Goal: Information Seeking & Learning: Learn about a topic

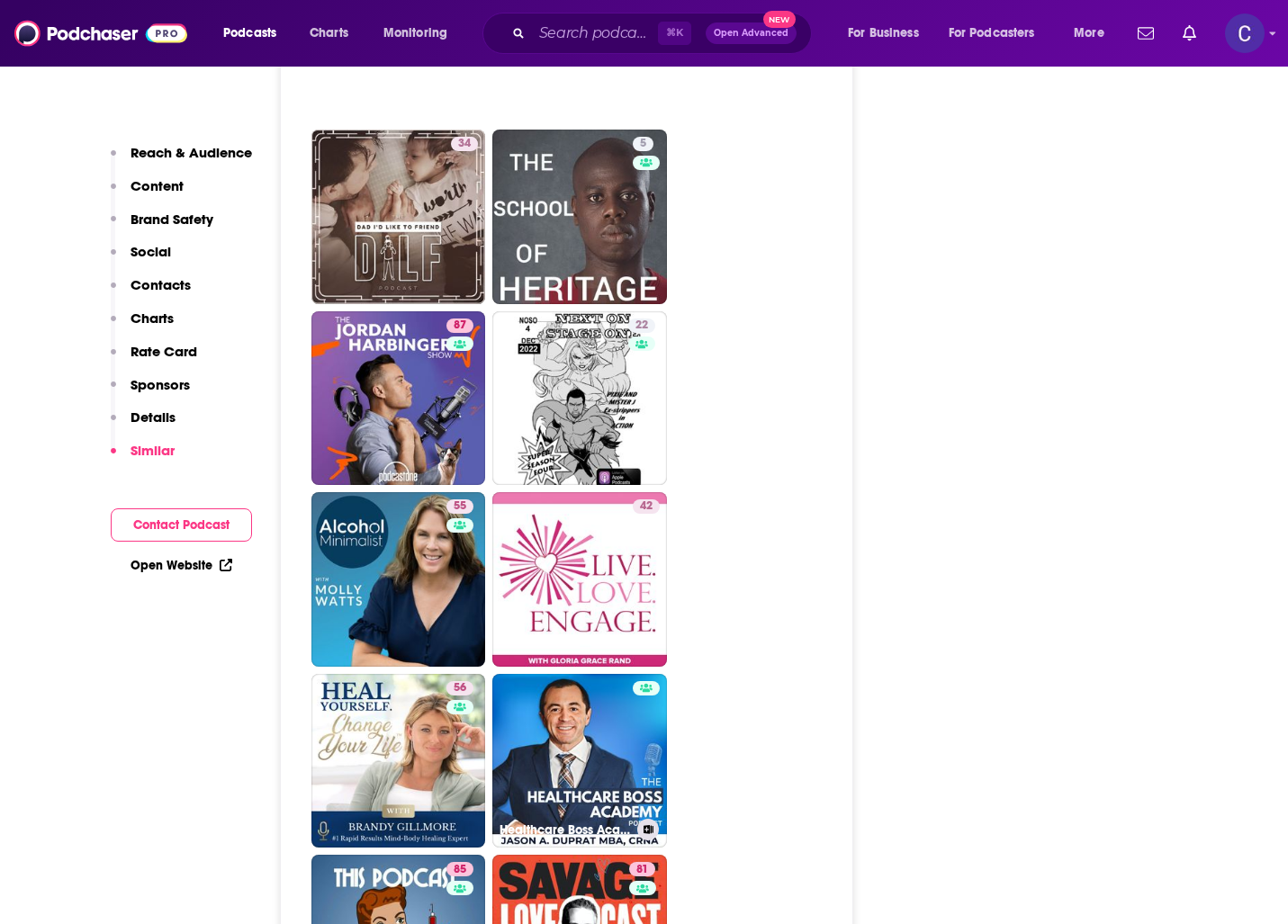
scroll to position [6396, 0]
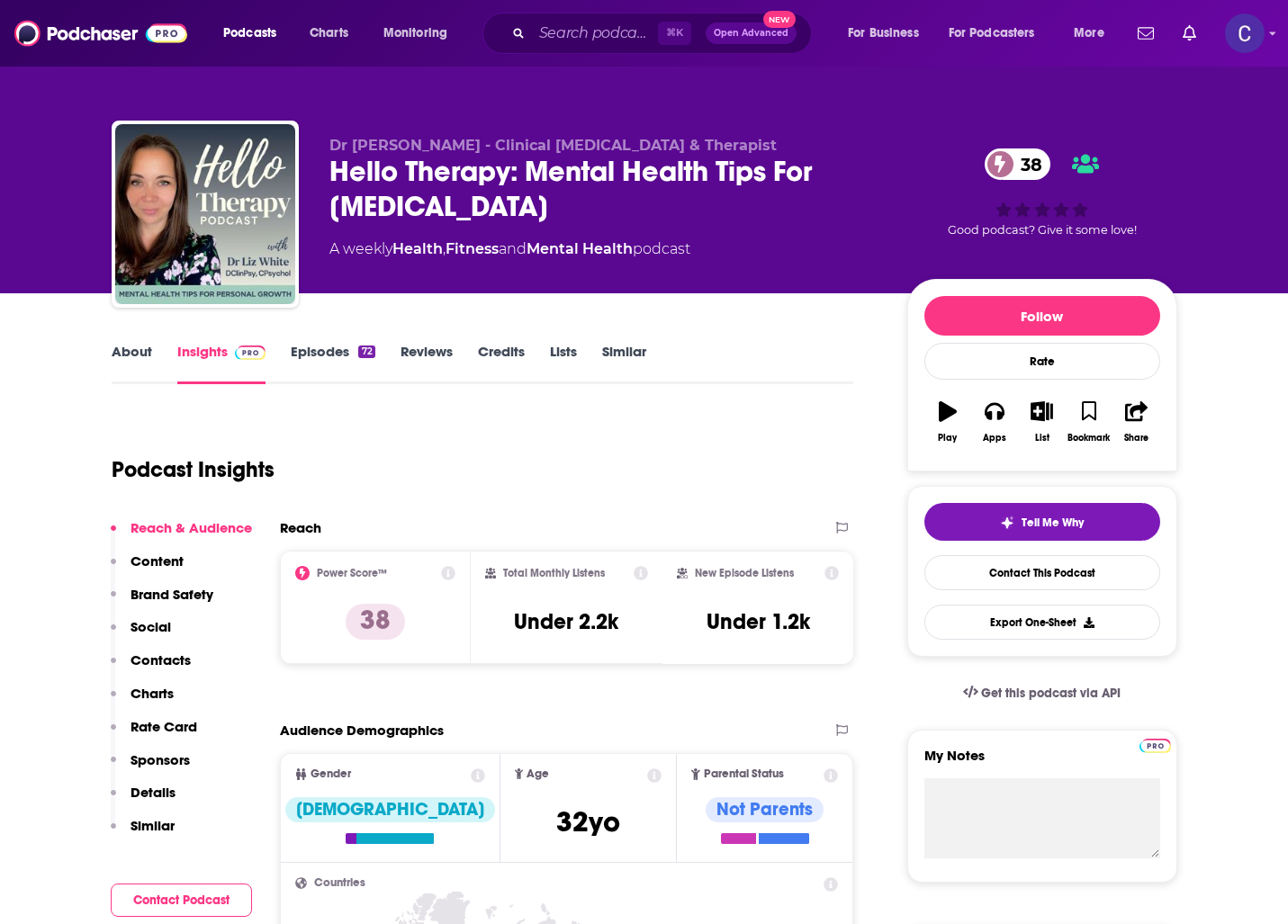
click at [146, 354] on link "About" at bounding box center [132, 364] width 41 height 42
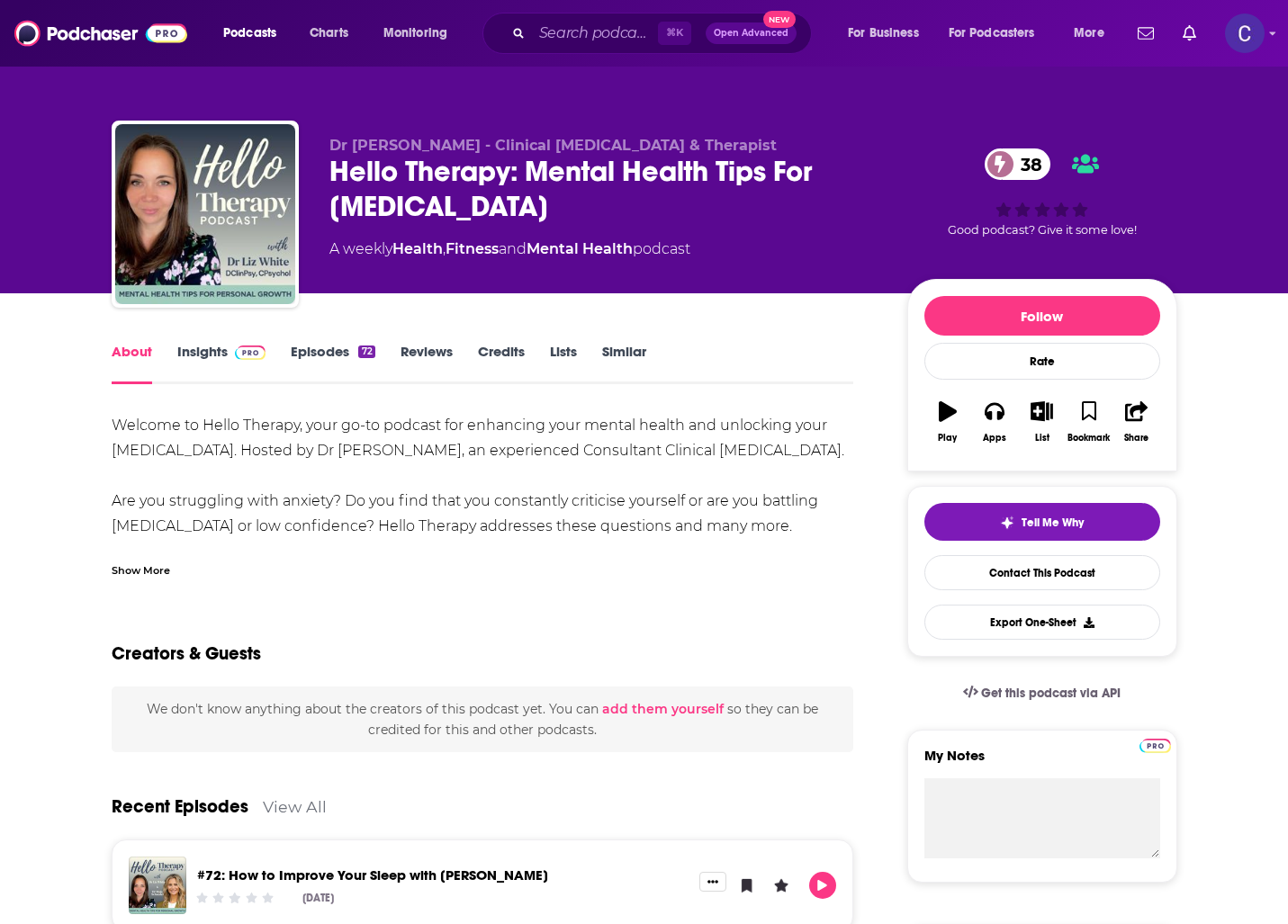
click at [125, 576] on div "Show More" at bounding box center [141, 569] width 58 height 17
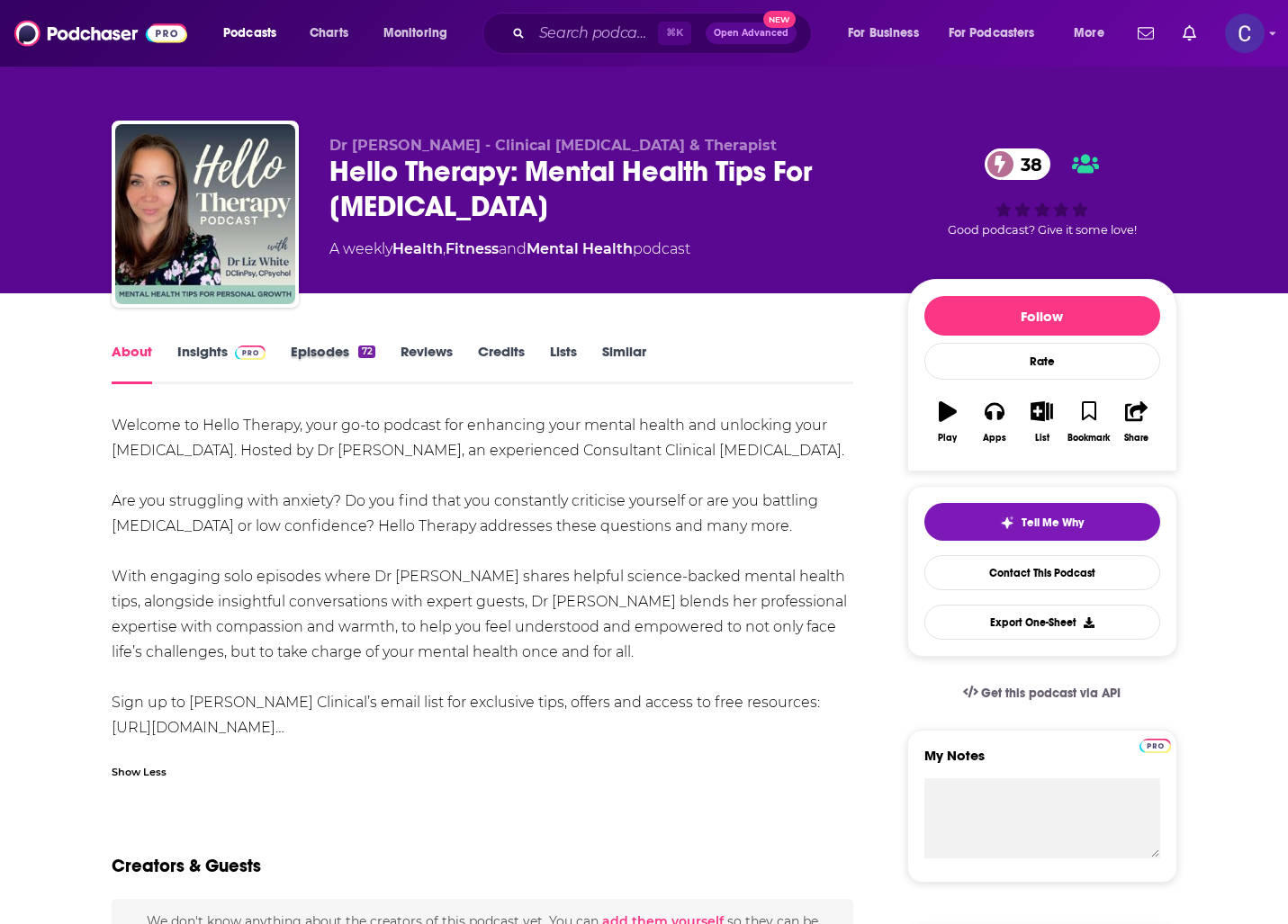
click at [378, 350] on div "Episodes 72" at bounding box center [345, 364] width 109 height 42
click at [349, 349] on link "Episodes 72" at bounding box center [332, 364] width 84 height 42
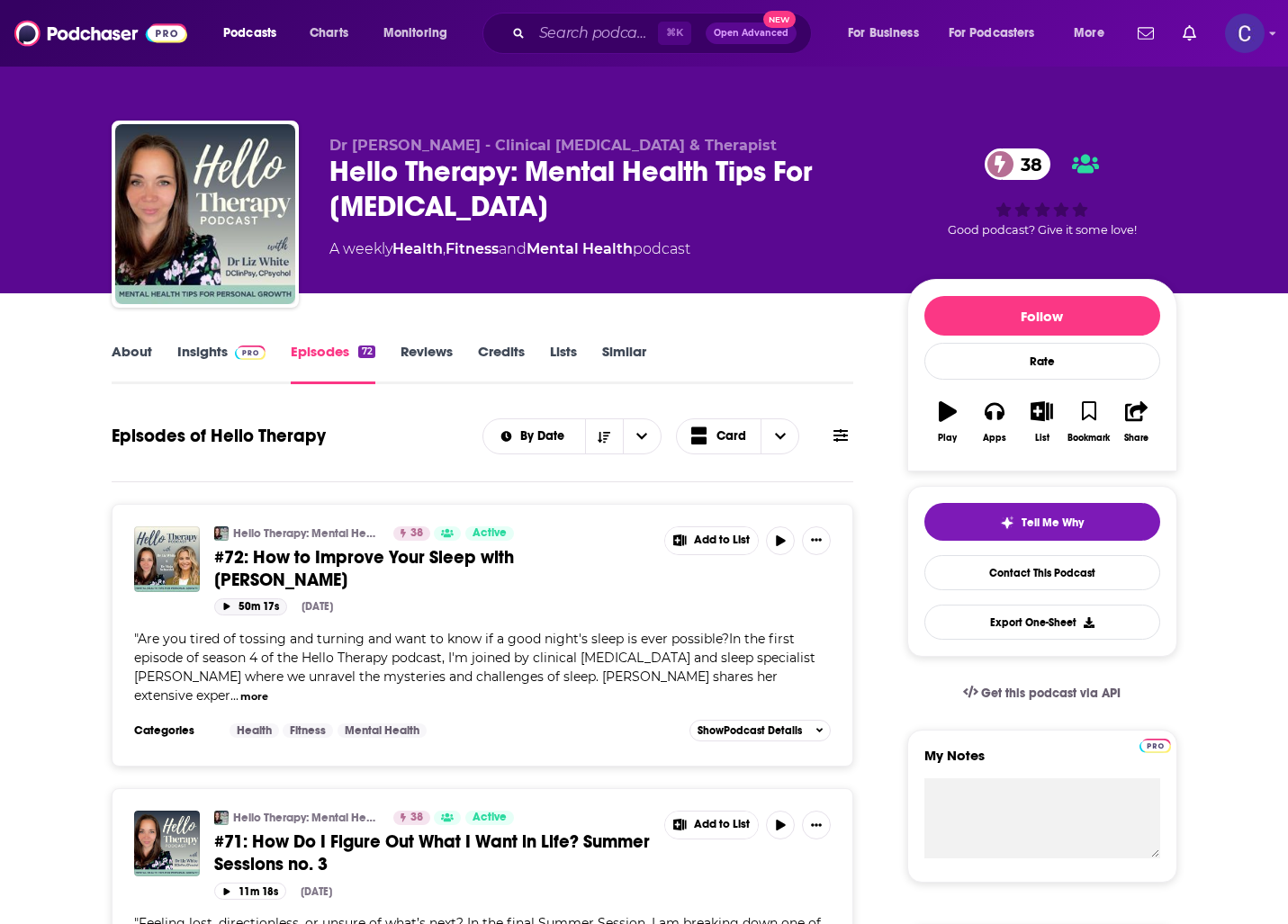
click at [214, 605] on button "50m 17s" at bounding box center [251, 606] width 73 height 17
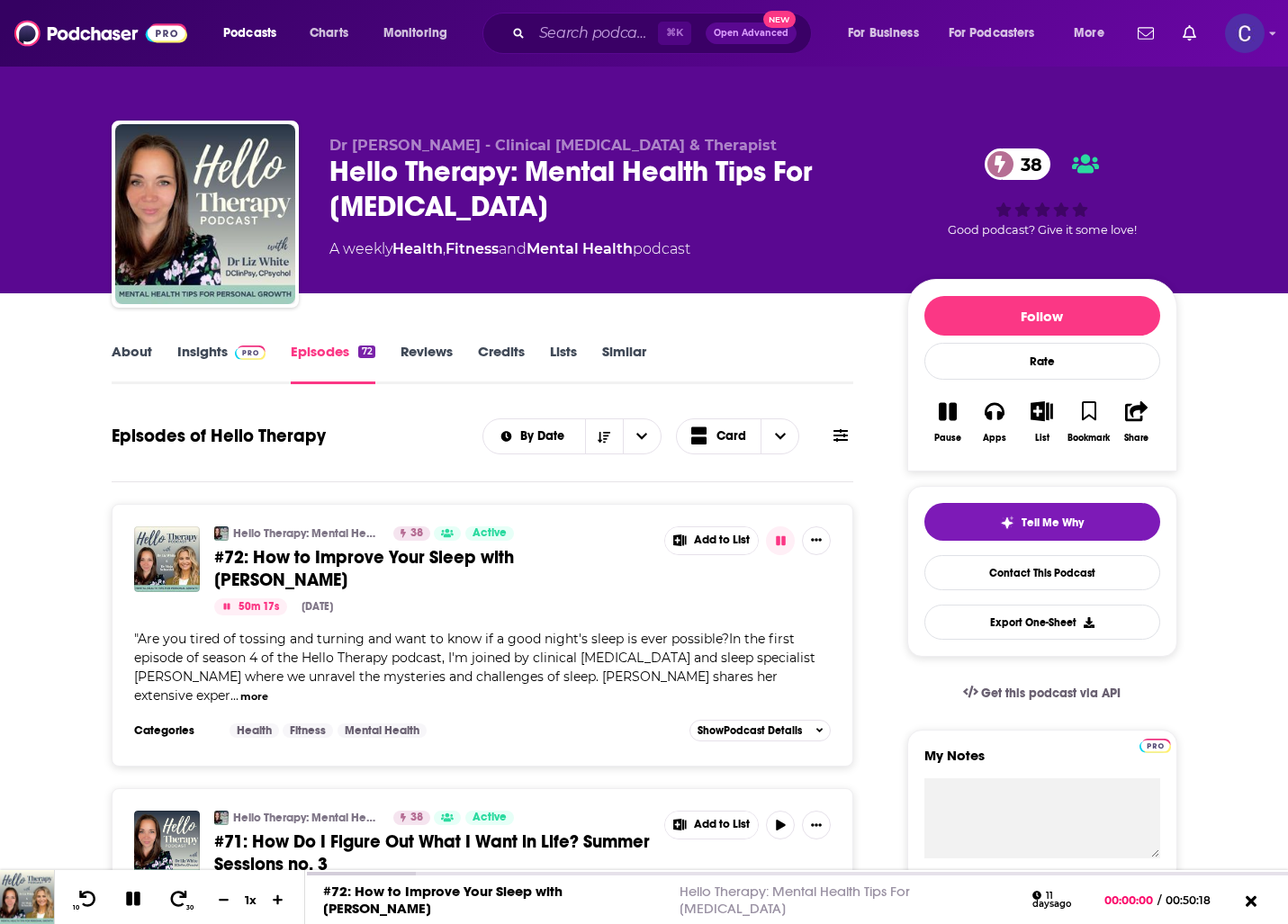
click at [211, 368] on link "Insights" at bounding box center [221, 364] width 89 height 42
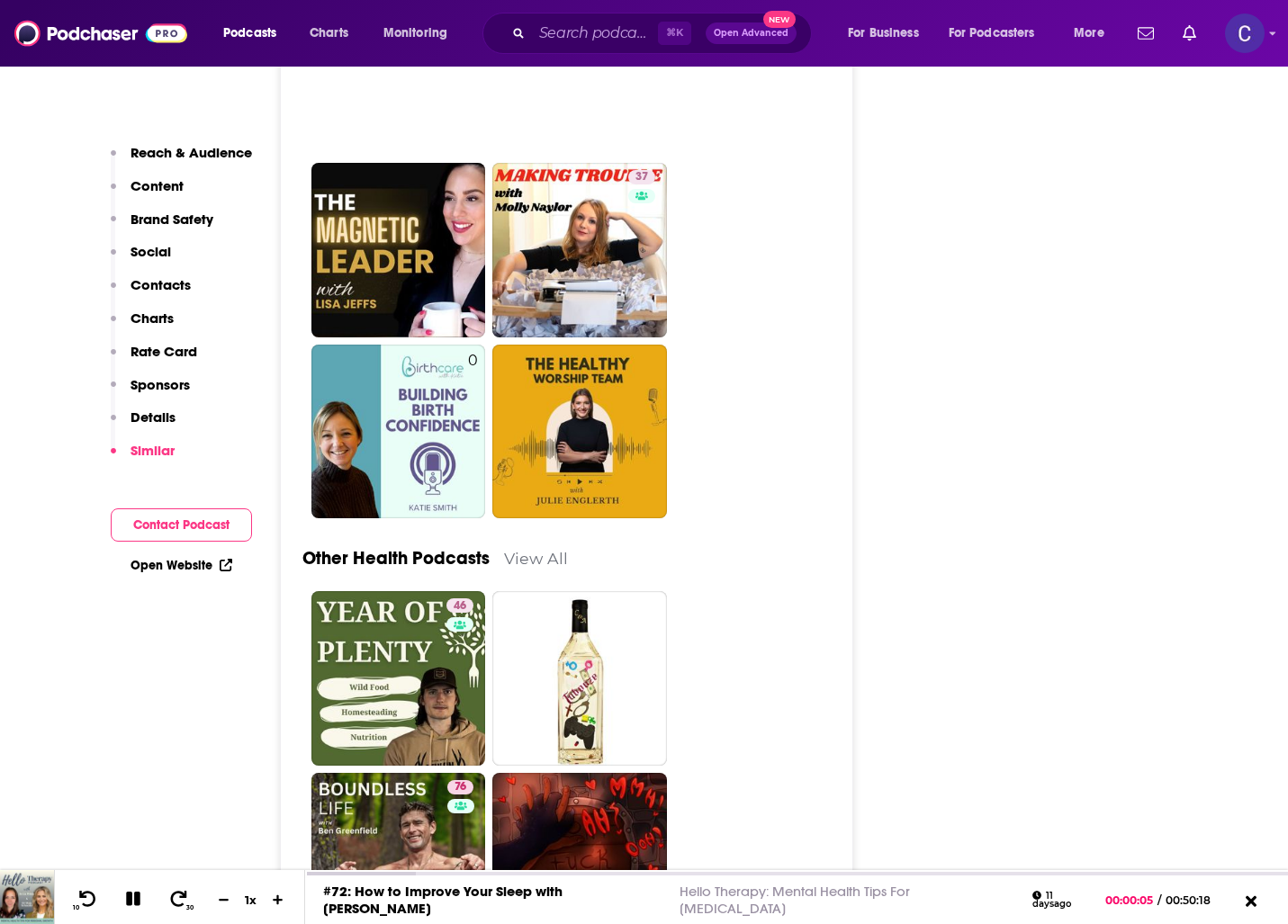
scroll to position [4822, 0]
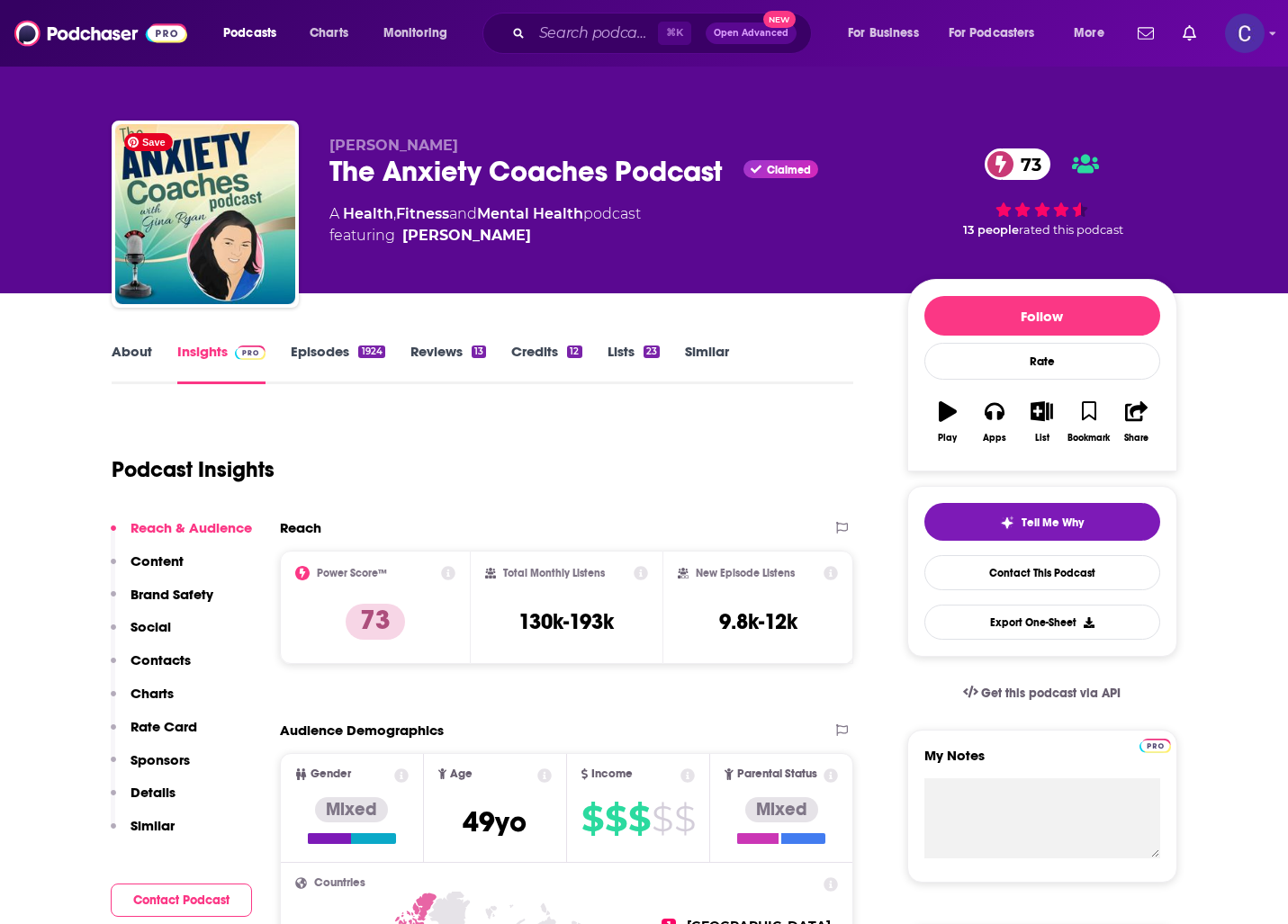
click at [123, 366] on link "About" at bounding box center [132, 364] width 41 height 42
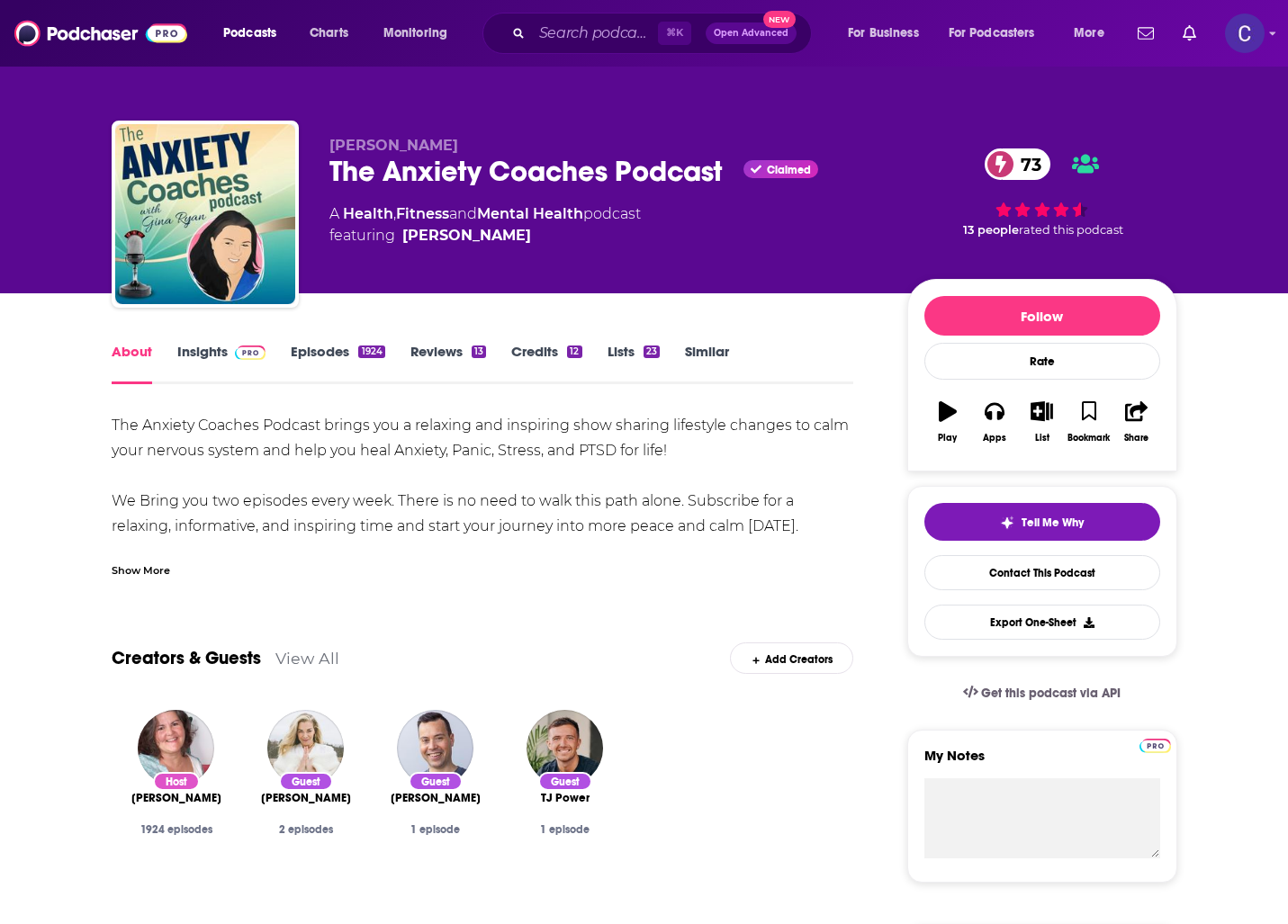
click at [359, 358] on div "1924" at bounding box center [371, 352] width 26 height 13
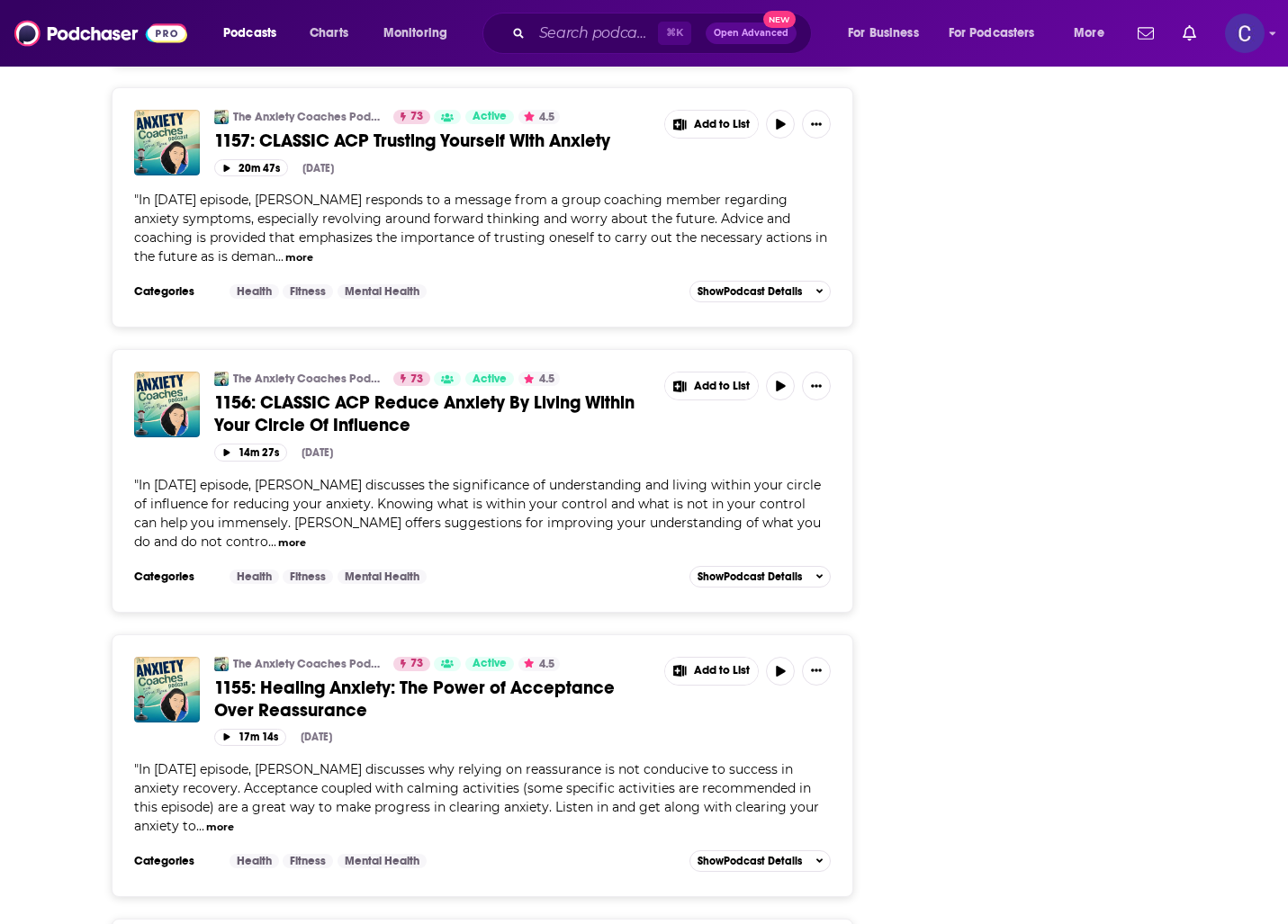
scroll to position [5409, 0]
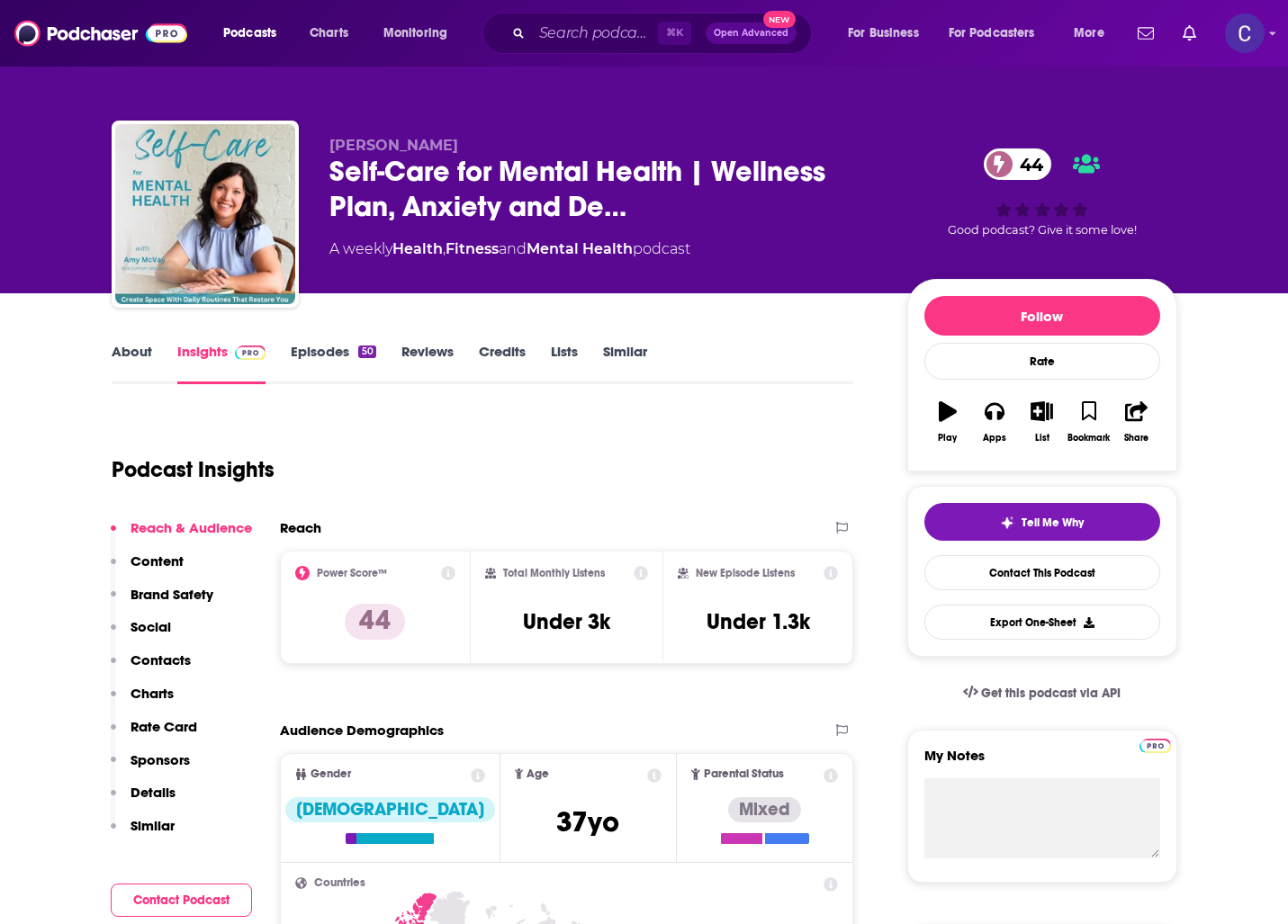
click at [124, 355] on link "About" at bounding box center [132, 364] width 41 height 42
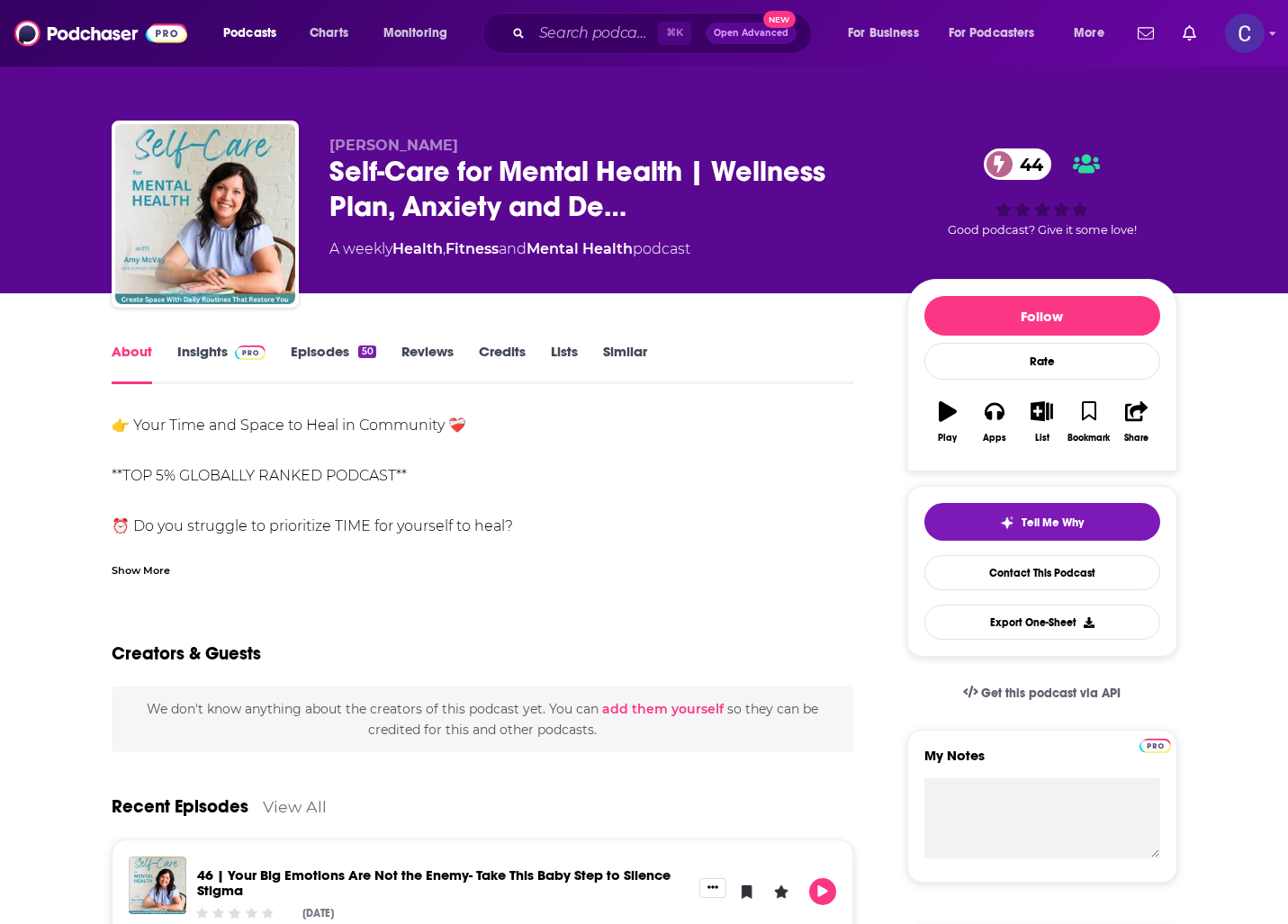
click at [165, 573] on div "Show More" at bounding box center [141, 569] width 58 height 17
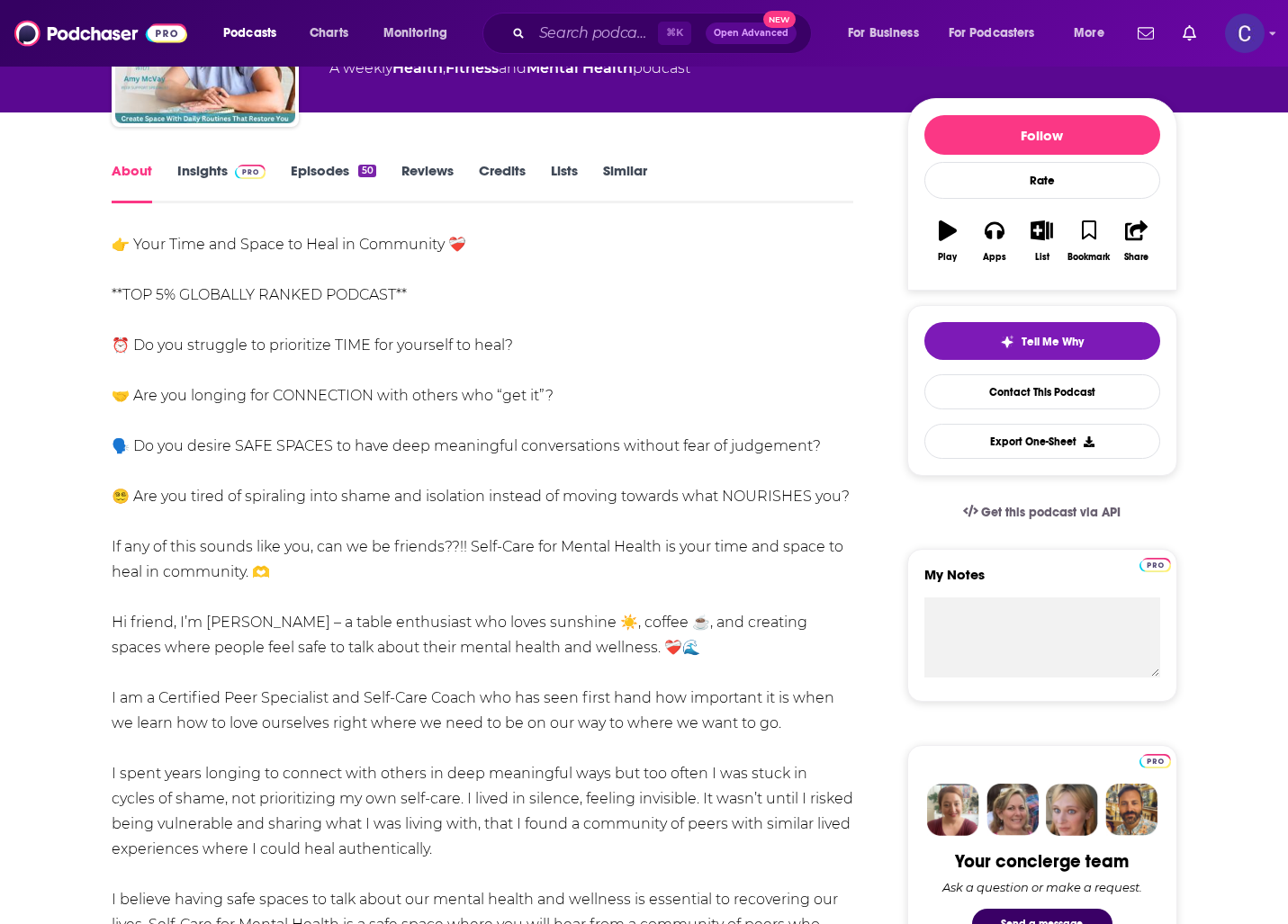
scroll to position [176, 0]
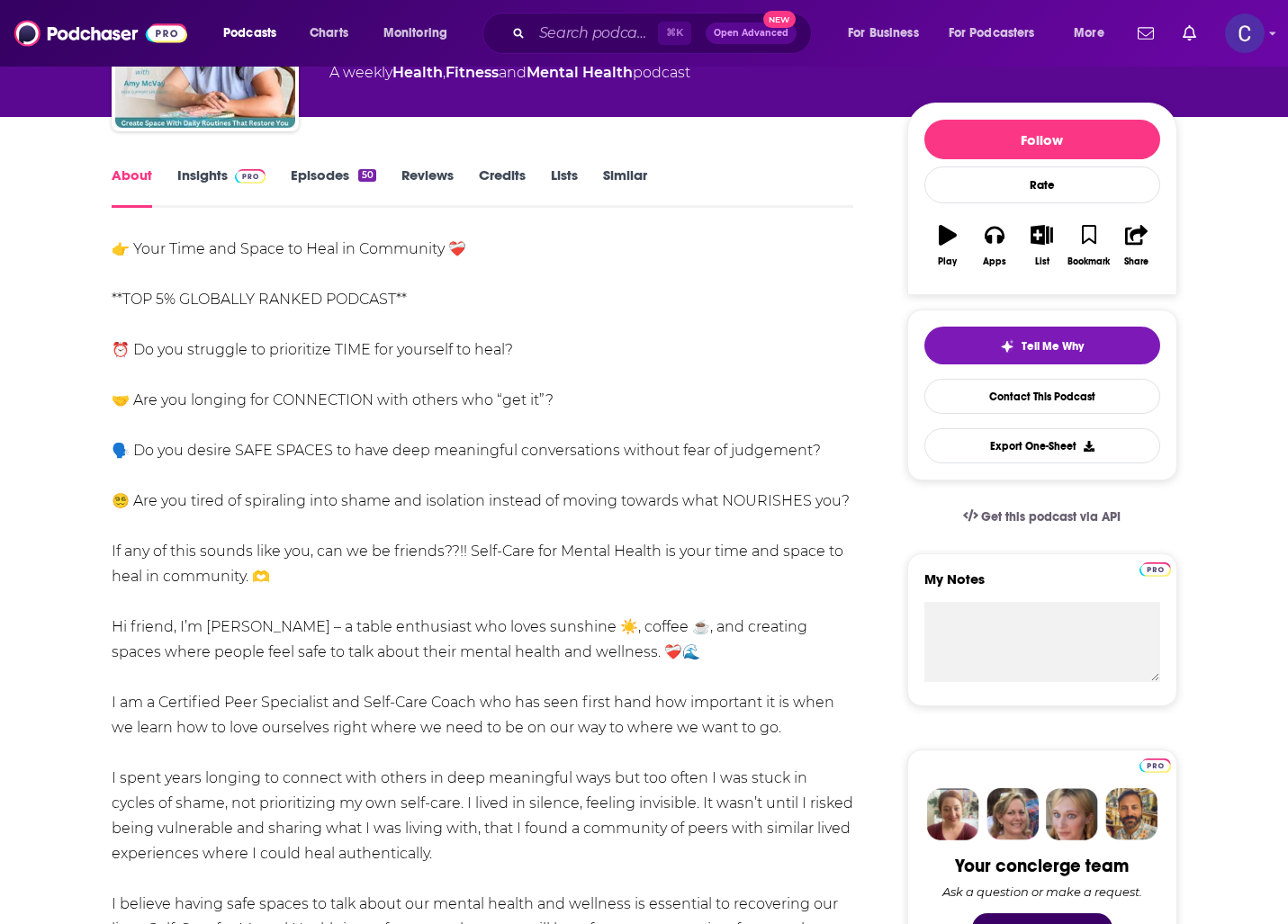
click at [359, 174] on div "50" at bounding box center [367, 175] width 17 height 13
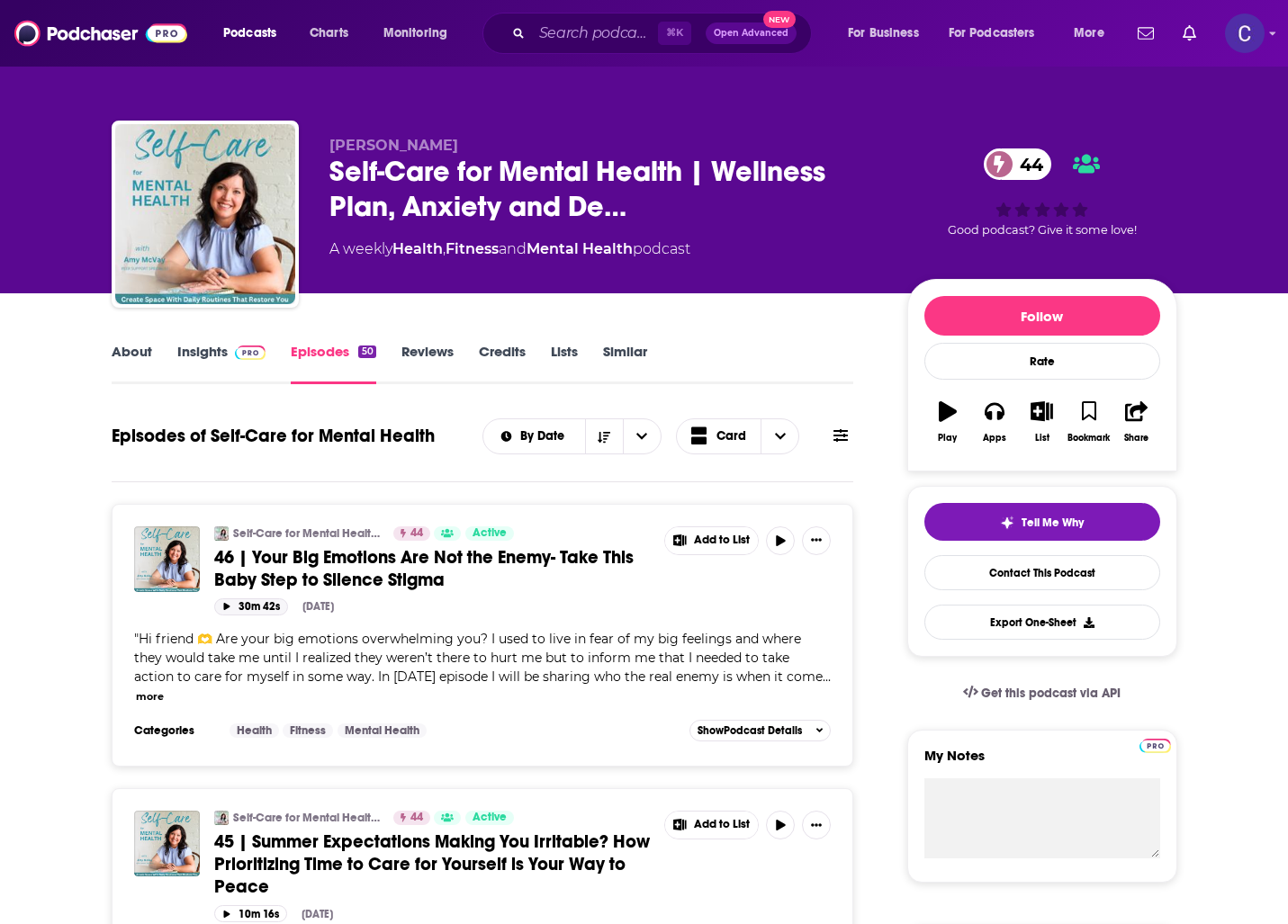
click at [225, 605] on icon "button" at bounding box center [226, 606] width 6 height 7
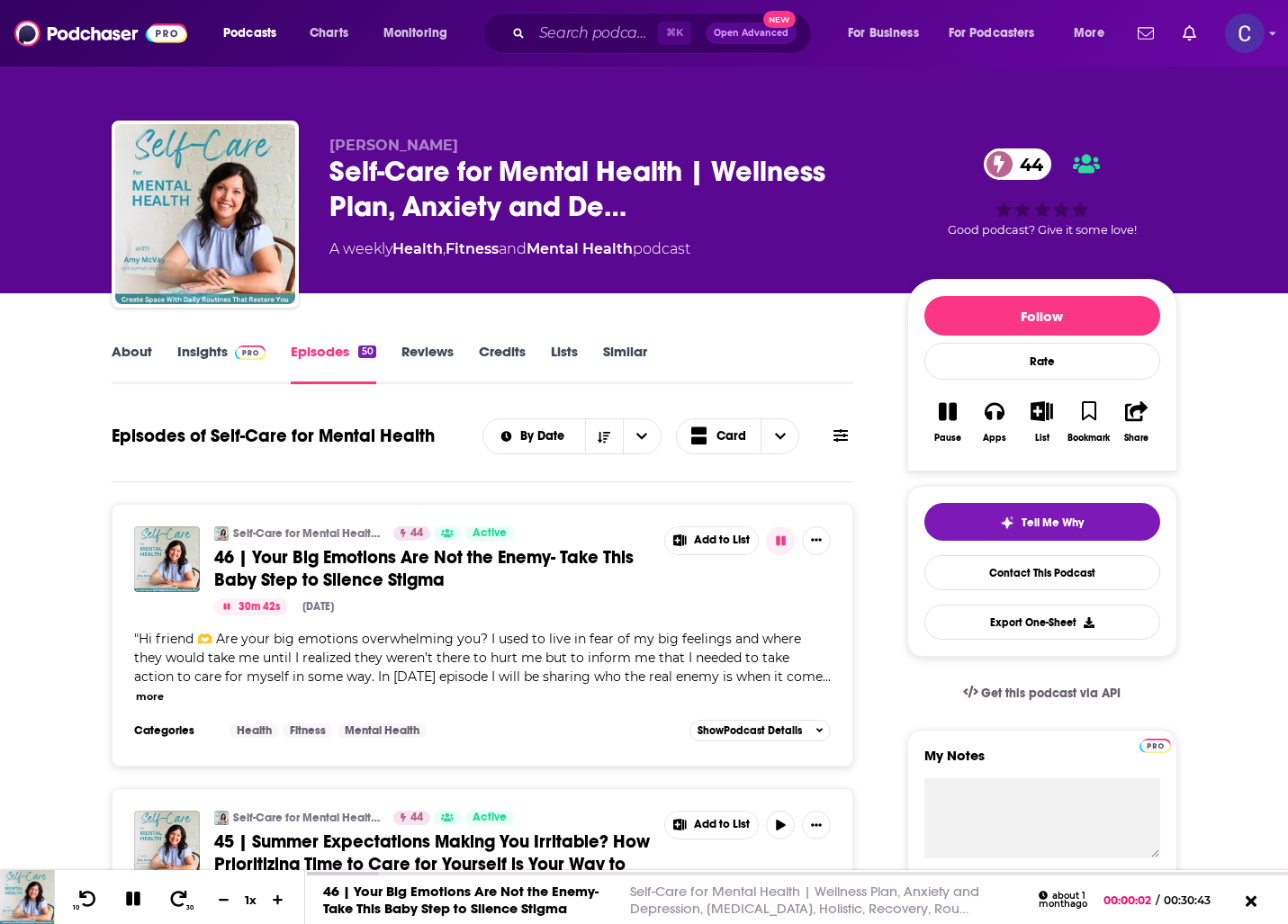
click at [236, 370] on link "Insights" at bounding box center [221, 364] width 89 height 42
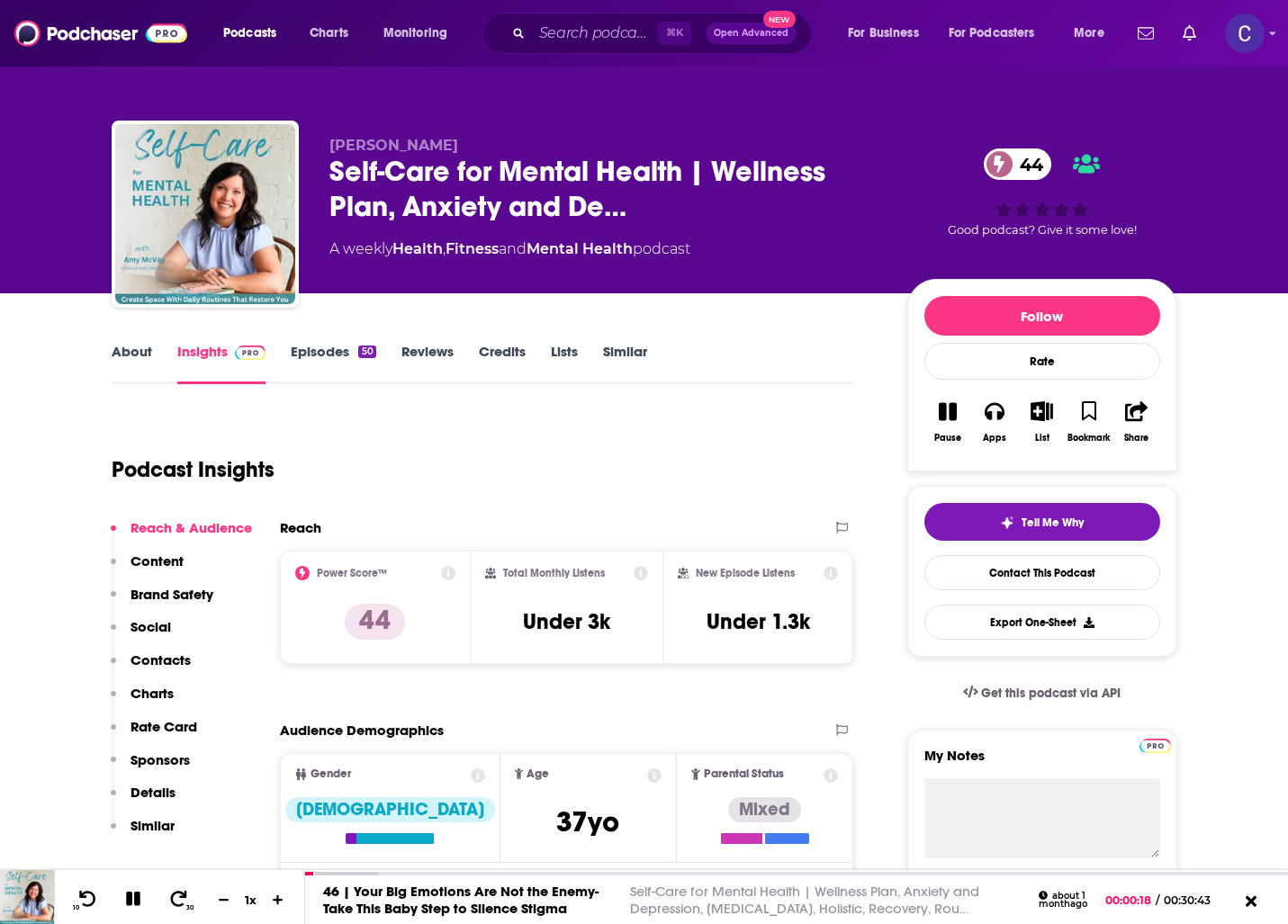
click at [328, 341] on div "About Insights Episodes 50 Reviews Credits Lists Similar" at bounding box center [483, 362] width 742 height 44
click at [324, 351] on link "Episodes 50" at bounding box center [332, 364] width 84 height 42
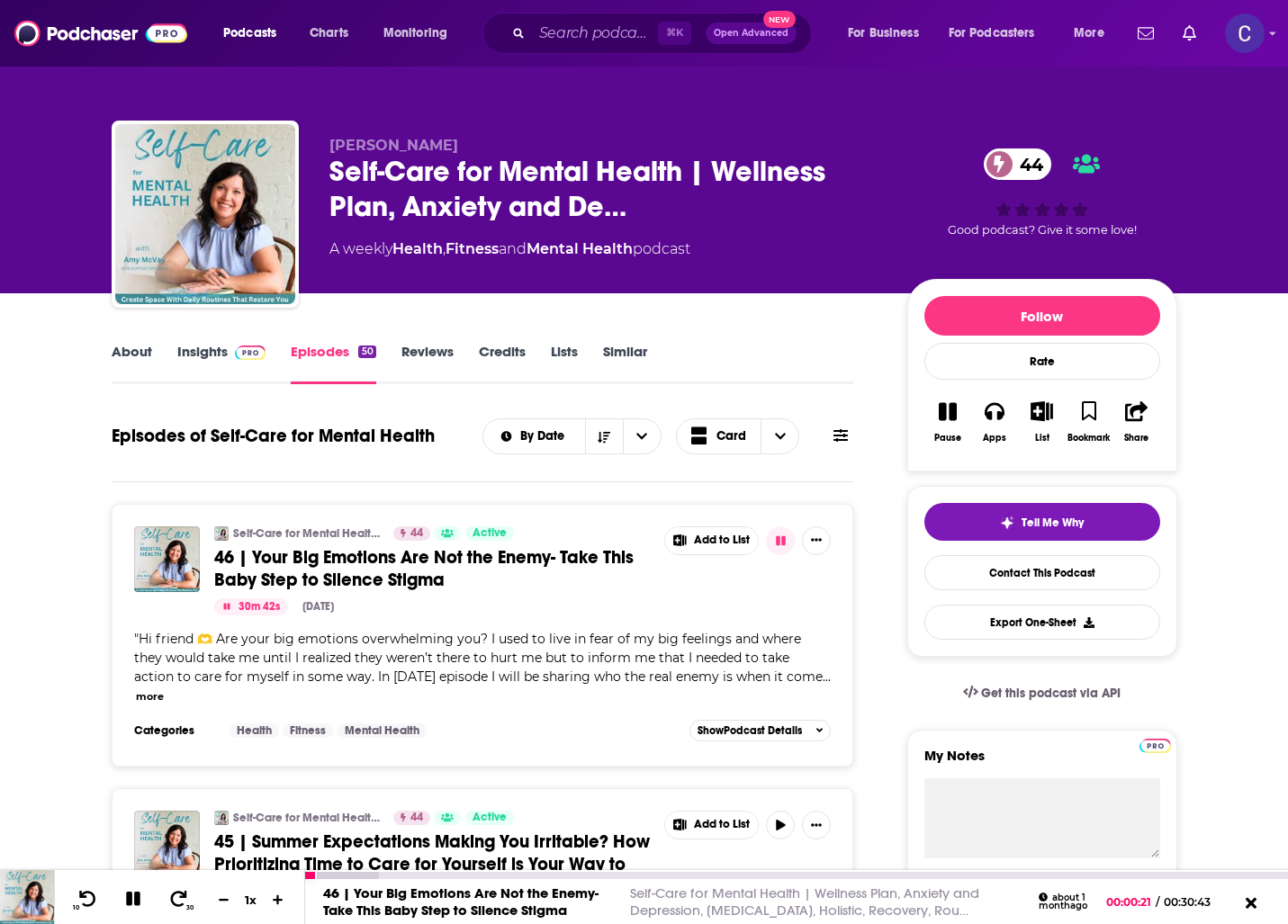
click at [126, 903] on icon at bounding box center [133, 899] width 15 height 15
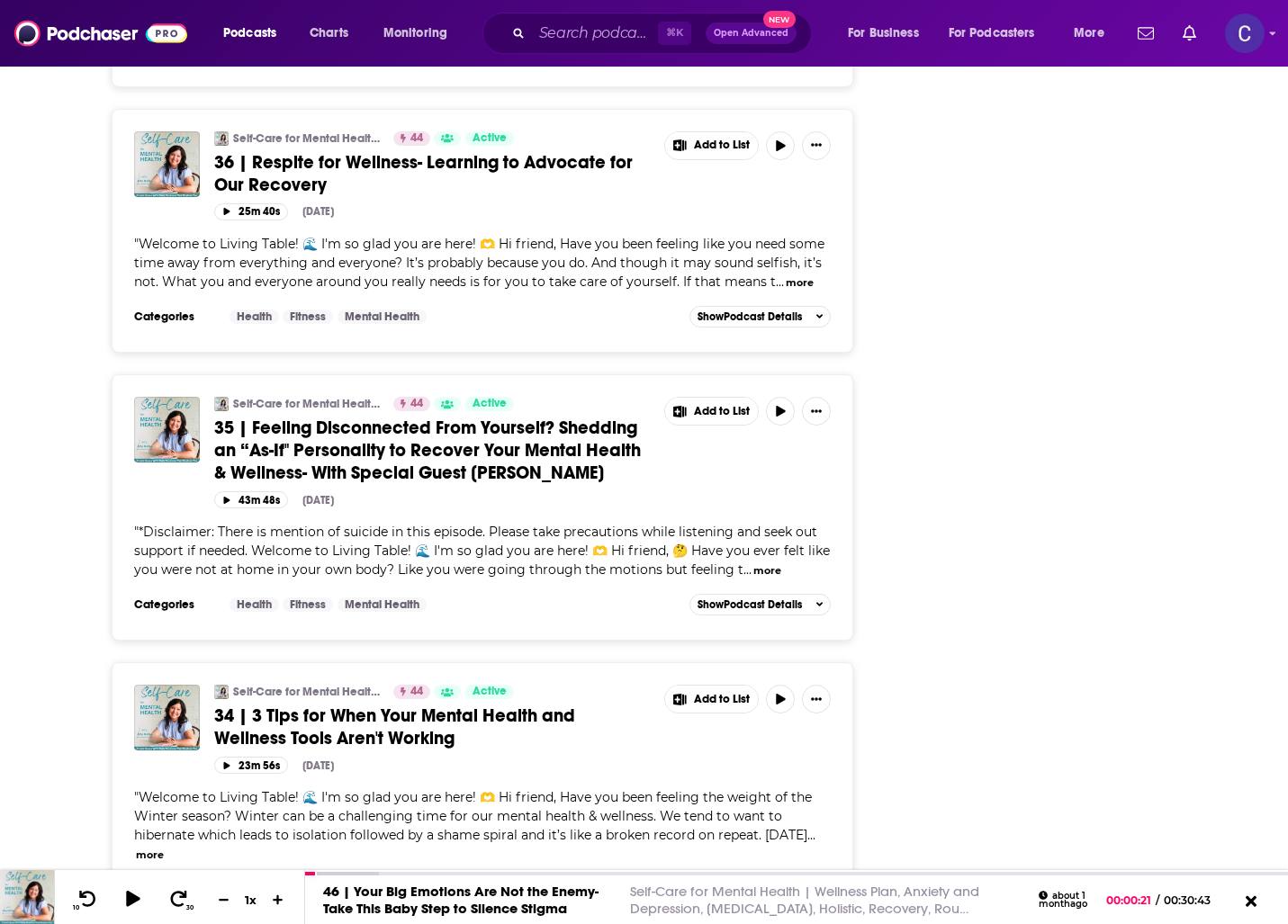
scroll to position [3886, 0]
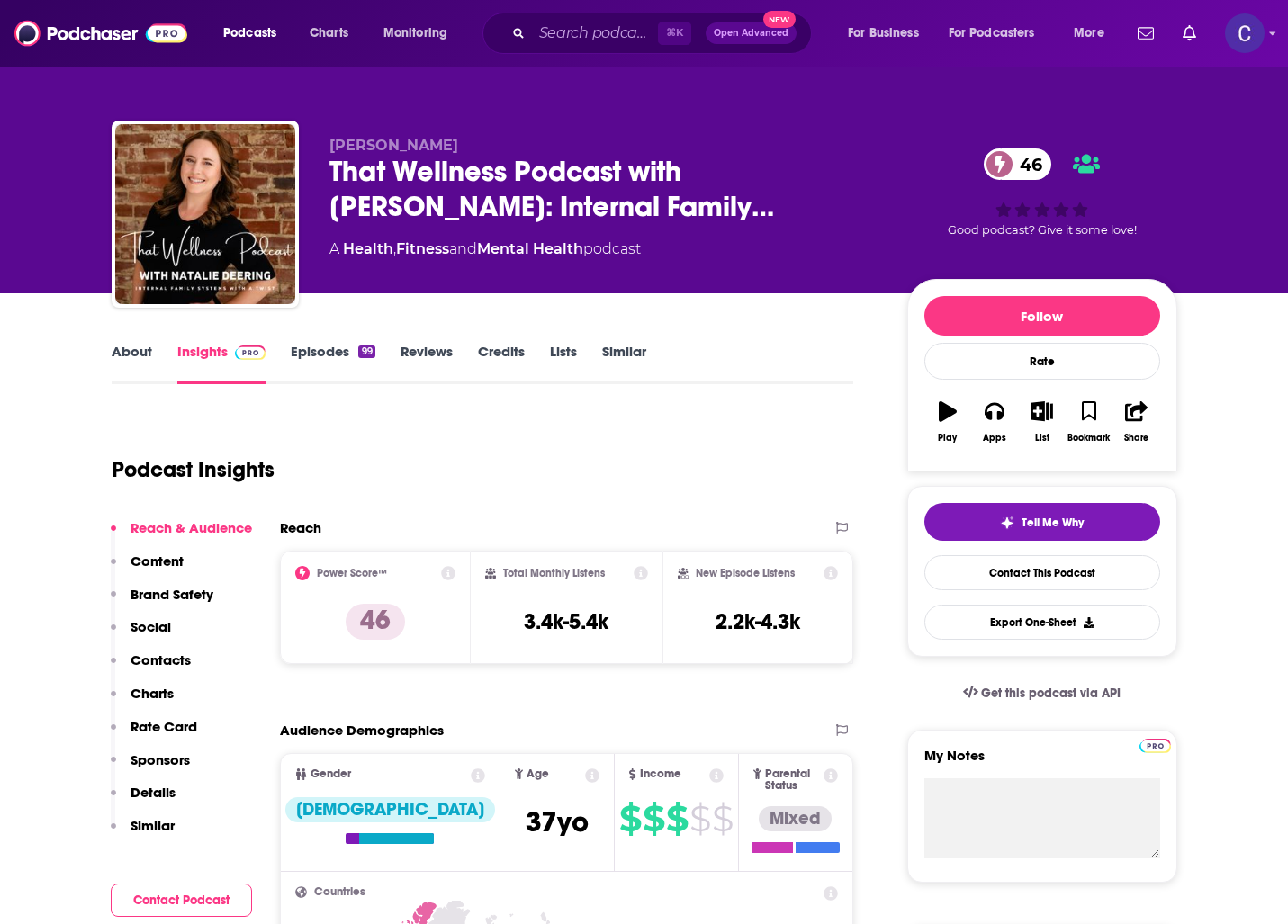
click at [123, 348] on link "About" at bounding box center [132, 364] width 41 height 42
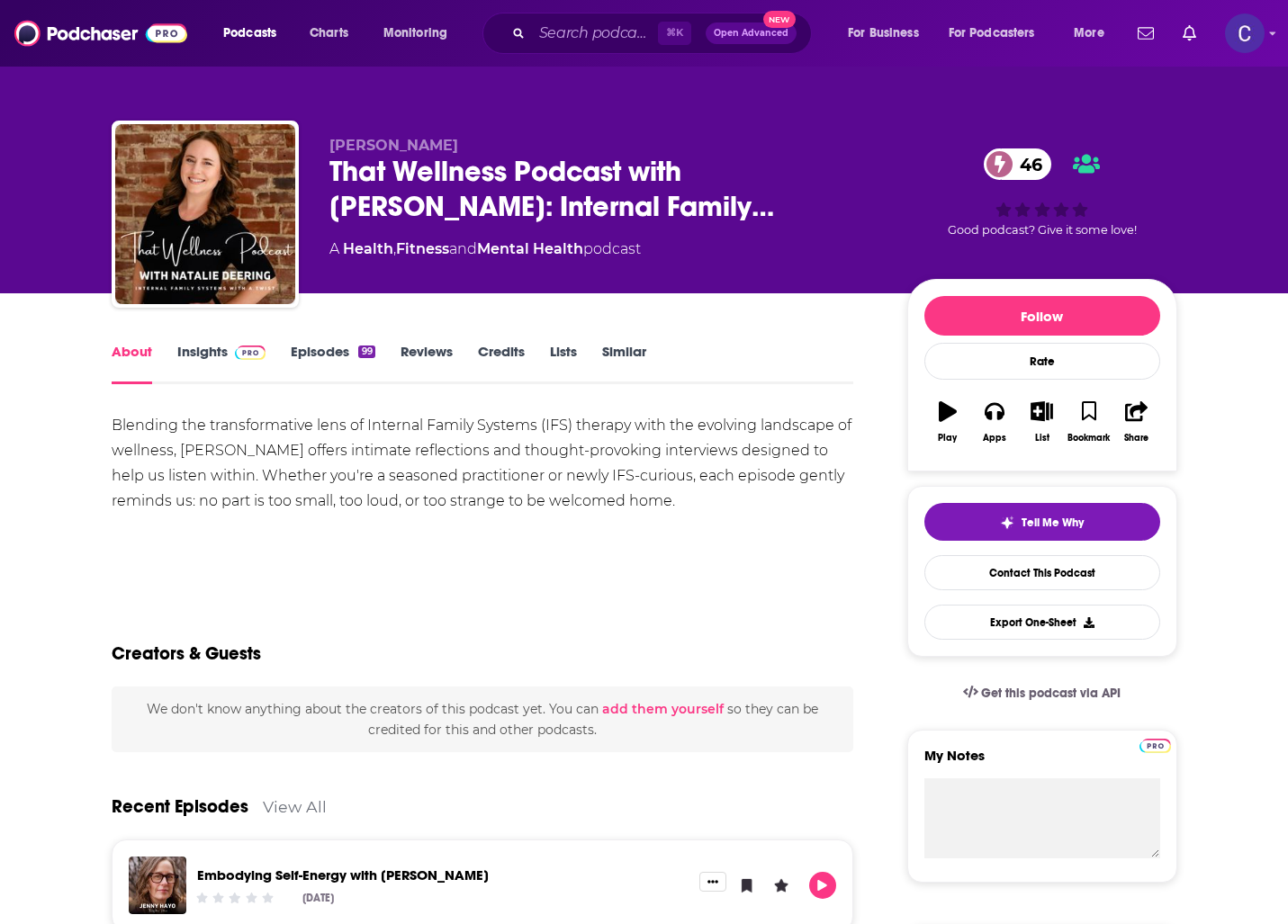
click at [357, 354] on link "Episodes 99" at bounding box center [332, 364] width 84 height 42
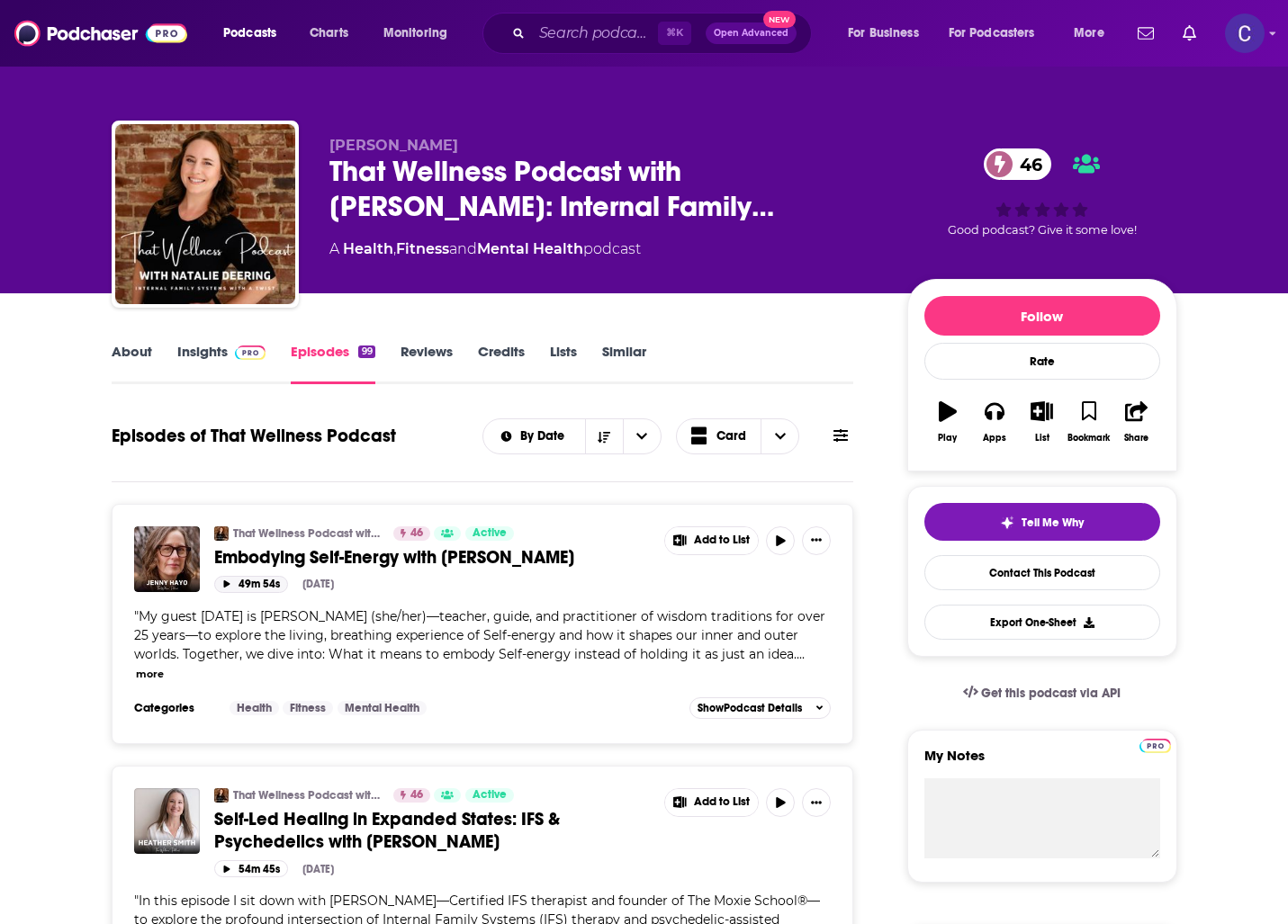
click at [226, 583] on icon "button" at bounding box center [226, 585] width 6 height 7
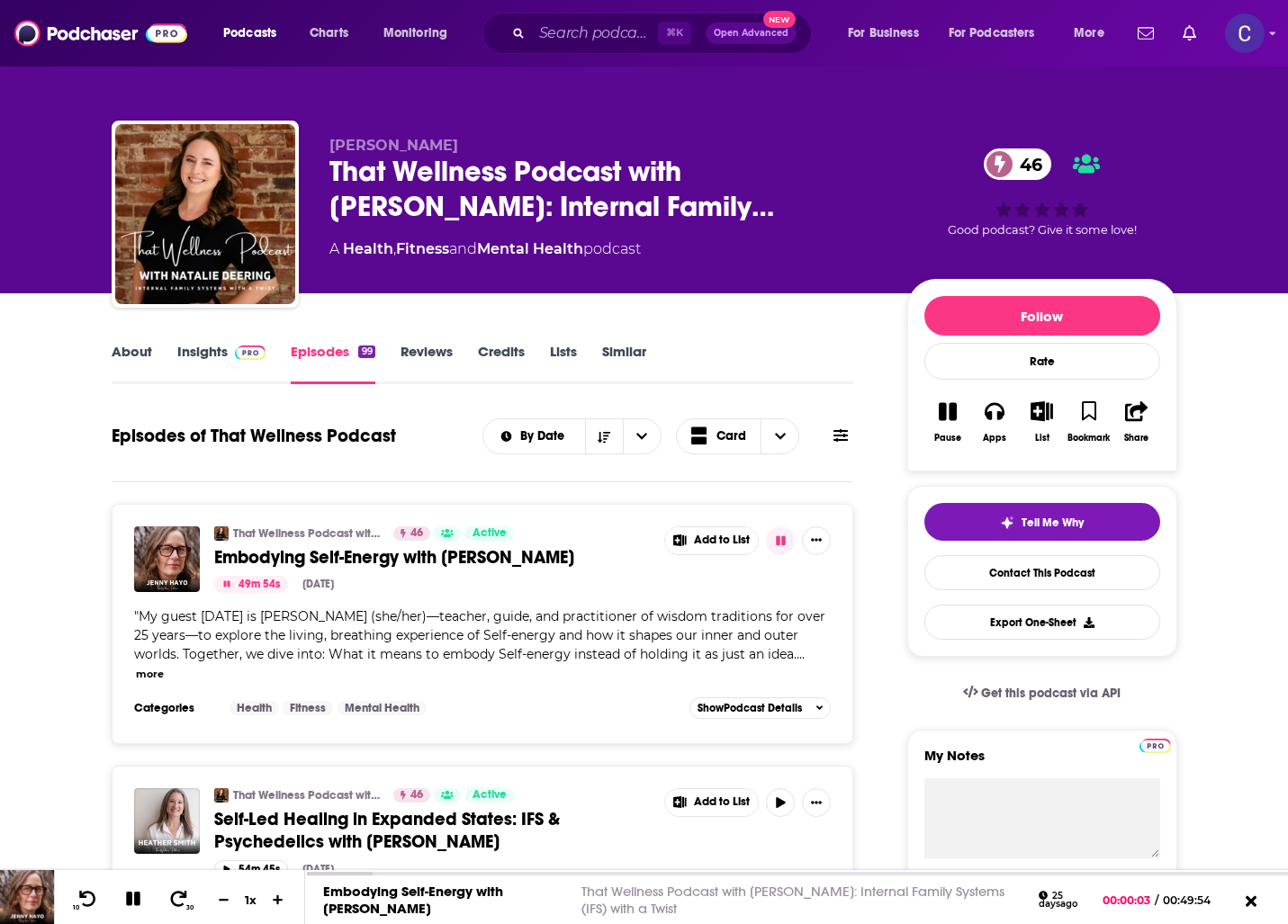
click at [212, 358] on link "Insights" at bounding box center [221, 364] width 89 height 42
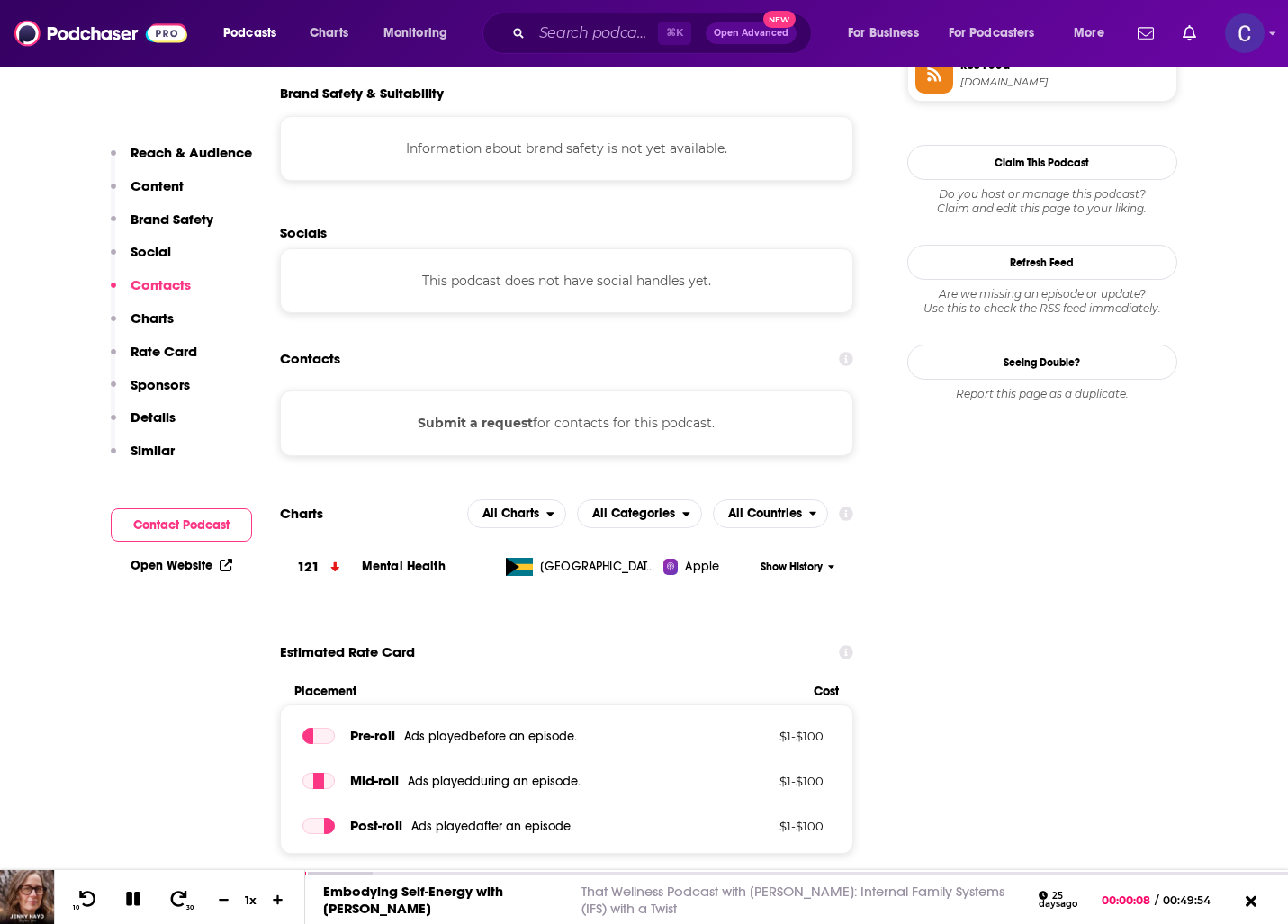
scroll to position [1598, 0]
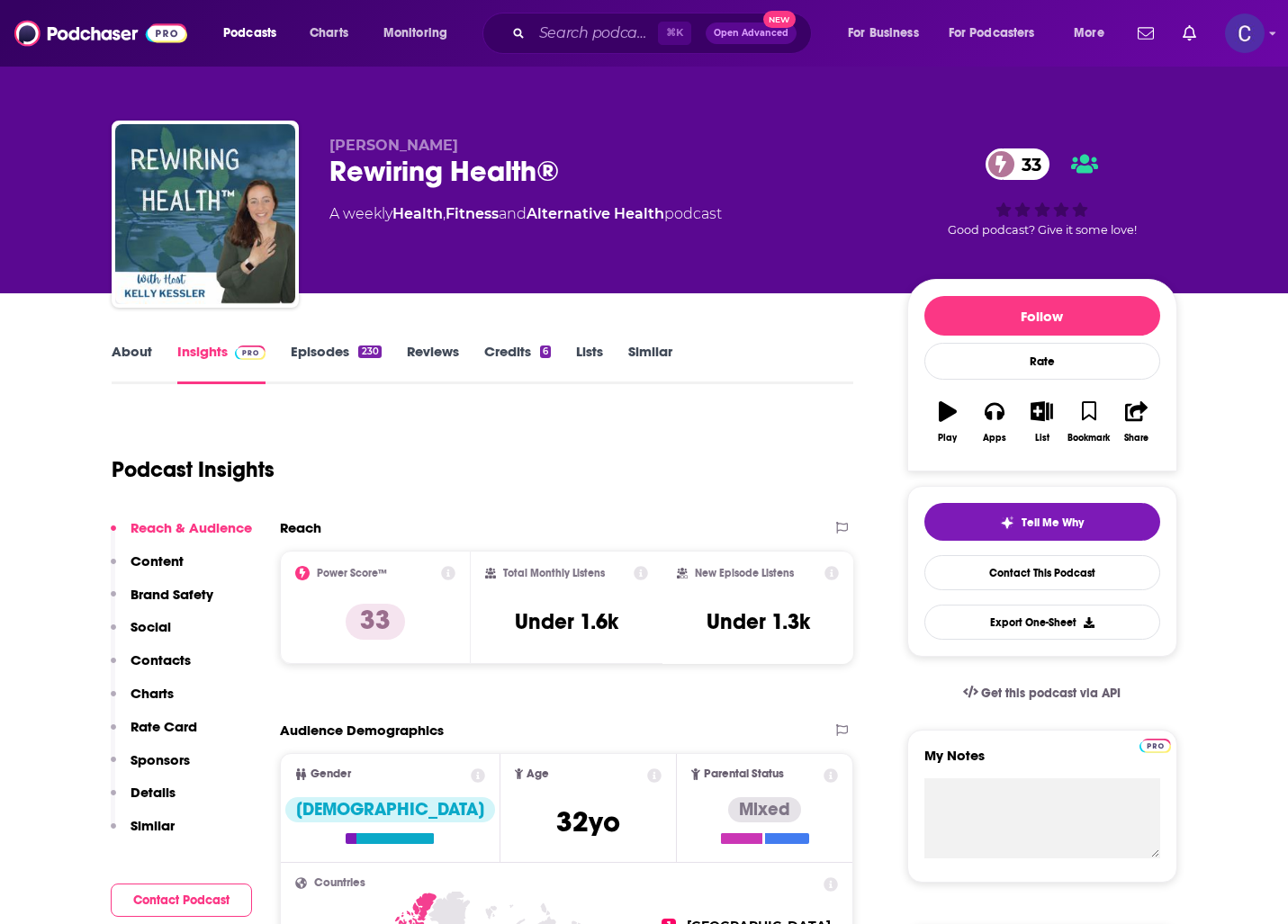
click at [126, 364] on link "About" at bounding box center [132, 364] width 41 height 42
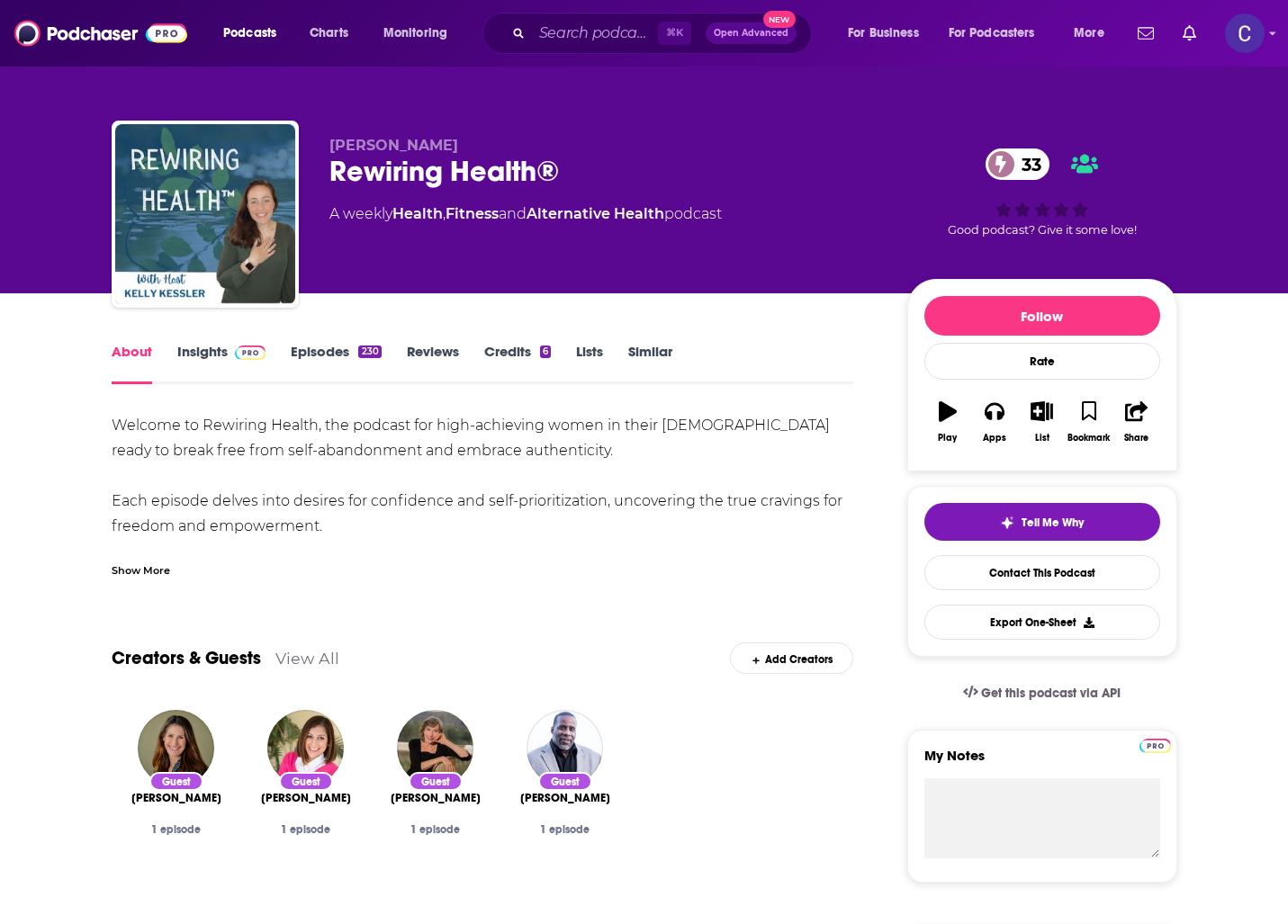
click at [318, 356] on link "Episodes 230" at bounding box center [335, 364] width 90 height 42
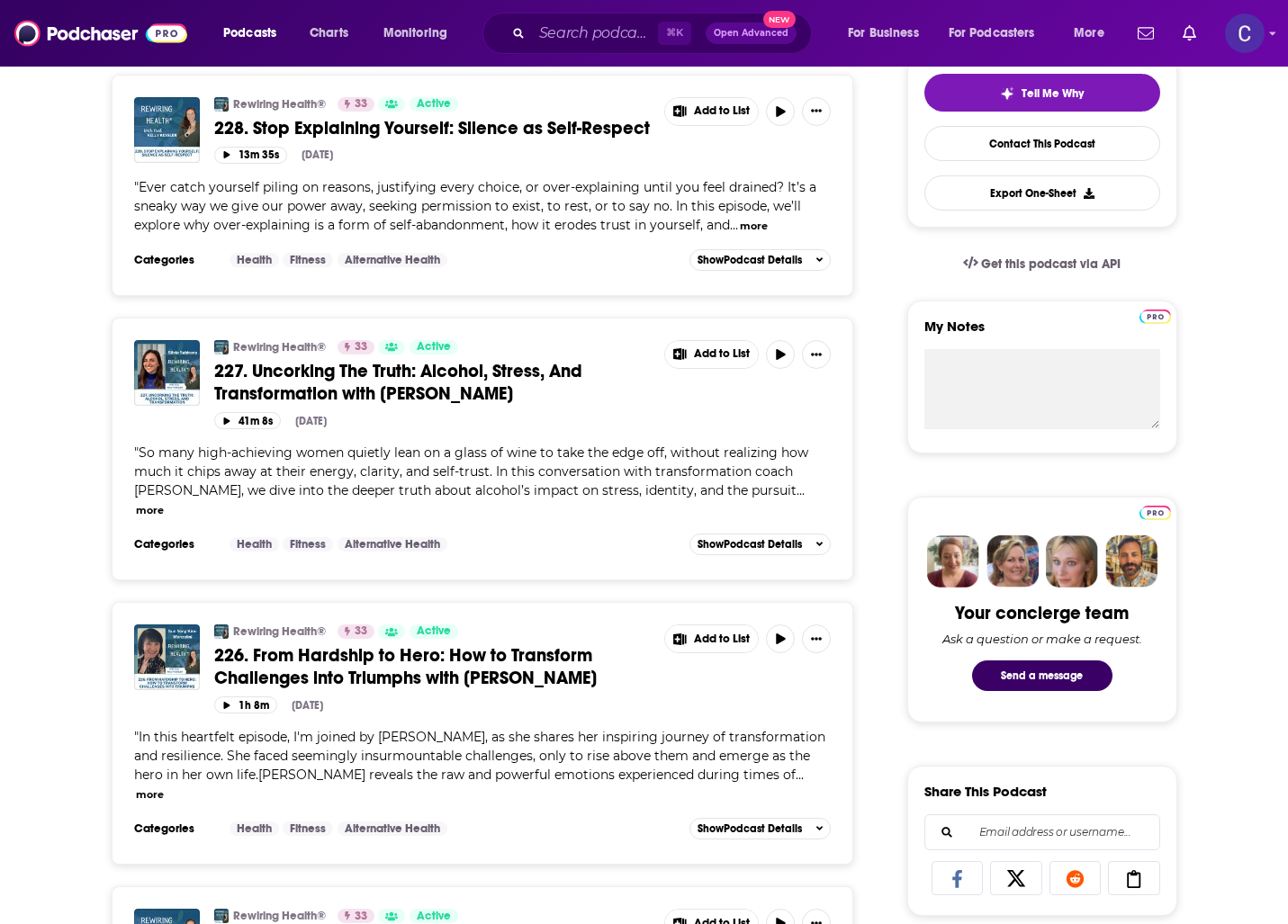
scroll to position [439, 0]
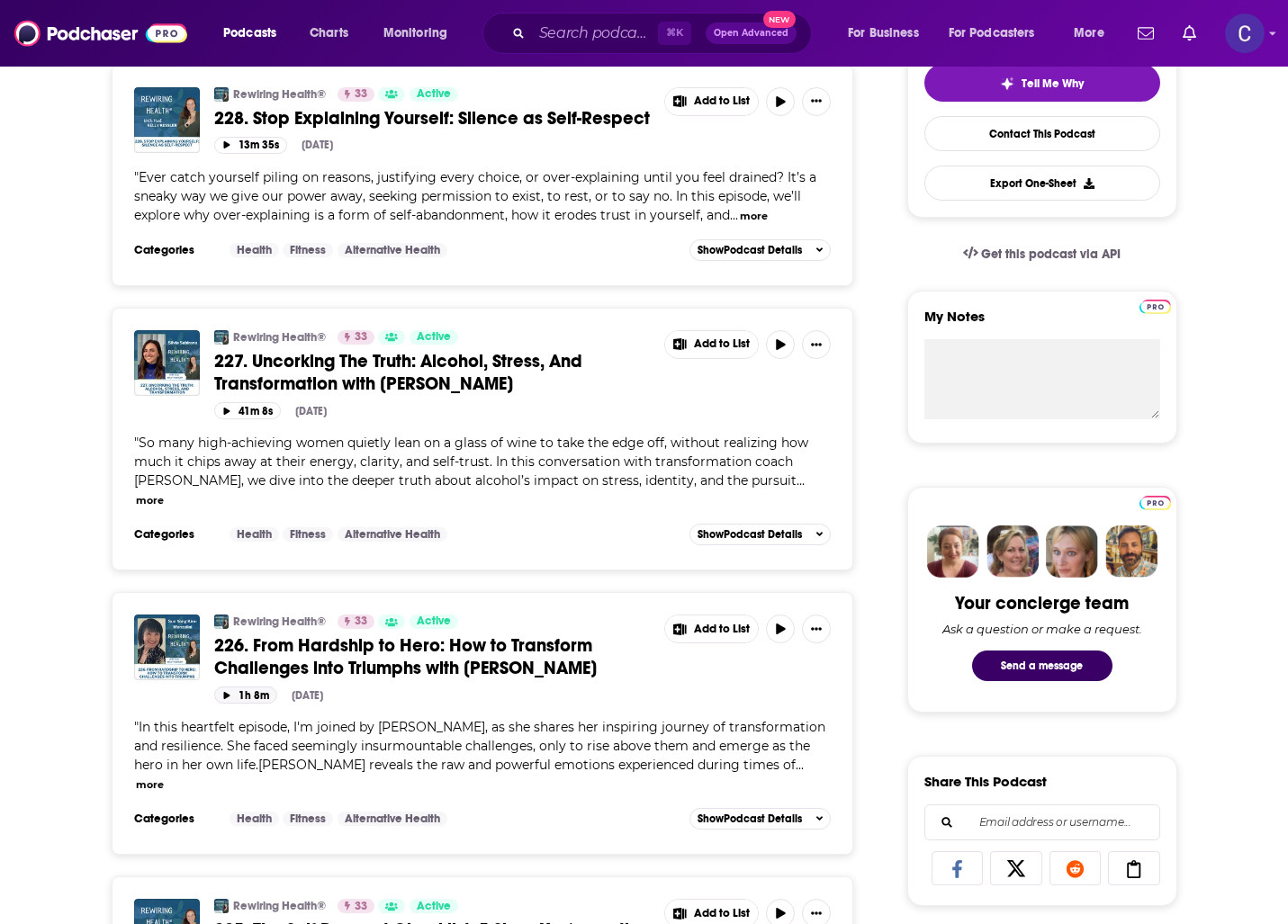
click at [227, 695] on icon "button" at bounding box center [227, 695] width 9 height 7
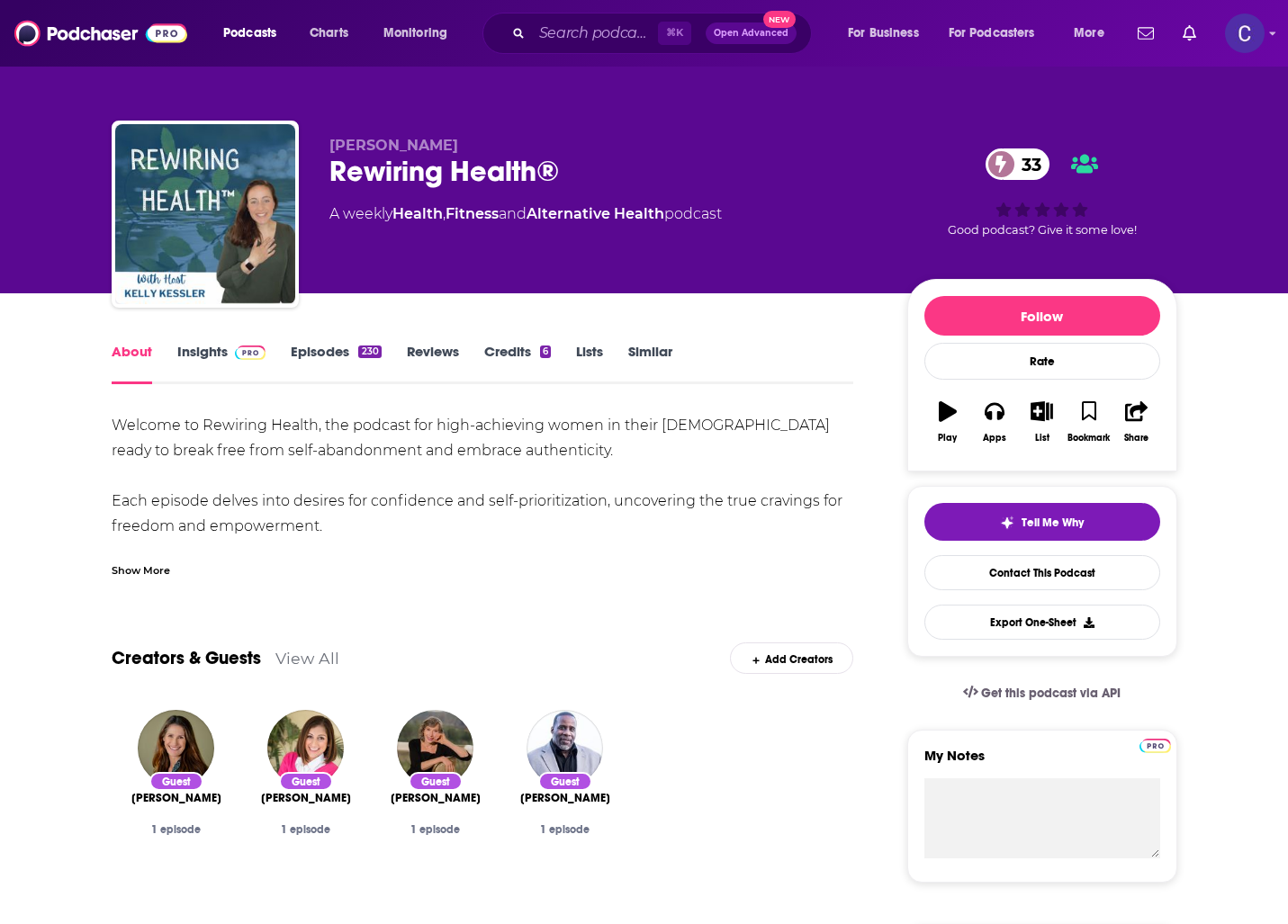
click at [205, 369] on link "Insights" at bounding box center [221, 364] width 89 height 42
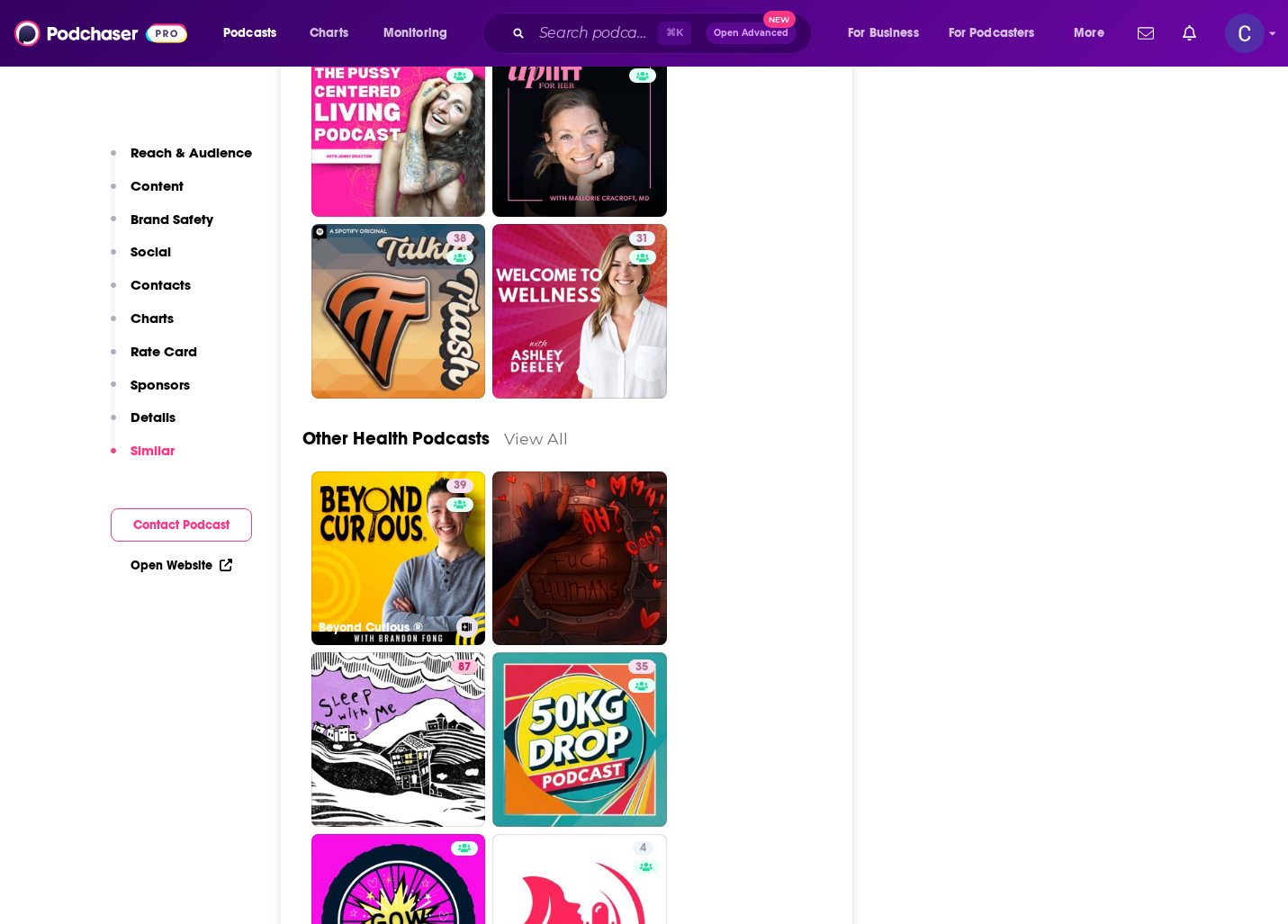
scroll to position [4786, 0]
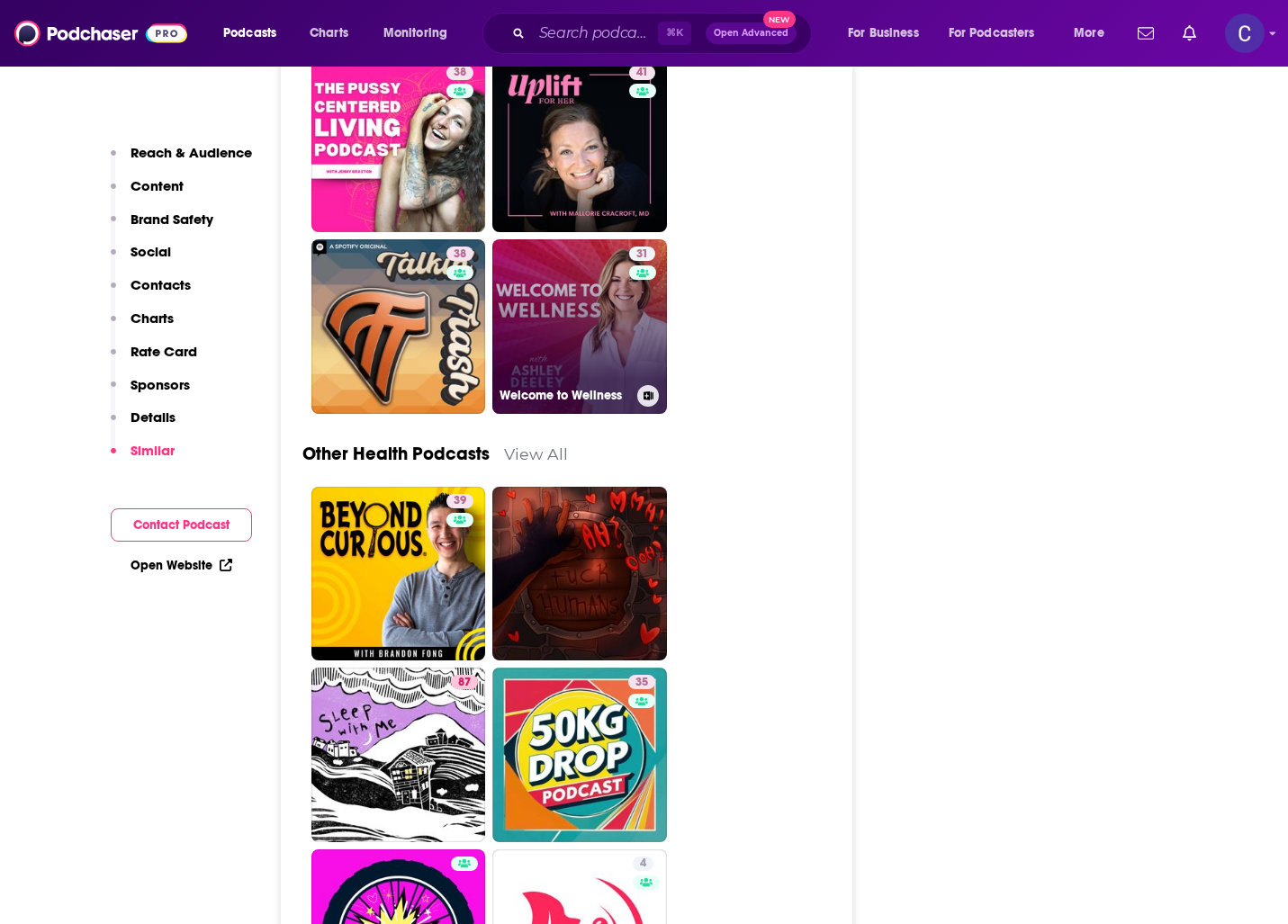
click at [583, 268] on link "31 Welcome to Wellness" at bounding box center [579, 327] width 174 height 174
type input "https://www.podchaser.com/podcasts/welcome-to-wellness-5722515"
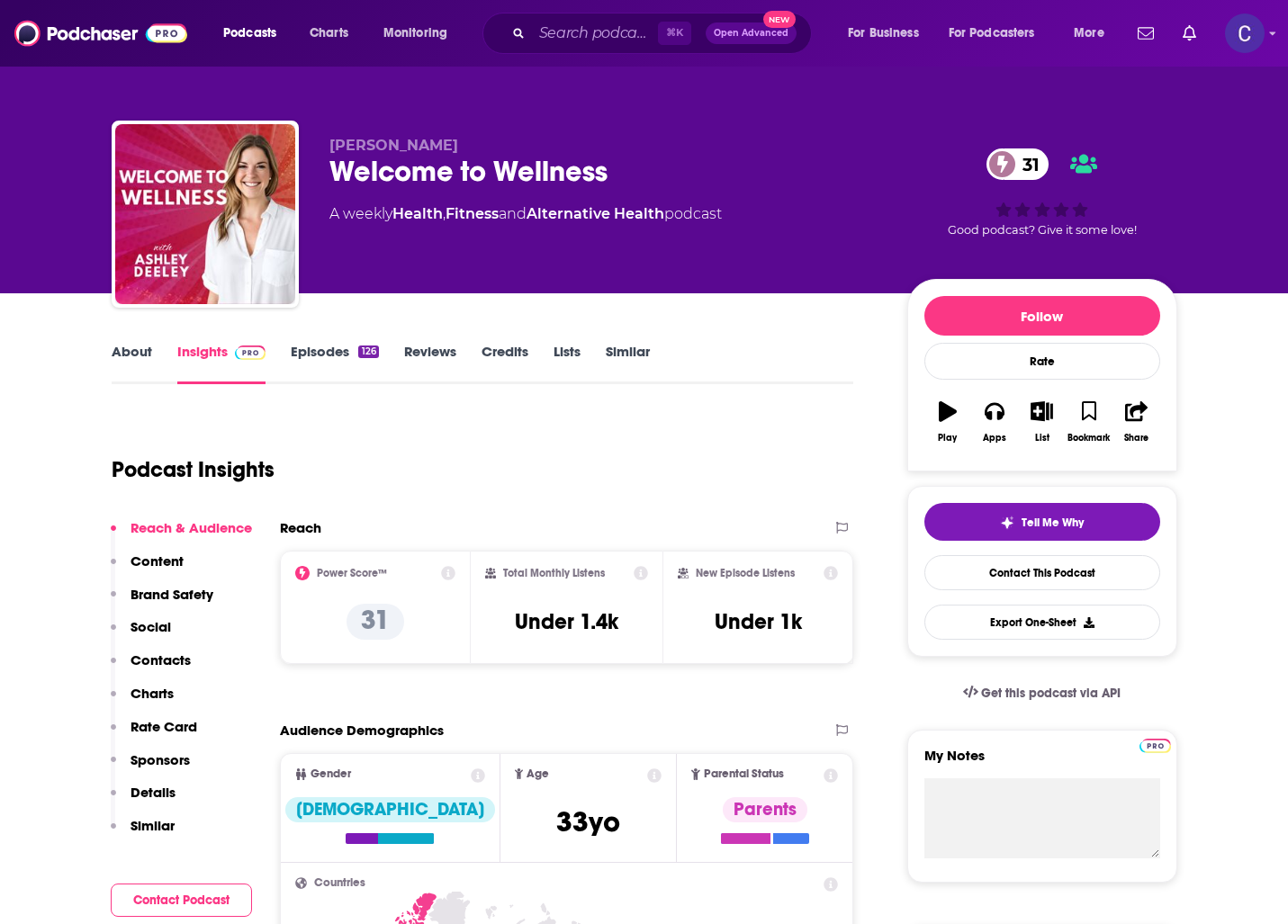
click at [126, 348] on link "About" at bounding box center [132, 364] width 41 height 42
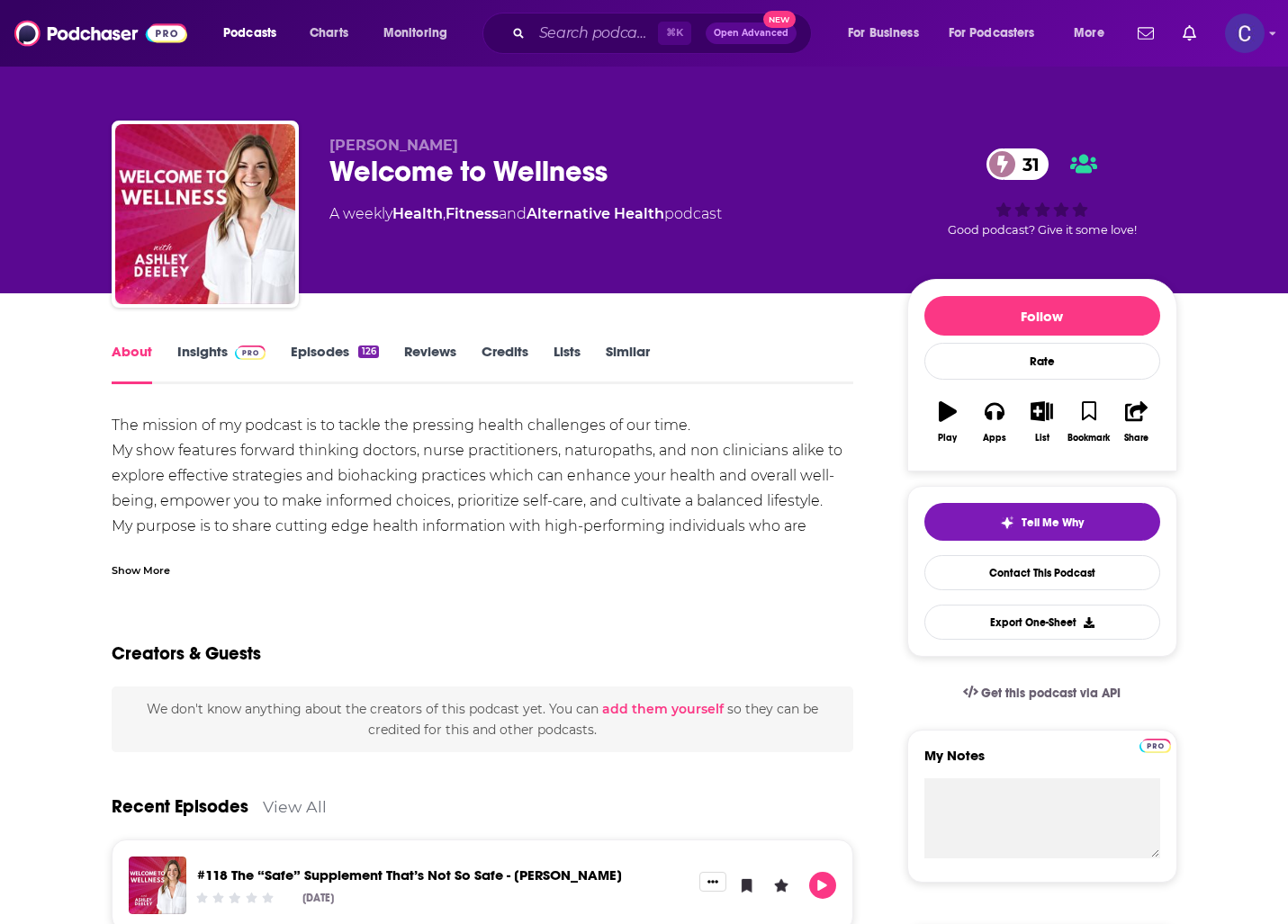
click at [359, 361] on link "Episodes 126" at bounding box center [334, 364] width 87 height 42
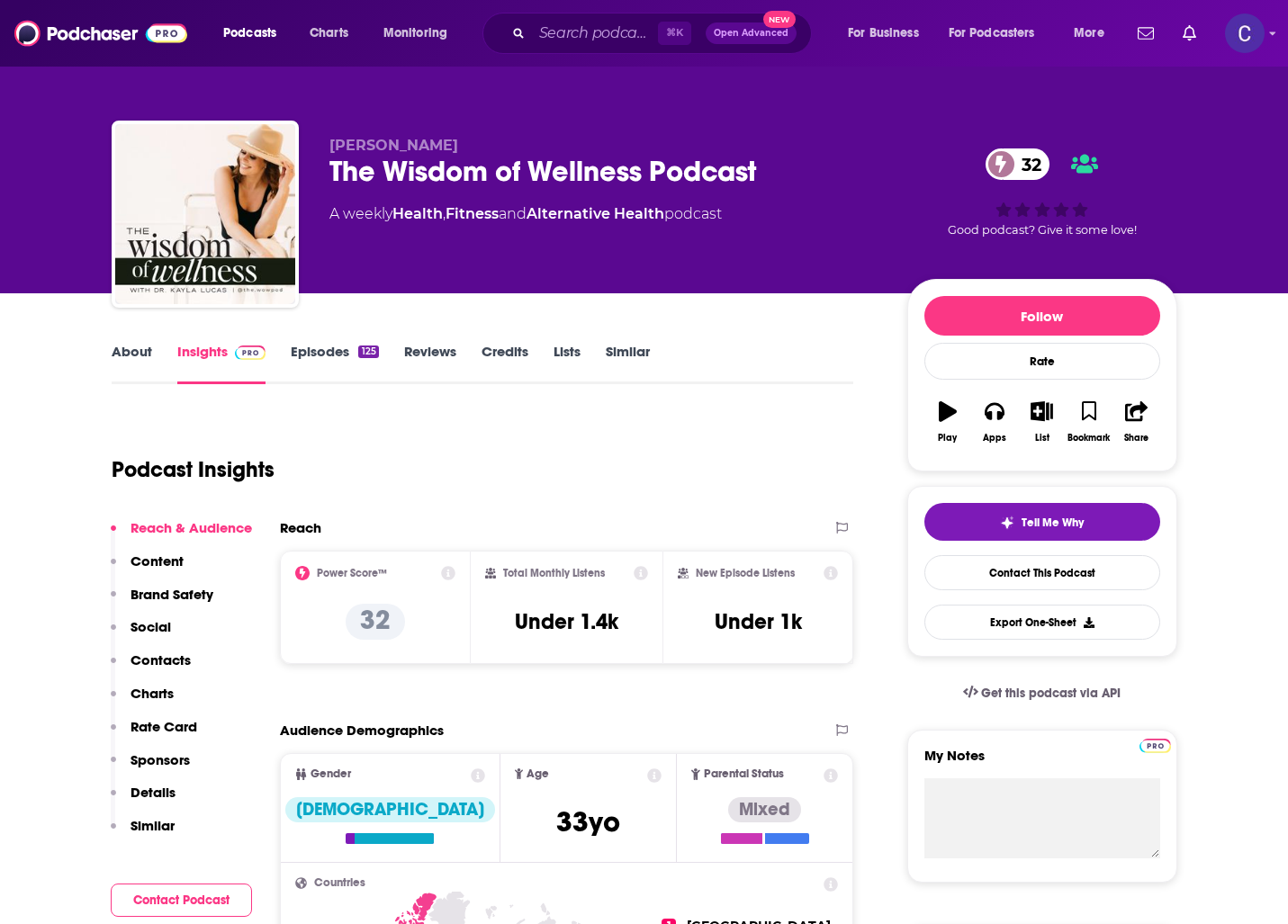
click at [305, 359] on link "Episodes 125" at bounding box center [334, 364] width 87 height 42
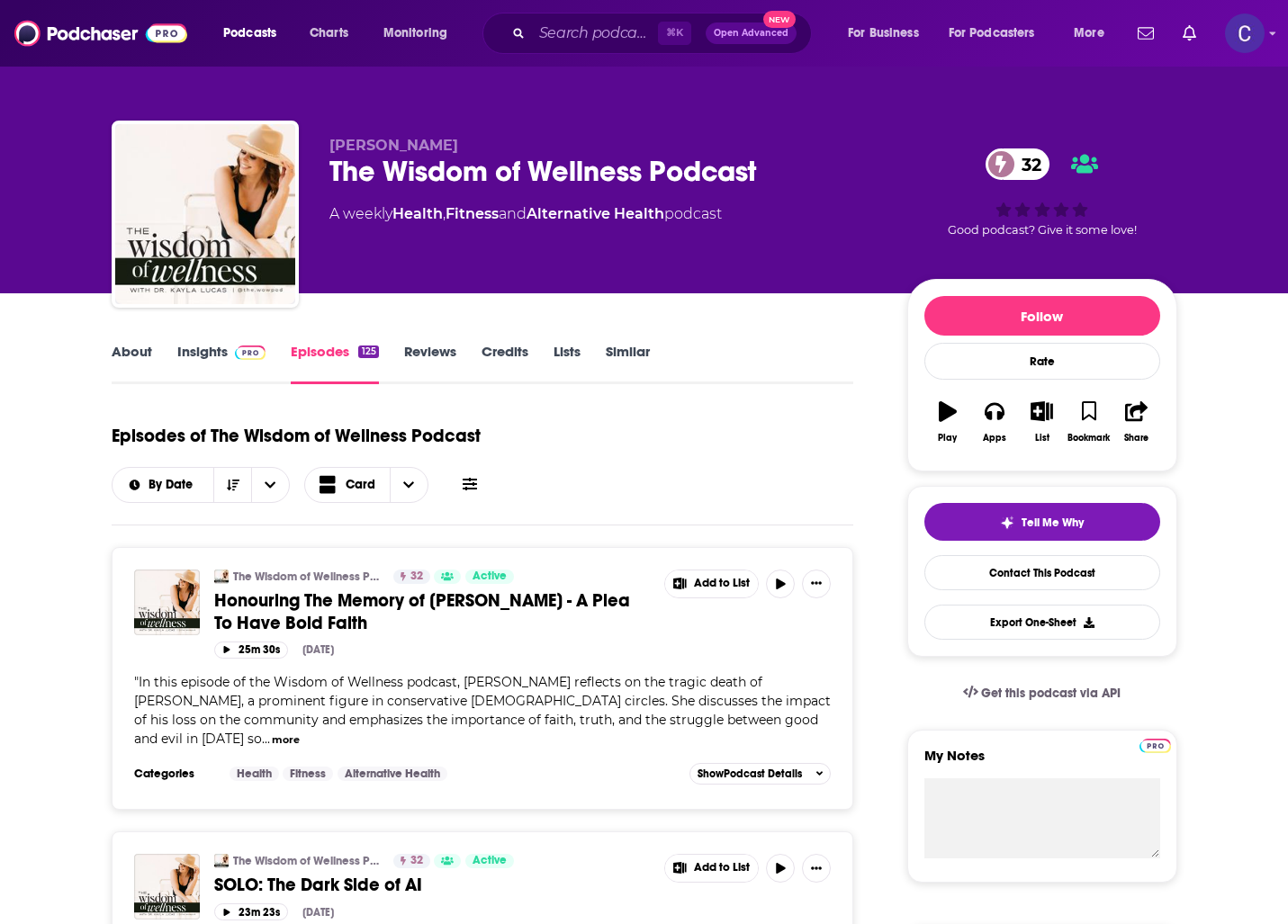
click at [122, 357] on link "About" at bounding box center [132, 364] width 41 height 42
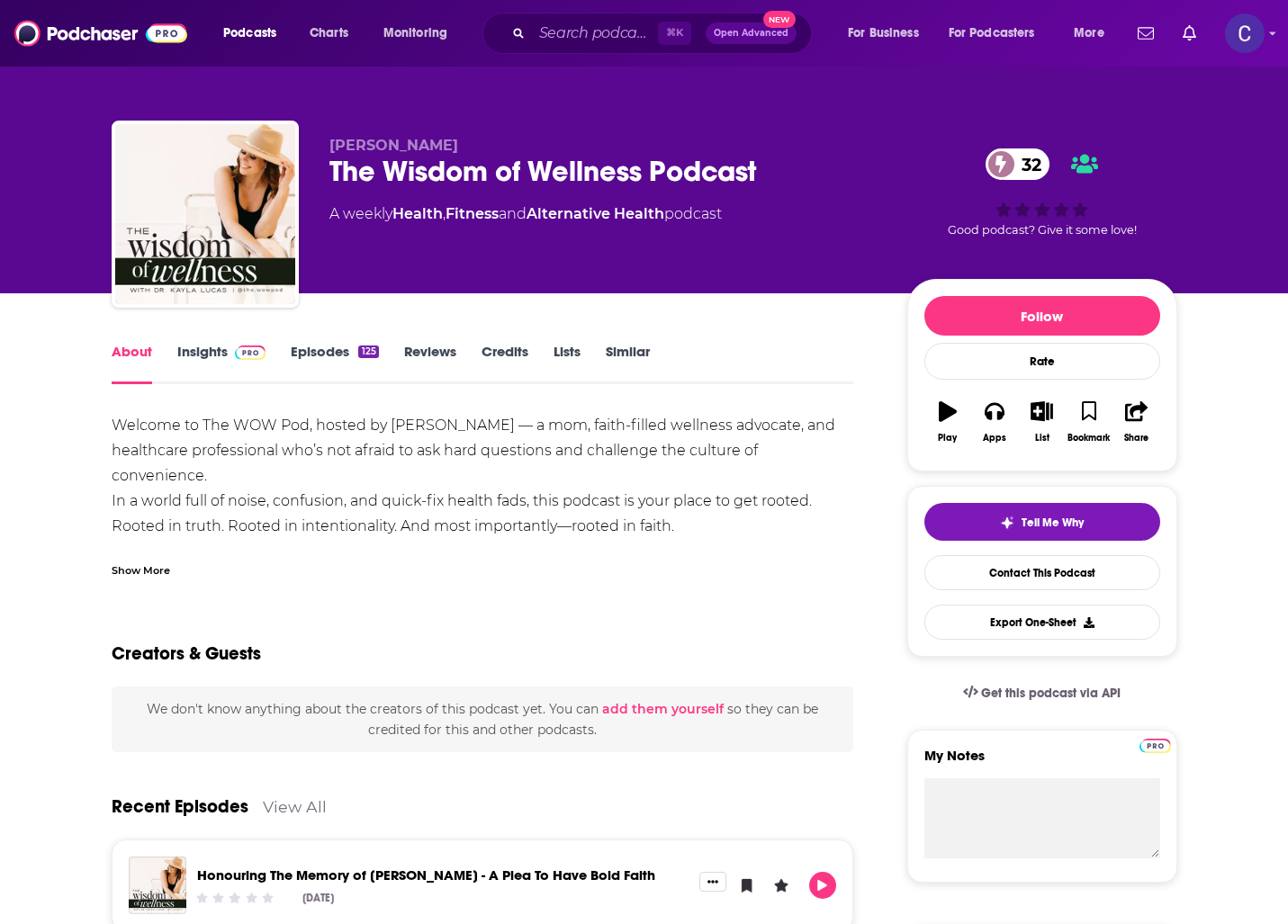
click at [324, 355] on link "Episodes 125" at bounding box center [334, 364] width 87 height 42
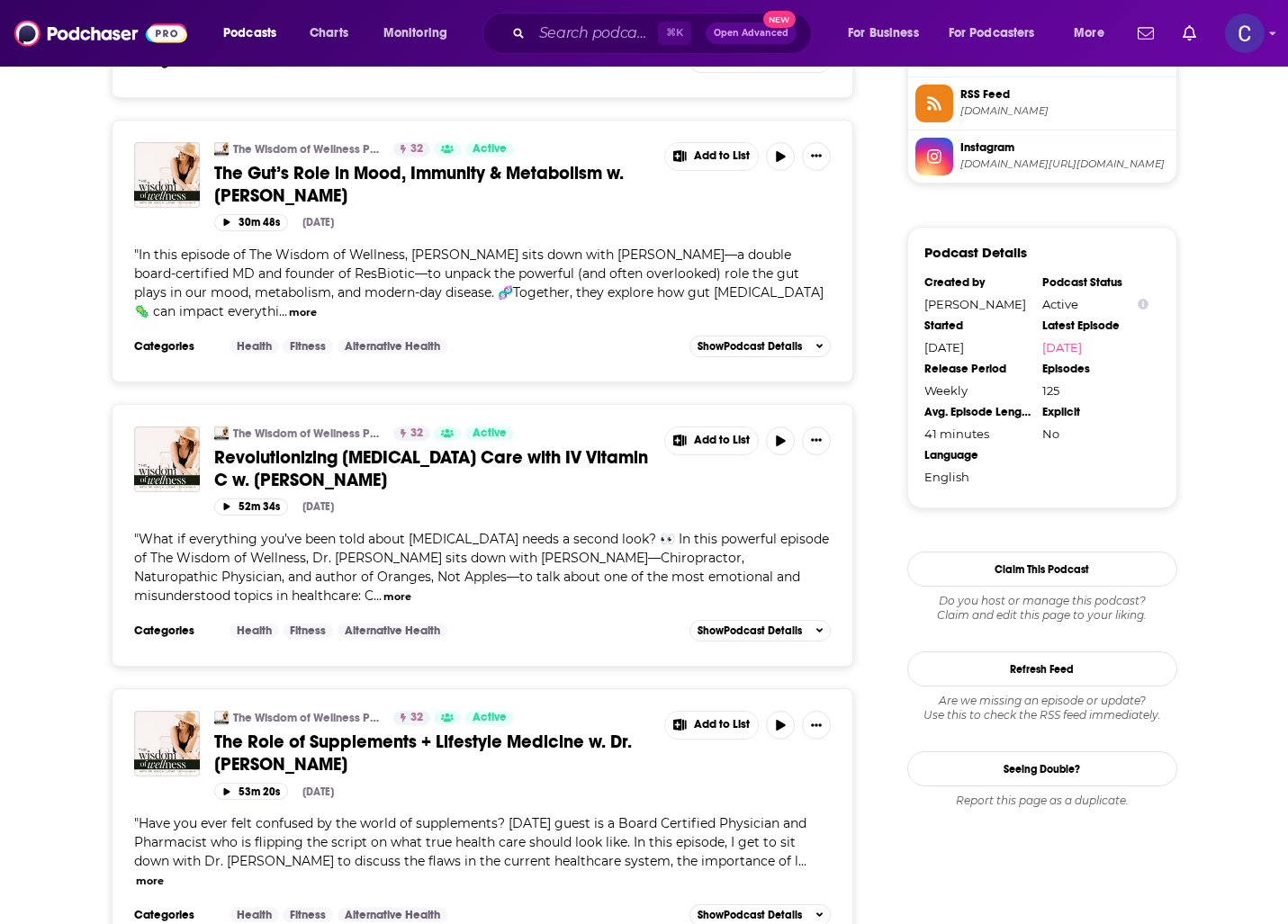
scroll to position [1532, 0]
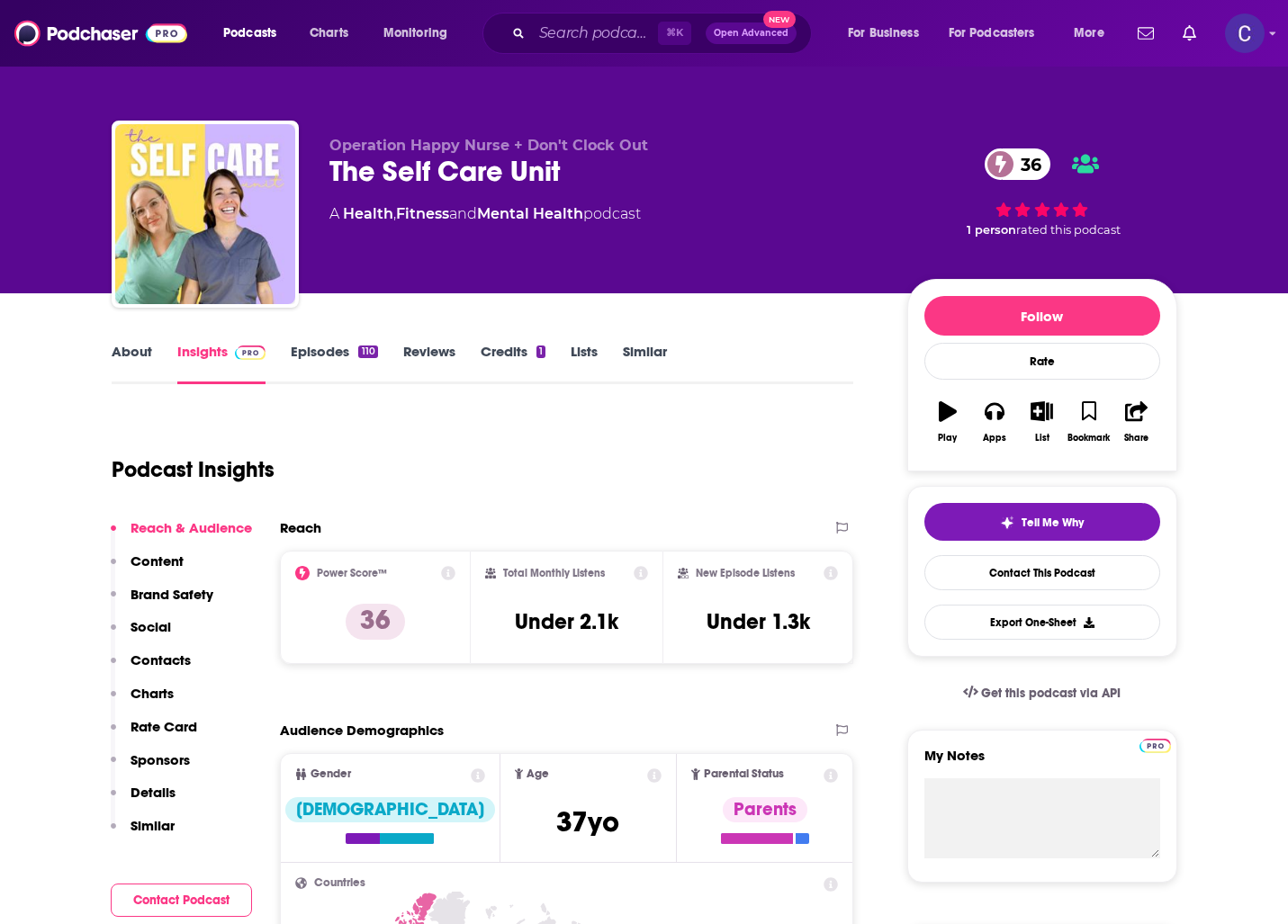
click at [135, 340] on div "About Insights Episodes 110 Reviews Credits 1 Lists Similar" at bounding box center [483, 362] width 742 height 44
click at [134, 352] on link "About" at bounding box center [132, 364] width 41 height 42
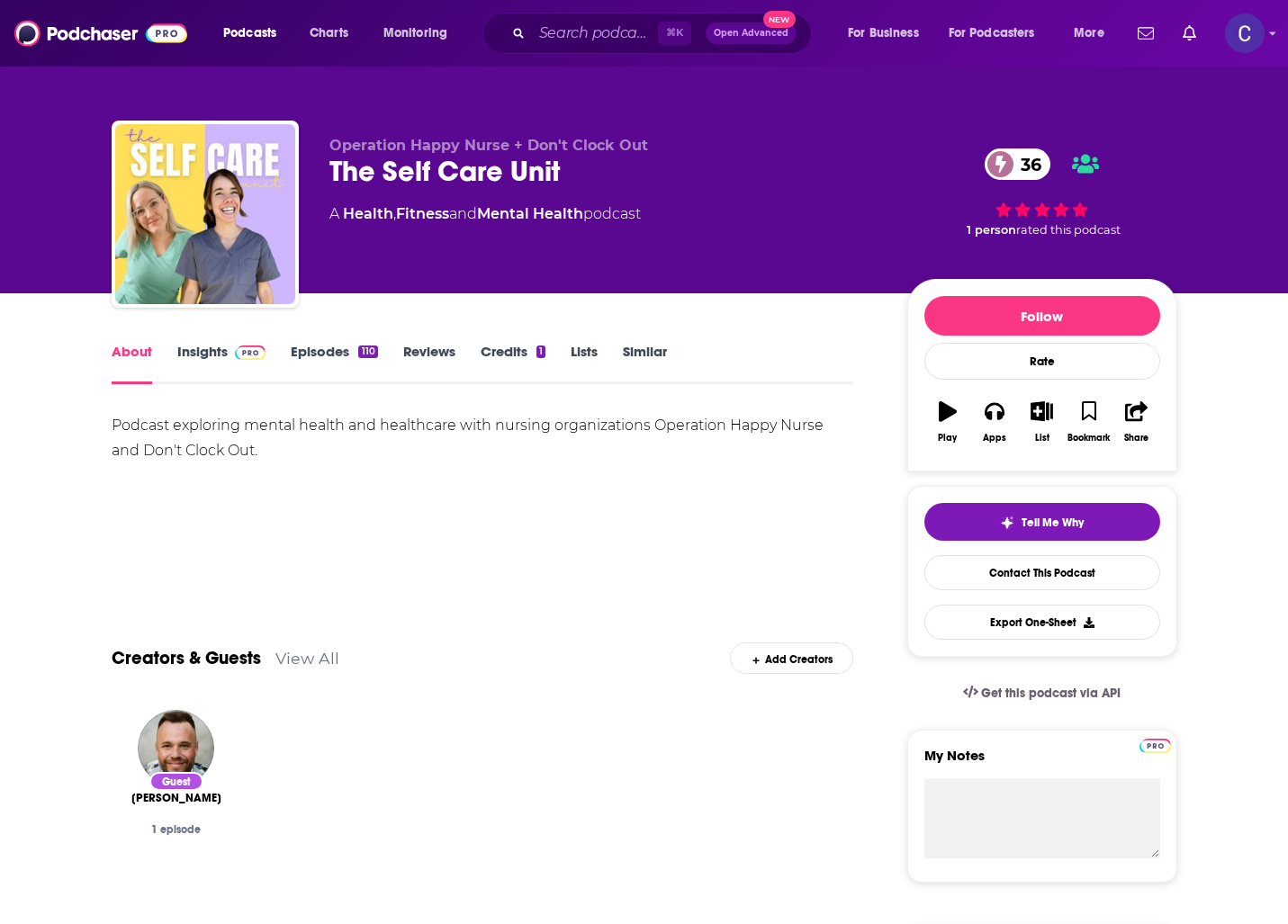
click at [294, 347] on link "Episodes 110" at bounding box center [333, 364] width 86 height 42
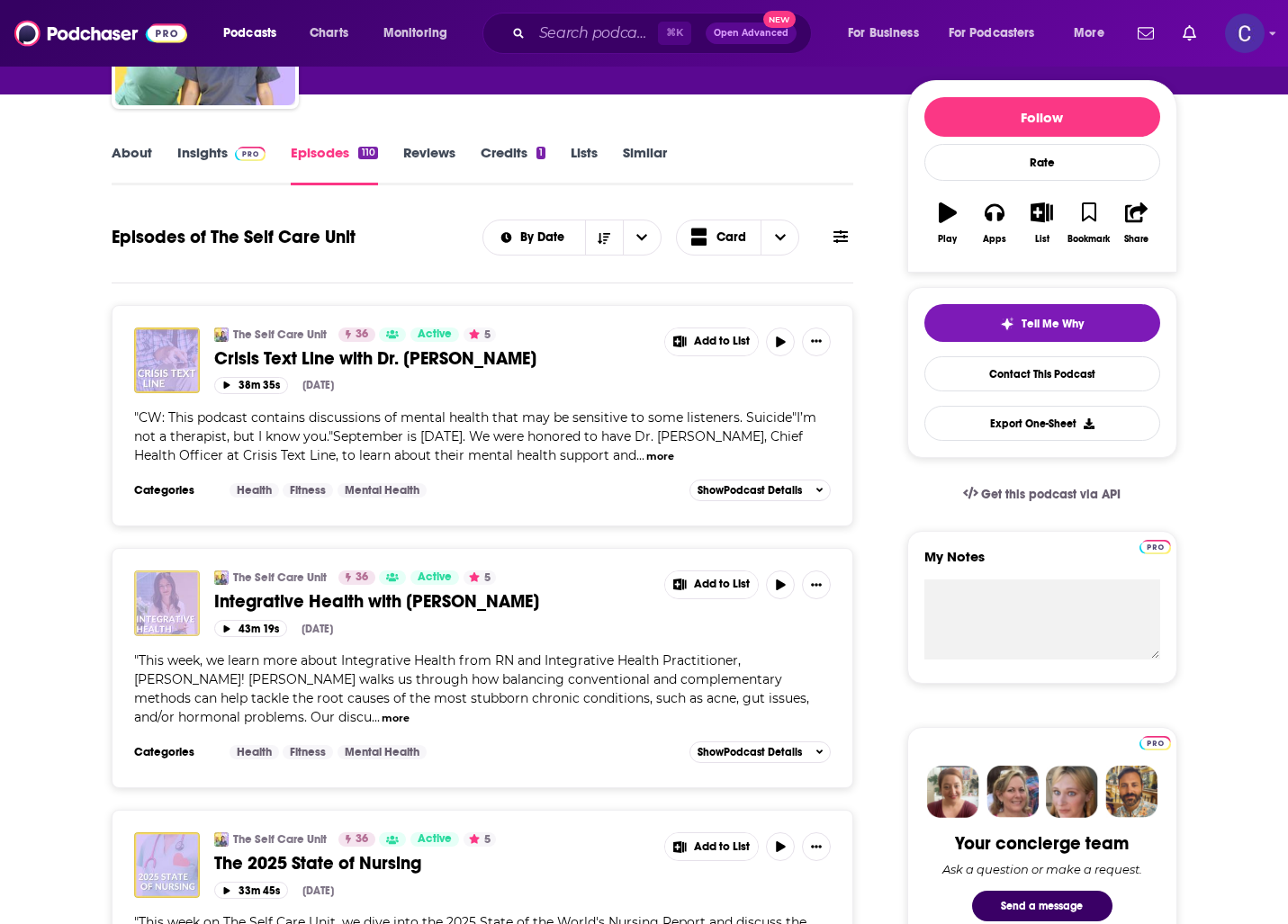
scroll to position [233, 0]
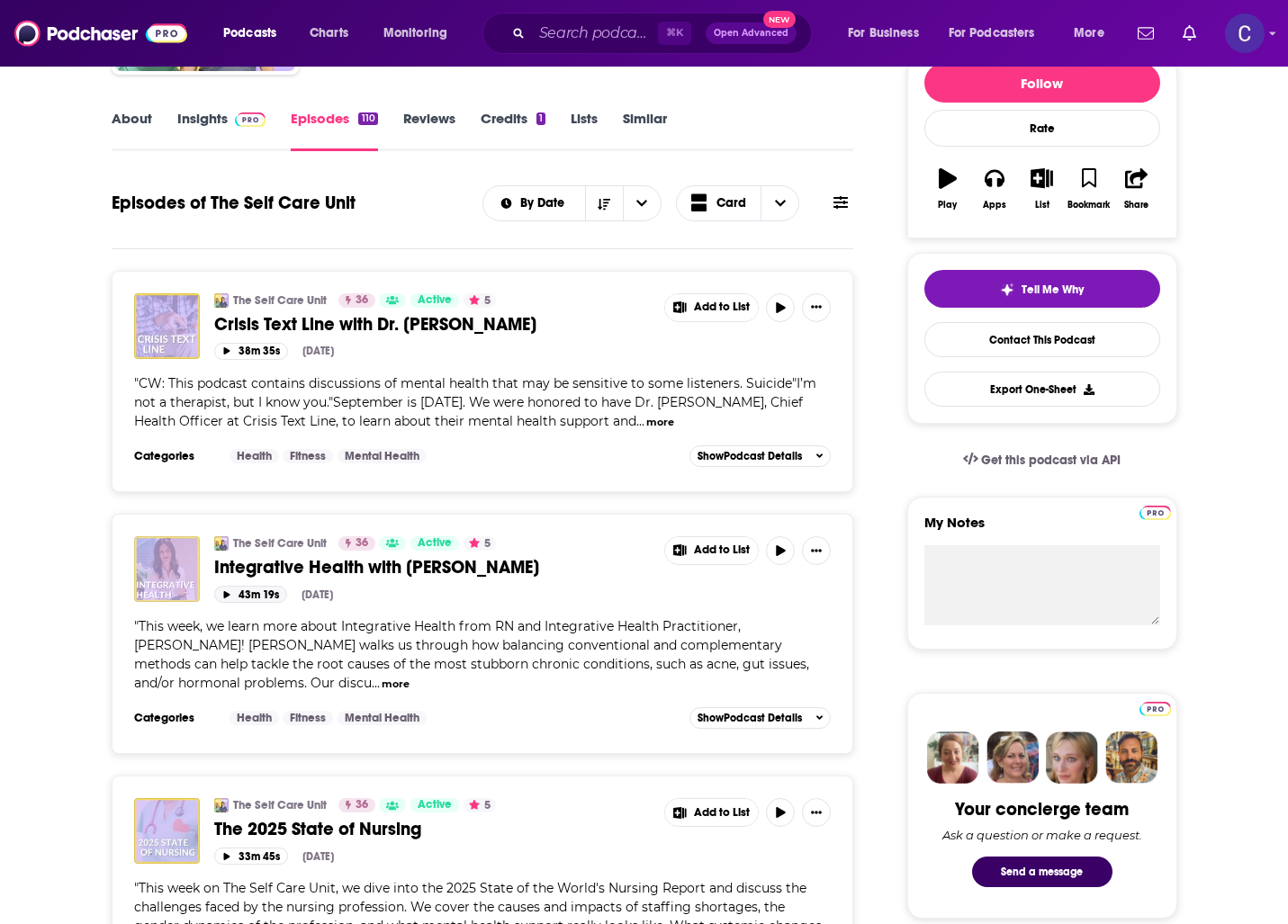
click at [224, 595] on icon "button" at bounding box center [226, 595] width 6 height 7
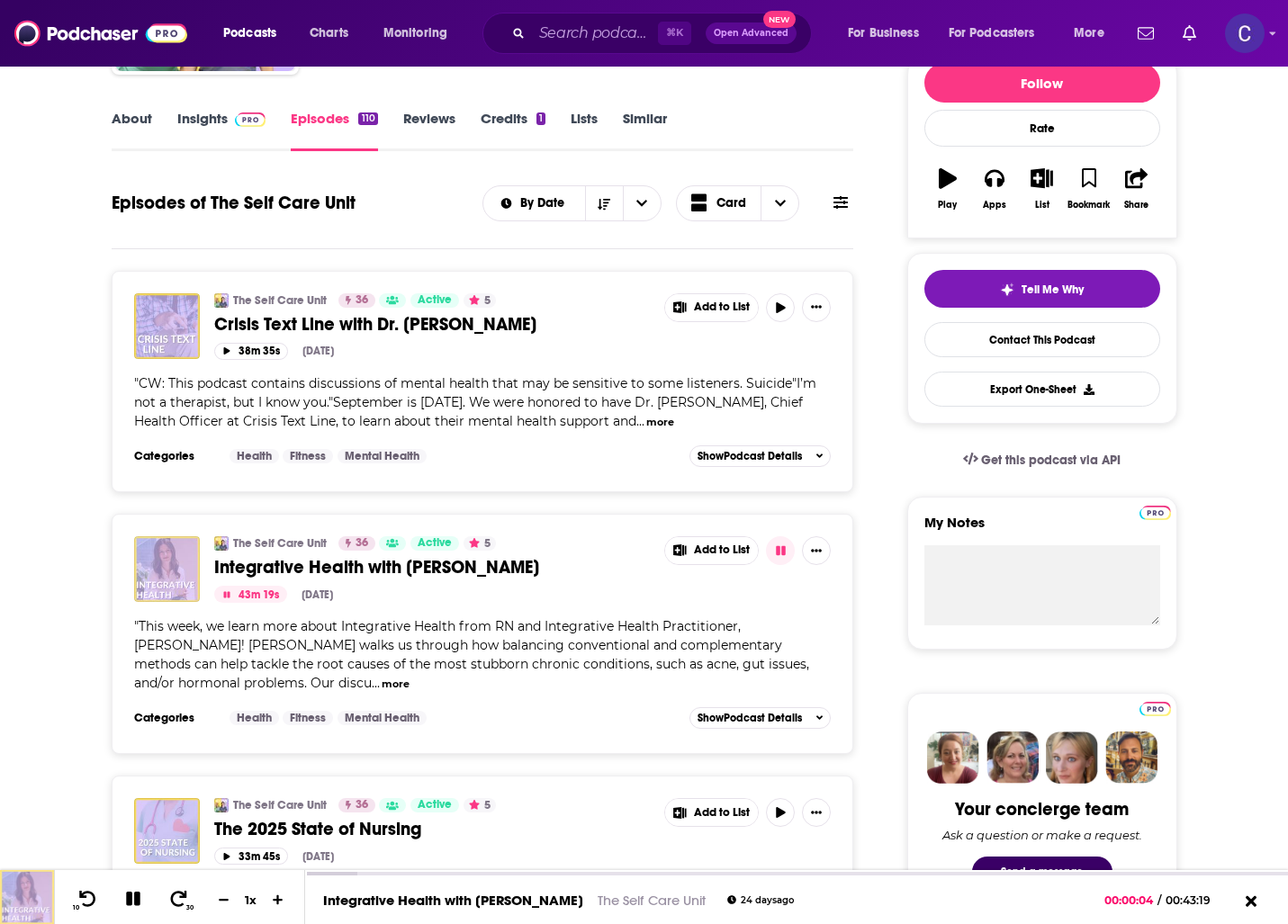
click at [224, 595] on icon "button" at bounding box center [226, 594] width 6 height 6
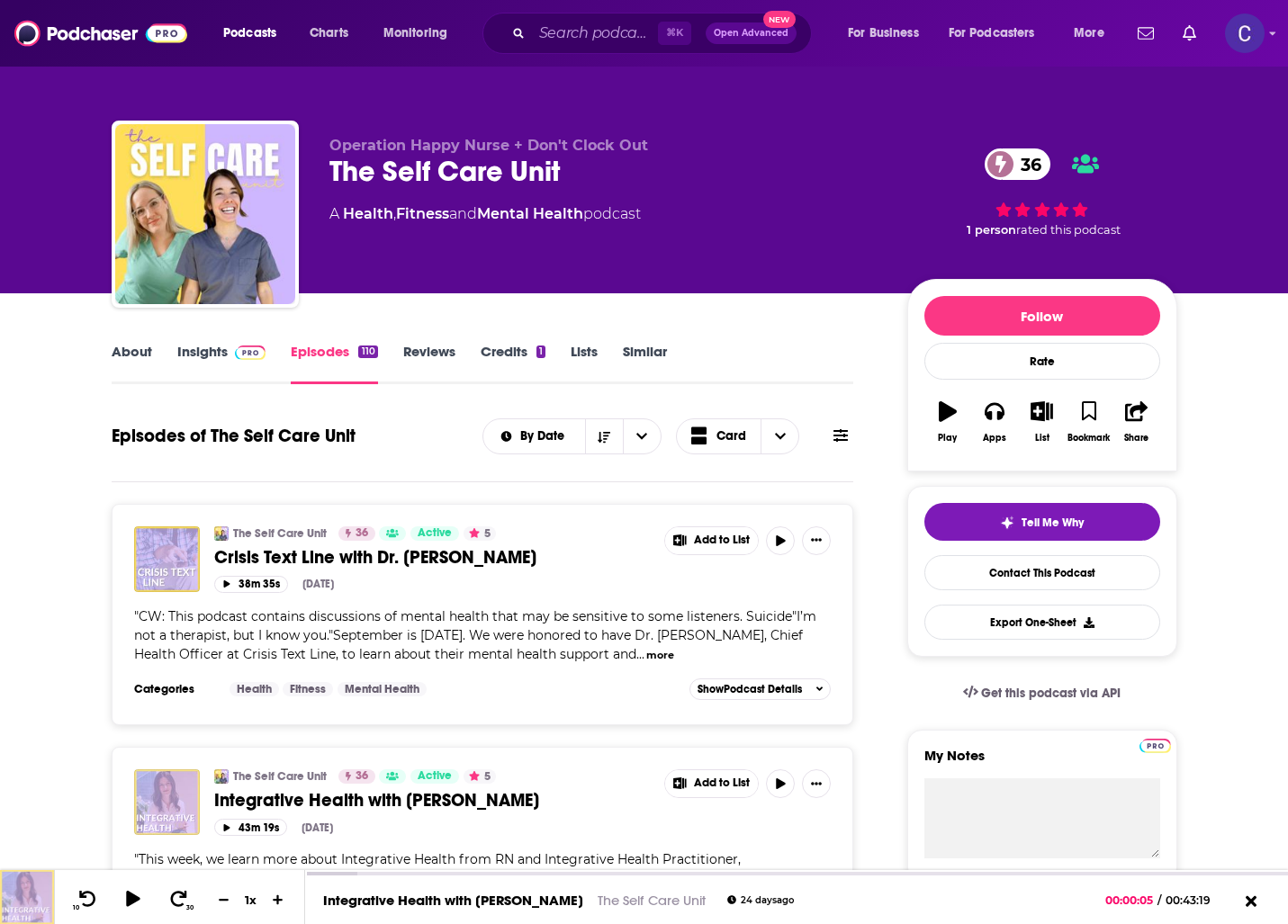
click at [198, 348] on link "Insights" at bounding box center [221, 364] width 89 height 42
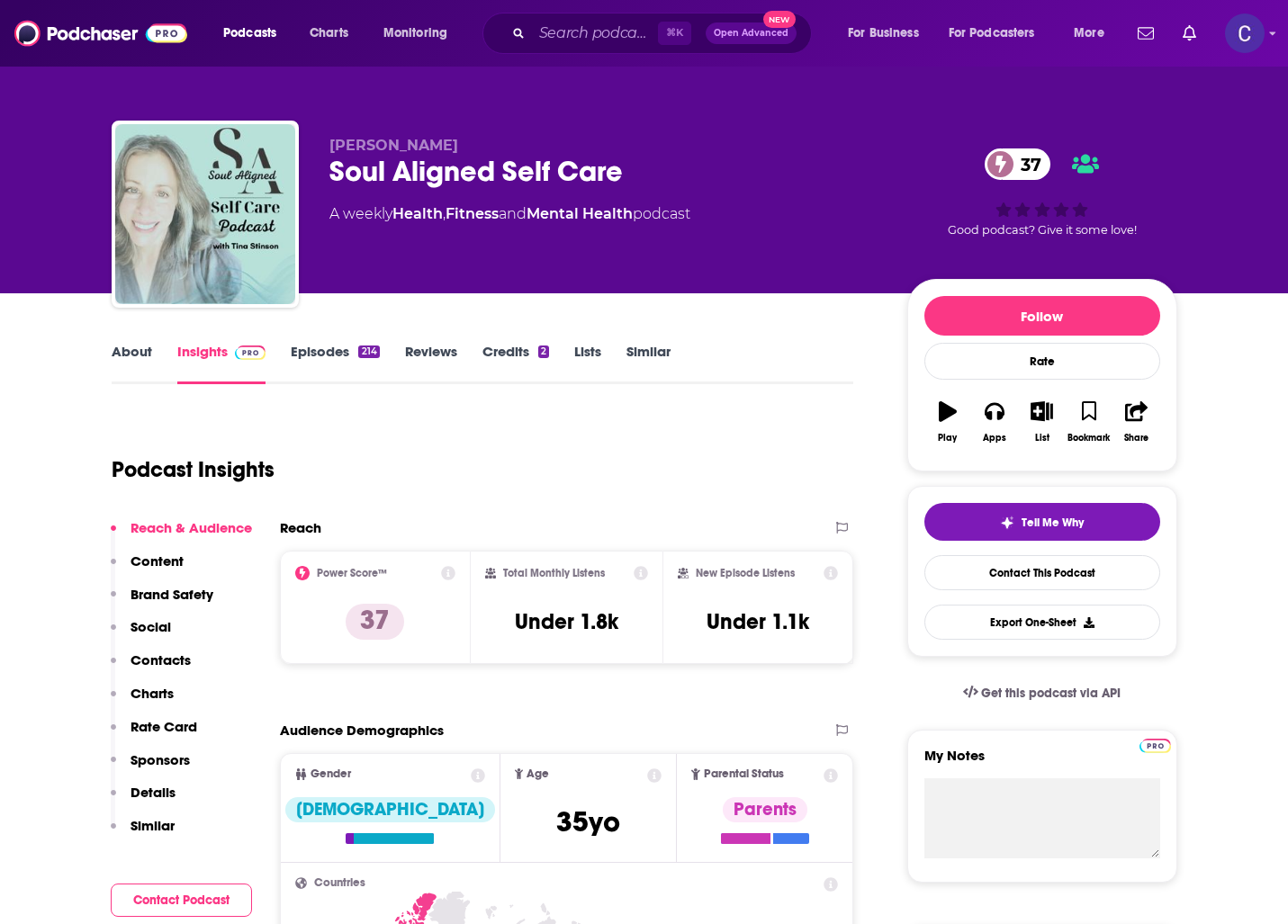
click at [136, 353] on link "About" at bounding box center [132, 364] width 41 height 42
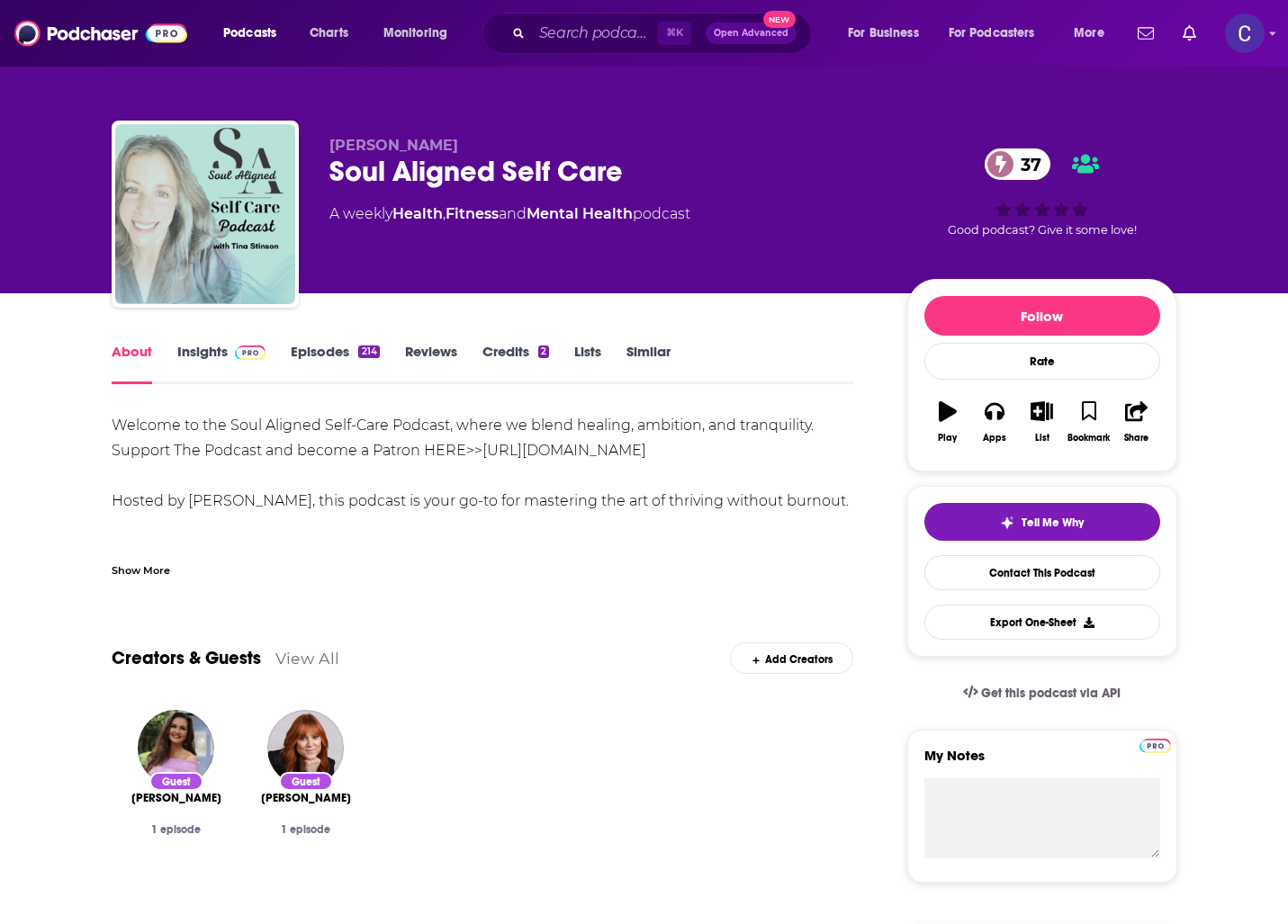
click at [335, 376] on link "Episodes 214" at bounding box center [334, 364] width 88 height 42
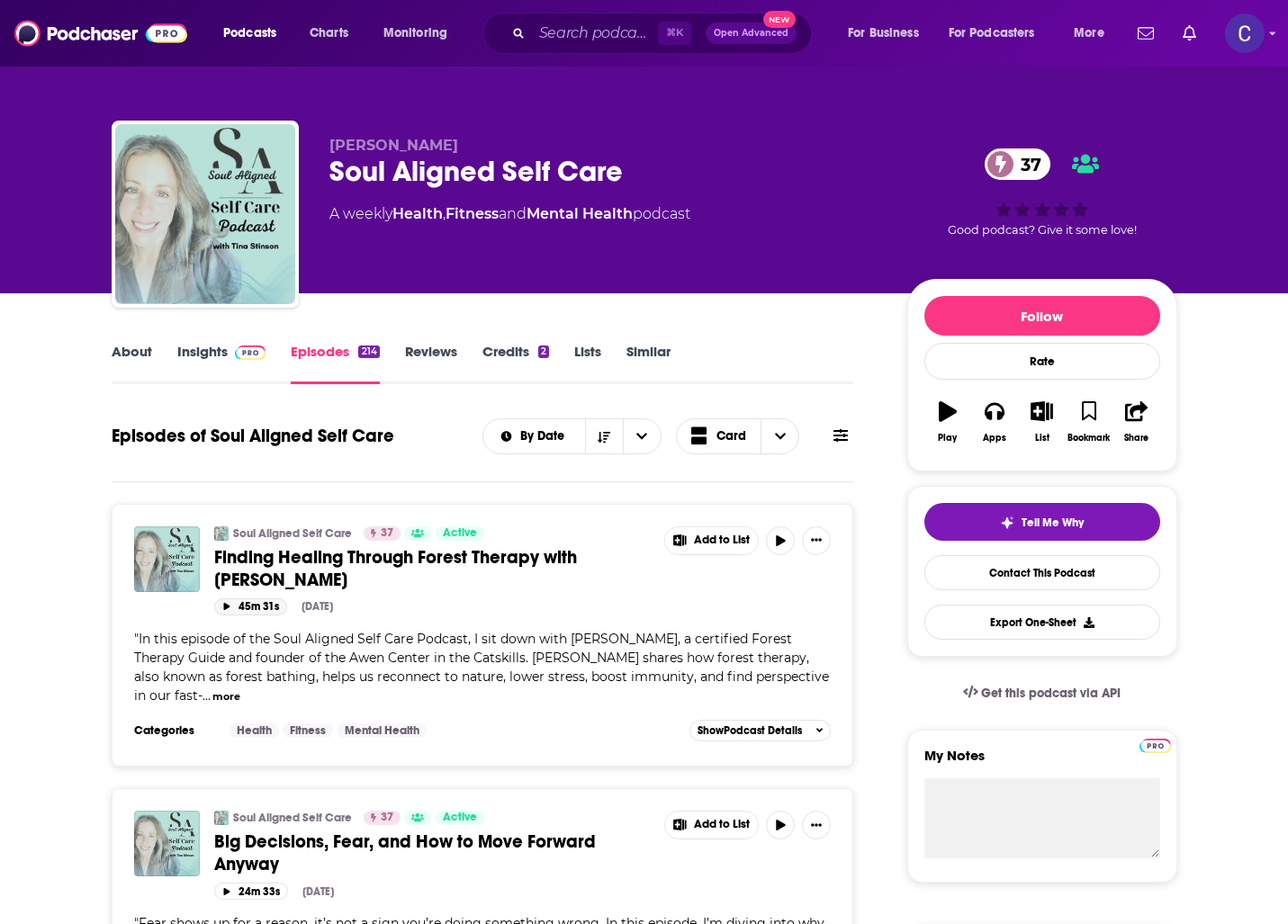
click at [226, 601] on button "45m 31s" at bounding box center [251, 606] width 73 height 17
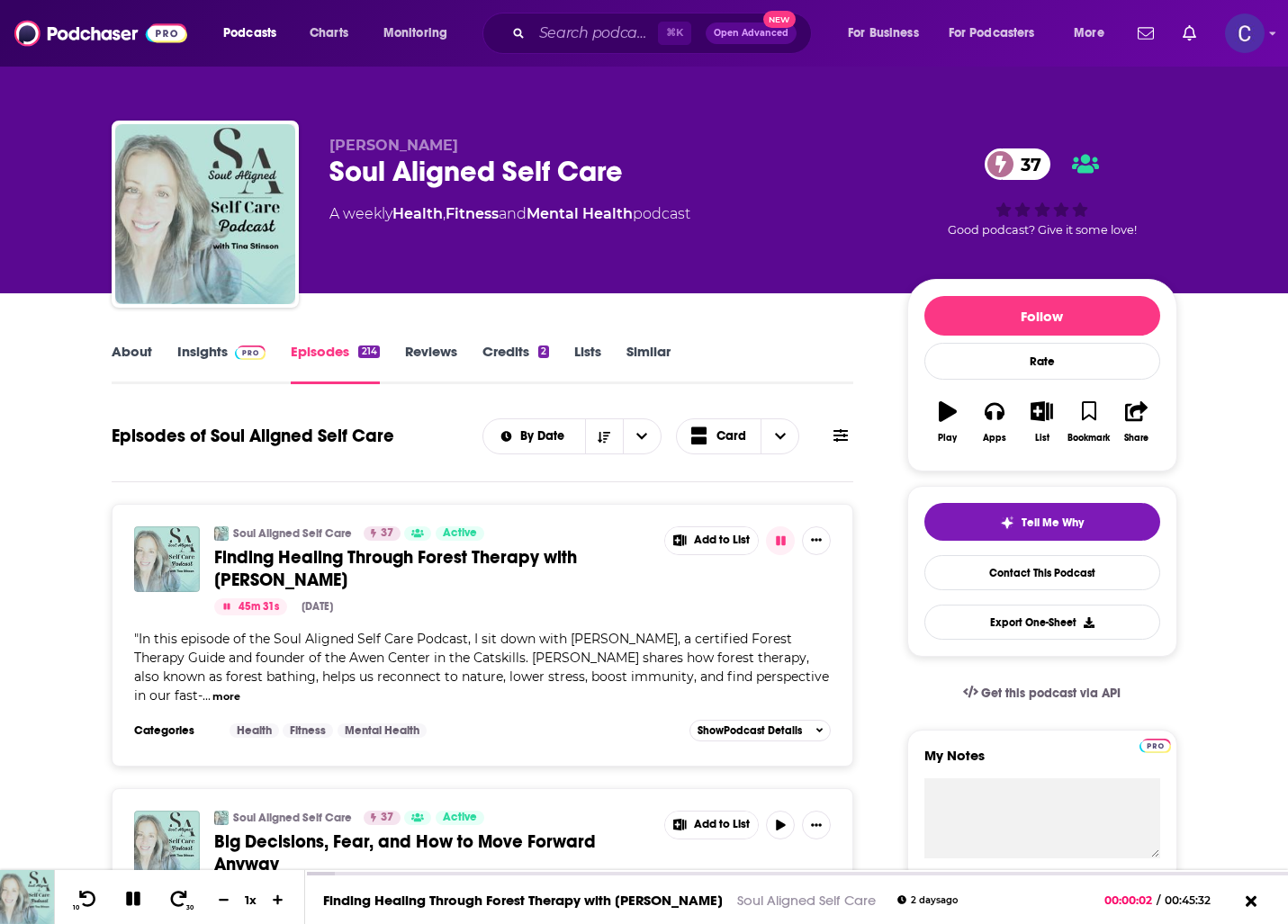
click at [202, 359] on link "Insights" at bounding box center [221, 364] width 89 height 42
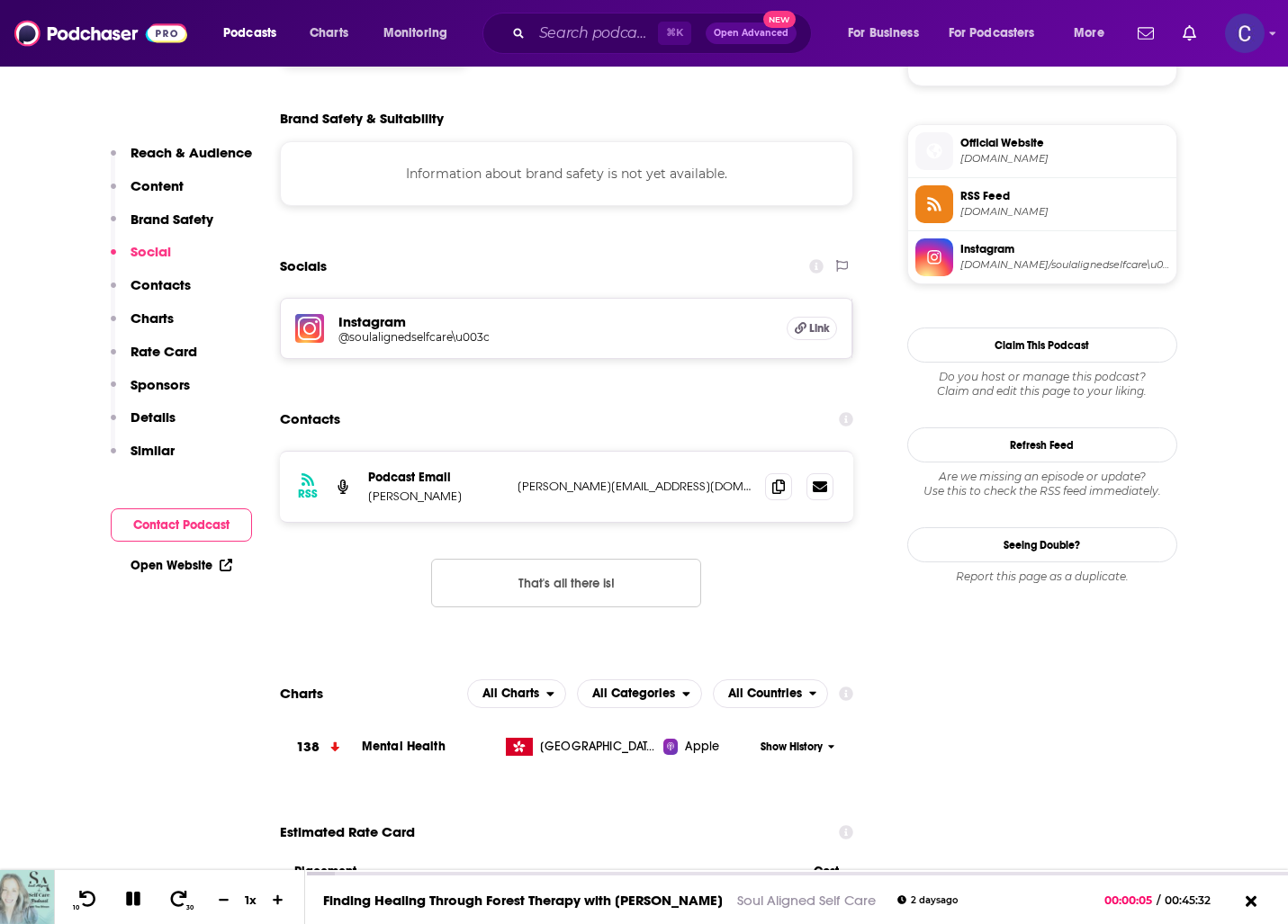
scroll to position [1273, 0]
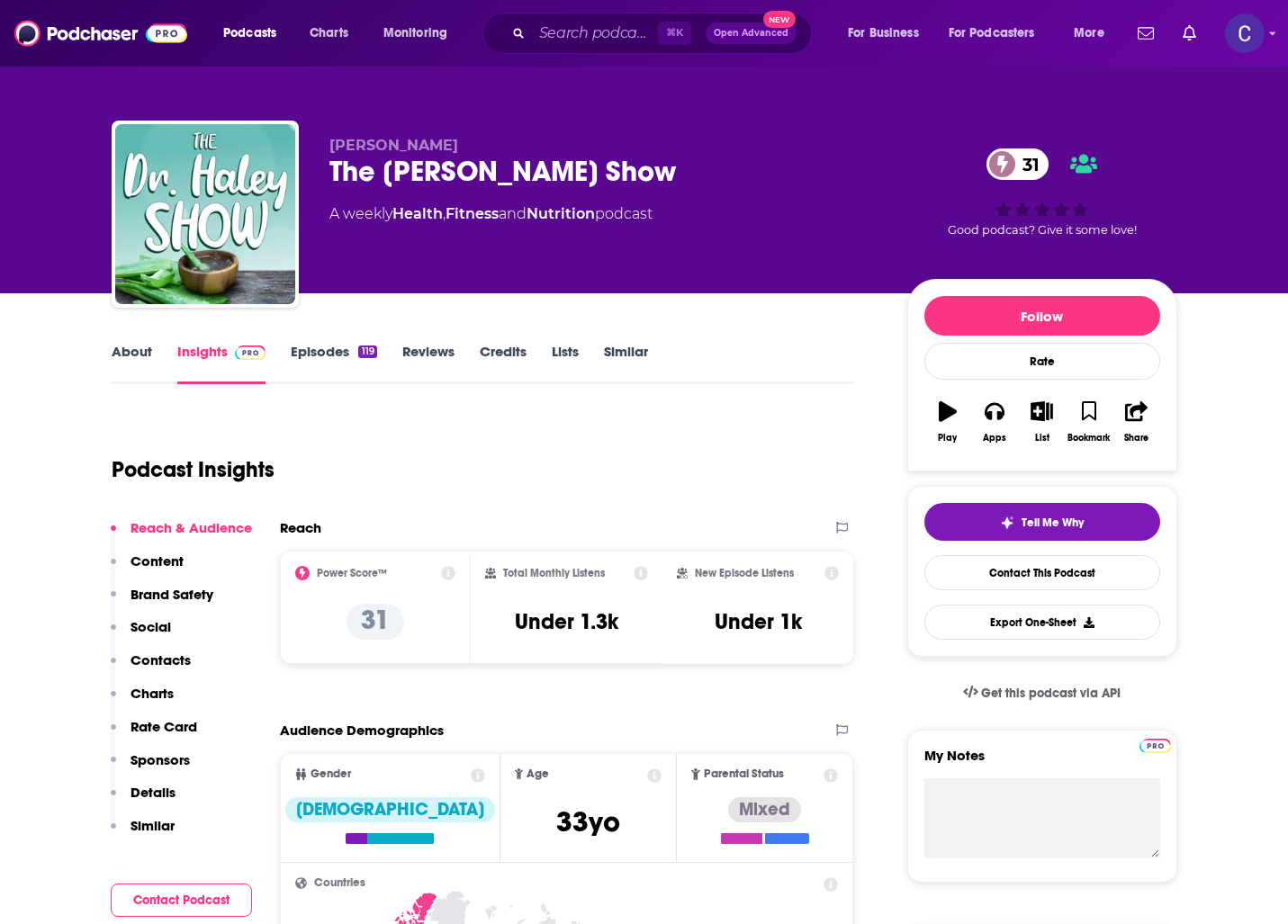
click at [125, 348] on link "About" at bounding box center [132, 364] width 41 height 42
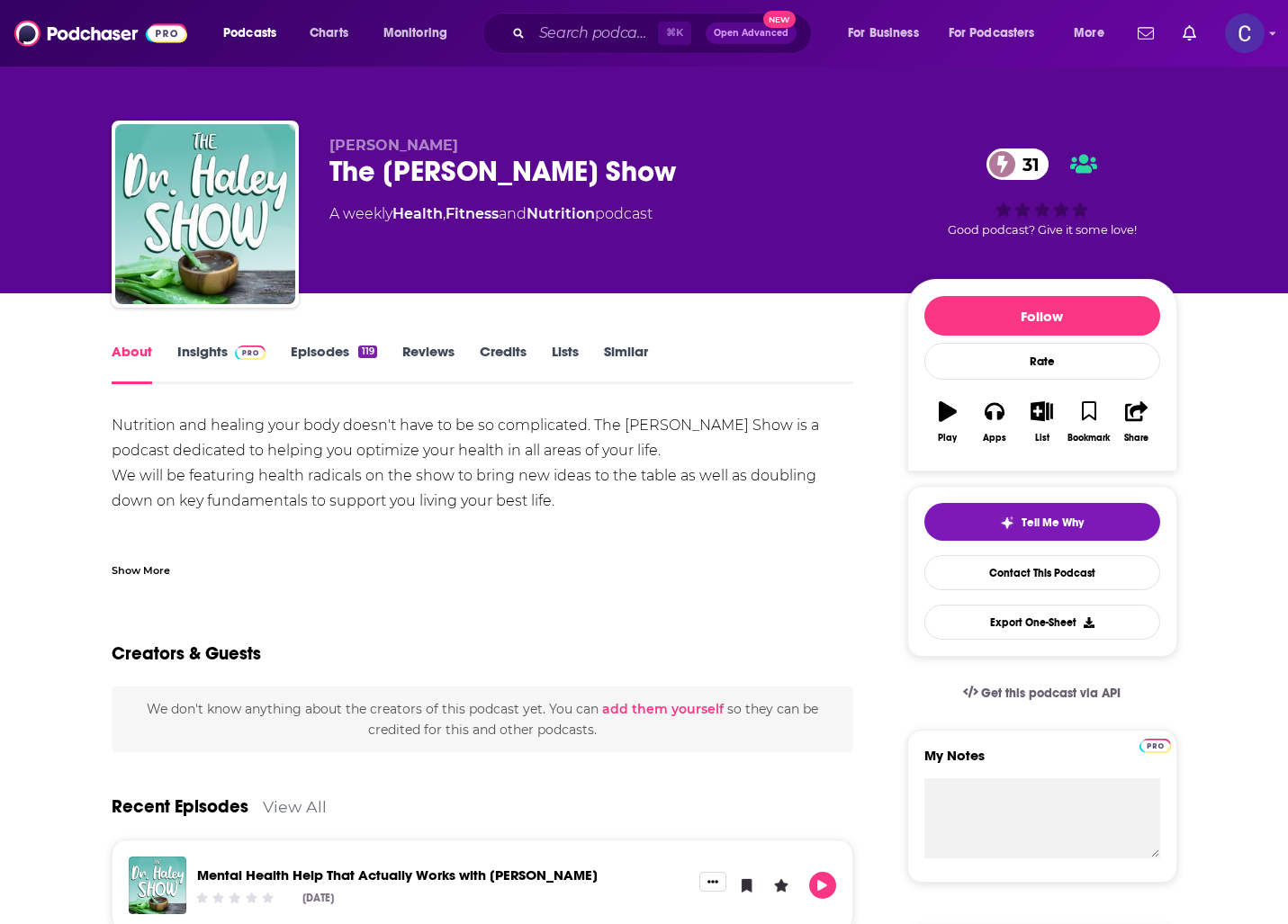
click at [320, 360] on link "Episodes 119" at bounding box center [333, 364] width 85 height 42
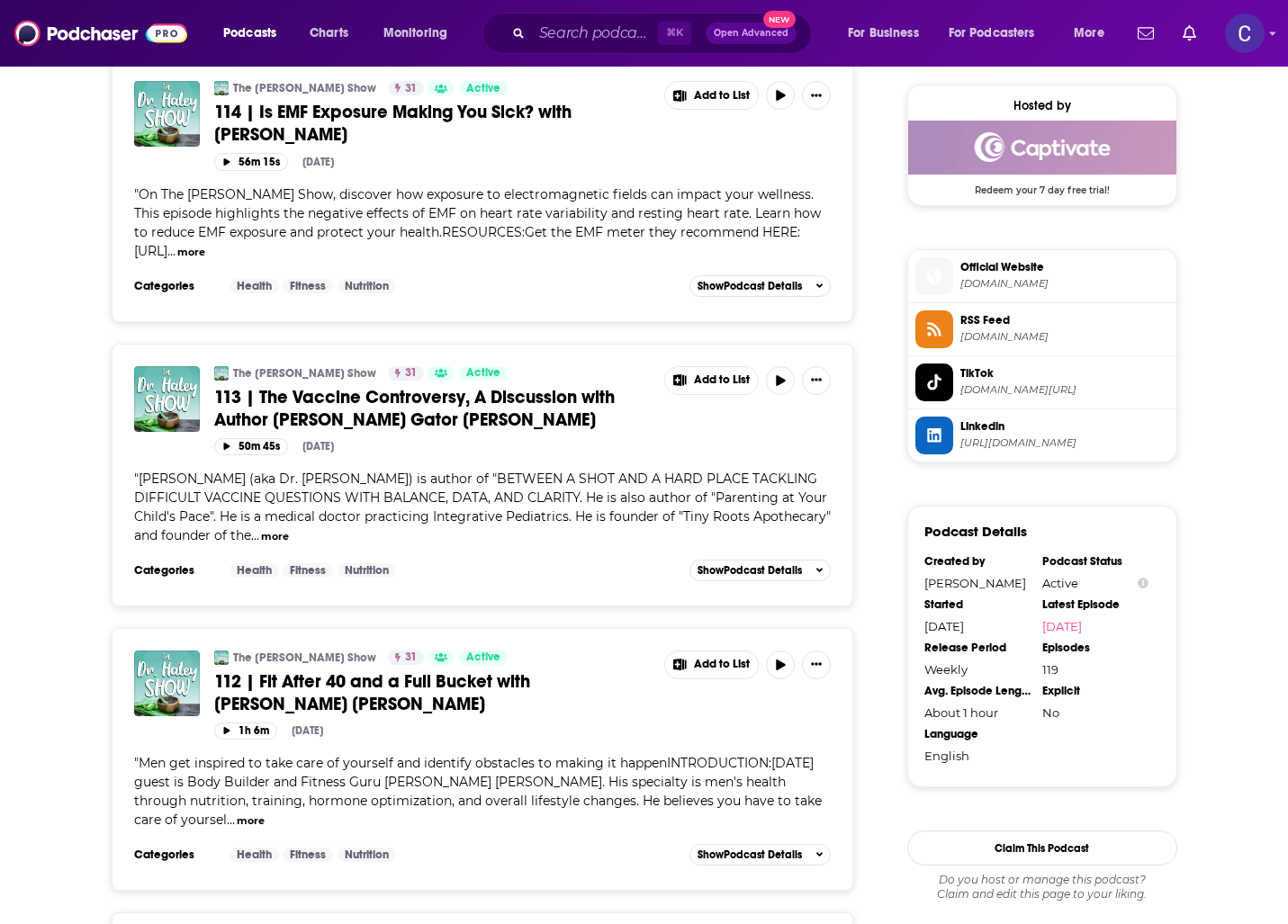
scroll to position [1311, 0]
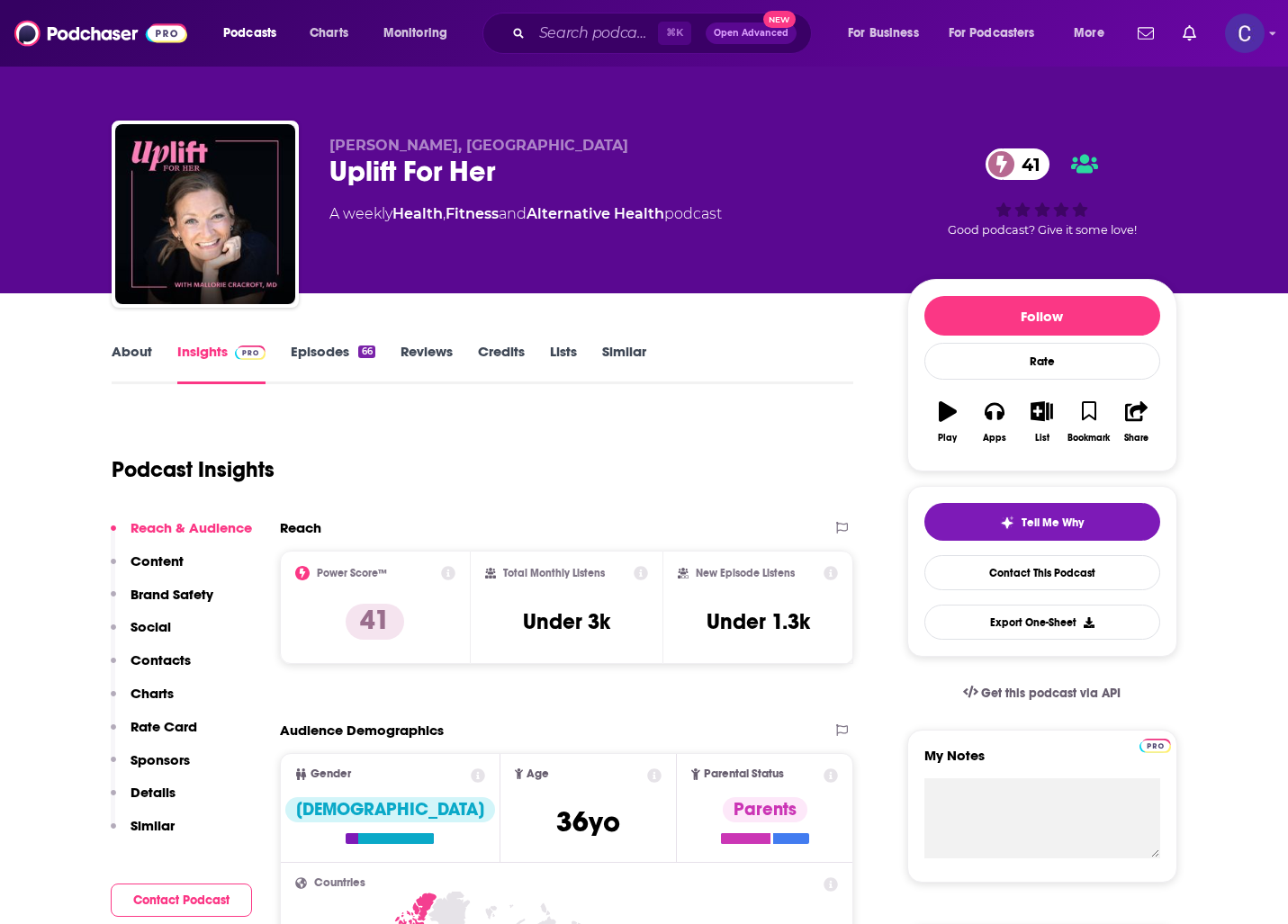
click at [135, 352] on link "About" at bounding box center [132, 364] width 41 height 42
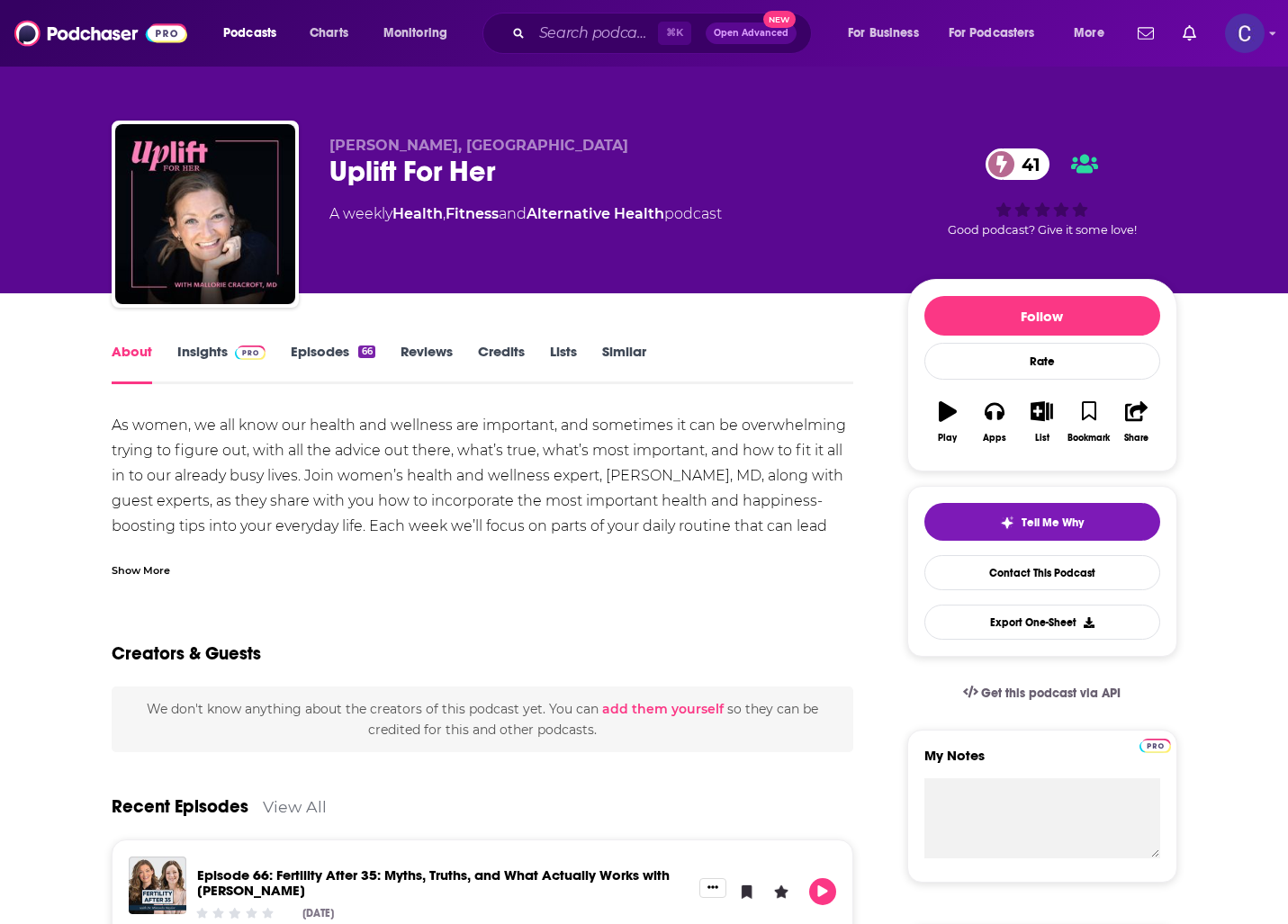
click at [238, 362] on link "Insights" at bounding box center [221, 364] width 89 height 42
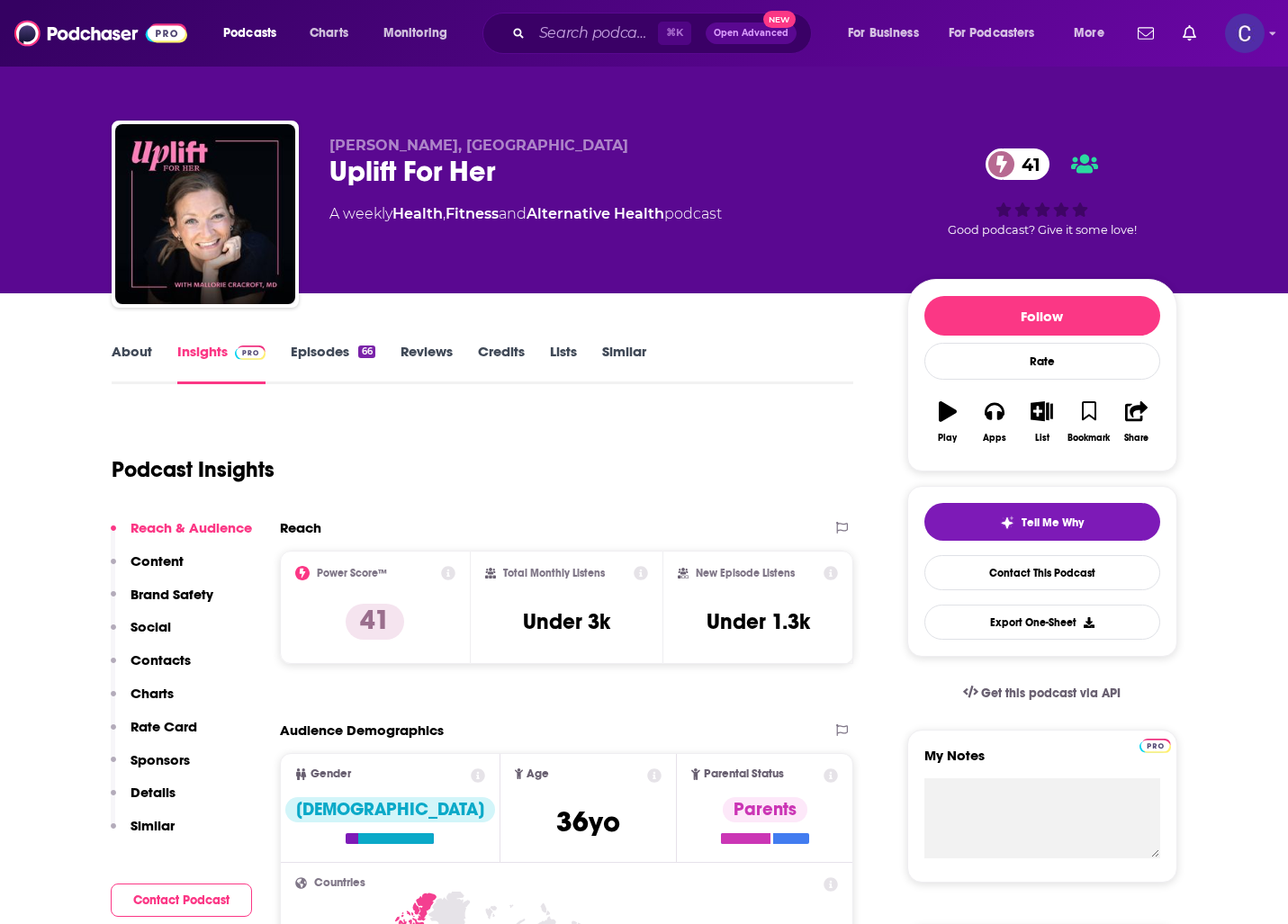
click at [321, 369] on link "Episodes 66" at bounding box center [332, 364] width 84 height 42
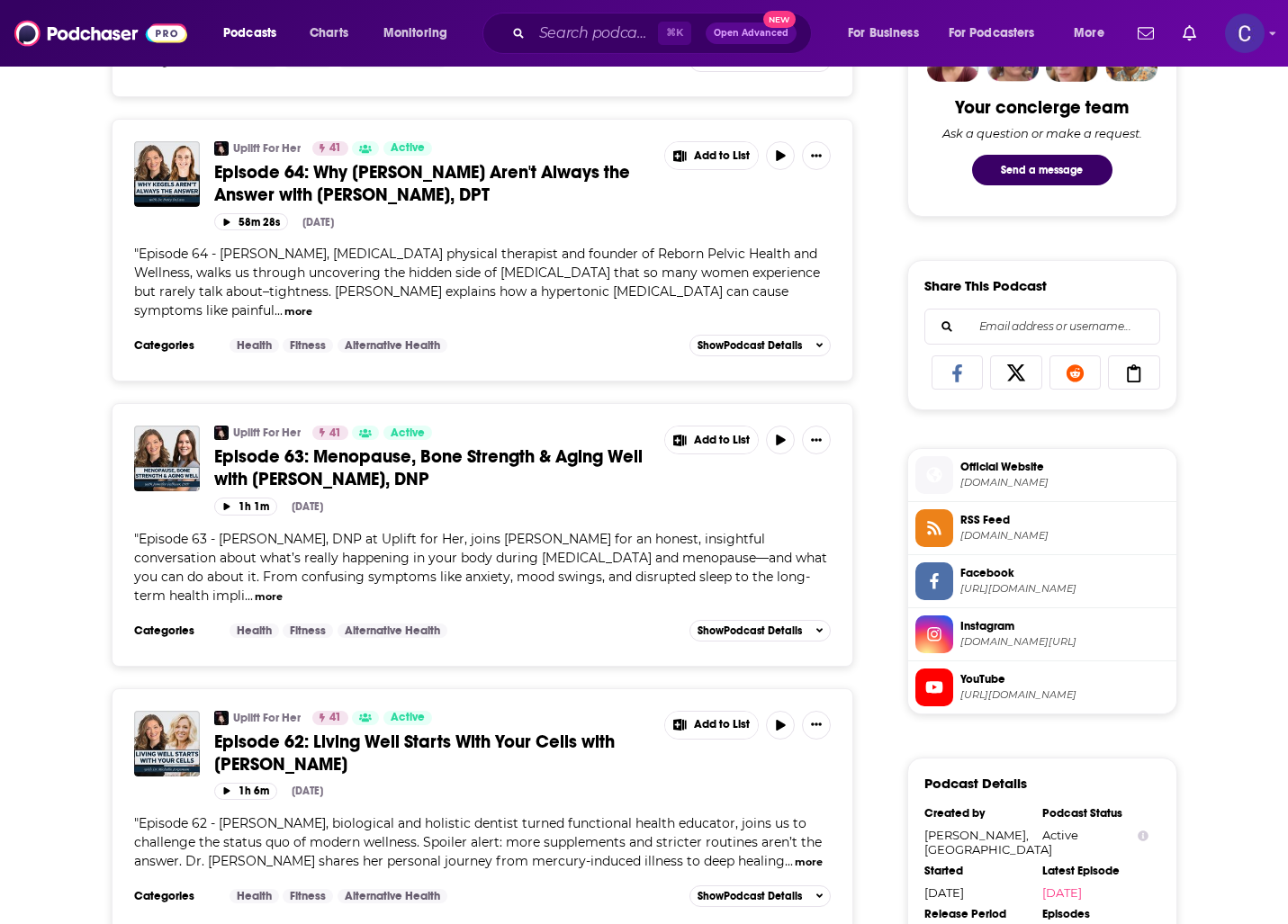
scroll to position [962, 0]
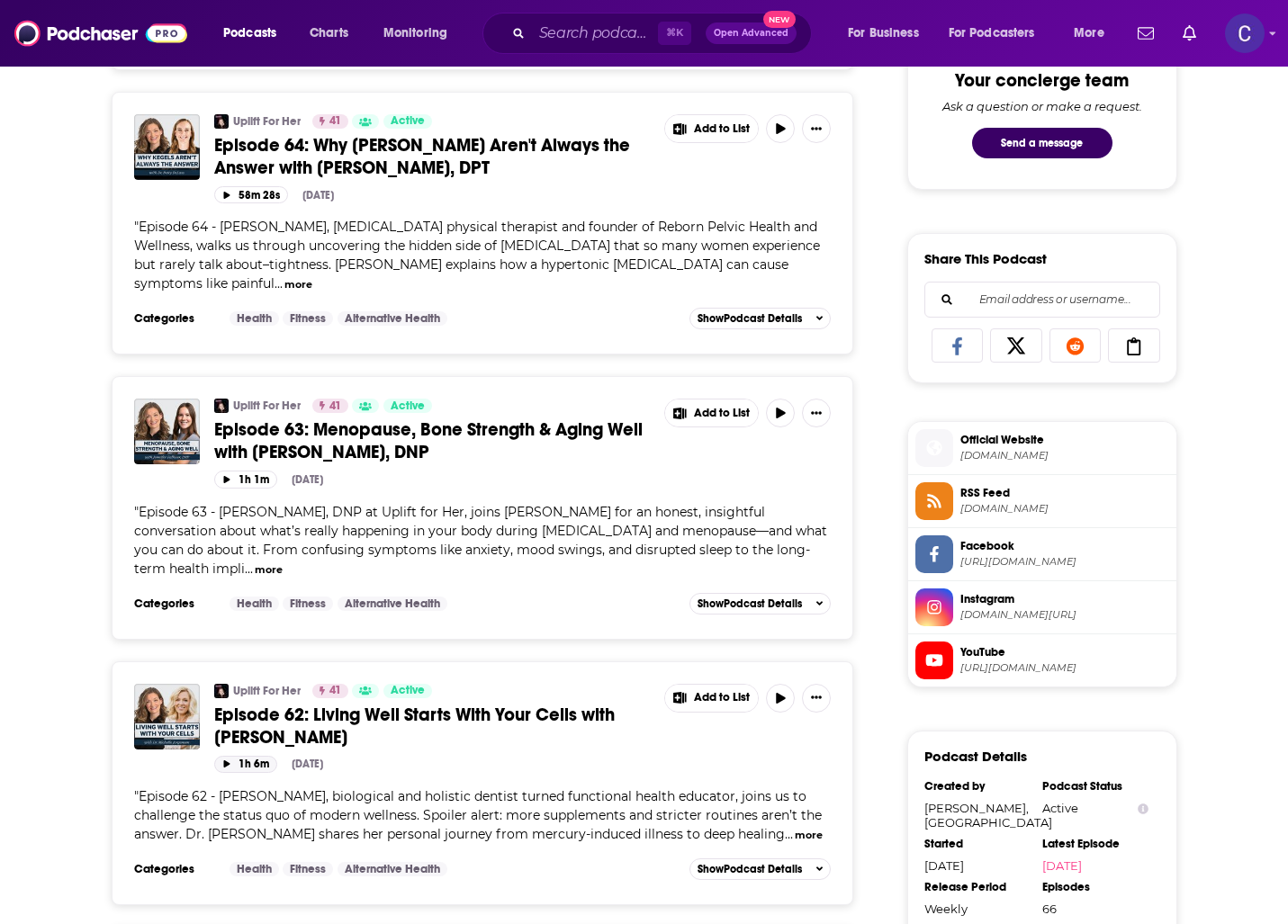
click at [223, 761] on icon "button" at bounding box center [226, 764] width 6 height 7
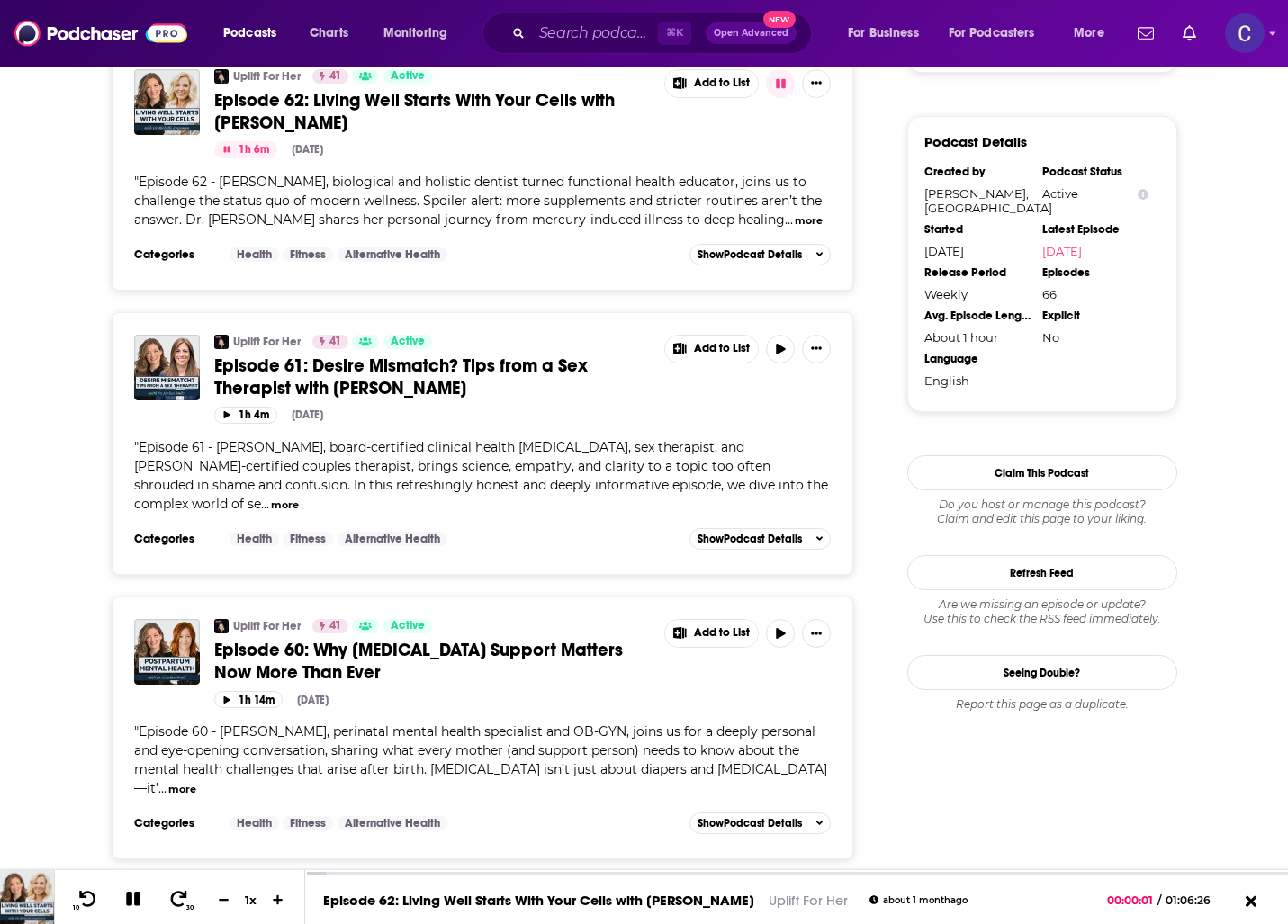
scroll to position [0, 0]
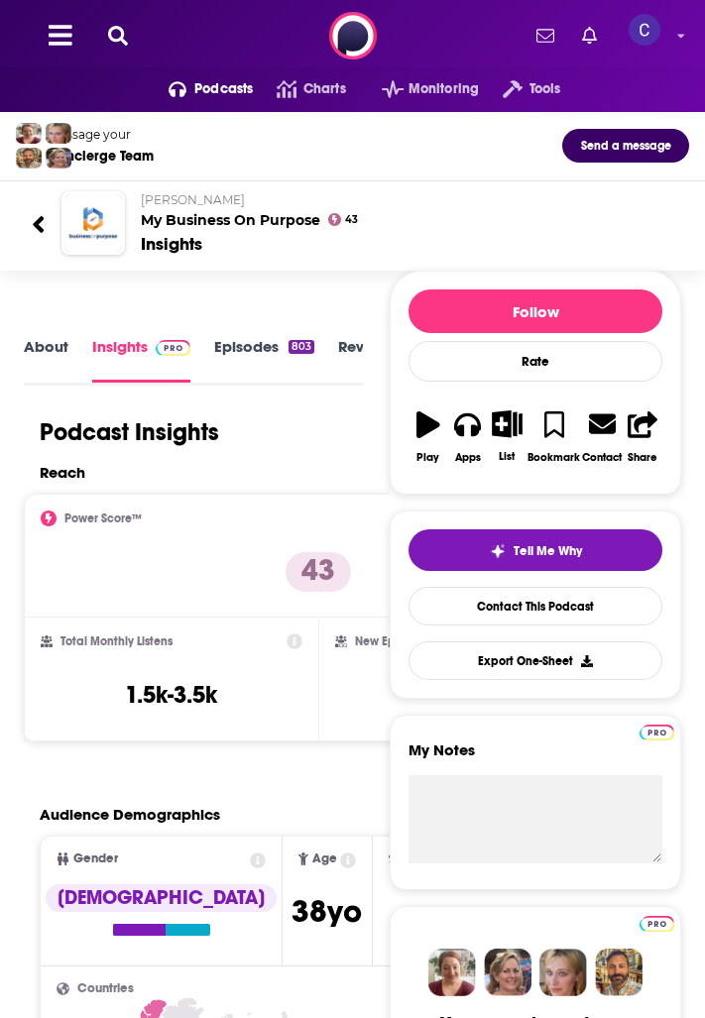
click at [125, 49] on div "Podcasts Charts Monitoring Tools For Business For Podcasters More" at bounding box center [352, 35] width 705 height 71
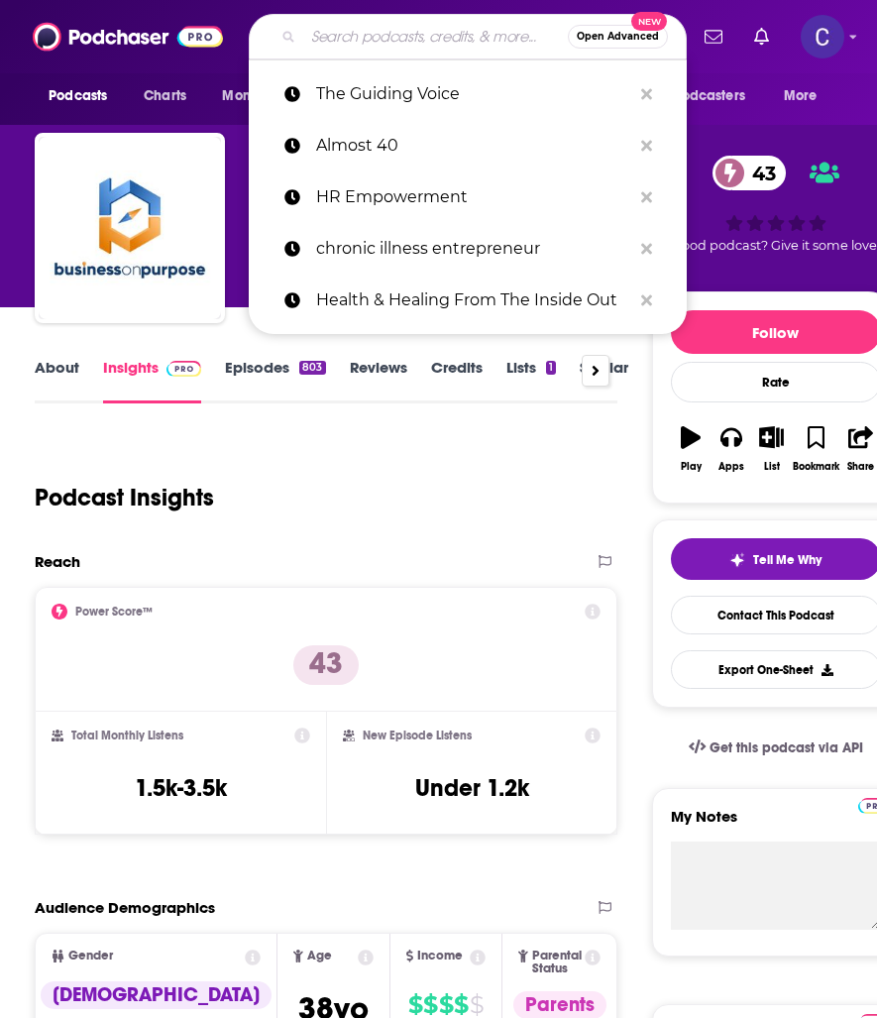
click at [358, 33] on input "Search podcasts, credits, & more..." at bounding box center [435, 37] width 265 height 32
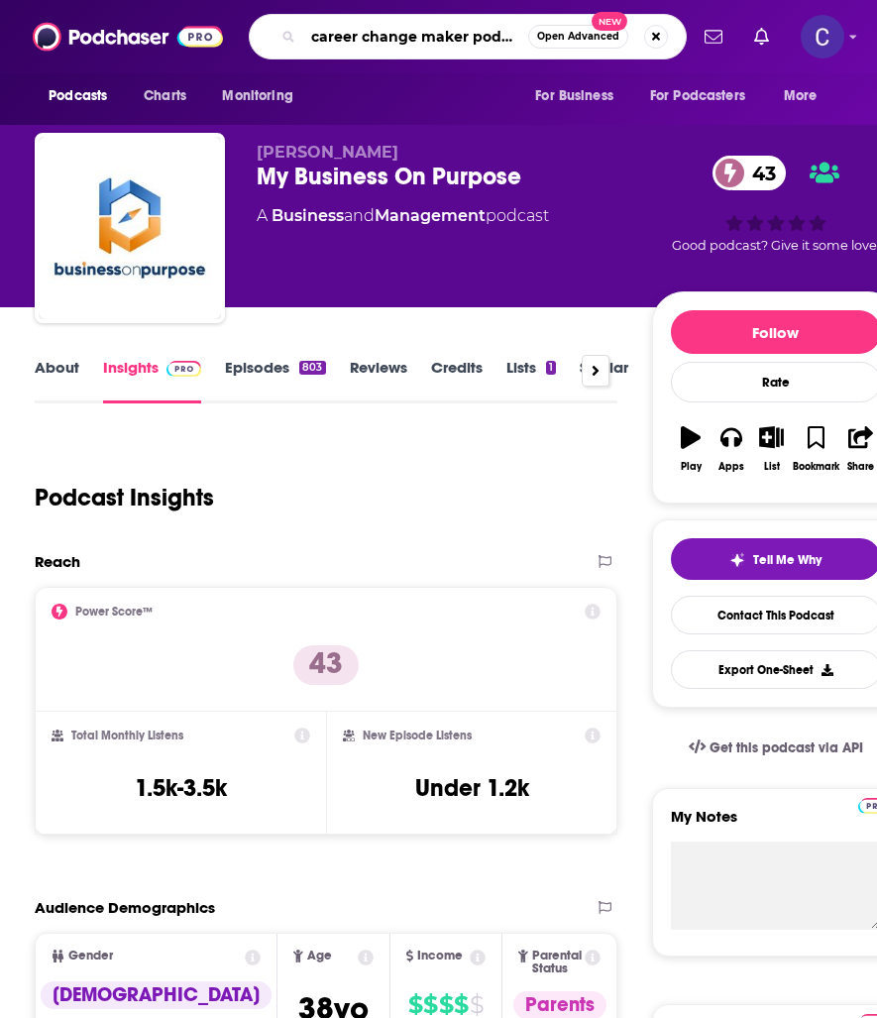
scroll to position [0, 3]
type input "career change maker podcast"
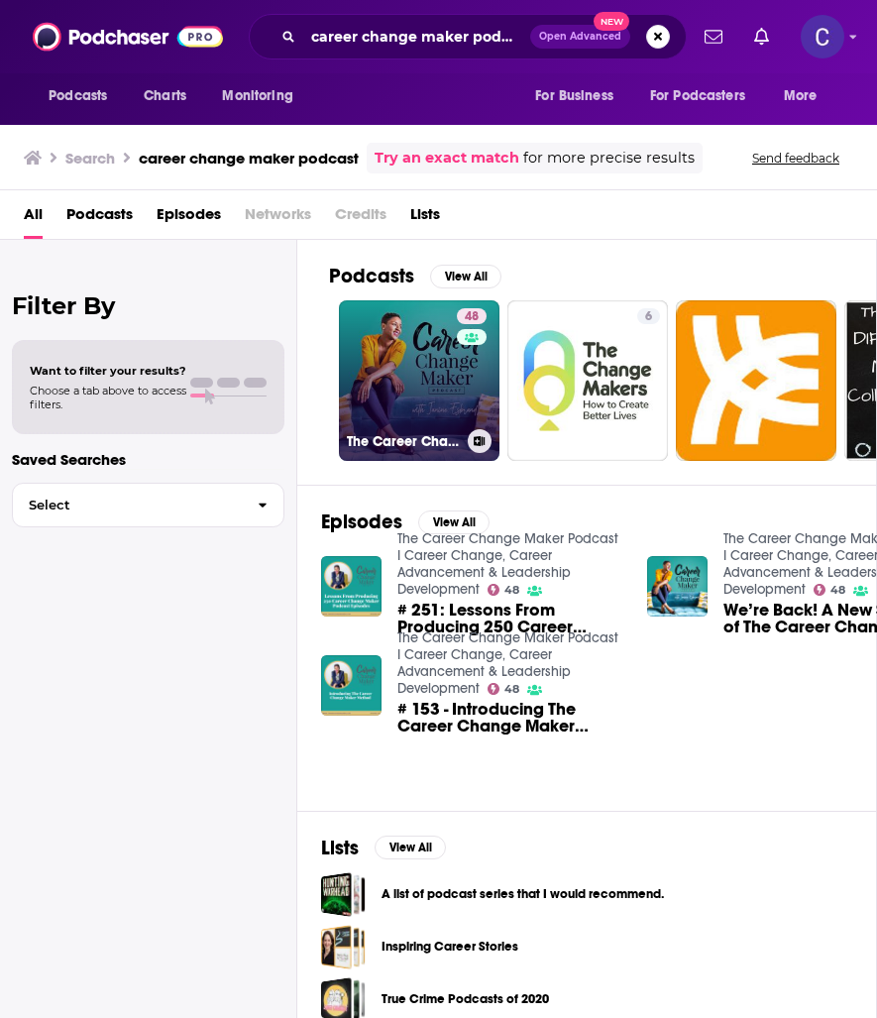
click at [426, 363] on link "48 The Career Change Maker Podcast I Career Change, Career Advancement & Leader…" at bounding box center [419, 380] width 161 height 161
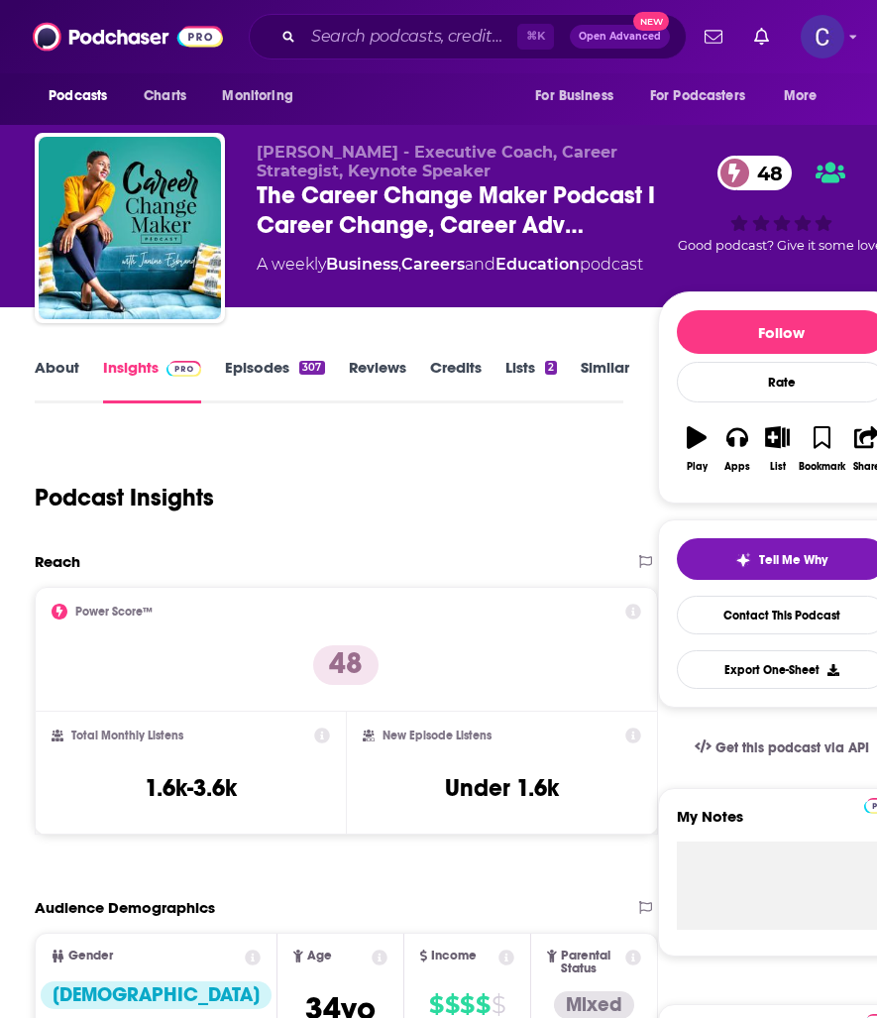
click at [54, 372] on link "About" at bounding box center [57, 381] width 45 height 46
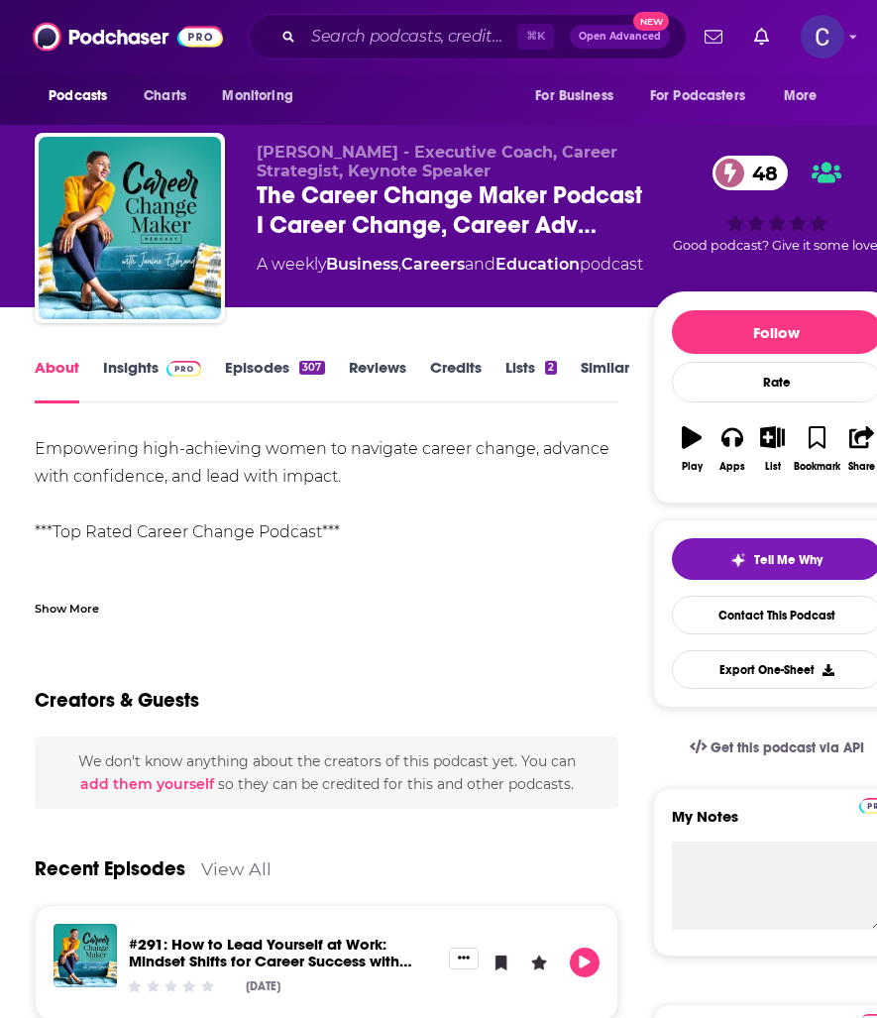
click at [259, 368] on link "Episodes 307" at bounding box center [274, 381] width 99 height 46
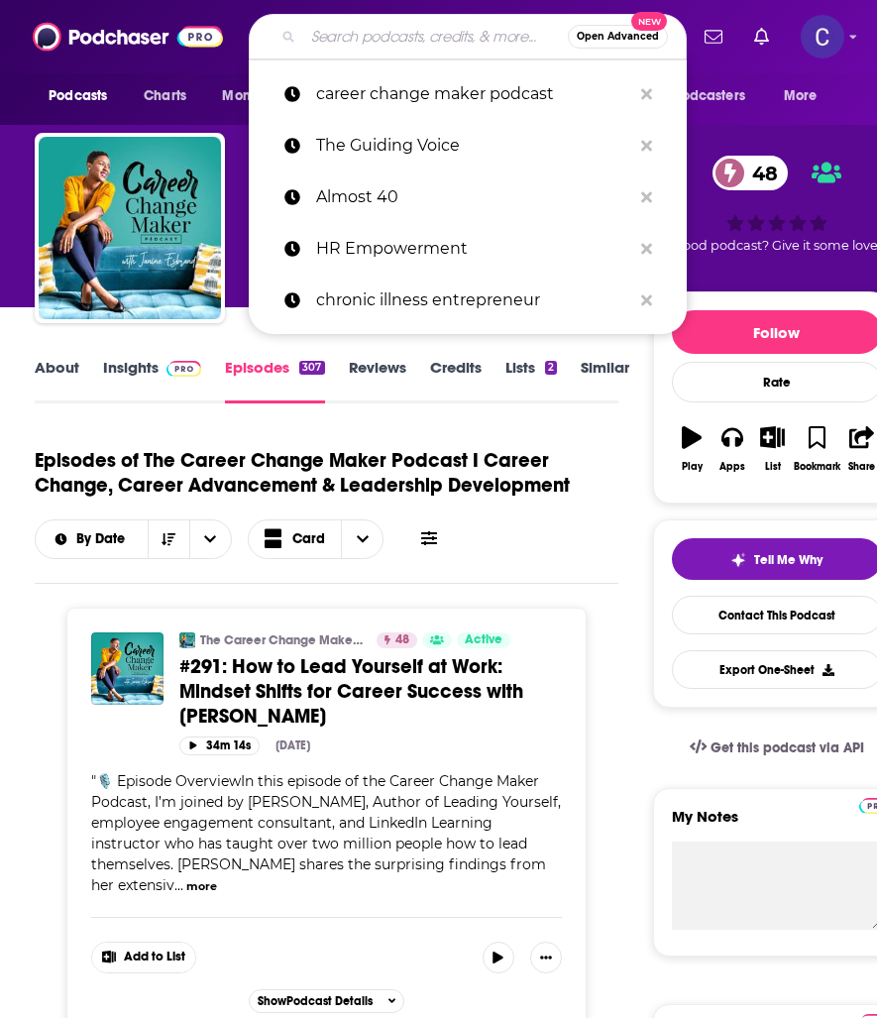
click at [424, 45] on input "Search podcasts, credits, & more..." at bounding box center [435, 37] width 265 height 32
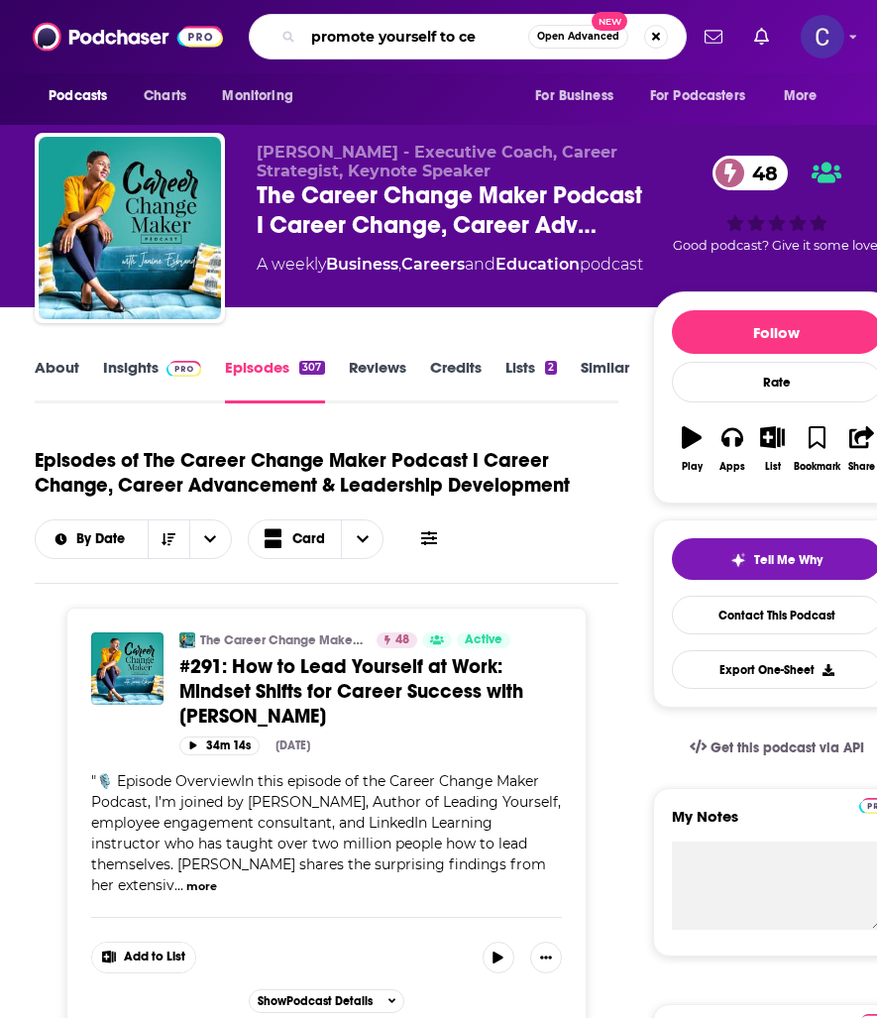
type input "promote yourself to ceo"
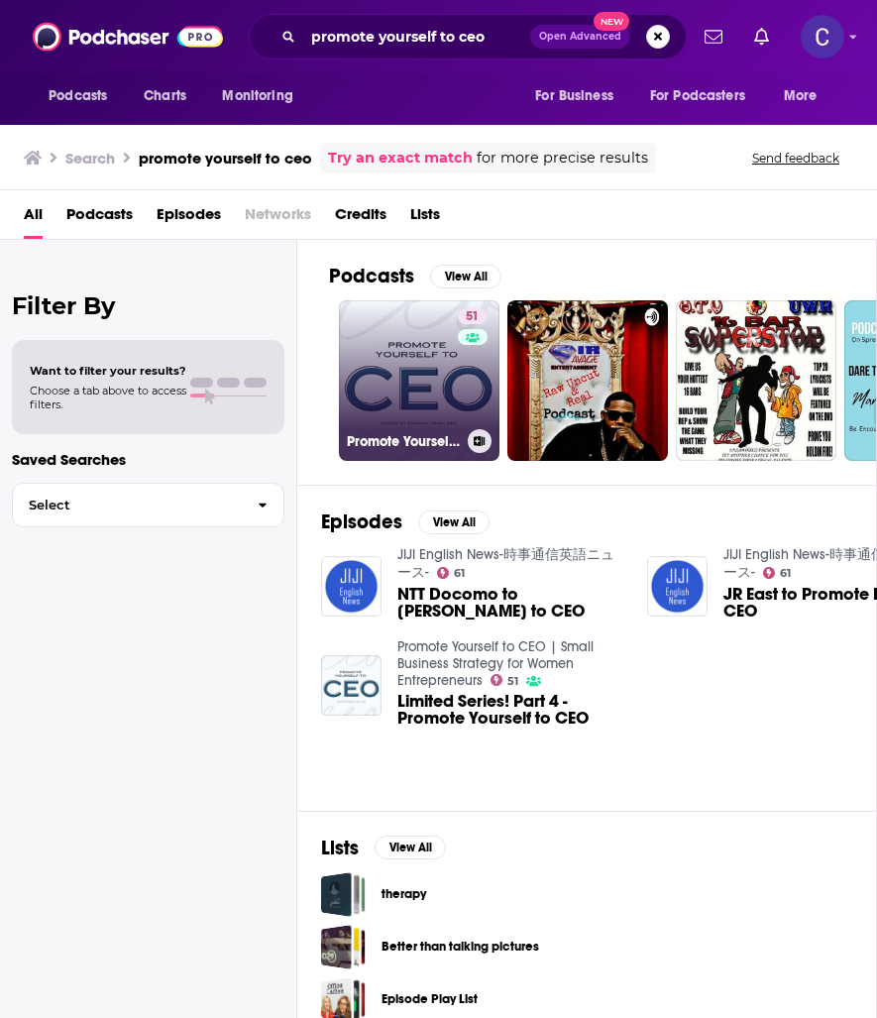
click at [434, 360] on link "51 Promote Yourself to CEO | Small Business Strategy for Women Entrepreneurs" at bounding box center [419, 380] width 161 height 161
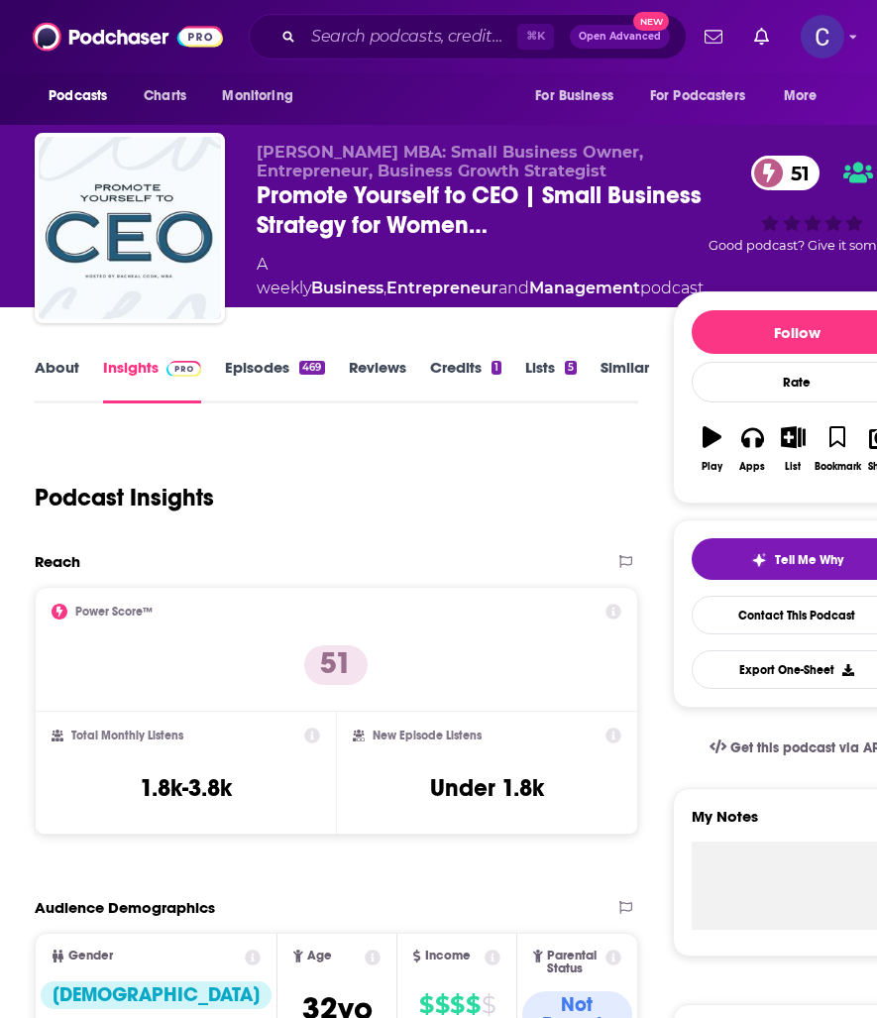
click at [59, 373] on link "About" at bounding box center [57, 381] width 45 height 46
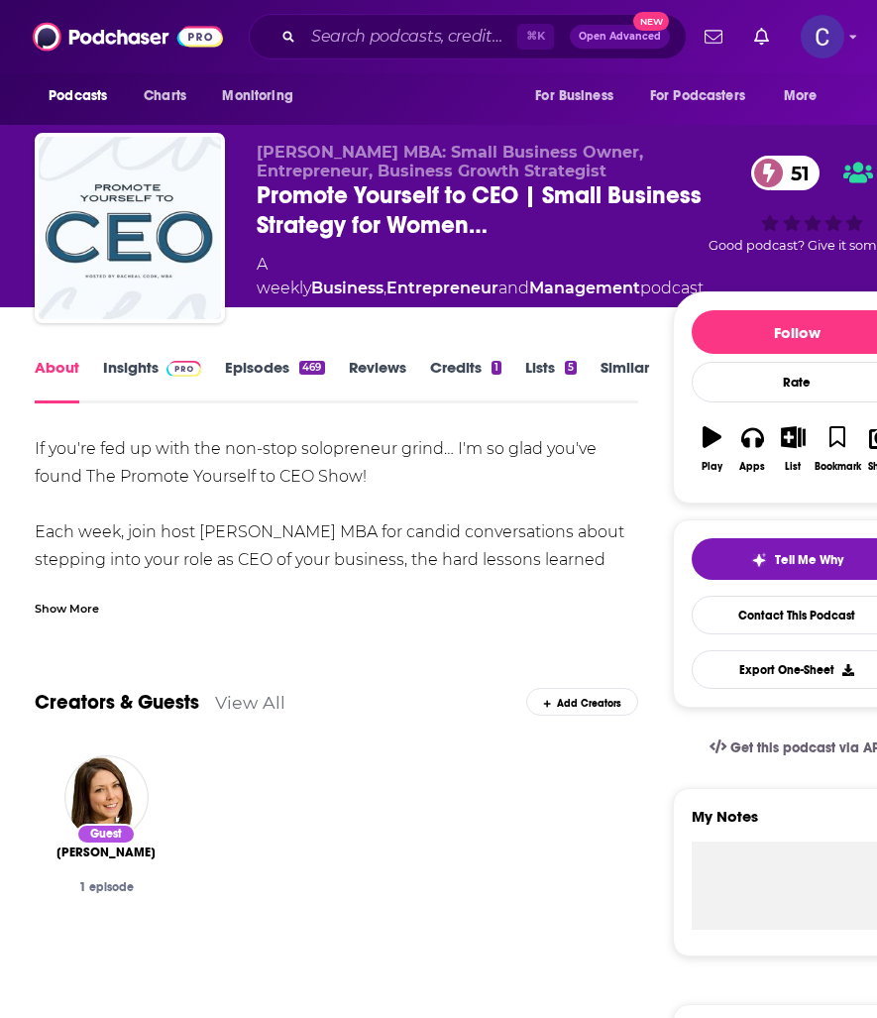
click at [376, 17] on div "⌘ K Open Advanced New" at bounding box center [468, 37] width 438 height 46
click at [373, 31] on input "Search podcasts, credits, & more..." at bounding box center [410, 37] width 214 height 32
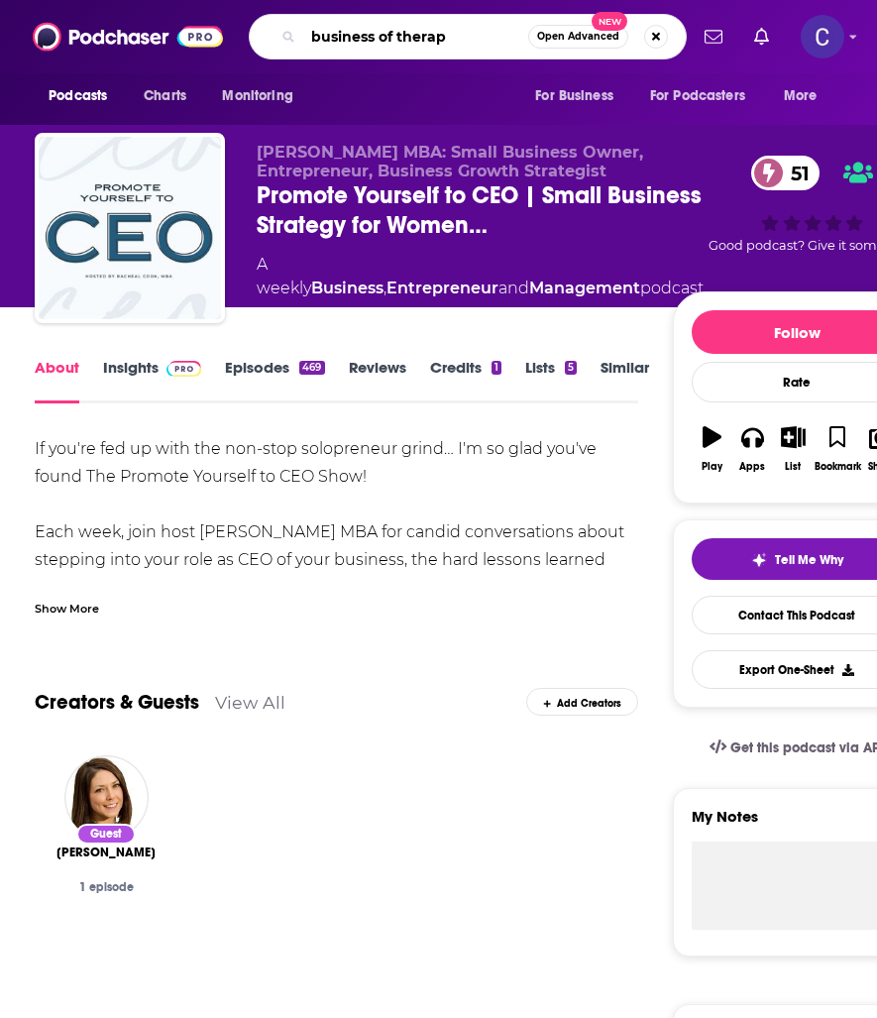
type input "business of therapy"
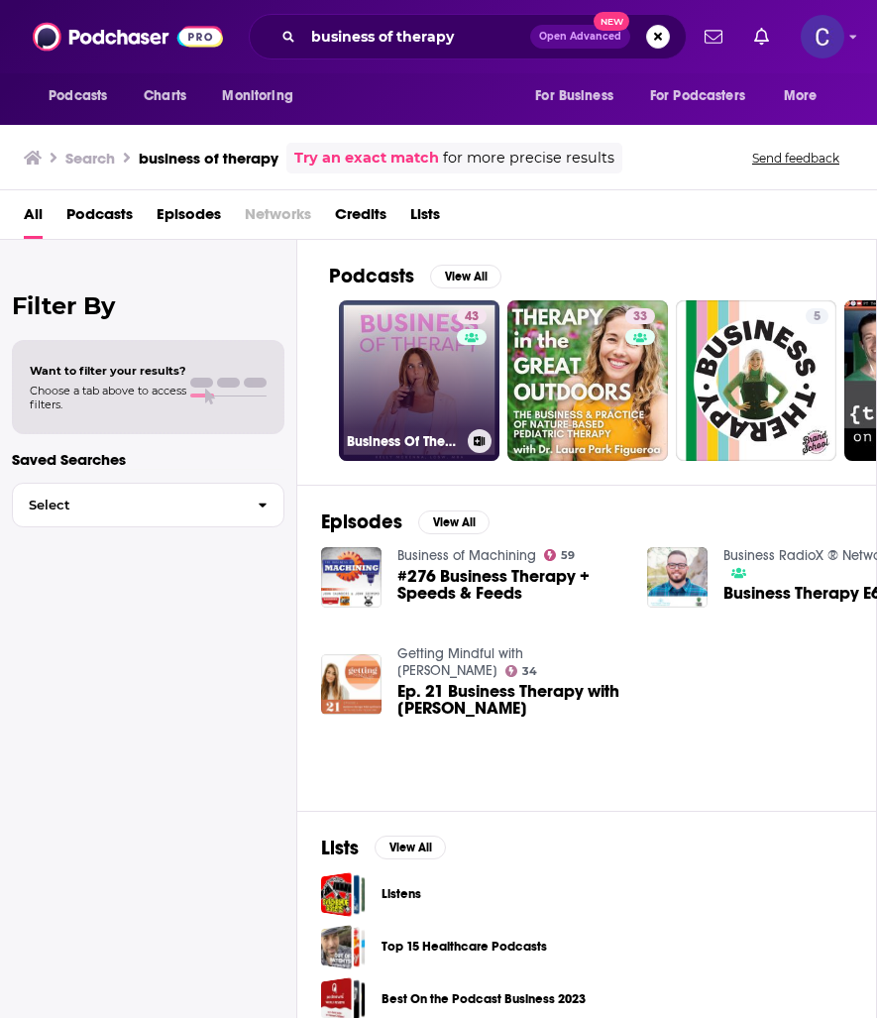
click at [404, 400] on link "43 Business Of Therapy" at bounding box center [419, 380] width 161 height 161
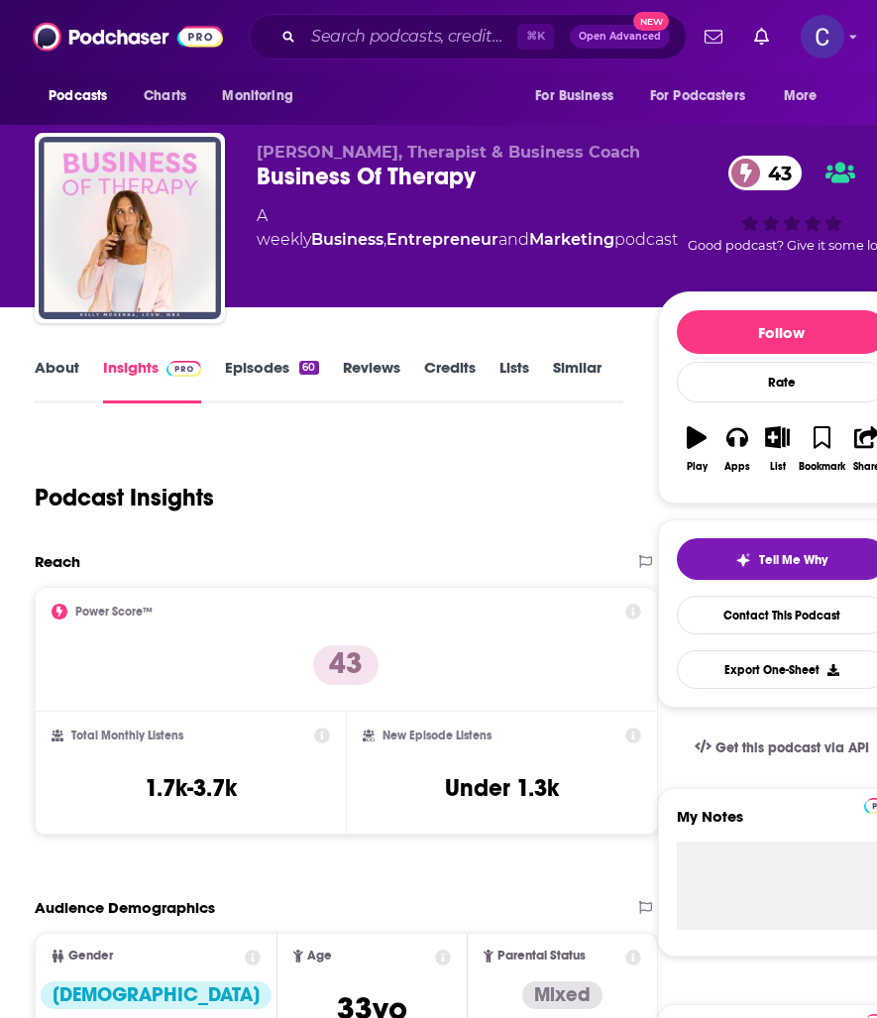
click at [52, 373] on link "About" at bounding box center [57, 381] width 45 height 46
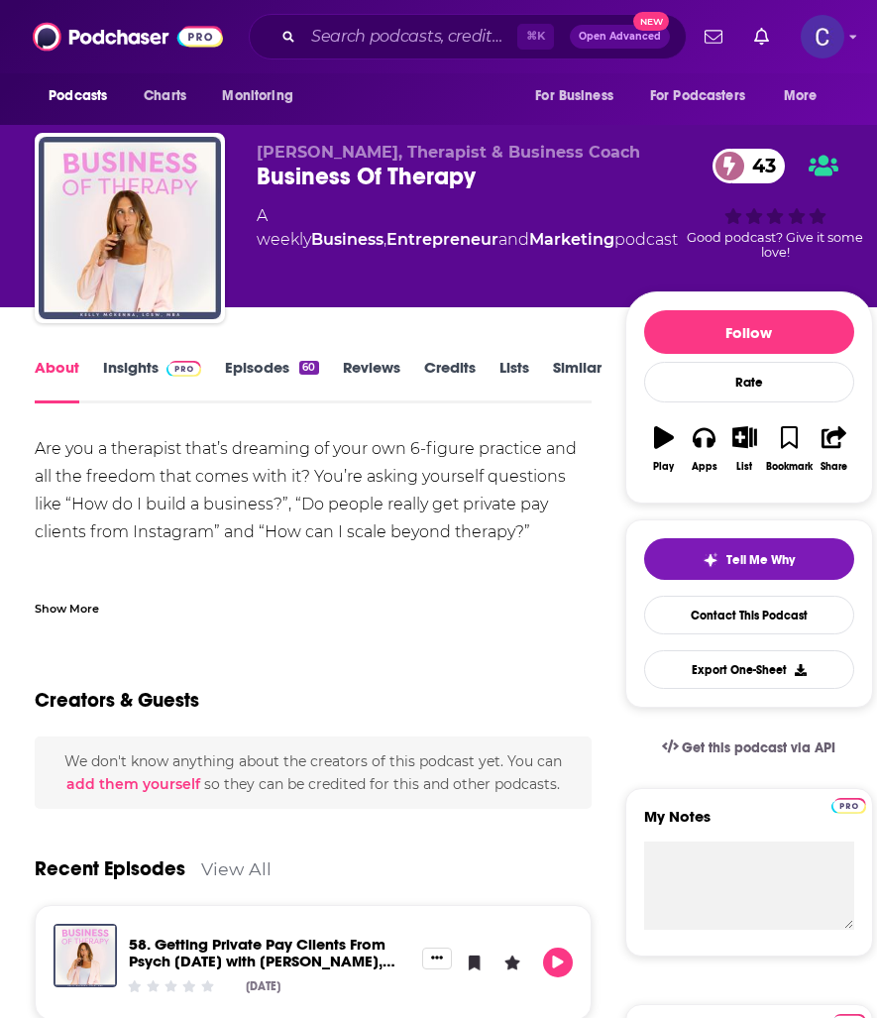
click at [247, 385] on link "Episodes 60" at bounding box center [271, 381] width 93 height 46
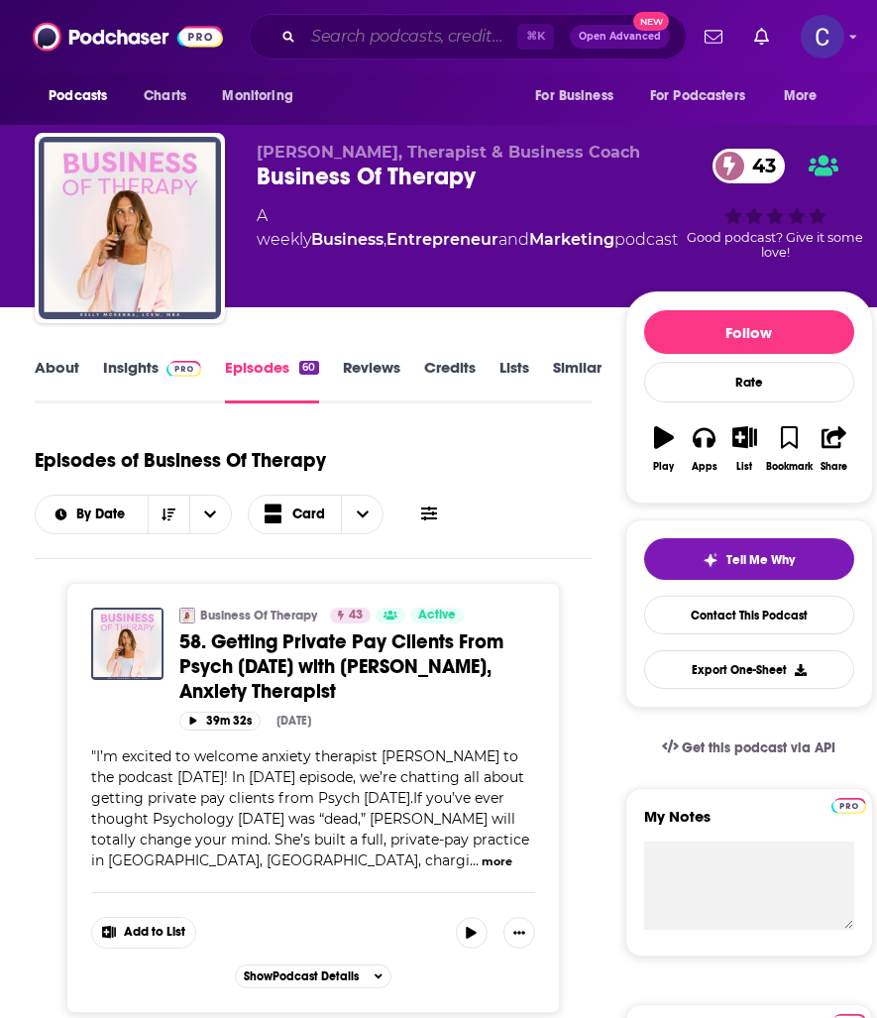
click at [410, 25] on input "Search podcasts, credits, & more..." at bounding box center [410, 37] width 214 height 32
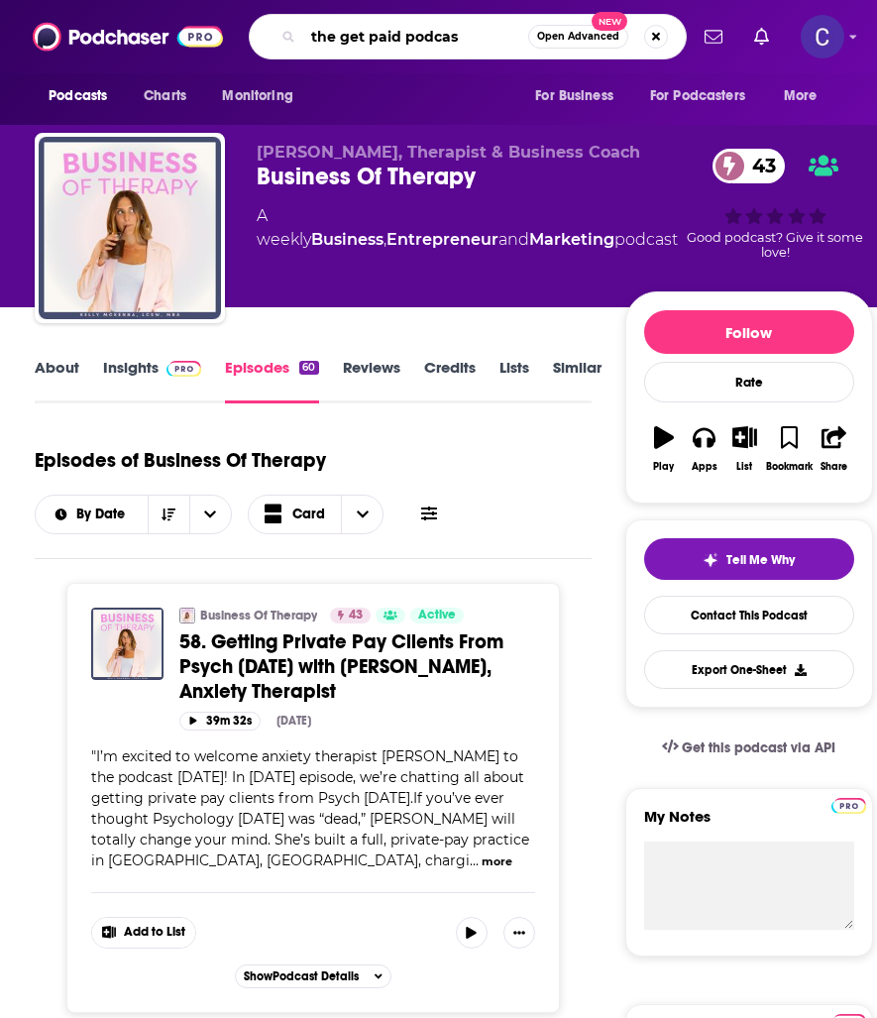
type input "the get paid podcast"
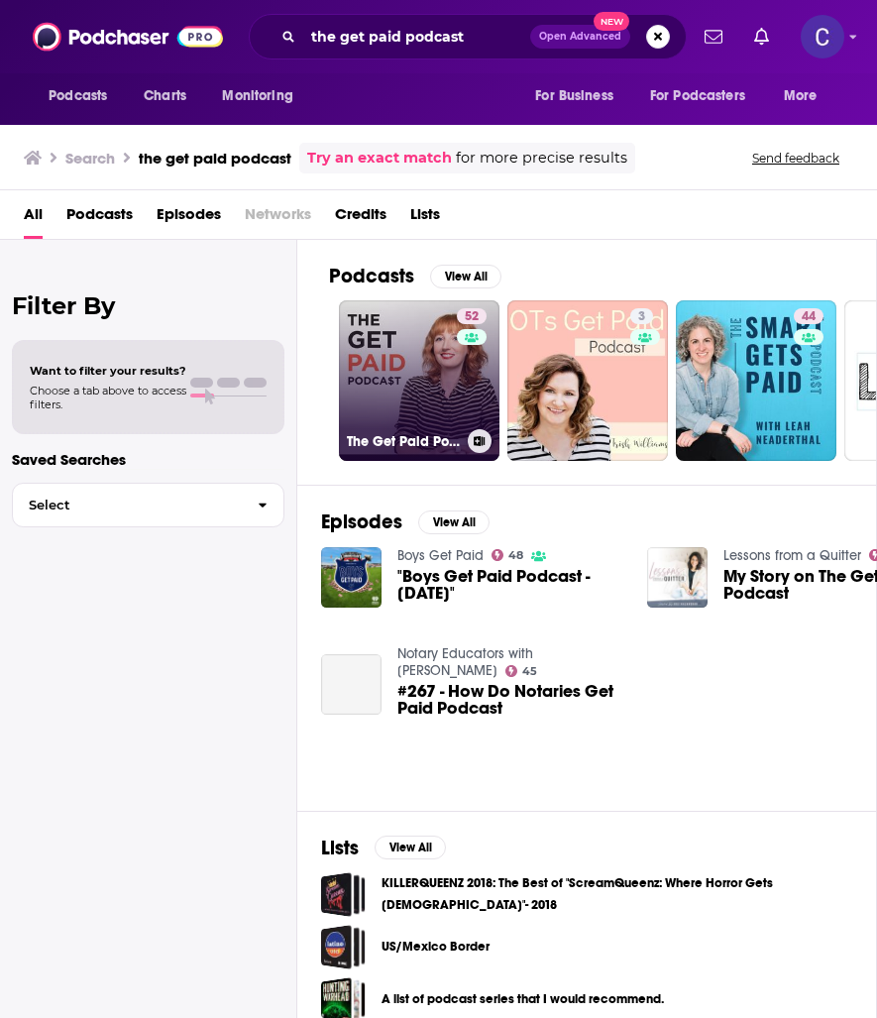
click at [431, 376] on link "52 The Get Paid Podcast: The [PERSON_NAME] Reality of Entrepreneurship and Bein…" at bounding box center [419, 380] width 161 height 161
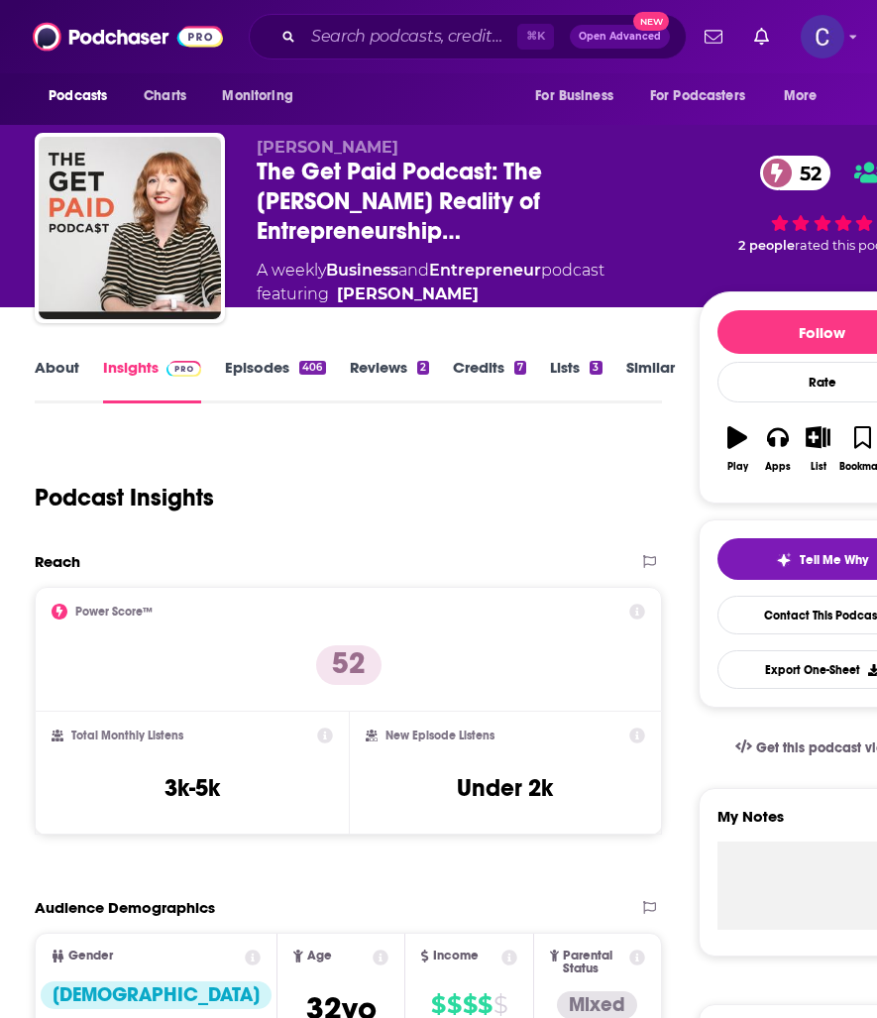
click at [69, 372] on link "About" at bounding box center [57, 381] width 45 height 46
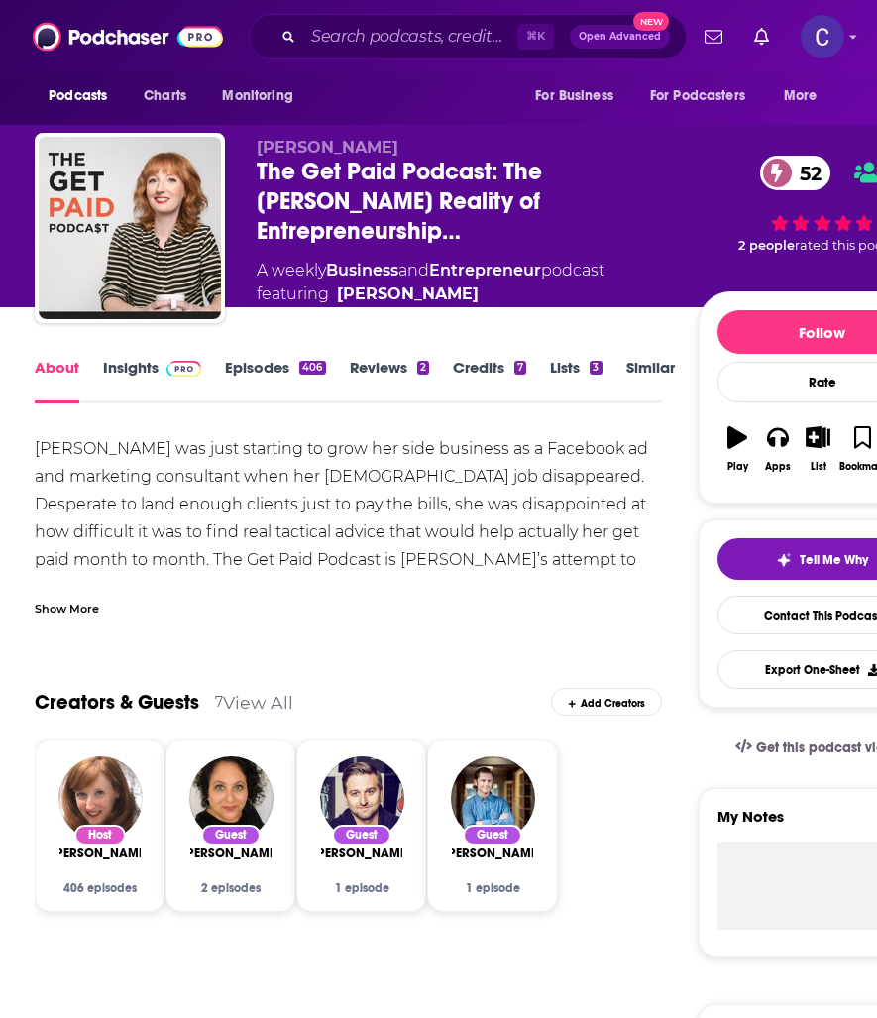
click at [78, 599] on div "Show More" at bounding box center [67, 607] width 64 height 19
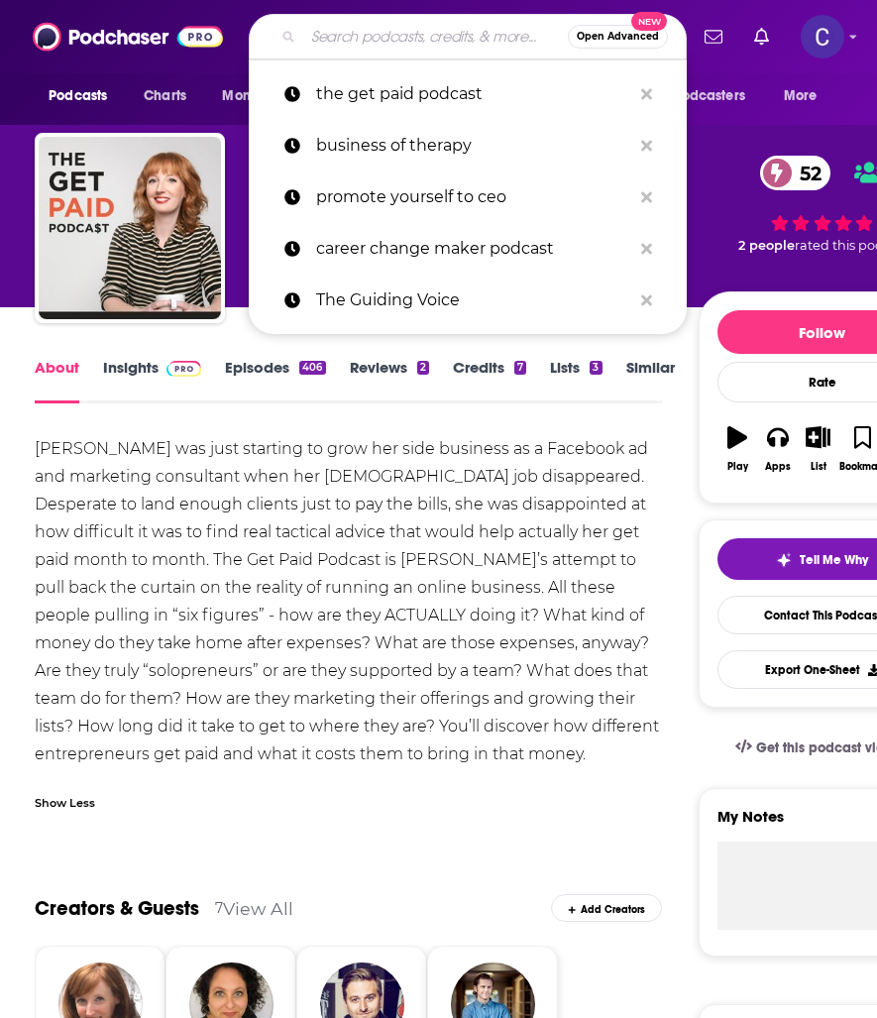
click at [424, 37] on input "Search podcasts, credits, & more..." at bounding box center [435, 37] width 265 height 32
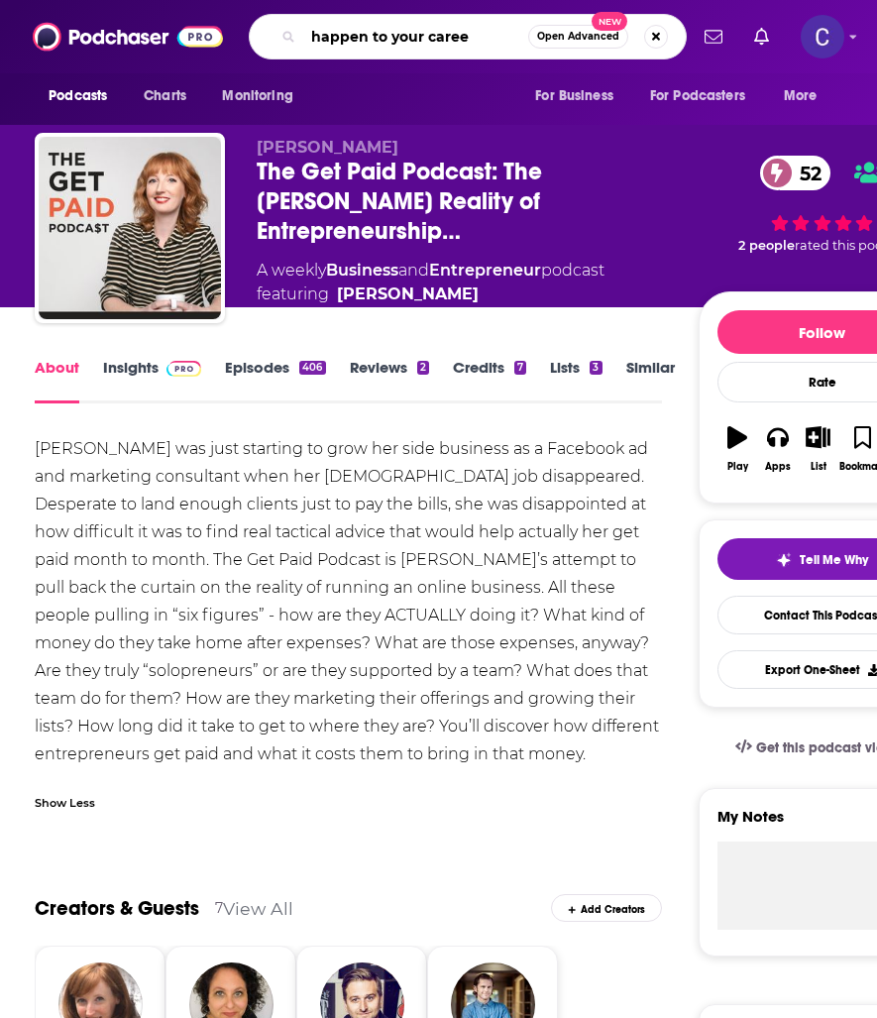
type input "happen to your career"
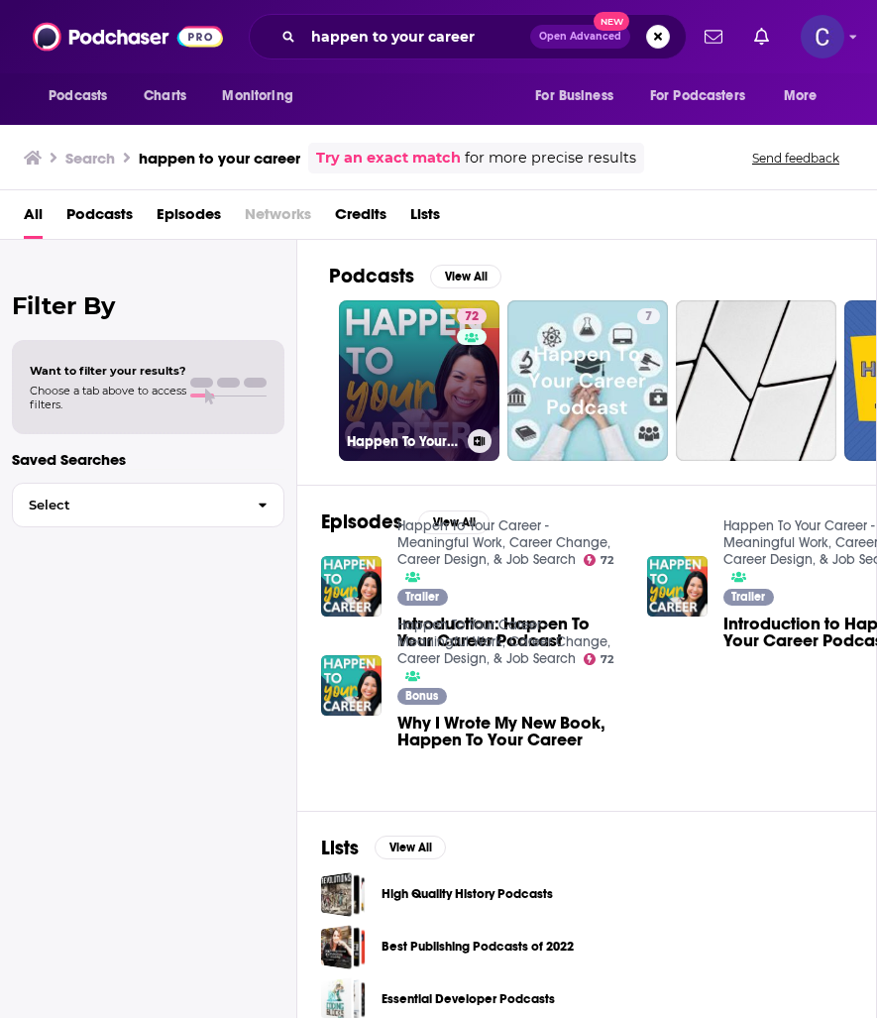
click at [393, 360] on link "72 Happen To Your Career - Meaningful Work, Career Change, Career Design, & Job…" at bounding box center [419, 380] width 161 height 161
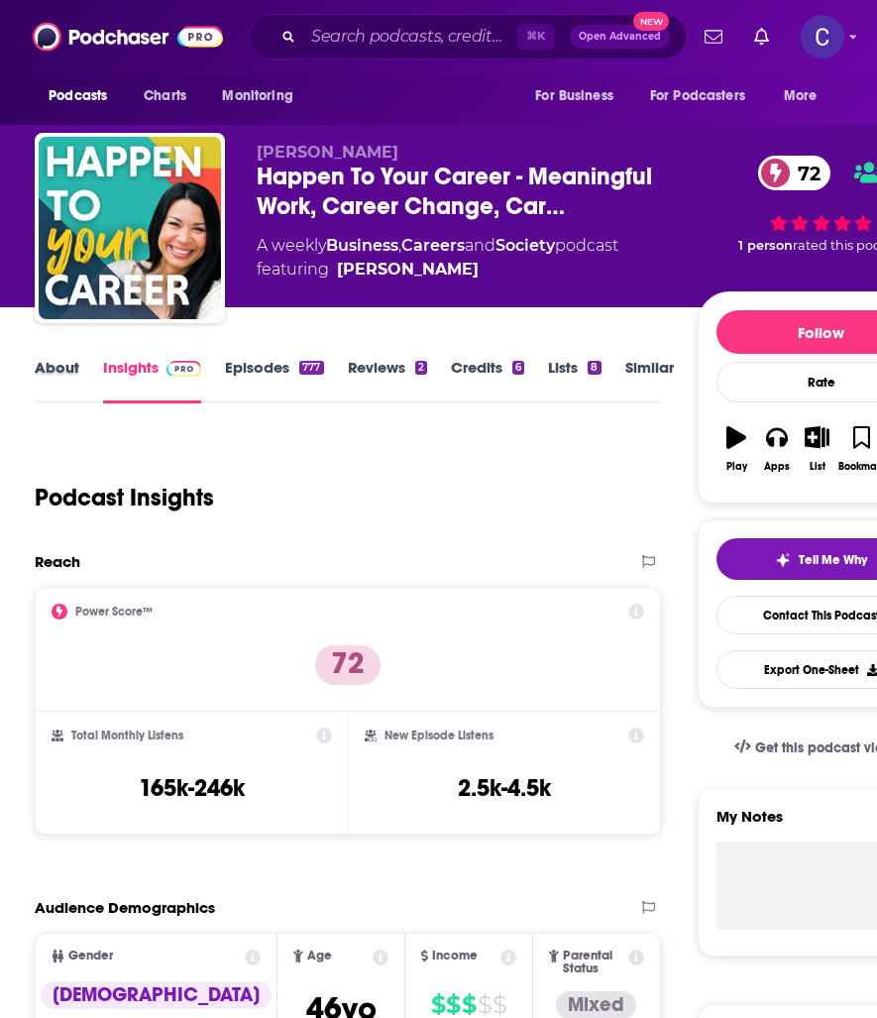
click at [84, 371] on div "About" at bounding box center [69, 381] width 68 height 46
click at [60, 371] on link "About" at bounding box center [57, 381] width 45 height 46
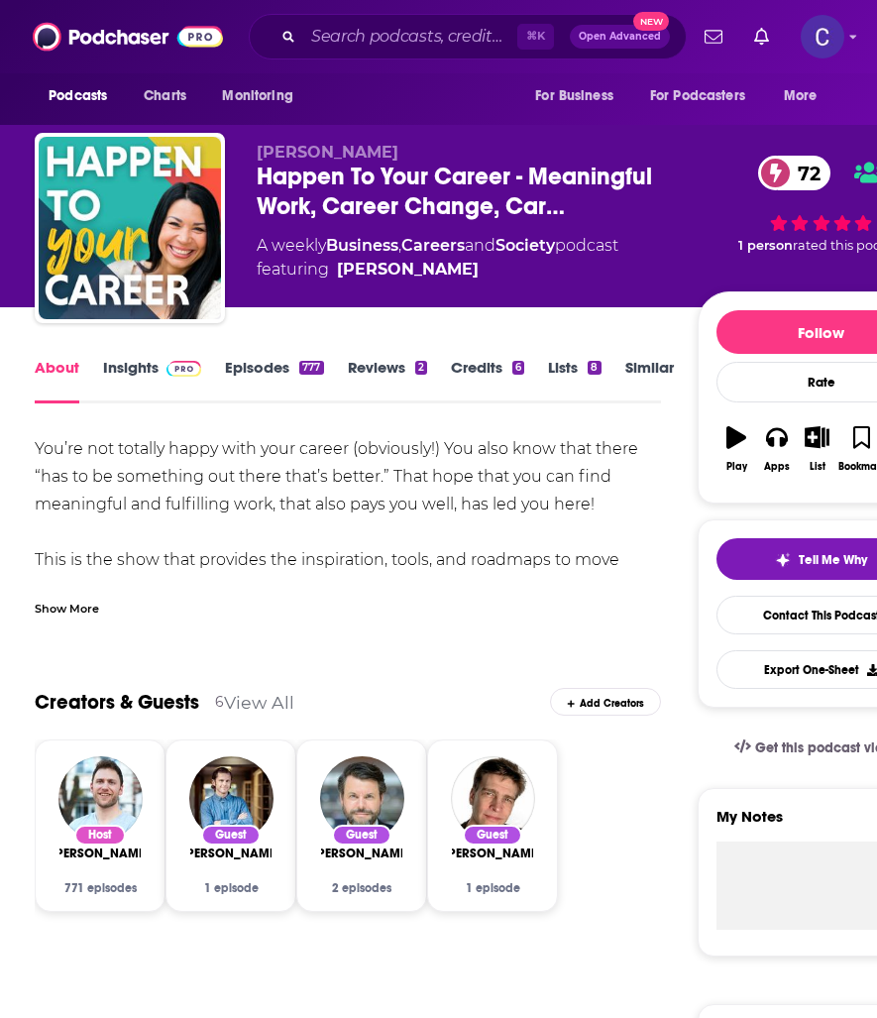
click at [59, 603] on div "Show More" at bounding box center [67, 607] width 64 height 19
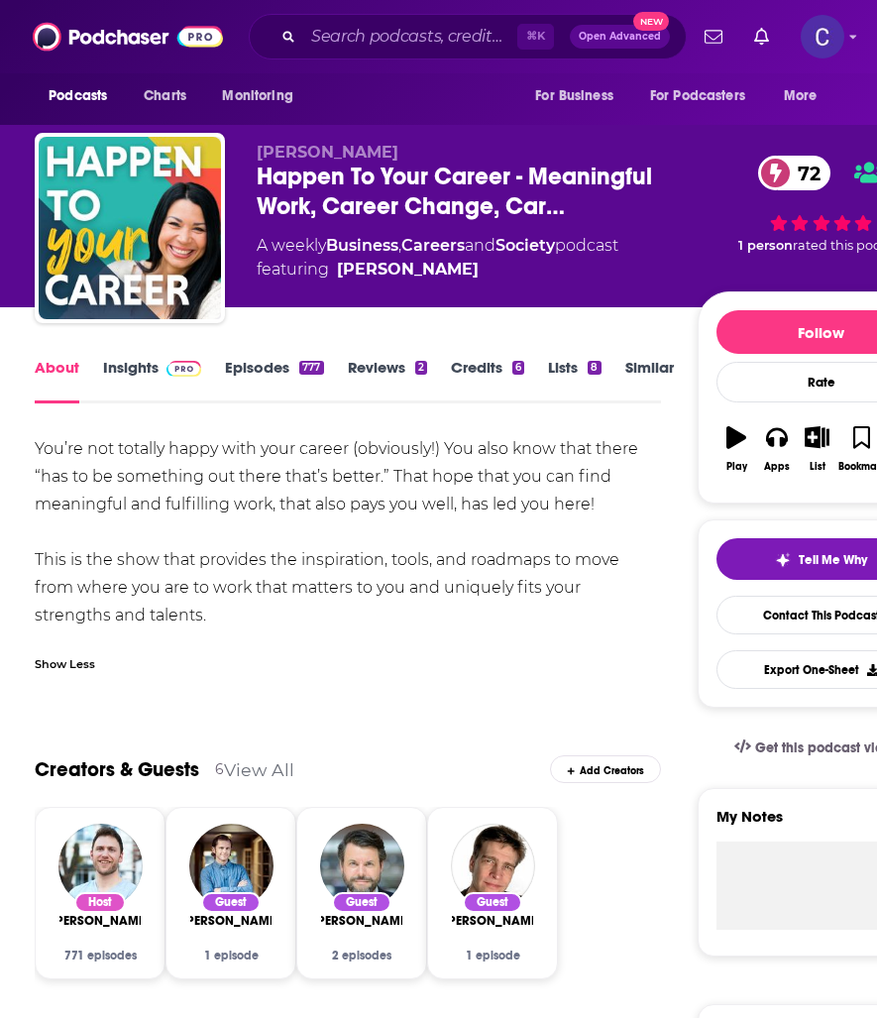
click at [280, 365] on link "Episodes 777" at bounding box center [274, 381] width 98 height 46
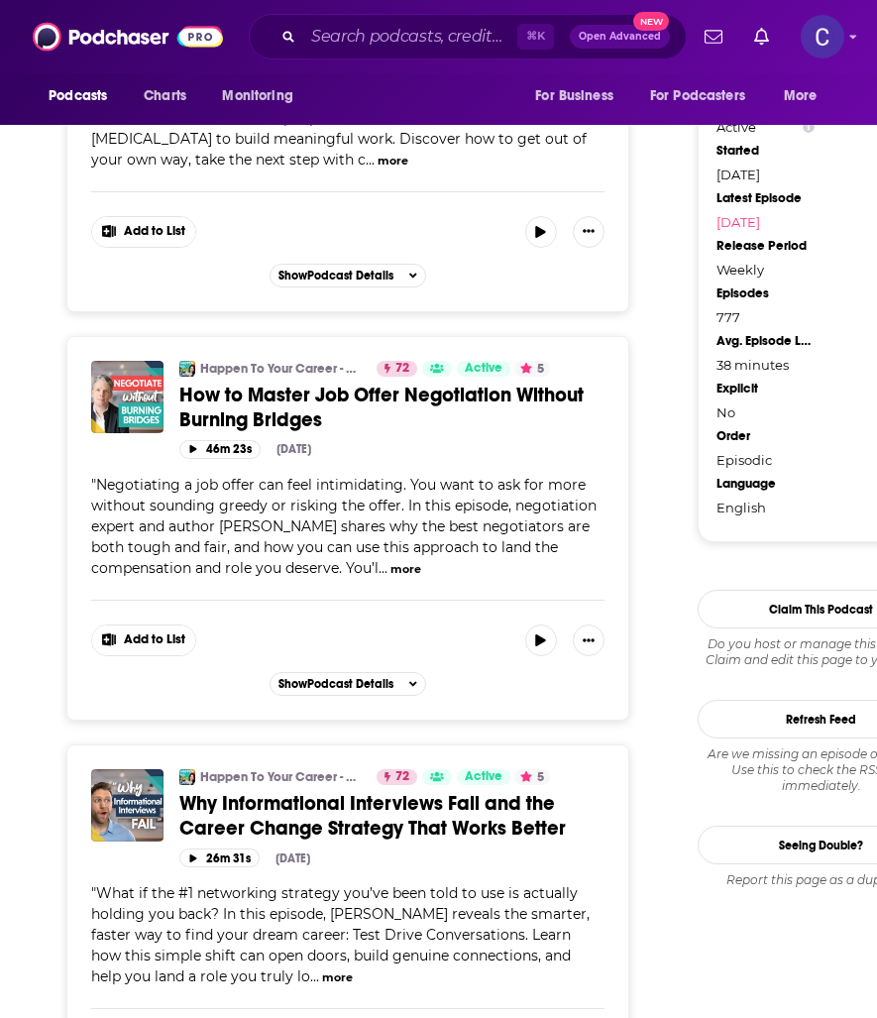
scroll to position [2398, 0]
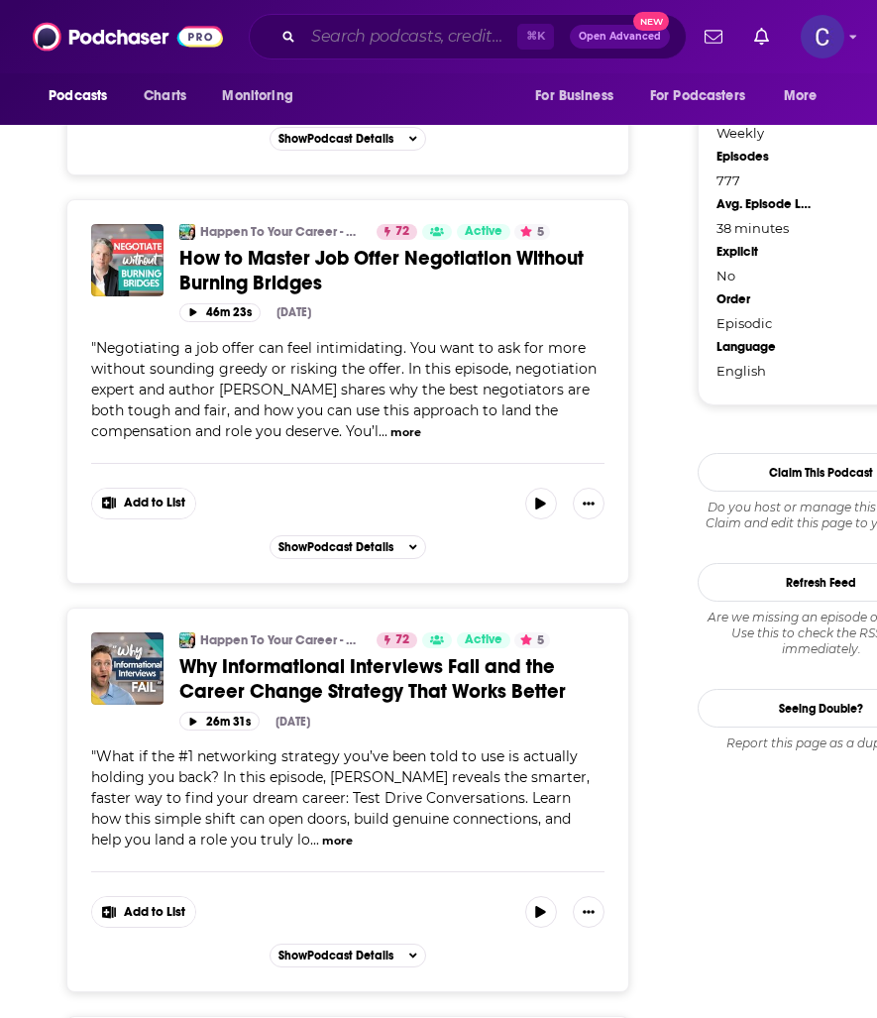
click at [361, 47] on input "Search podcasts, credits, & more..." at bounding box center [410, 37] width 214 height 32
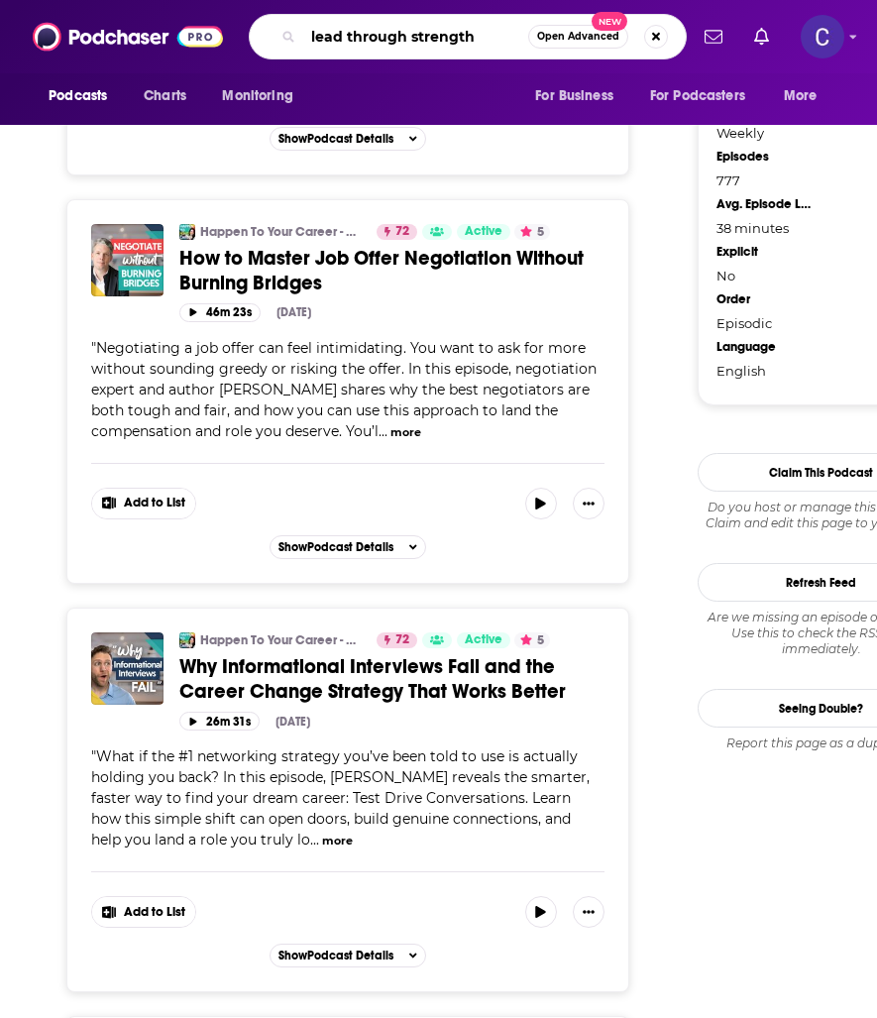
type input "lead through strengths"
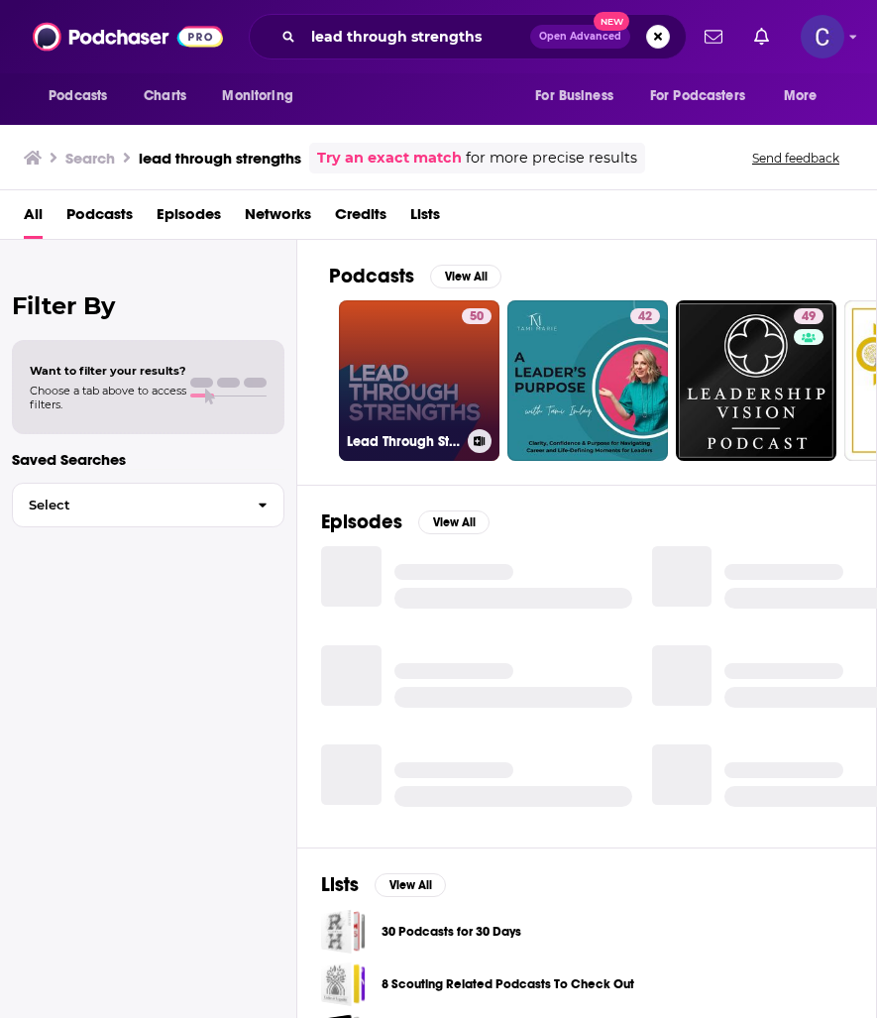
click at [411, 393] on link "50 Lead Through Strengths - Build a Training and Coaching Practice, Based on St…" at bounding box center [419, 380] width 161 height 161
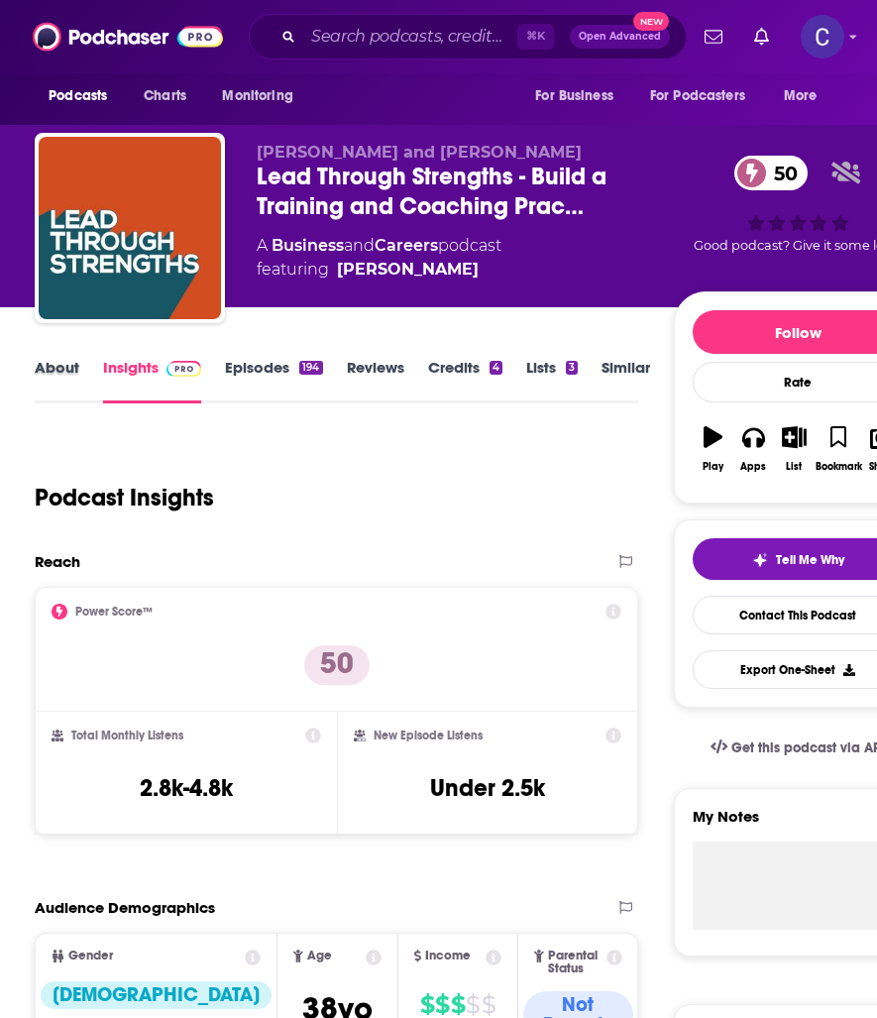
click at [81, 363] on div "About" at bounding box center [69, 381] width 68 height 46
click at [62, 365] on link "About" at bounding box center [57, 381] width 45 height 46
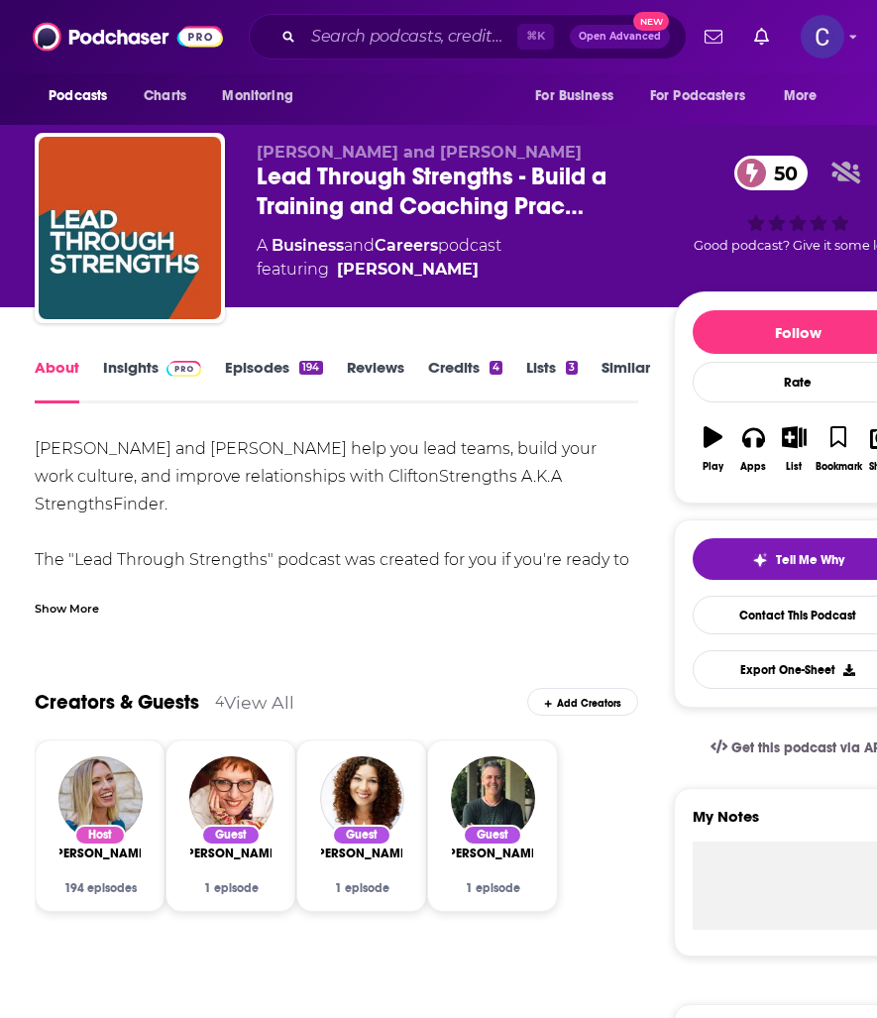
click at [59, 608] on div "Show More" at bounding box center [67, 607] width 64 height 19
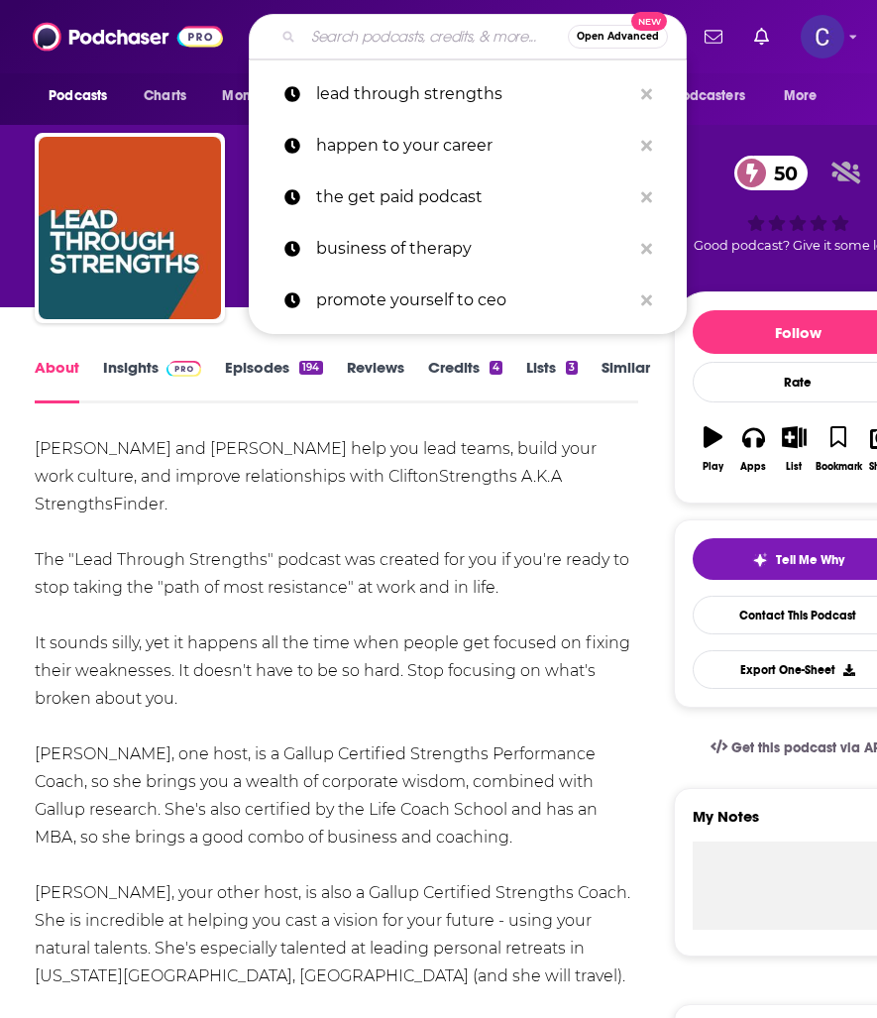
click at [392, 51] on input "Search podcasts, credits, & more..." at bounding box center [435, 37] width 265 height 32
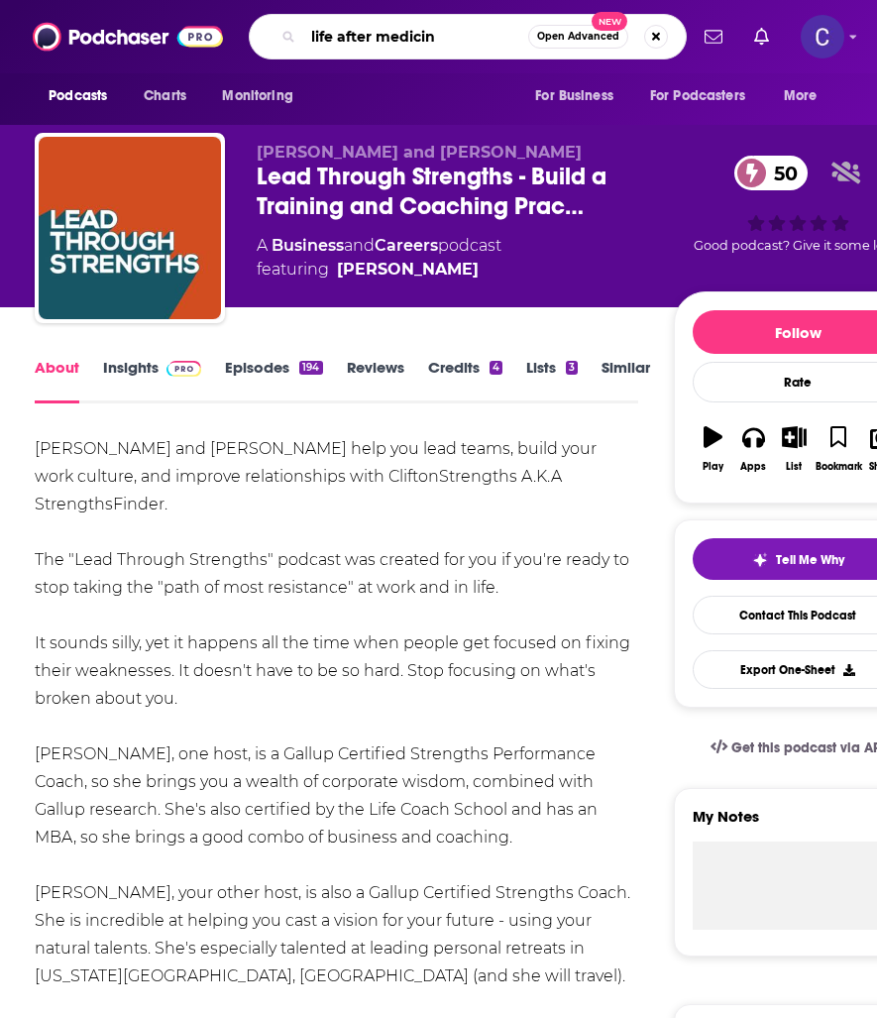
type input "life after medicine"
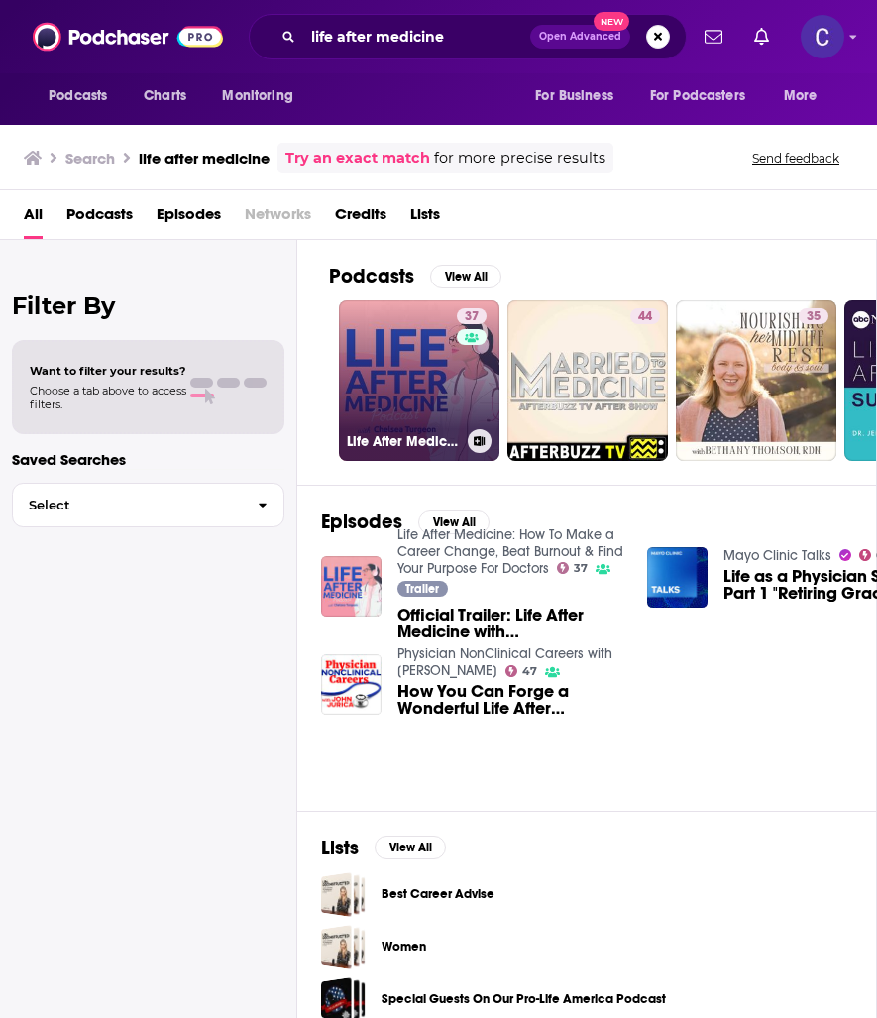
click at [419, 375] on link "37 Life After Medicine: How To Make a Career Change, Beat Burnout & Find Your P…" at bounding box center [419, 380] width 161 height 161
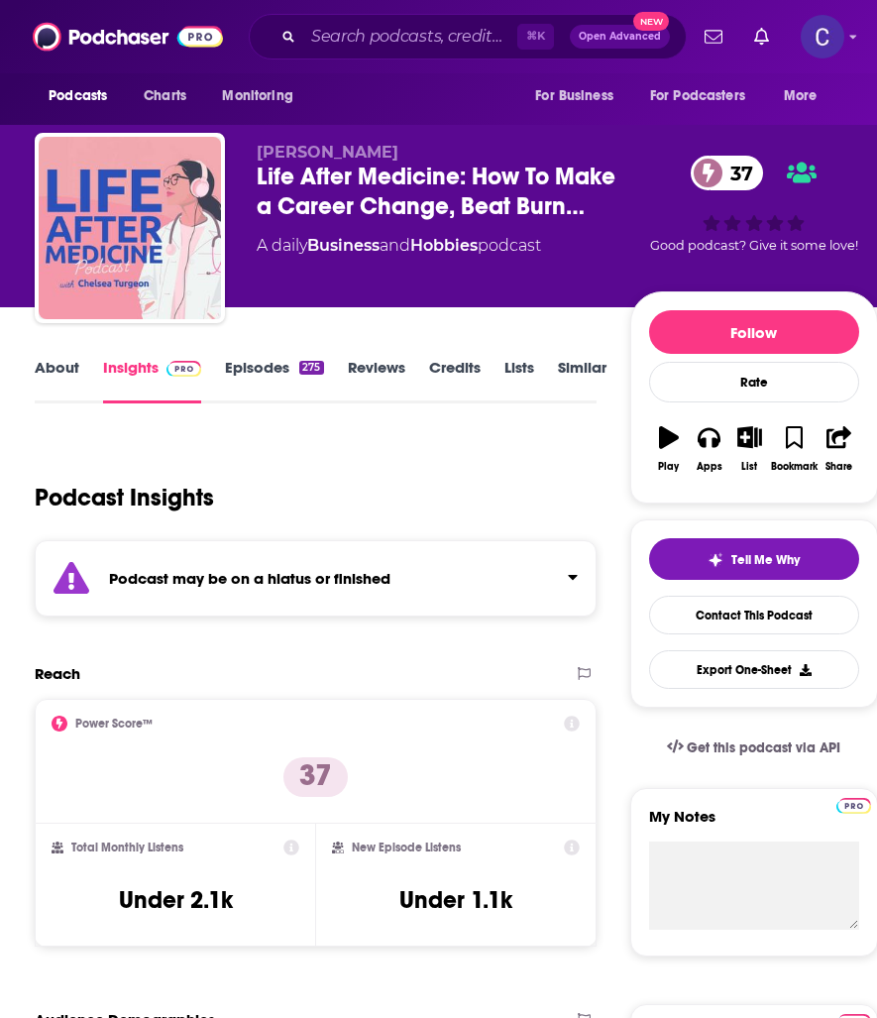
click at [61, 364] on link "About" at bounding box center [57, 381] width 45 height 46
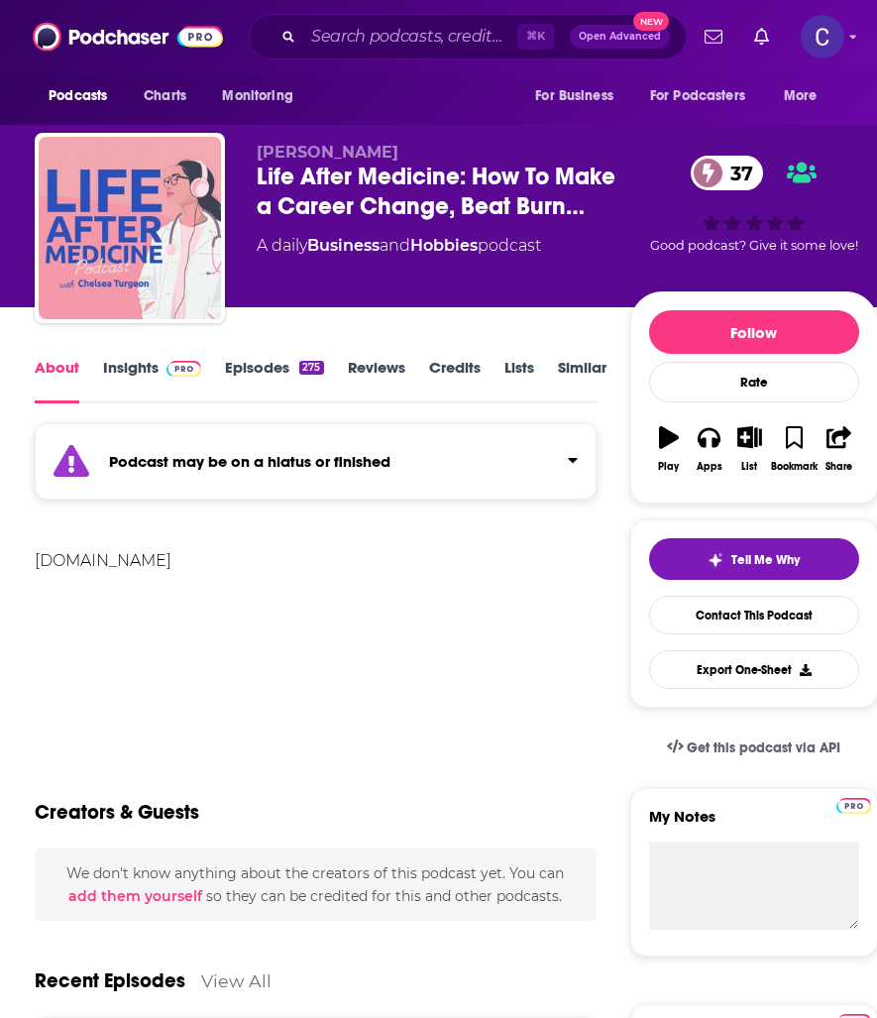
click at [279, 380] on link "Episodes 275" at bounding box center [274, 381] width 98 height 46
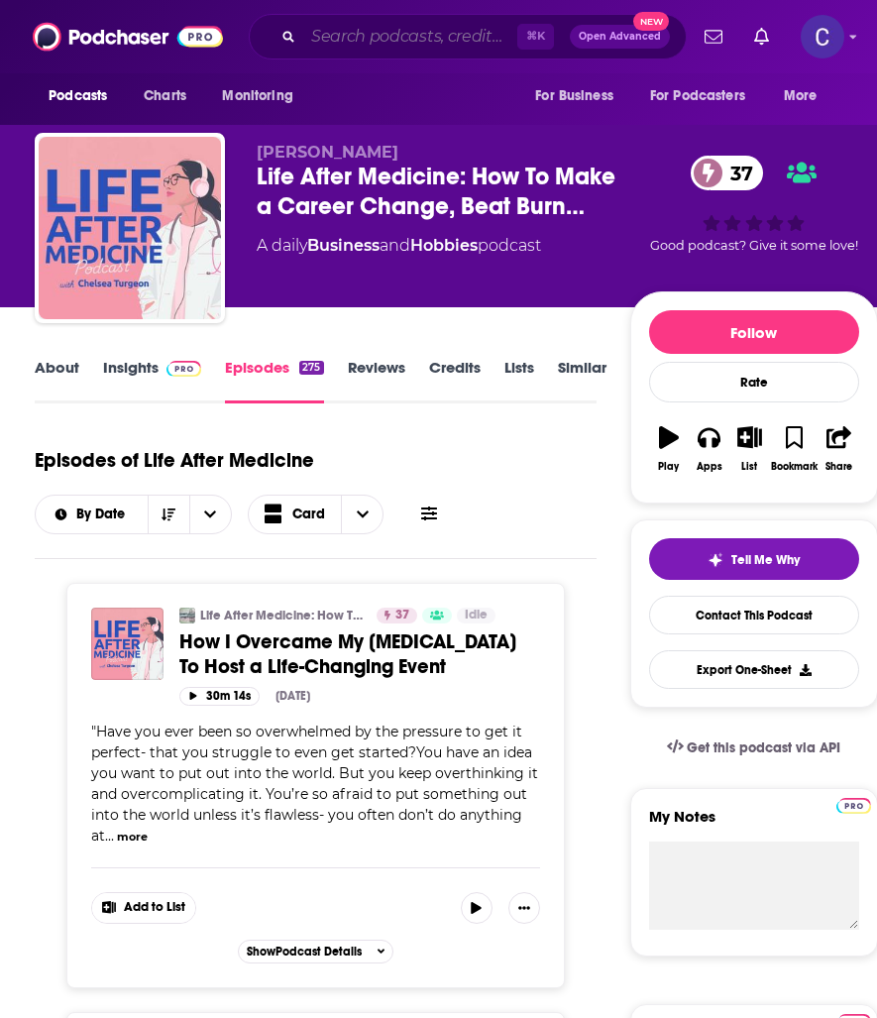
click at [420, 32] on input "Search podcasts, credits, & more..." at bounding box center [410, 37] width 214 height 32
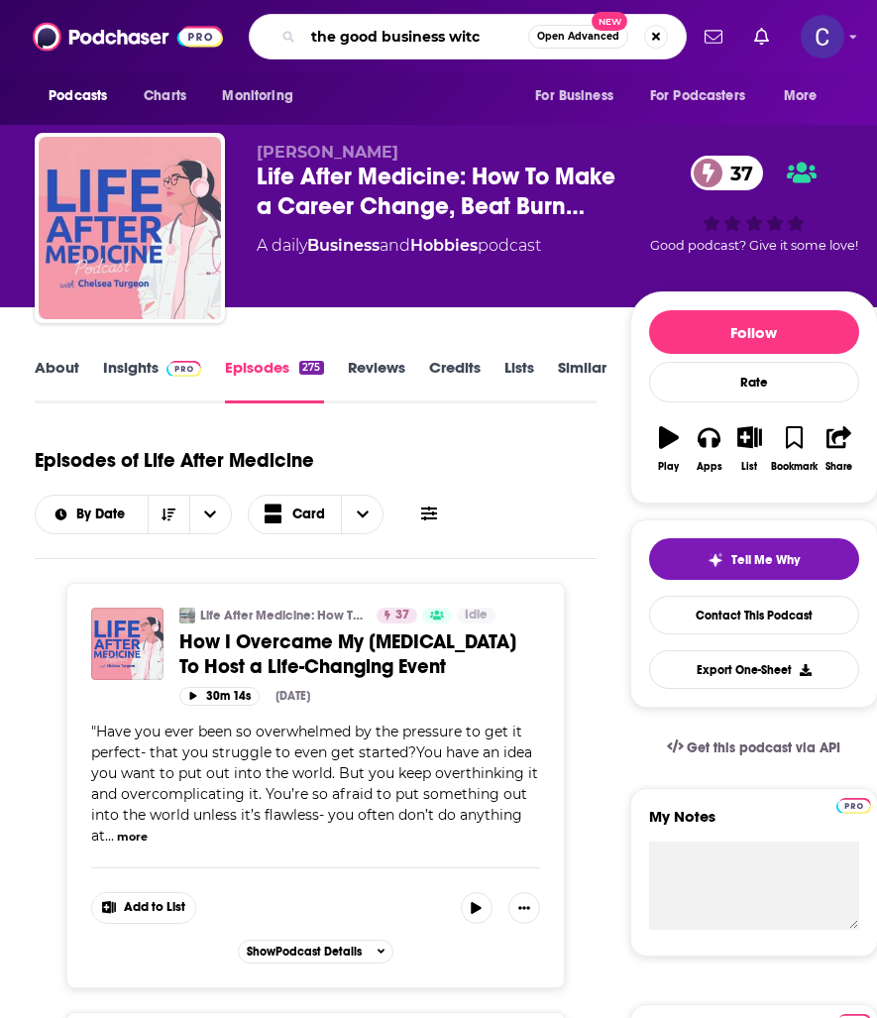
type input "the good business witch"
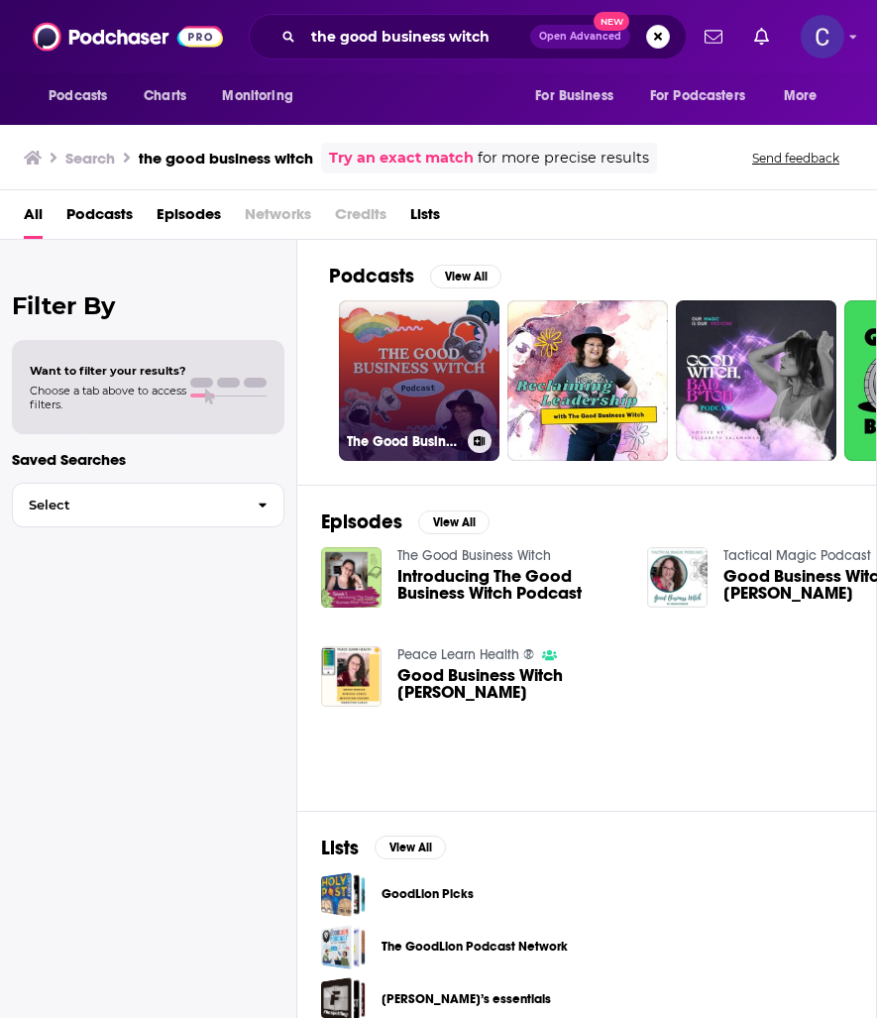
click at [379, 335] on link "0 The Good Business Witch" at bounding box center [419, 380] width 161 height 161
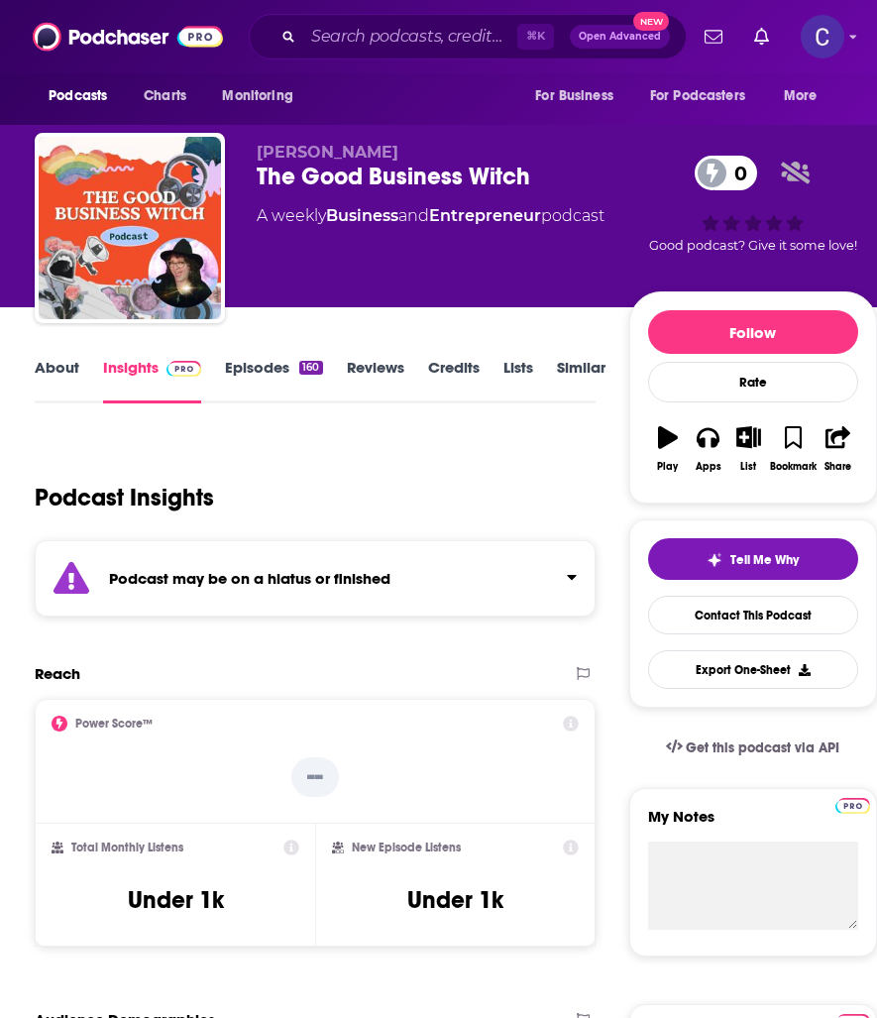
click at [75, 374] on link "About" at bounding box center [57, 381] width 45 height 46
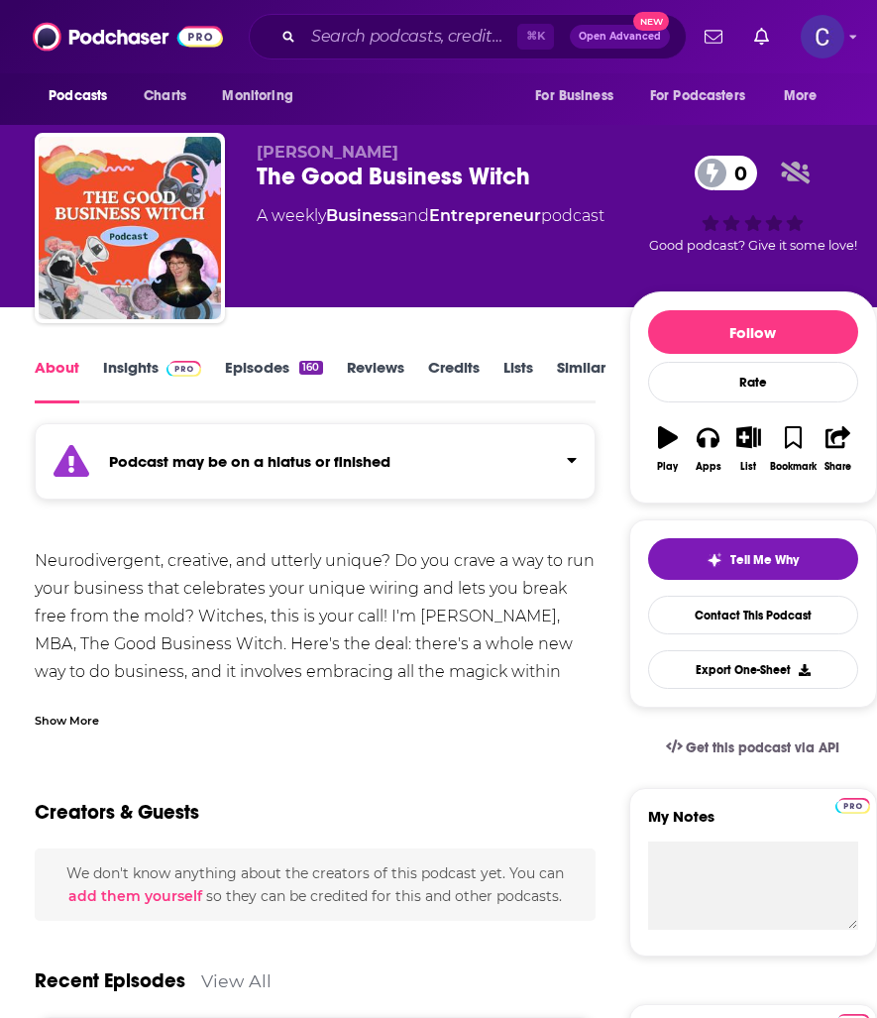
click at [246, 383] on link "Episodes 160" at bounding box center [273, 381] width 97 height 46
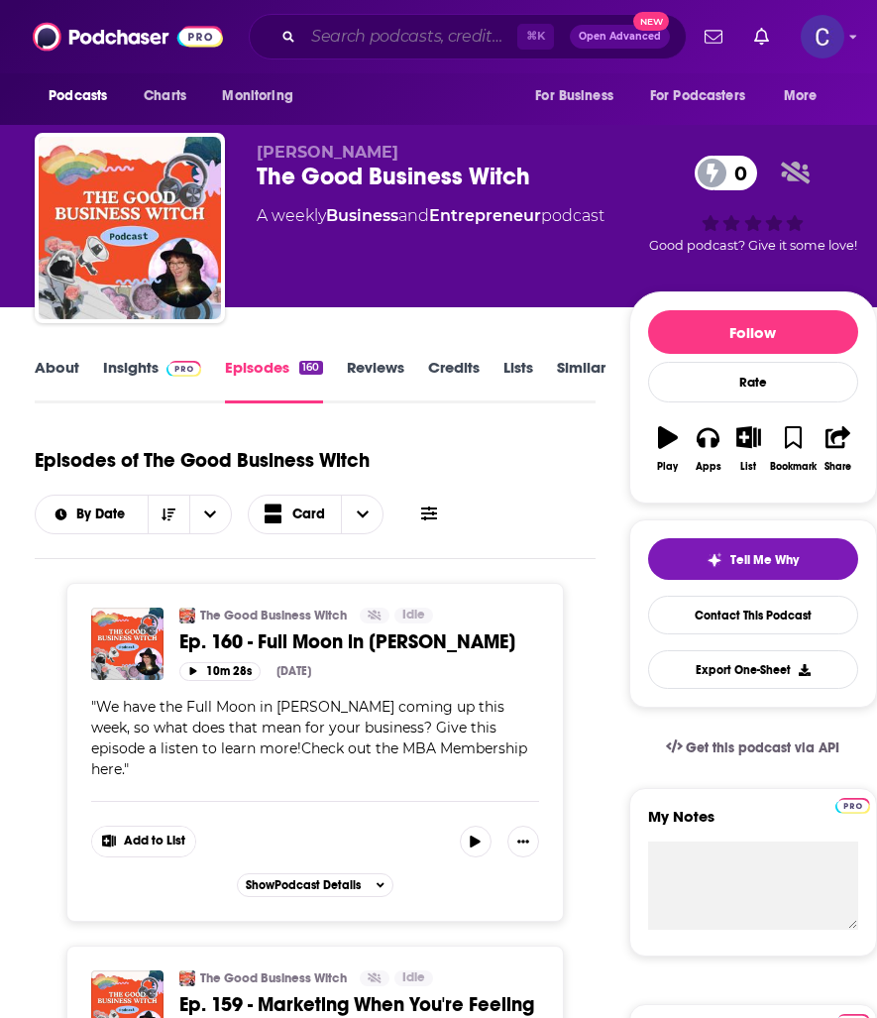
click at [433, 38] on input "Search podcasts, credits, & more..." at bounding box center [410, 37] width 214 height 32
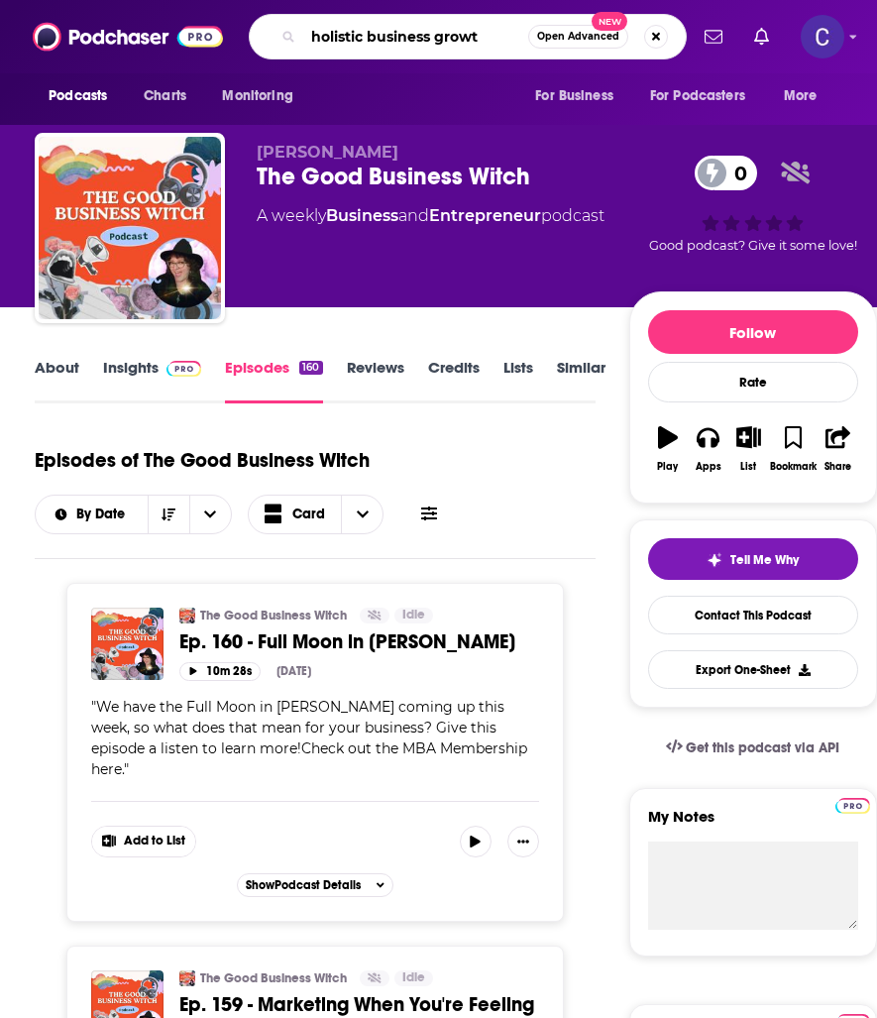
type input "holistic business growth"
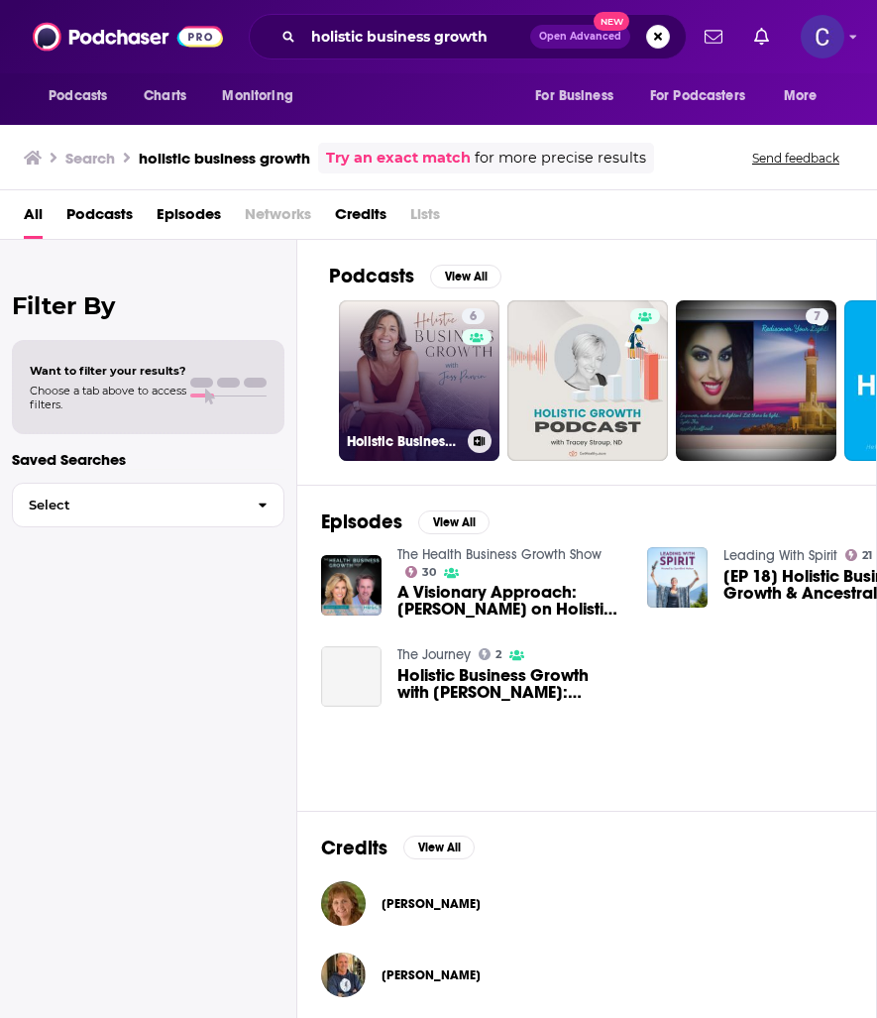
click at [441, 424] on link "6 Holistic Business Growth with [PERSON_NAME]" at bounding box center [419, 380] width 161 height 161
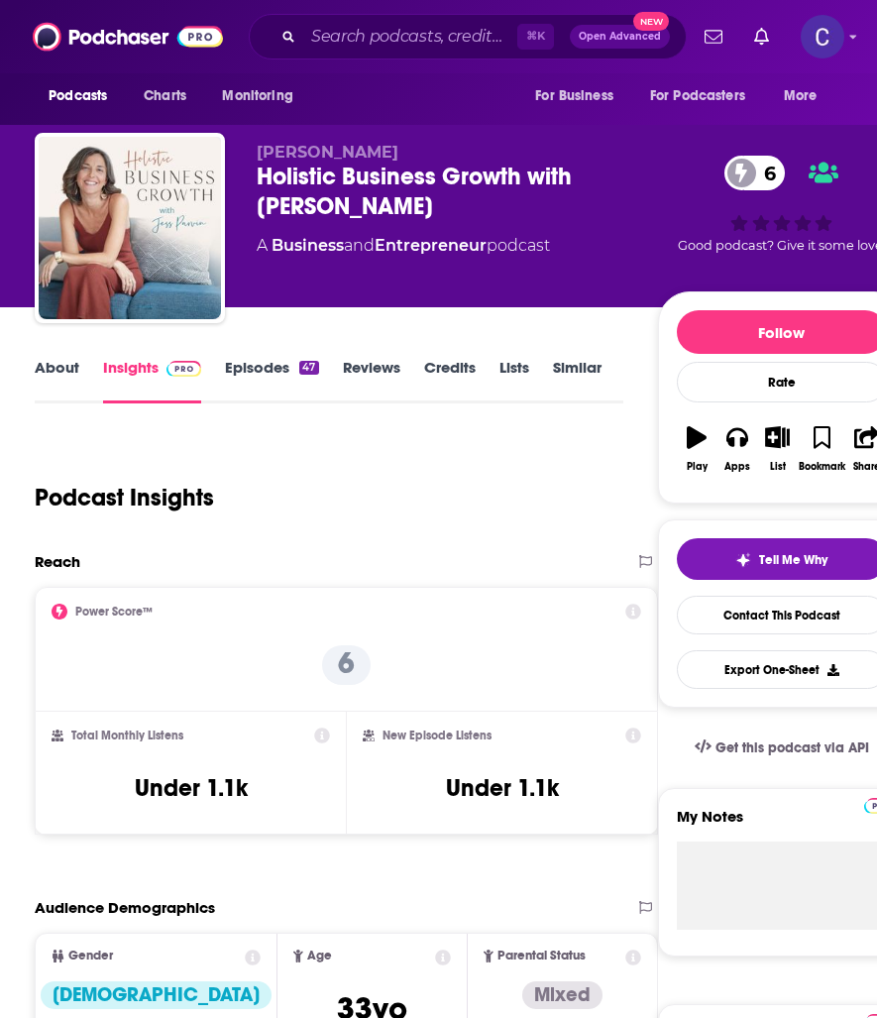
click at [63, 375] on link "About" at bounding box center [57, 381] width 45 height 46
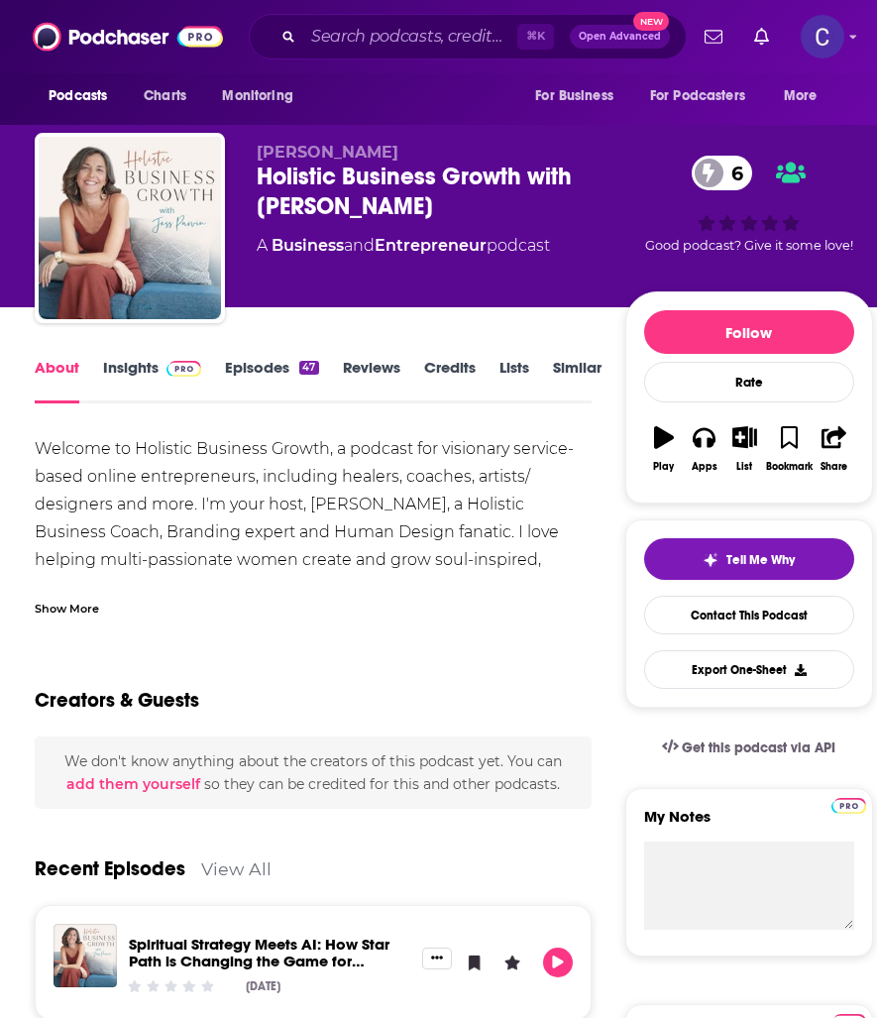
click at [56, 600] on div "Show More" at bounding box center [67, 607] width 64 height 19
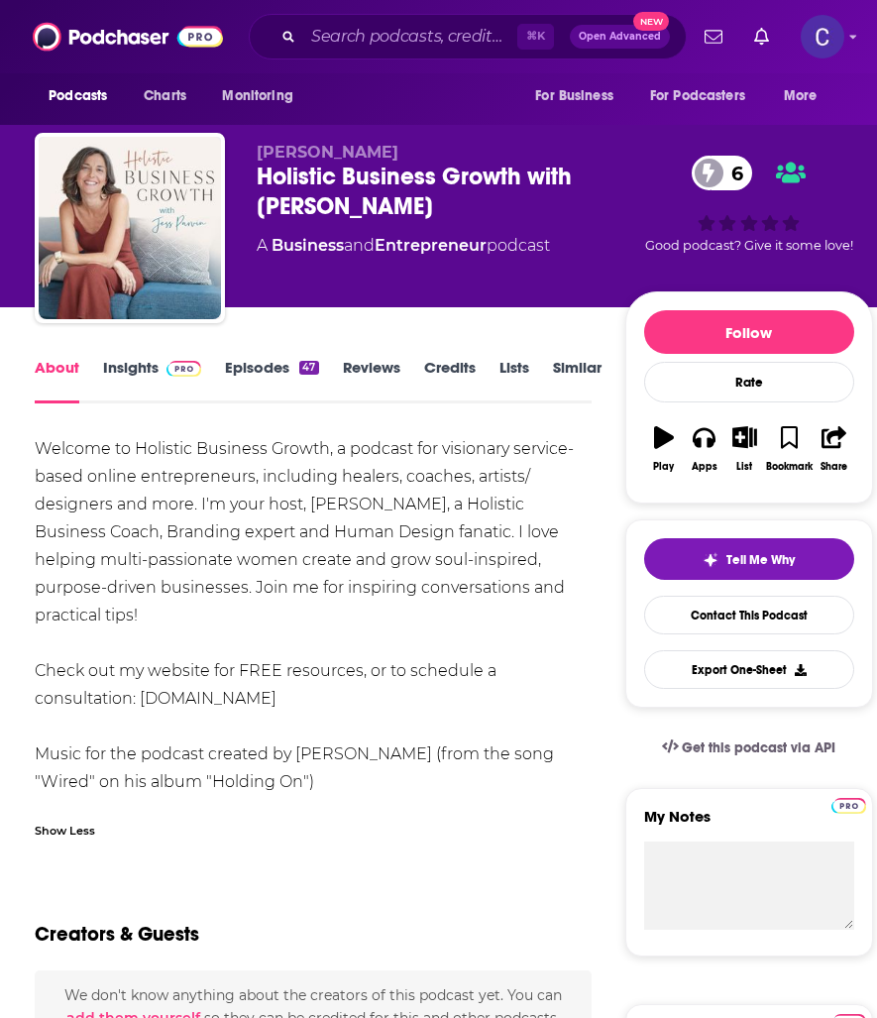
click at [284, 370] on link "Episodes 47" at bounding box center [271, 381] width 93 height 46
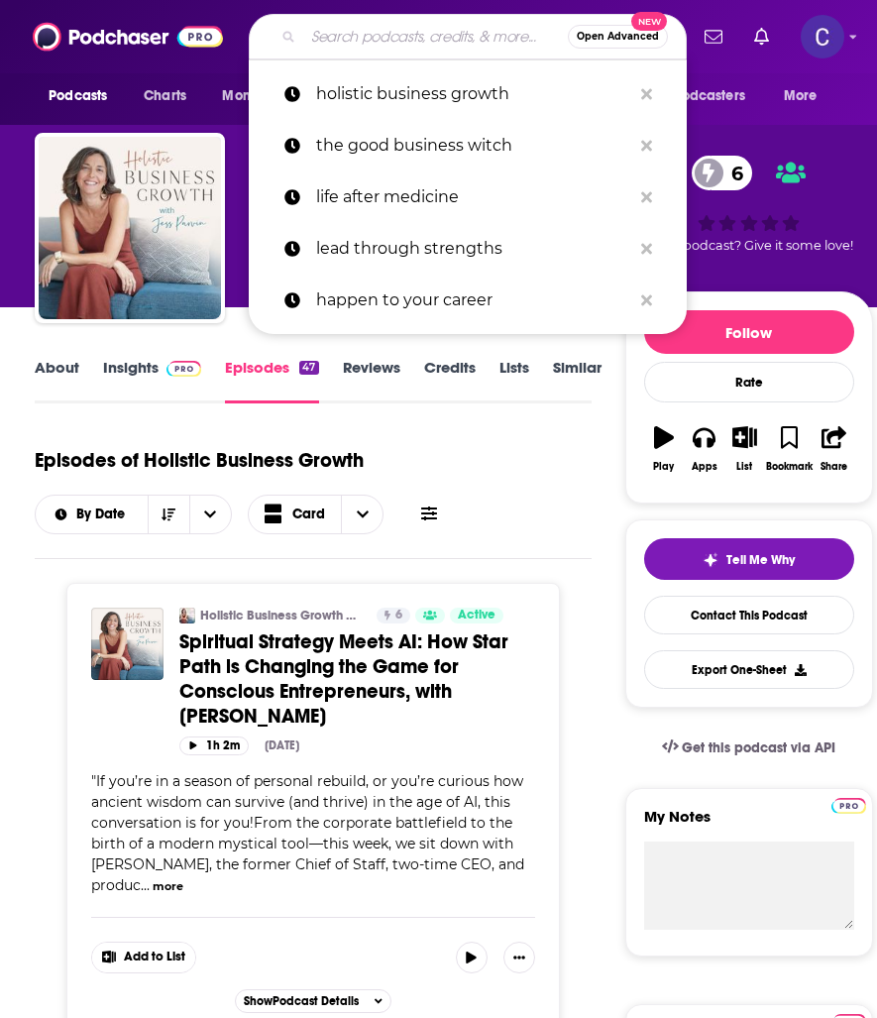
click at [335, 45] on input "Search podcasts, credits, & more..." at bounding box center [435, 37] width 265 height 32
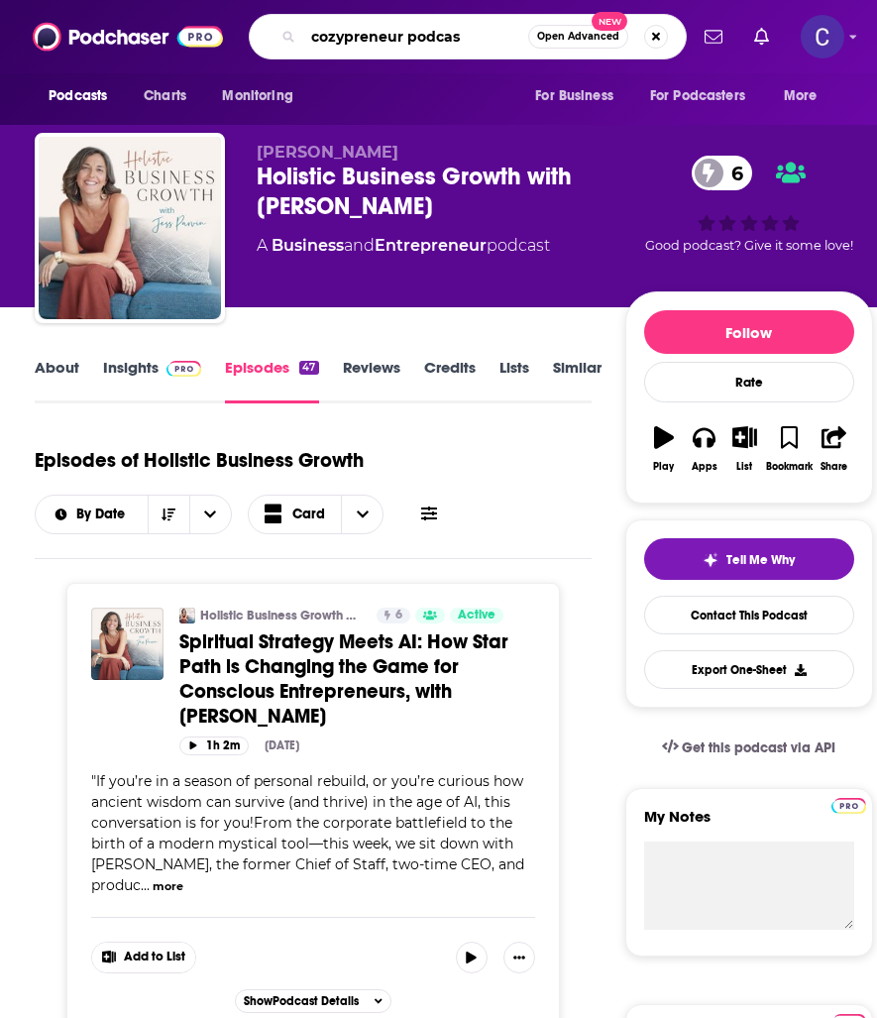
type input "cozypreneur podcast"
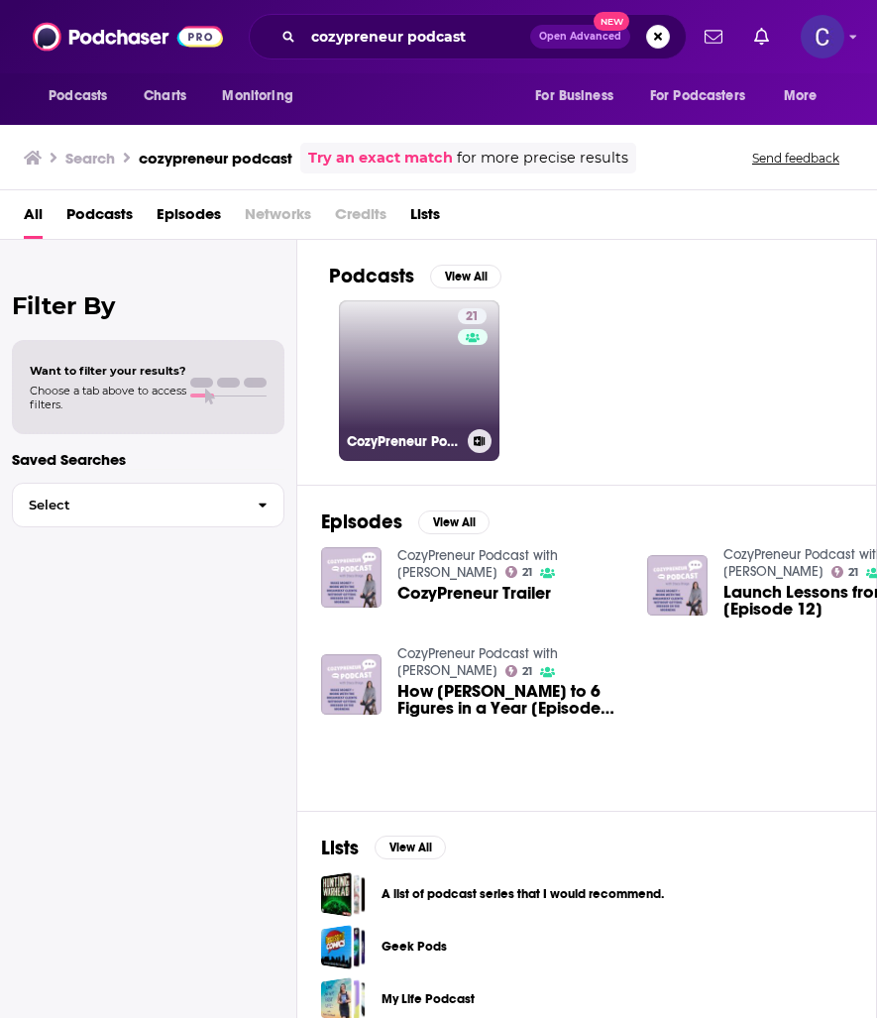
click at [409, 328] on link "21 CozyPreneur Podcast with [PERSON_NAME]" at bounding box center [419, 380] width 161 height 161
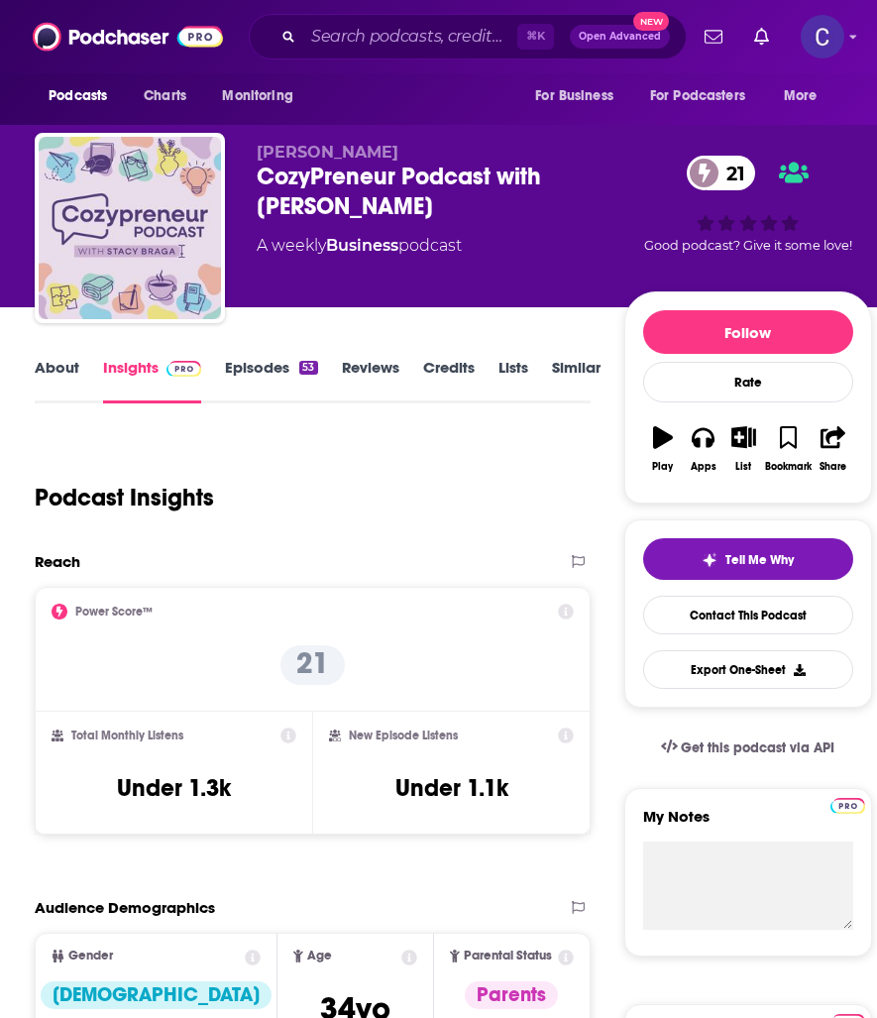
click at [46, 365] on link "About" at bounding box center [57, 381] width 45 height 46
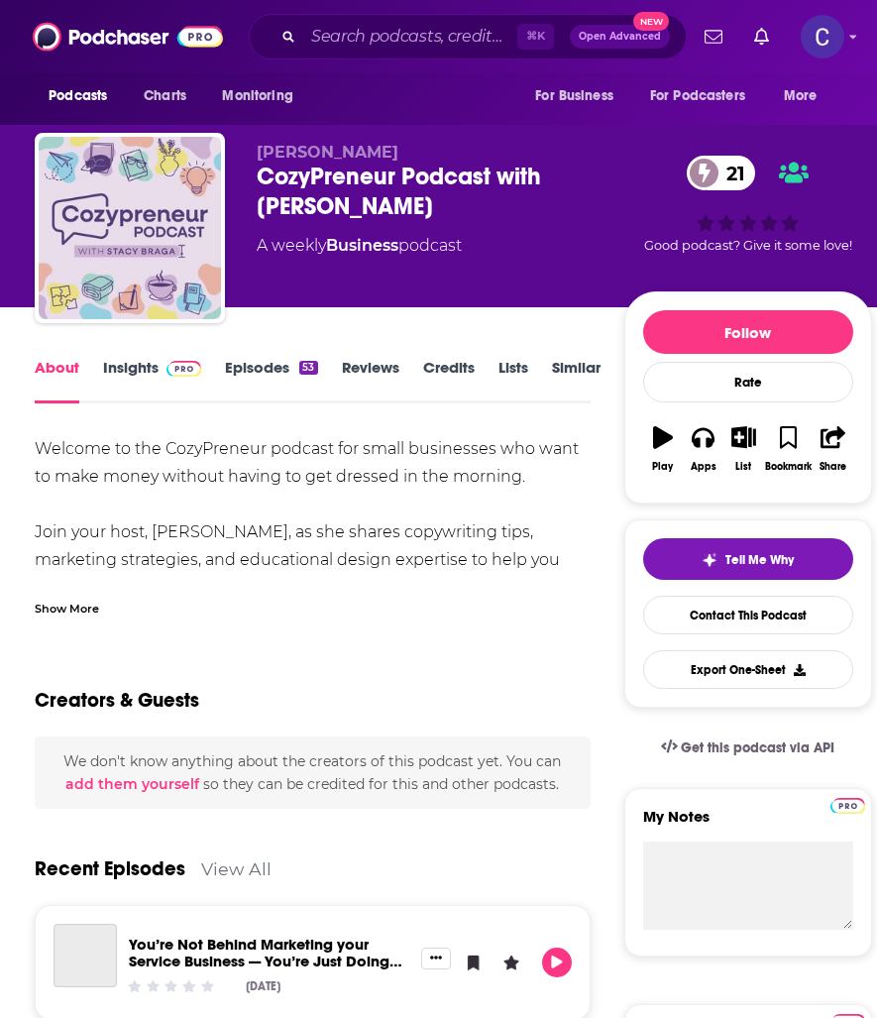
click at [271, 378] on link "Episodes 53" at bounding box center [271, 381] width 92 height 46
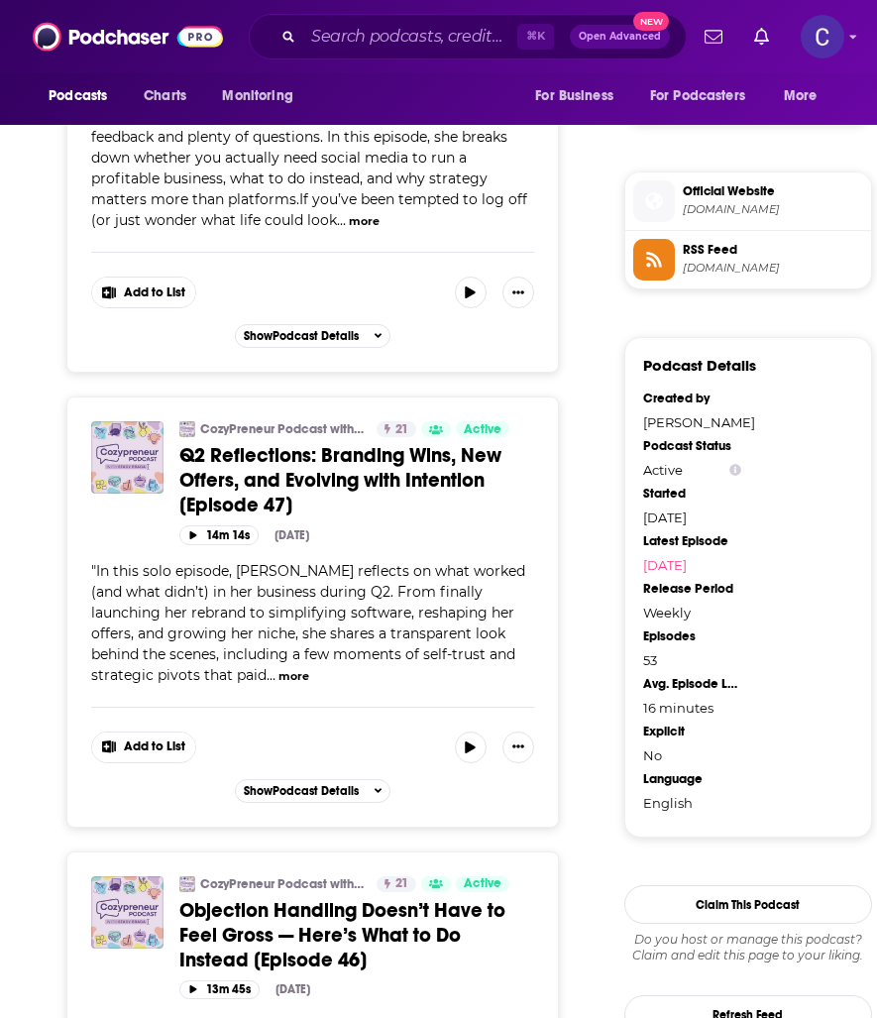
scroll to position [1532, 0]
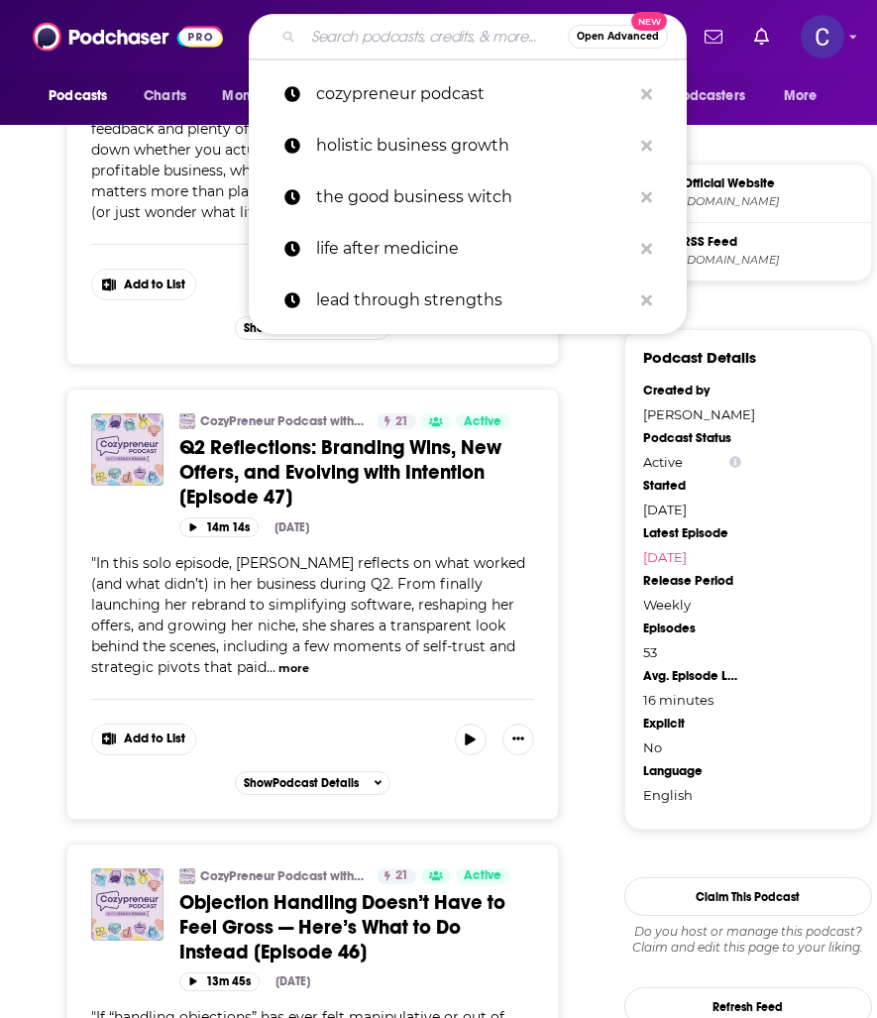
click at [399, 39] on input "Search podcasts, credits, & more..." at bounding box center [435, 37] width 265 height 32
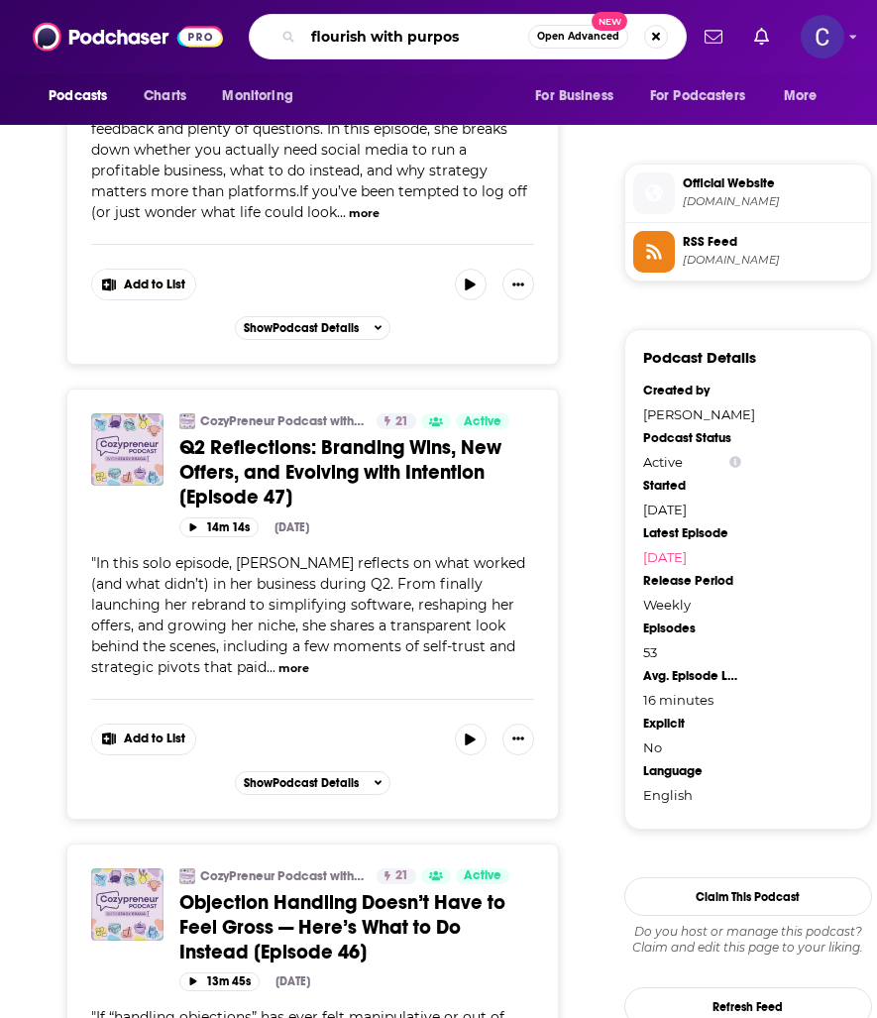
type input "flourish with purpose"
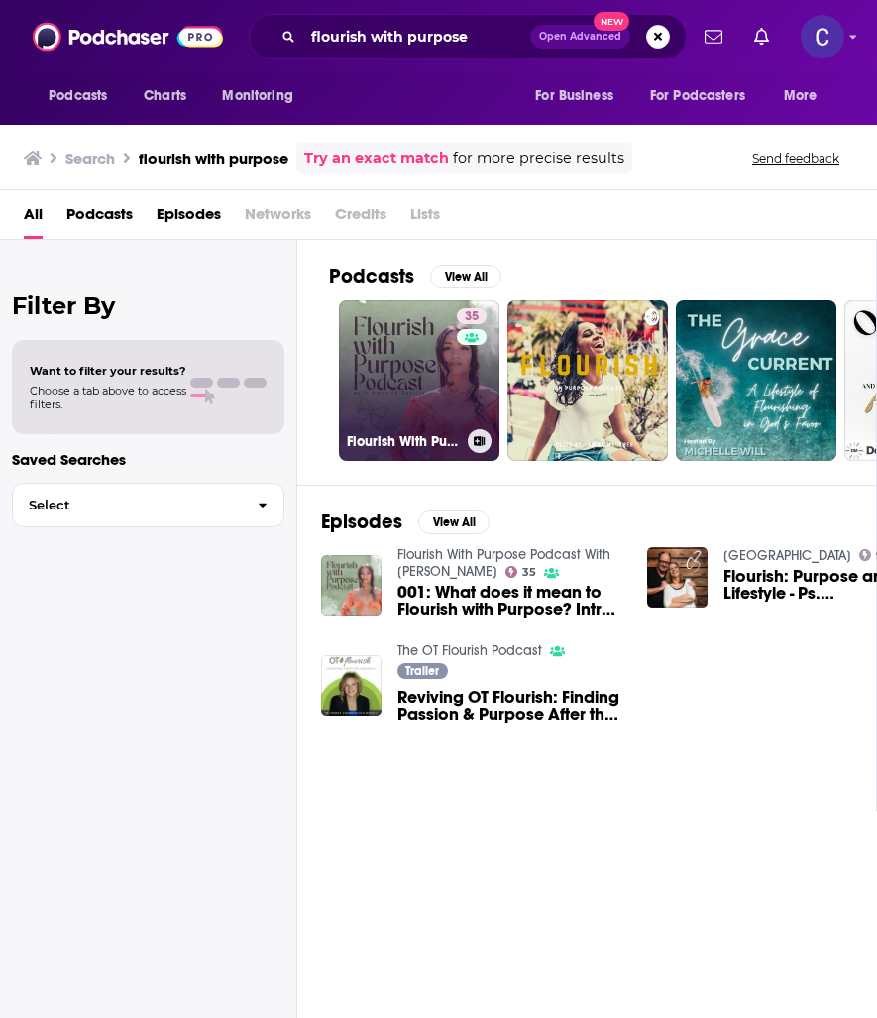
click at [408, 335] on link "35 Flourish With Purpose Podcast With [PERSON_NAME]" at bounding box center [419, 380] width 161 height 161
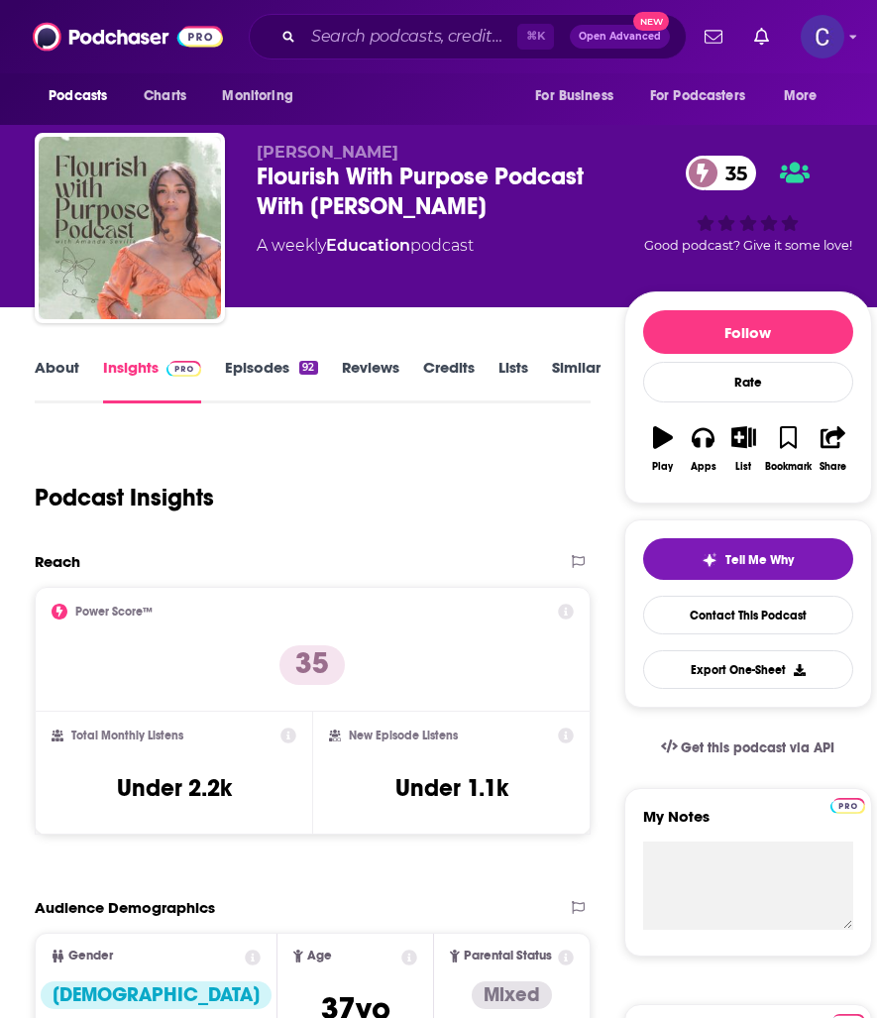
click at [68, 369] on link "About" at bounding box center [57, 381] width 45 height 46
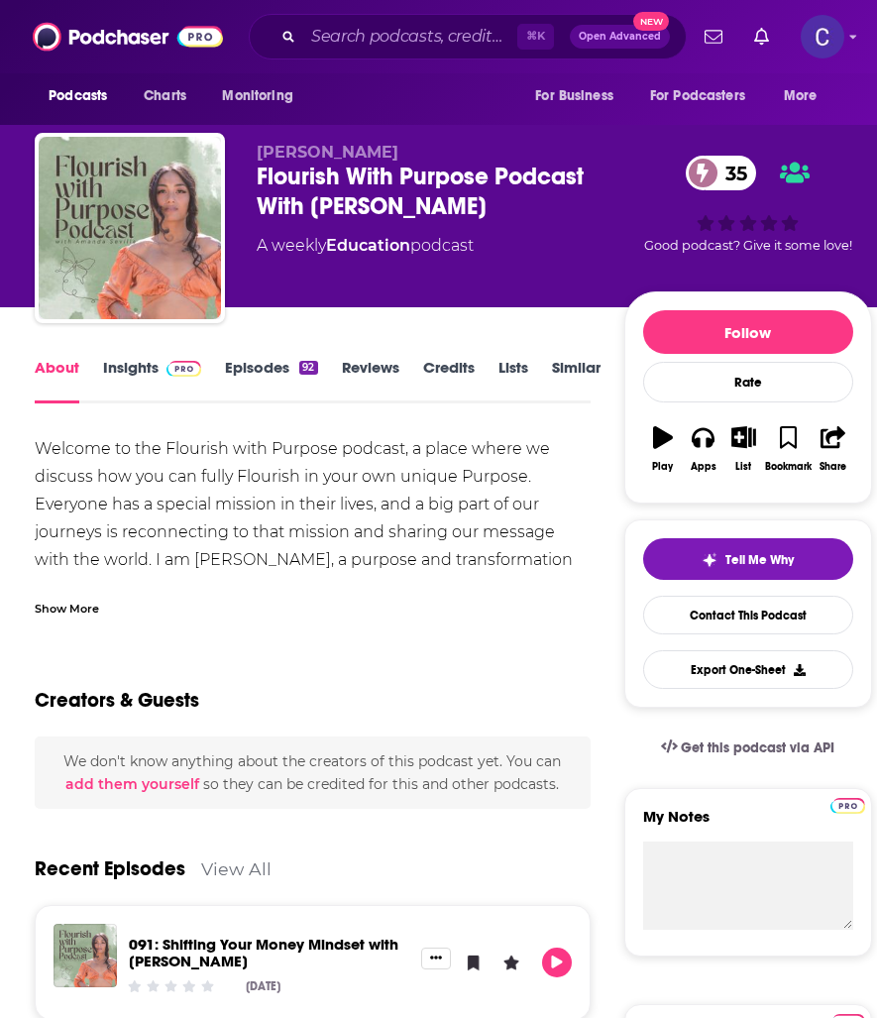
click at [265, 378] on link "Episodes 92" at bounding box center [271, 381] width 92 height 46
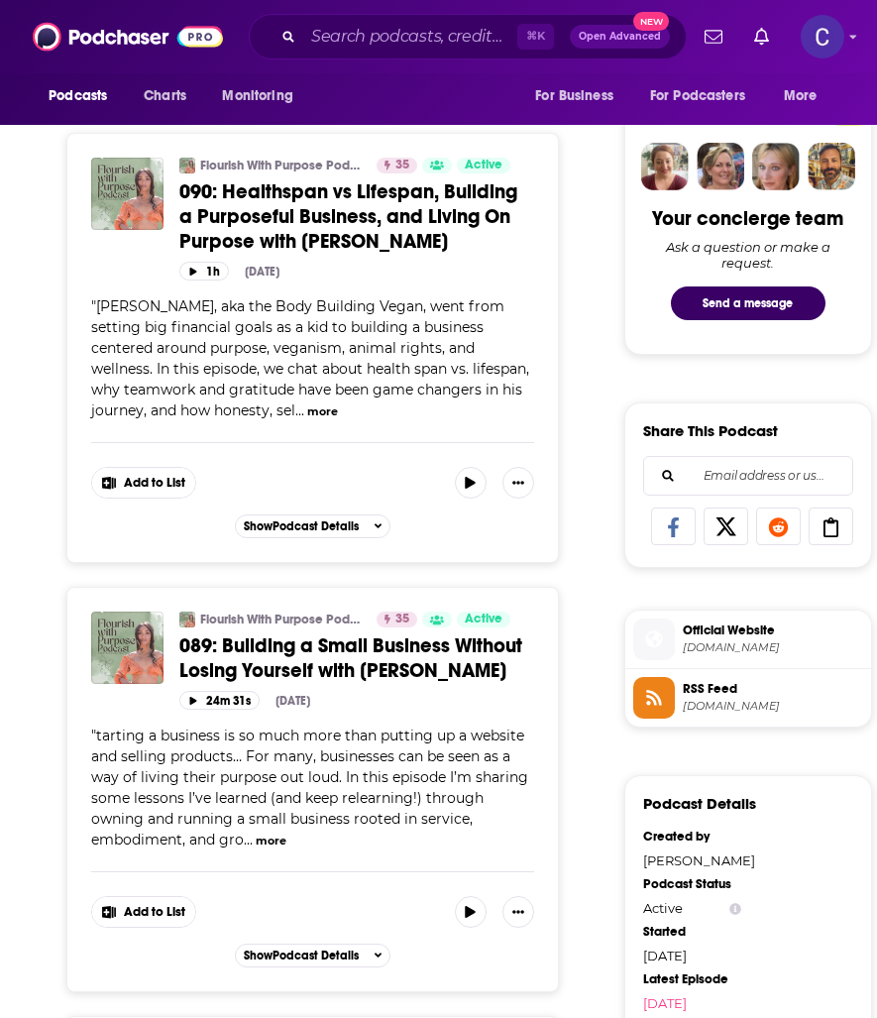
scroll to position [977, 0]
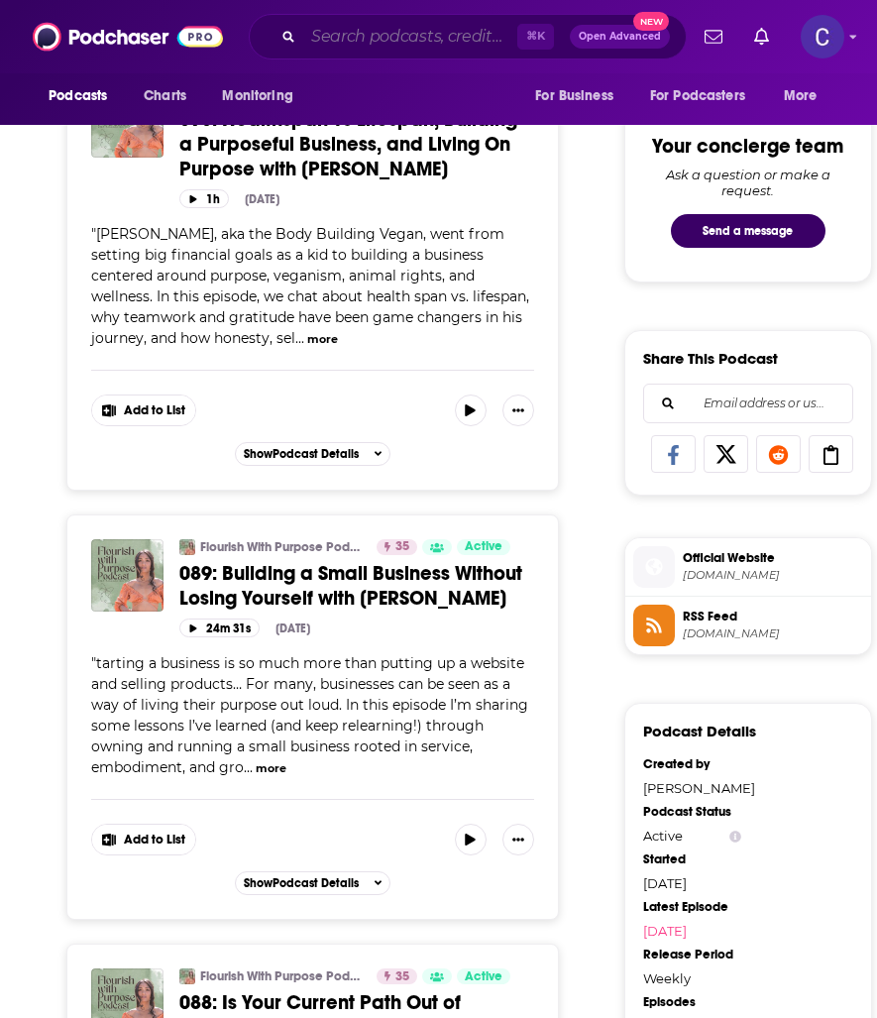
click at [383, 37] on input "Search podcasts, credits, & more..." at bounding box center [410, 37] width 214 height 32
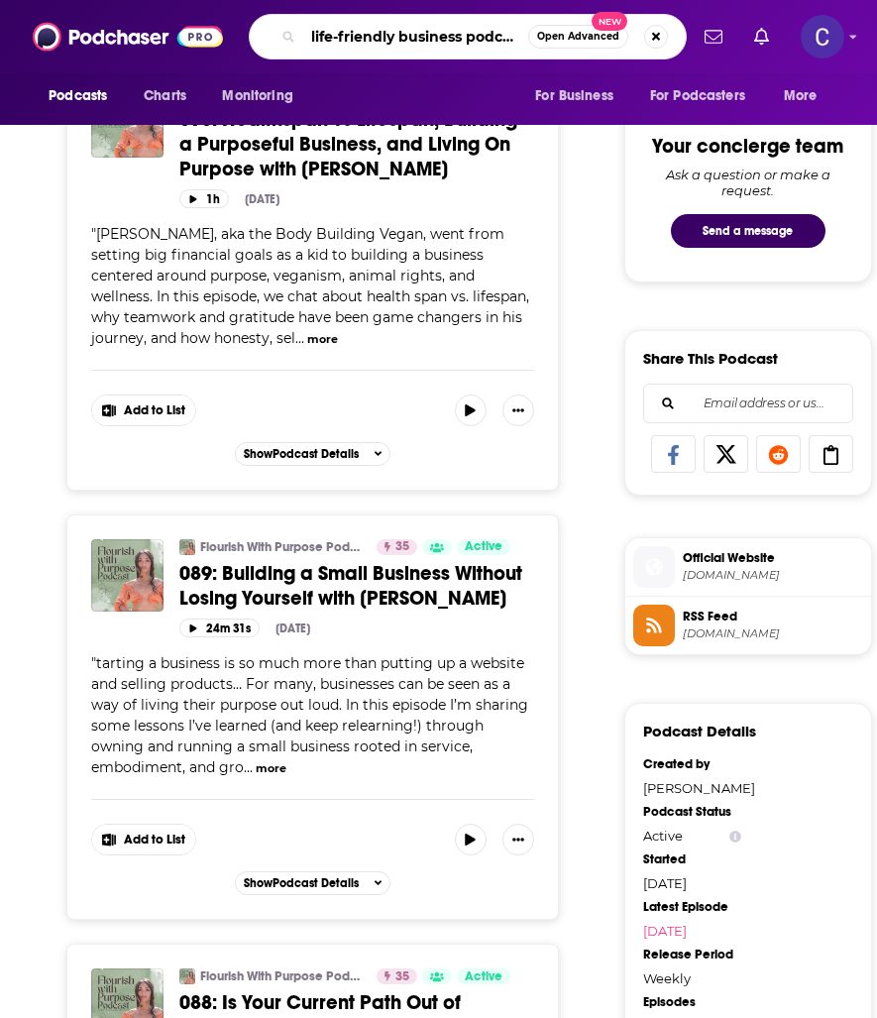
type input "life-friendly business podcast"
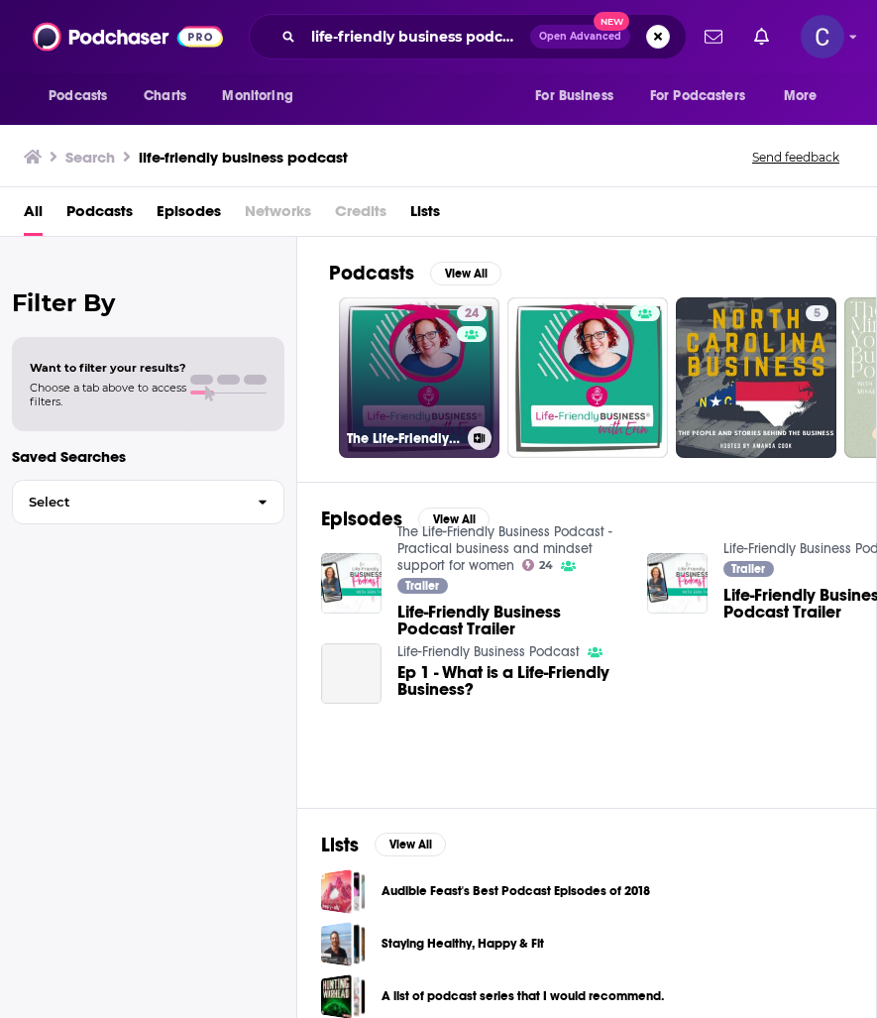
click at [448, 405] on link "24 The Life-Friendly Business Podcast - Practical business and mindset support …" at bounding box center [419, 377] width 161 height 161
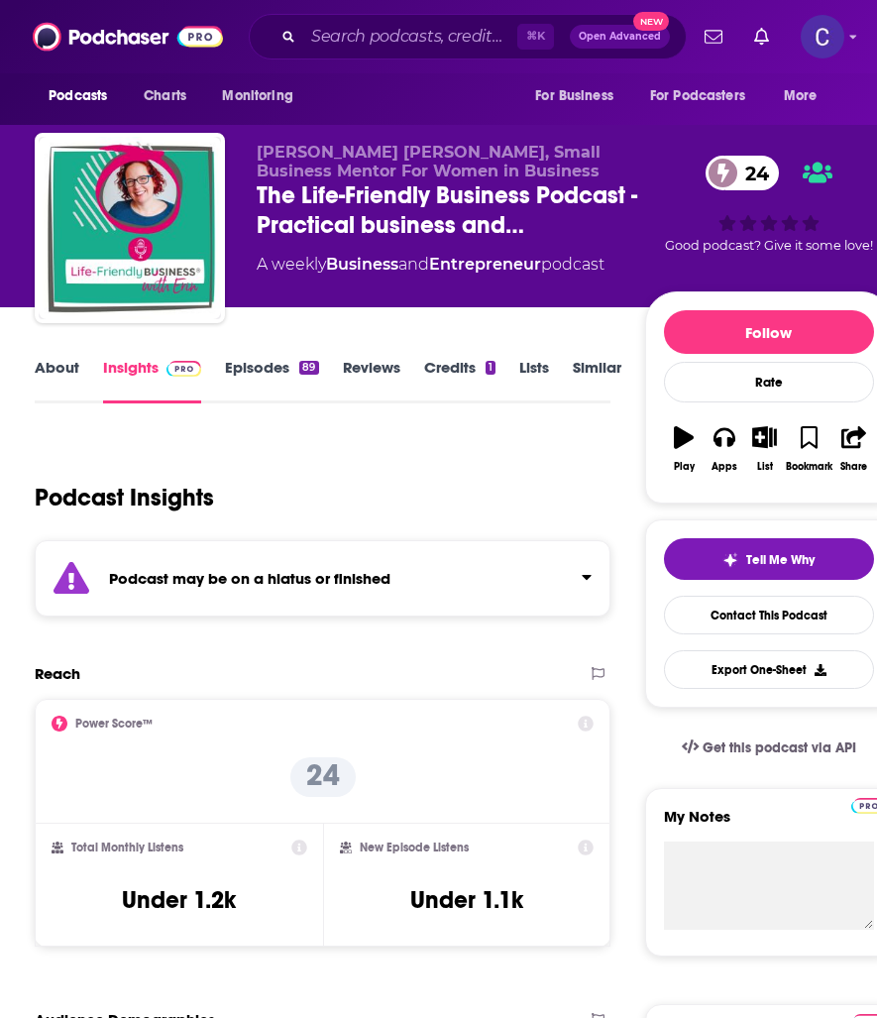
click at [246, 364] on link "Episodes 89" at bounding box center [271, 381] width 93 height 46
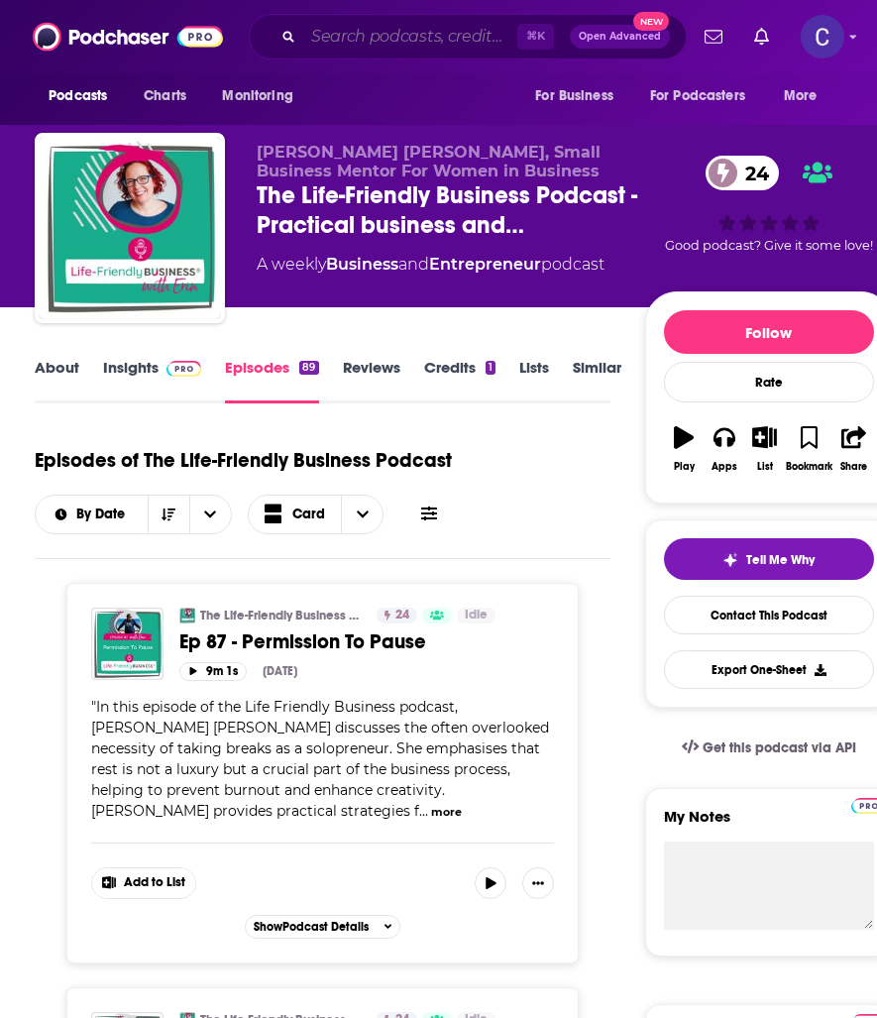
click at [392, 37] on input "Search podcasts, credits, & more..." at bounding box center [410, 37] width 214 height 32
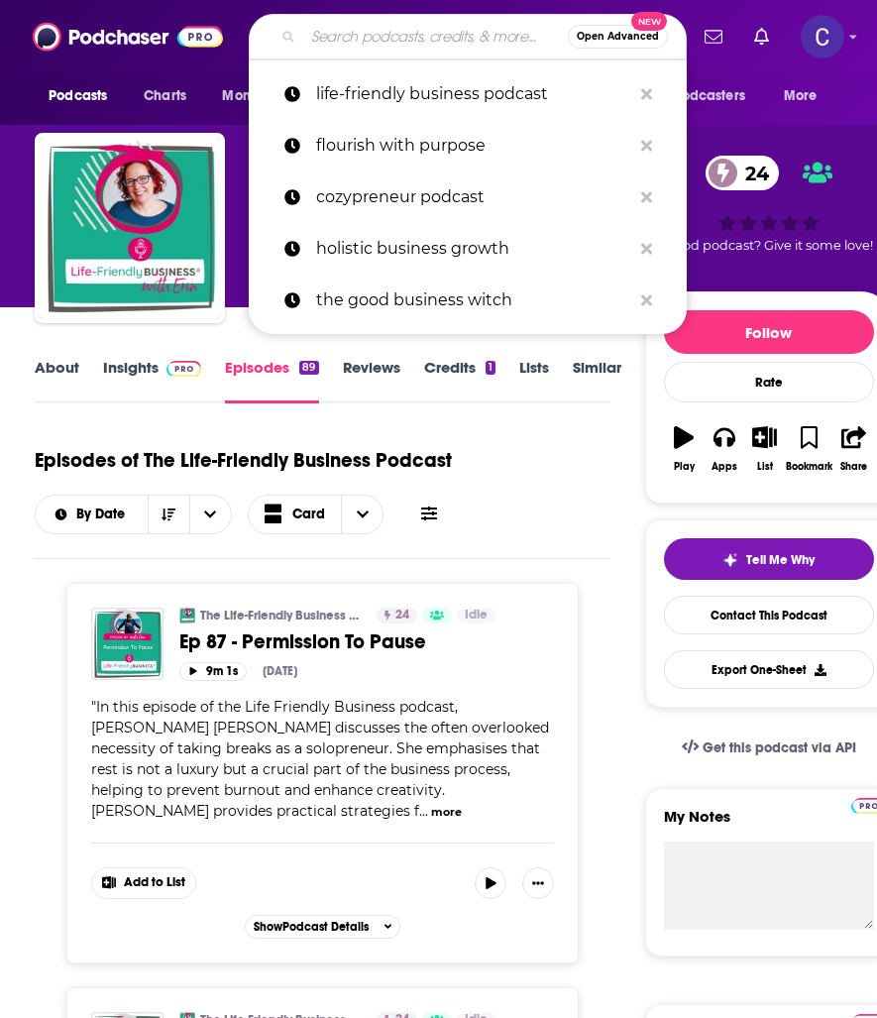
type input "e"
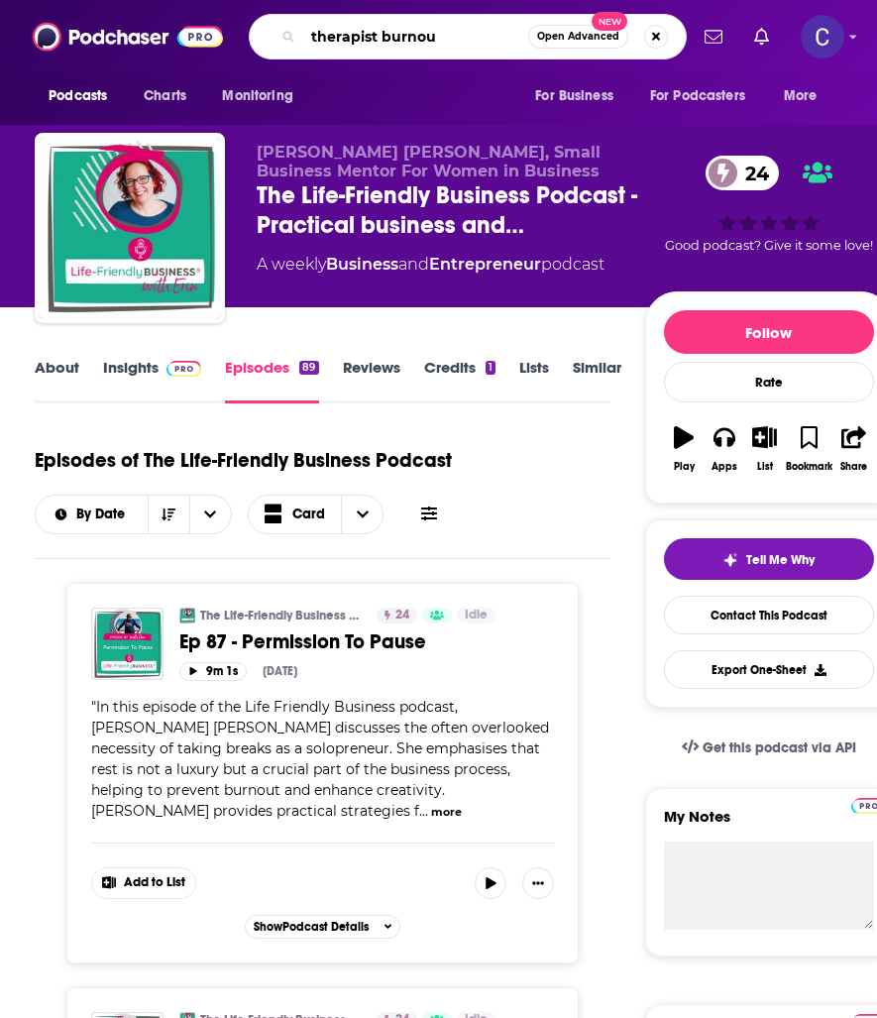
type input "therapist burnout"
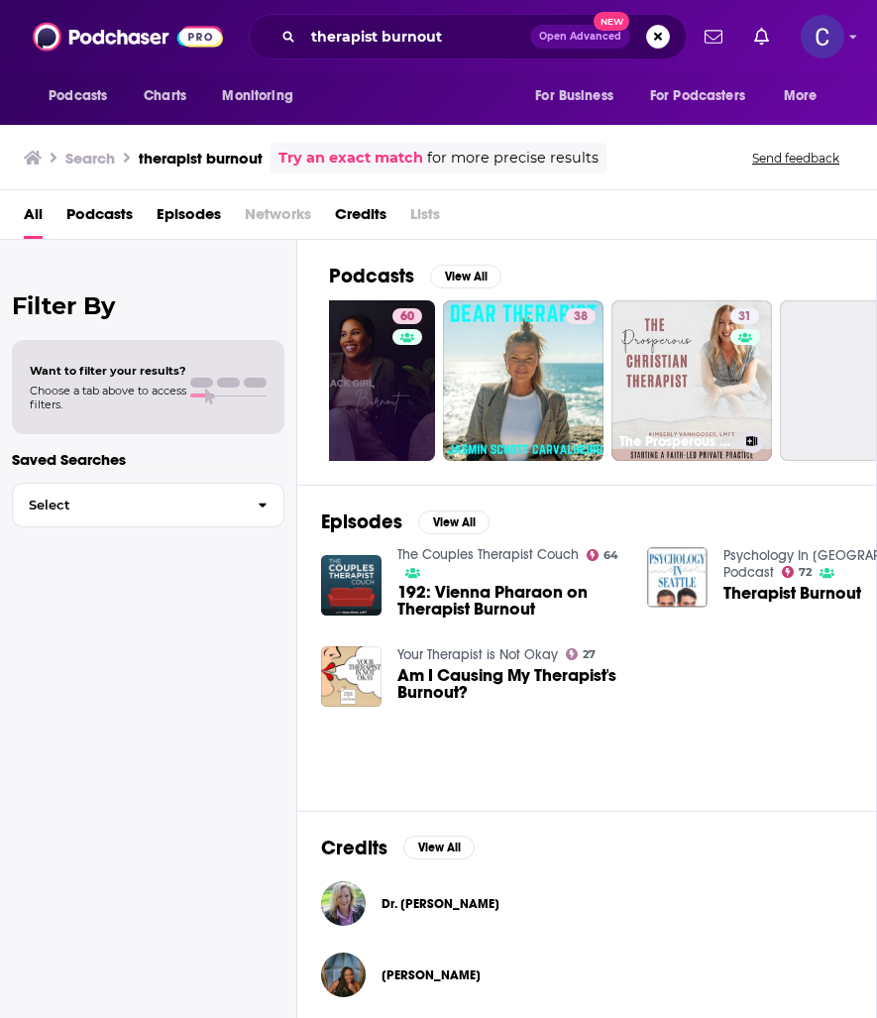
scroll to position [0, 757]
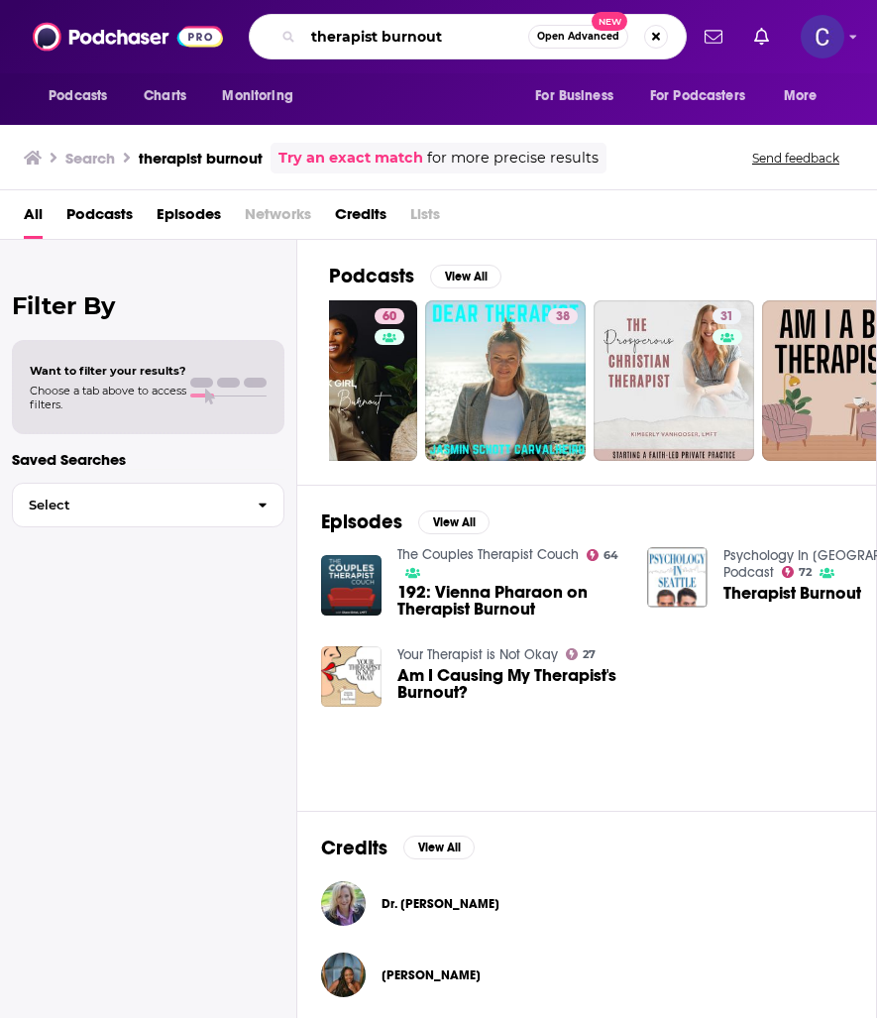
click at [418, 25] on input "therapist burnout" at bounding box center [415, 37] width 225 height 32
type input "real personal branding"
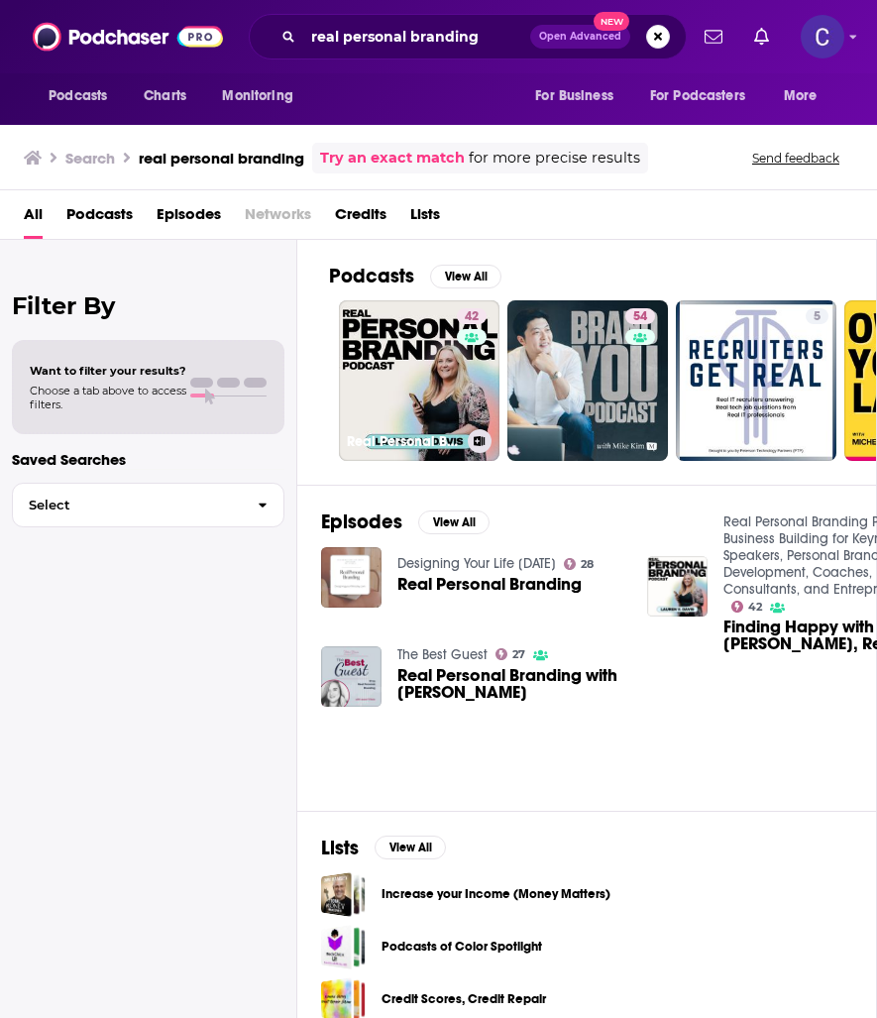
click at [398, 382] on link "42 Real Personal Branding Podcast - Business Building for Keynote Speakers, Per…" at bounding box center [419, 380] width 161 height 161
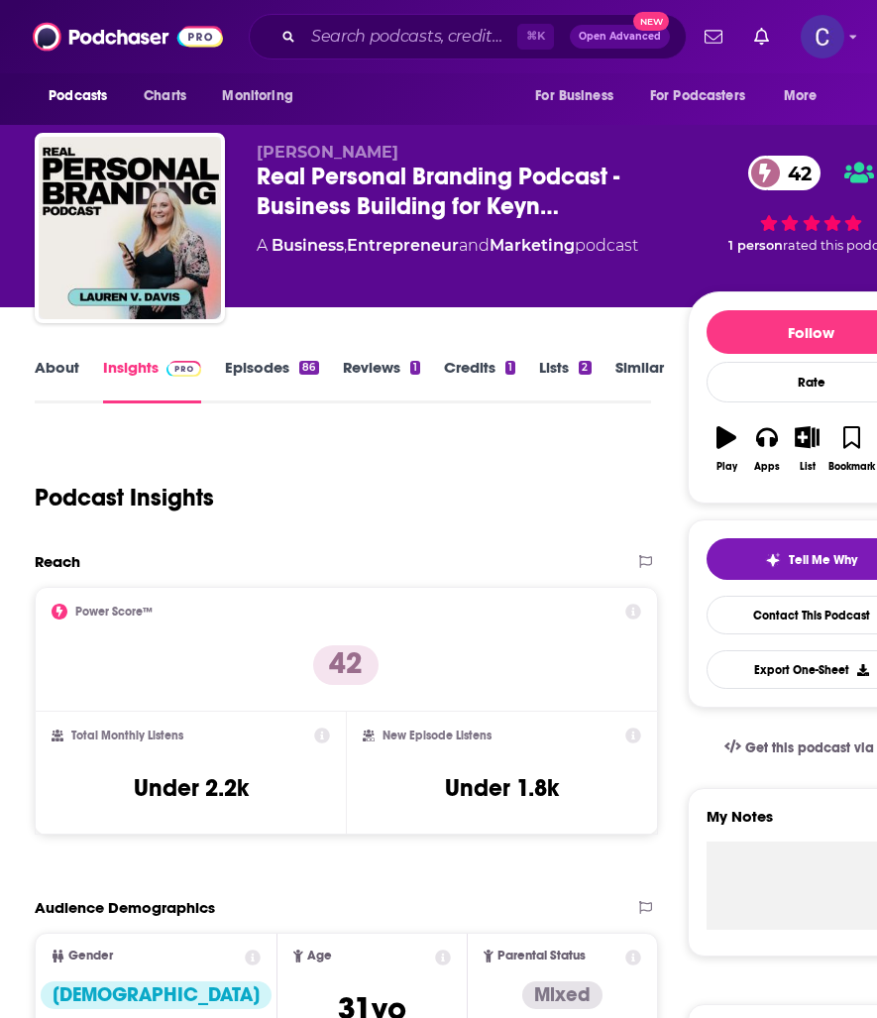
click at [71, 363] on link "About" at bounding box center [57, 381] width 45 height 46
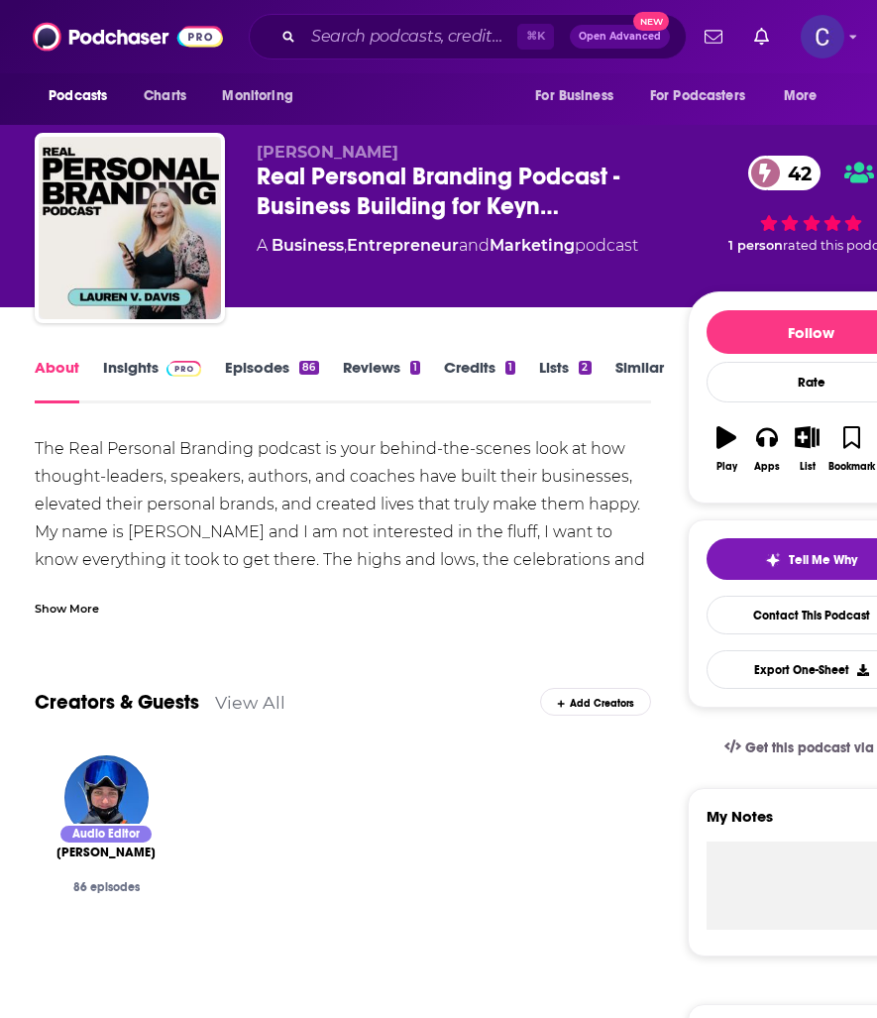
click at [256, 361] on link "Episodes 86" at bounding box center [271, 381] width 93 height 46
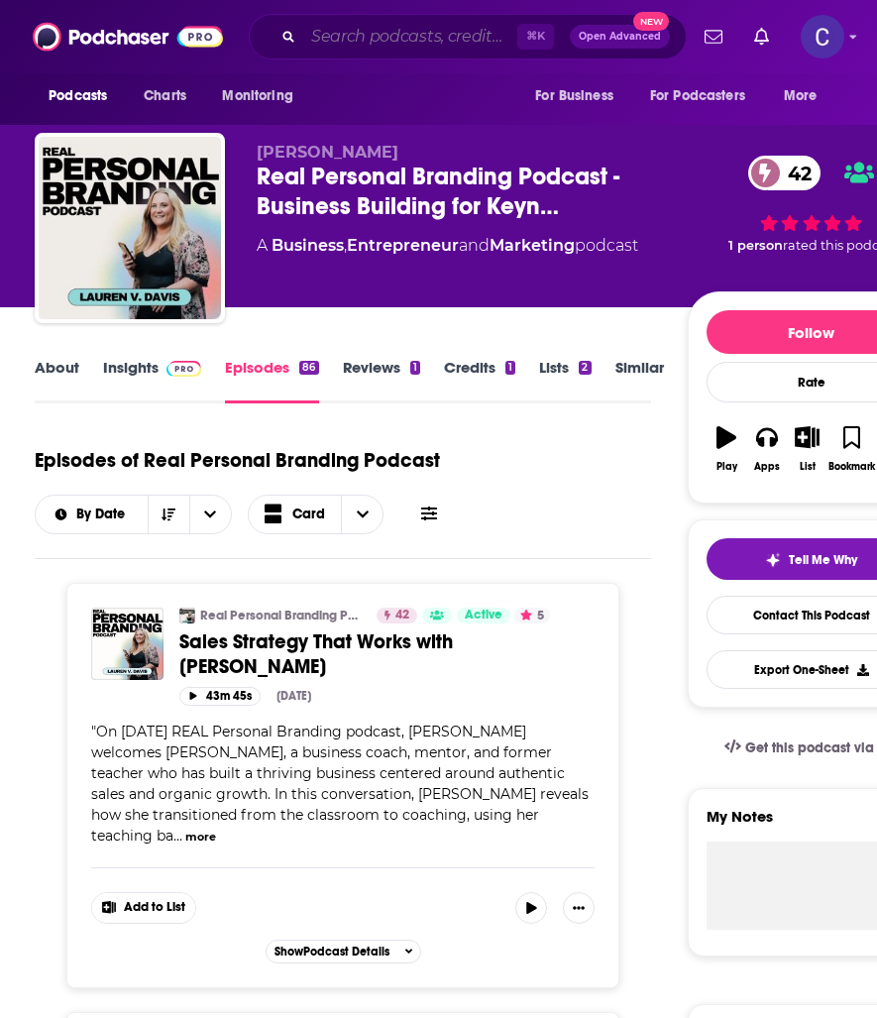
click at [386, 40] on input "Search podcasts, credits, & more..." at bounding box center [410, 37] width 214 height 32
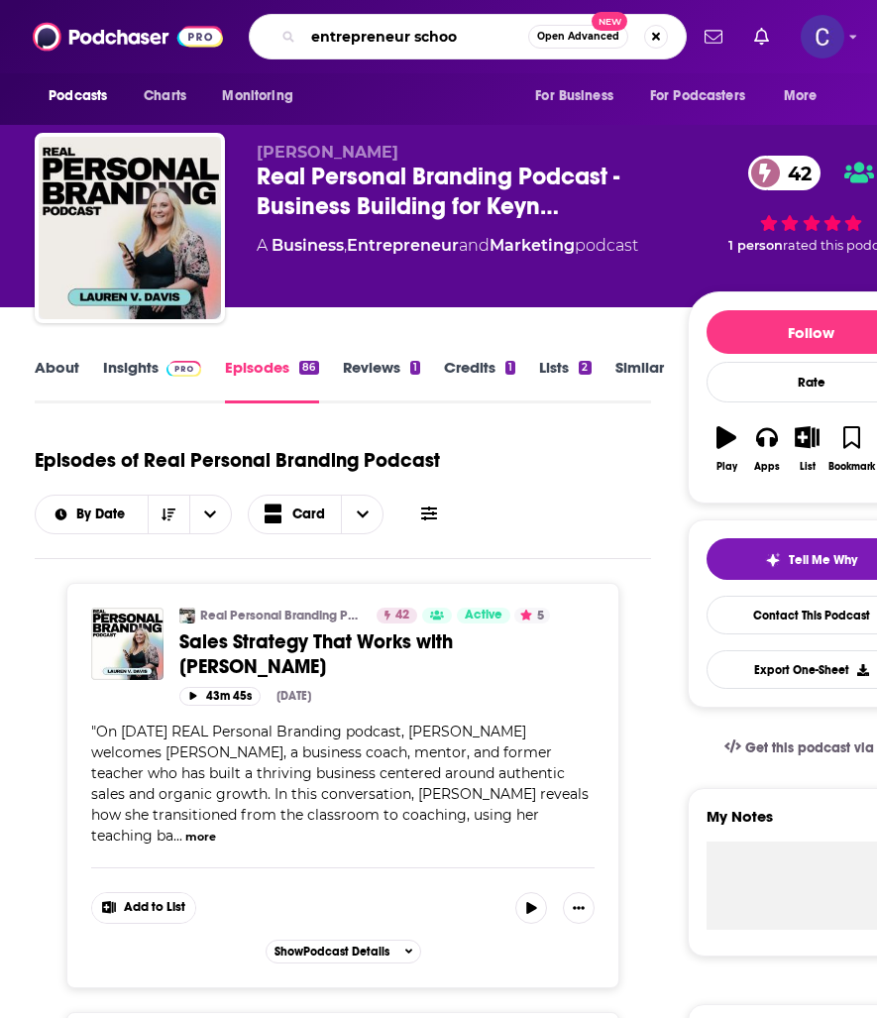
type input "entrepreneur school"
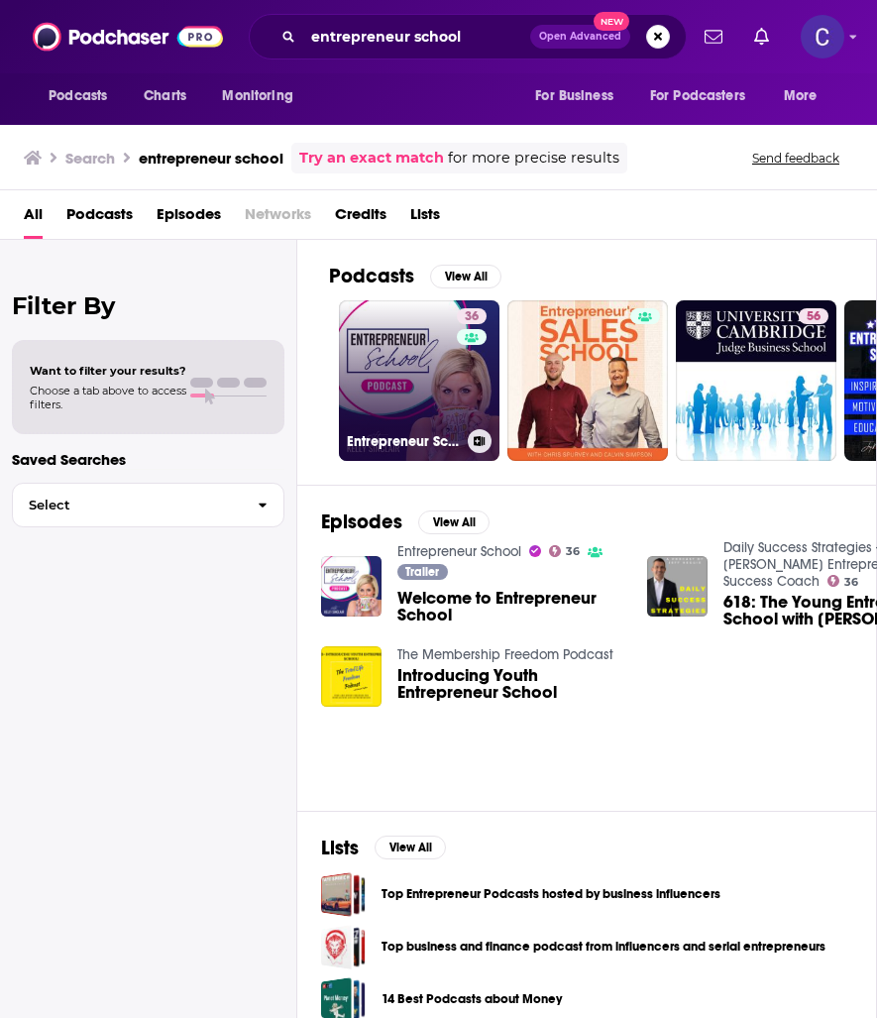
click at [402, 349] on link "36 Entrepreneur School" at bounding box center [419, 380] width 161 height 161
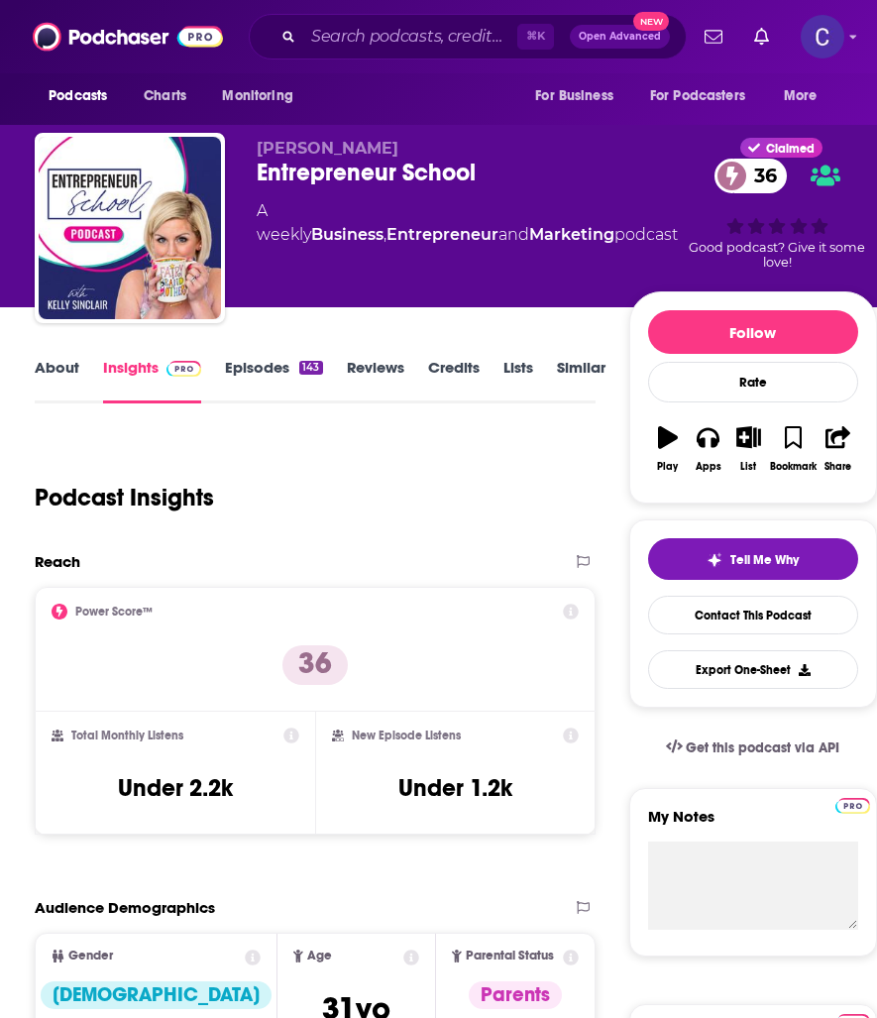
click at [58, 370] on link "About" at bounding box center [57, 381] width 45 height 46
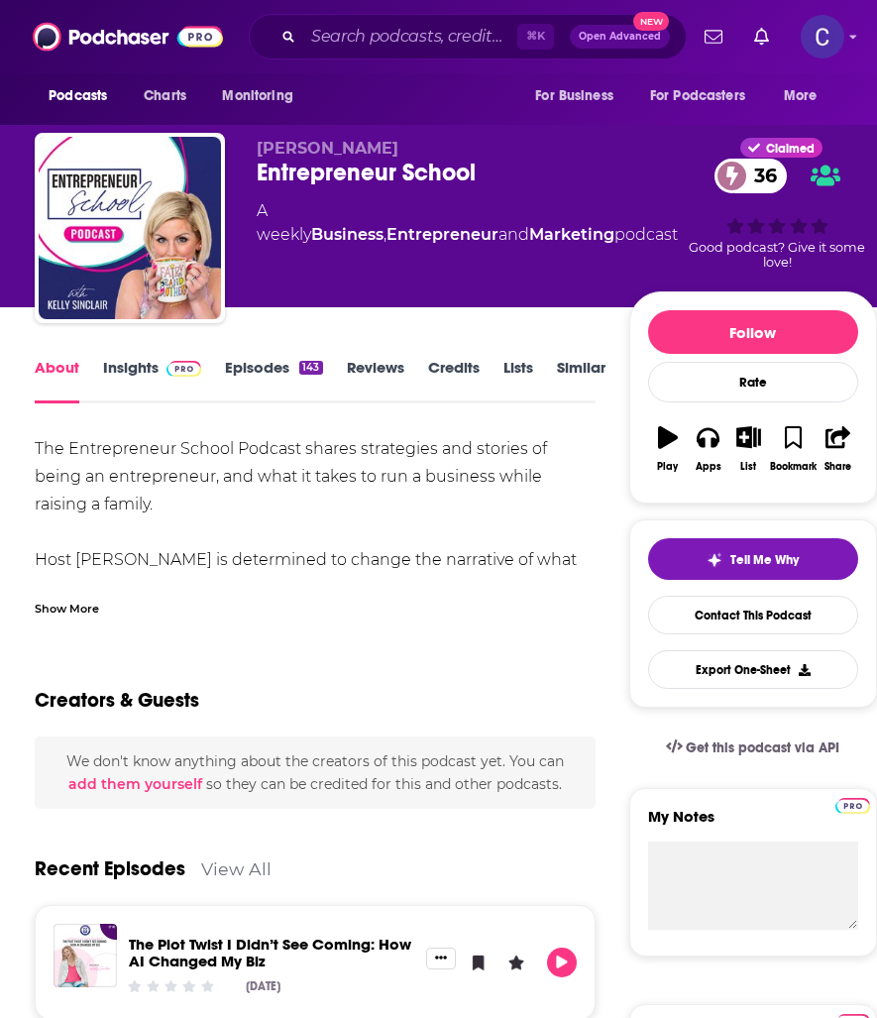
click at [289, 379] on link "Episodes 143" at bounding box center [273, 381] width 97 height 46
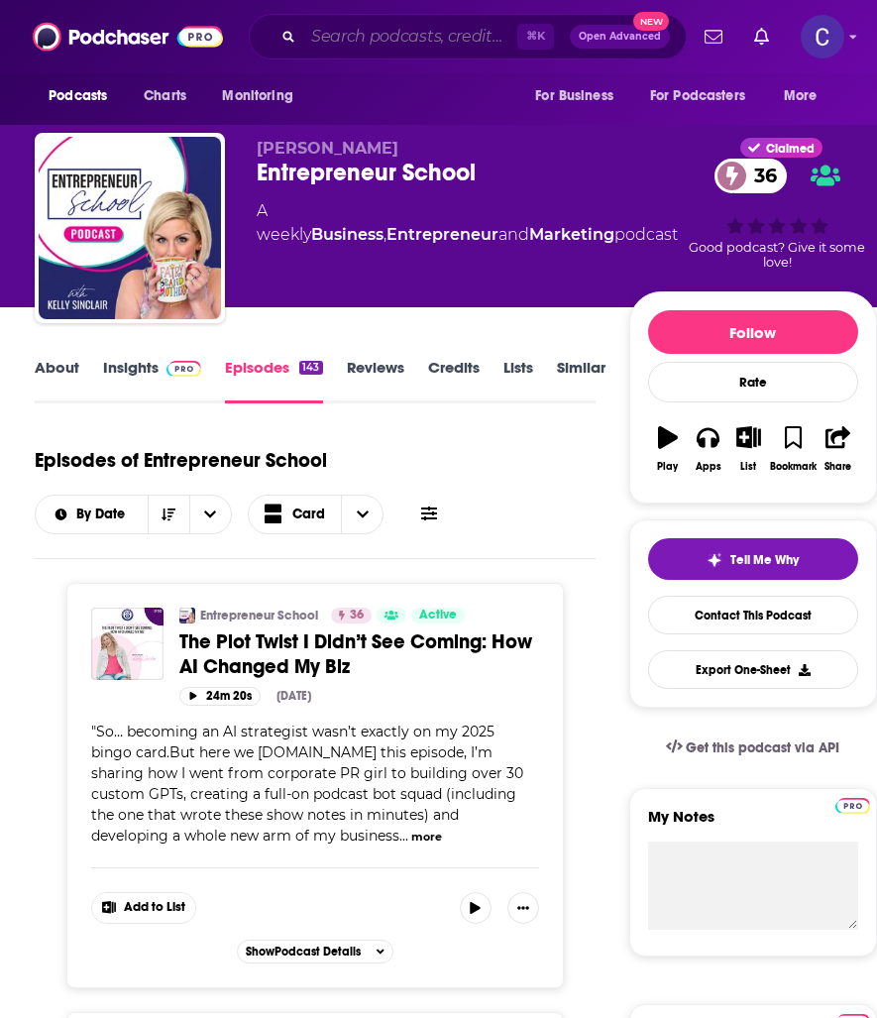
click at [459, 25] on input "Search podcasts, credits, & more..." at bounding box center [410, 37] width 214 height 32
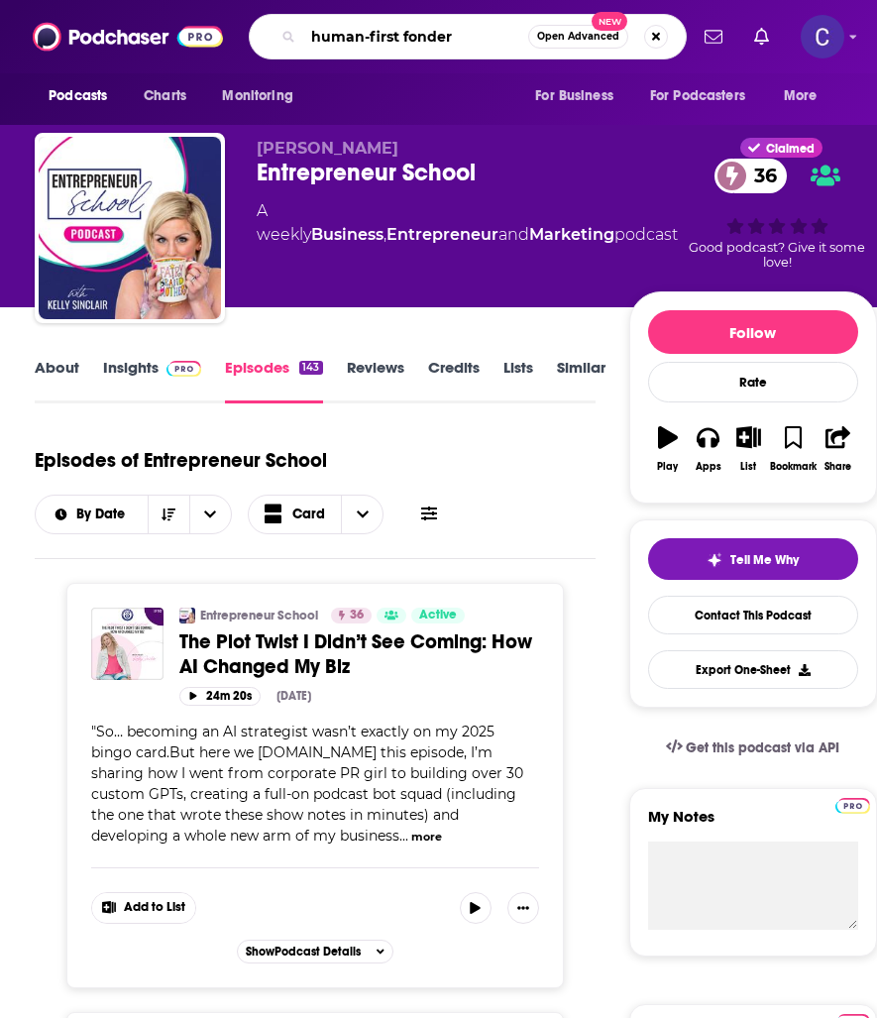
type input "human-first fonders"
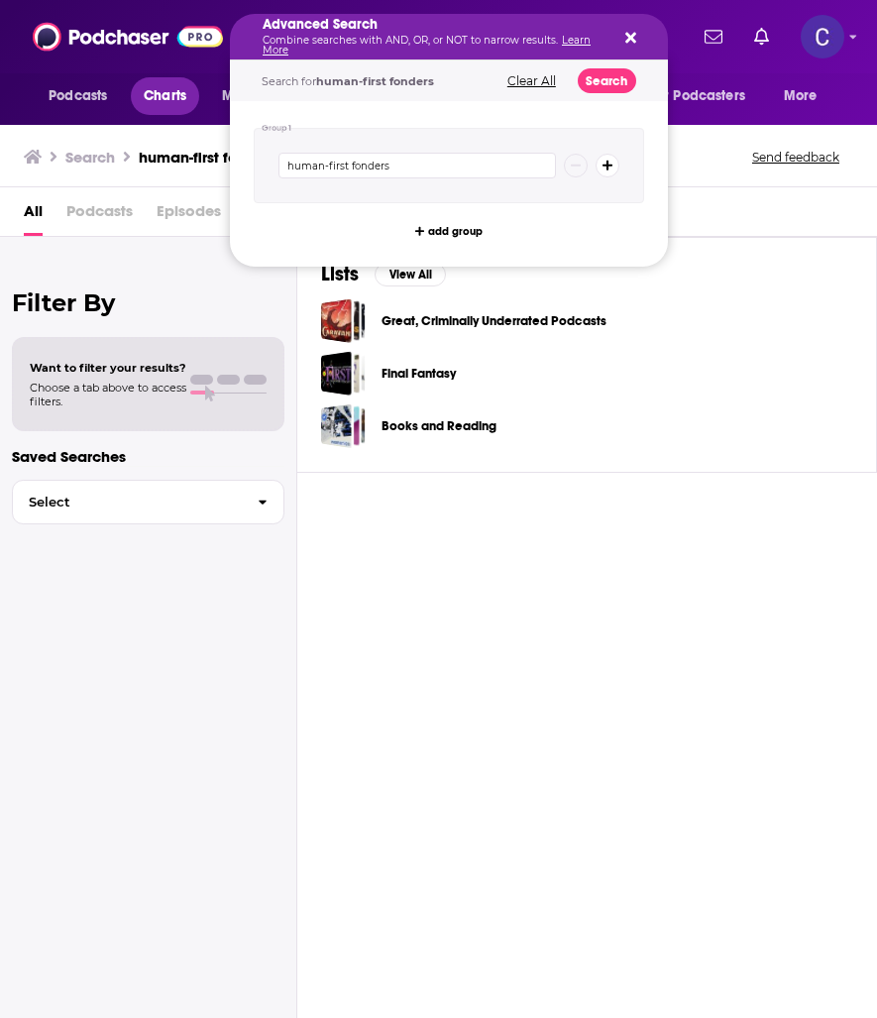
click at [170, 93] on span "Charts" at bounding box center [165, 96] width 43 height 28
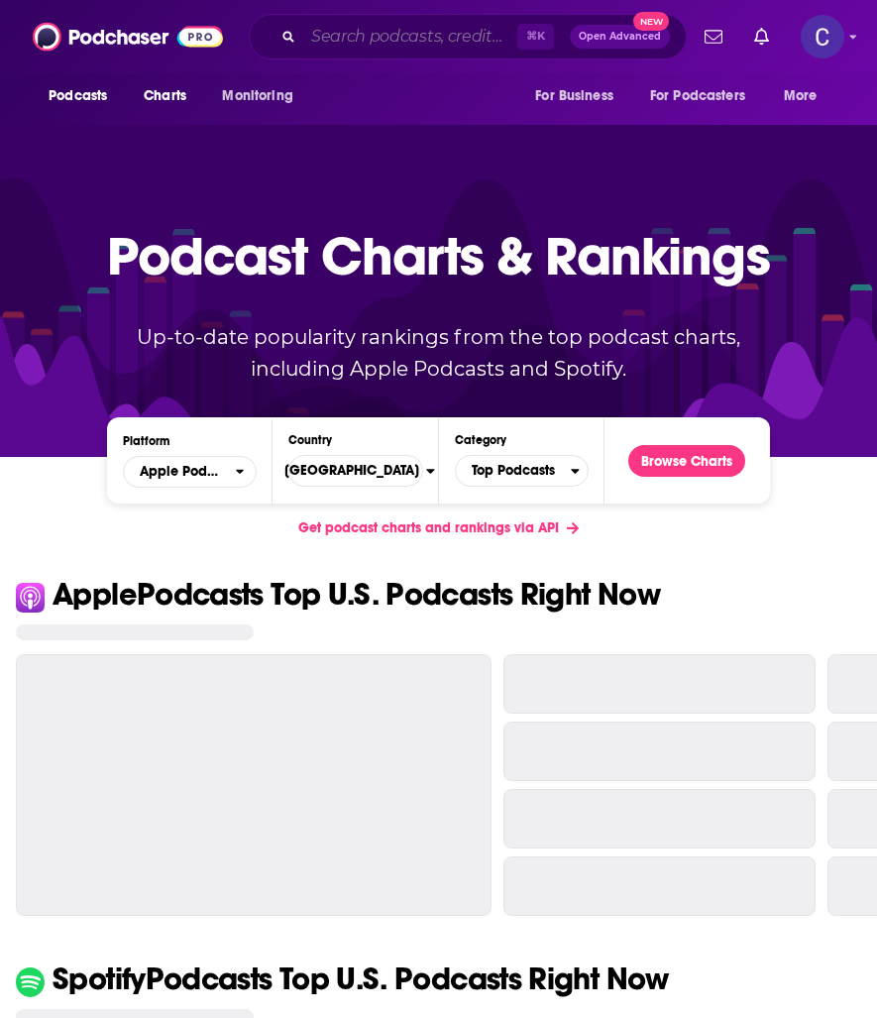
click at [323, 40] on input "Search podcasts, credits, & more..." at bounding box center [410, 37] width 214 height 32
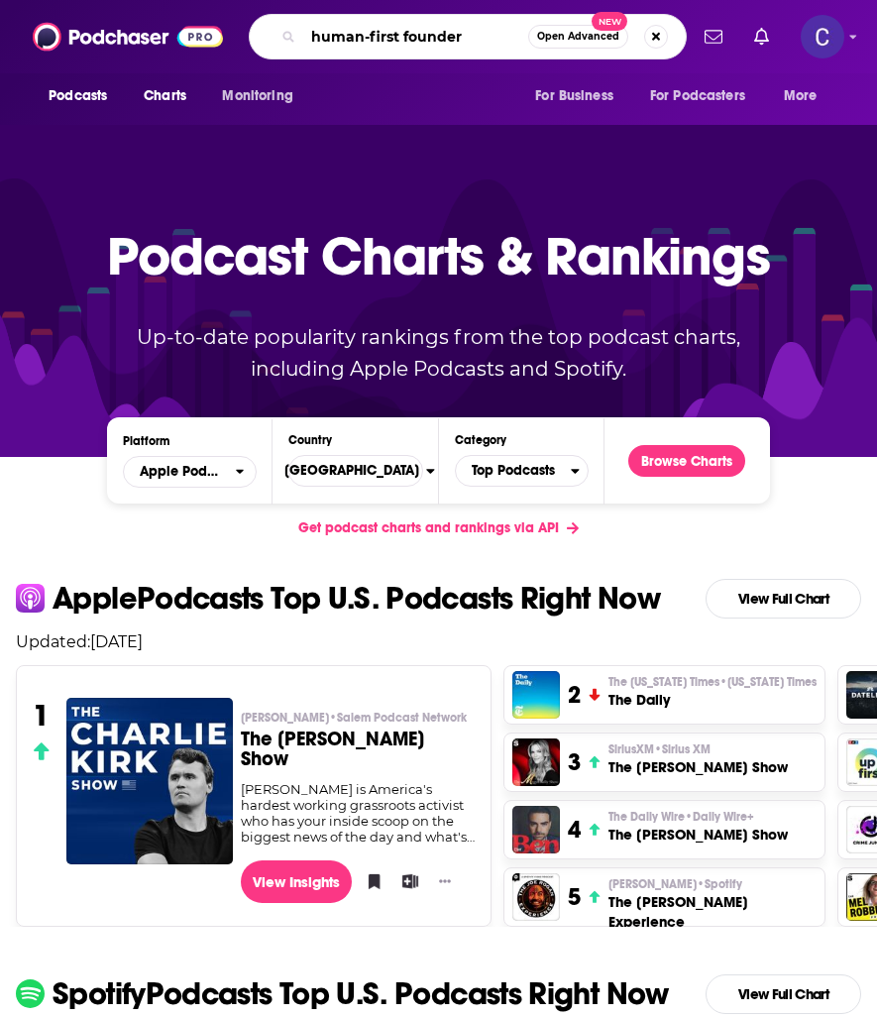
type input "human-first founders"
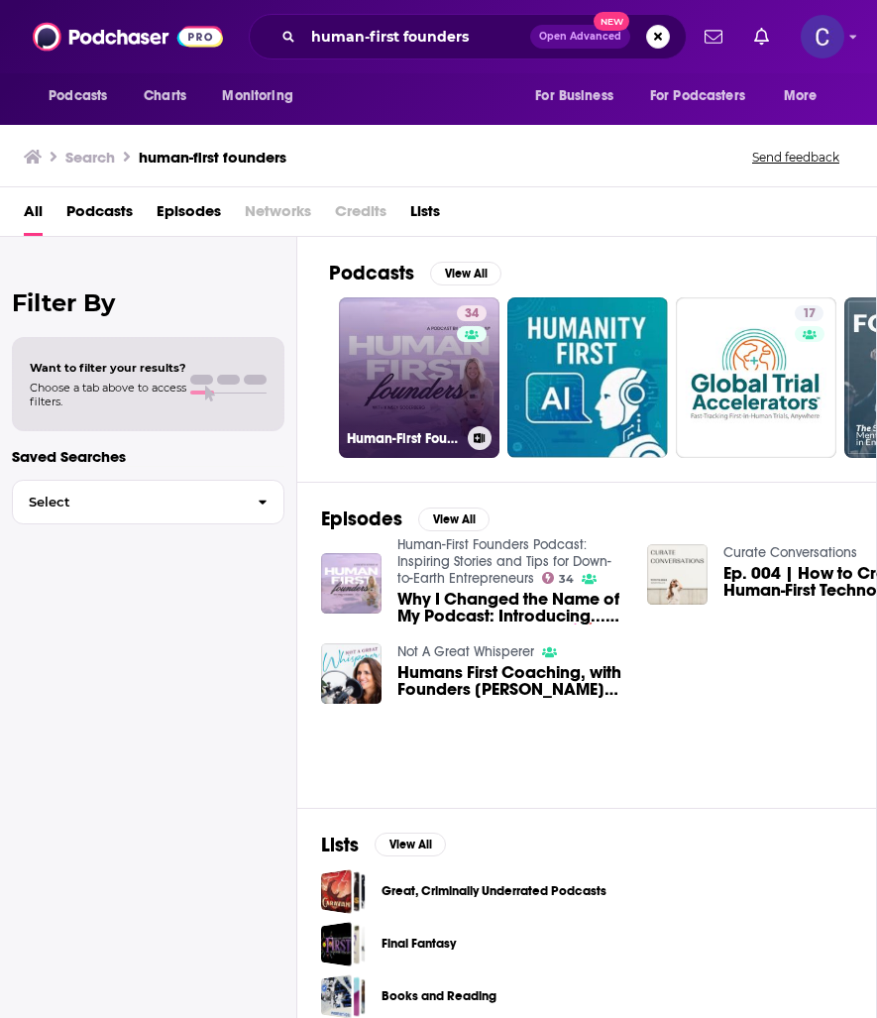
click at [398, 343] on link "34 Human-First Founders Podcast: Inspiring Stories and Tips for Down-to-Earth E…" at bounding box center [419, 377] width 161 height 161
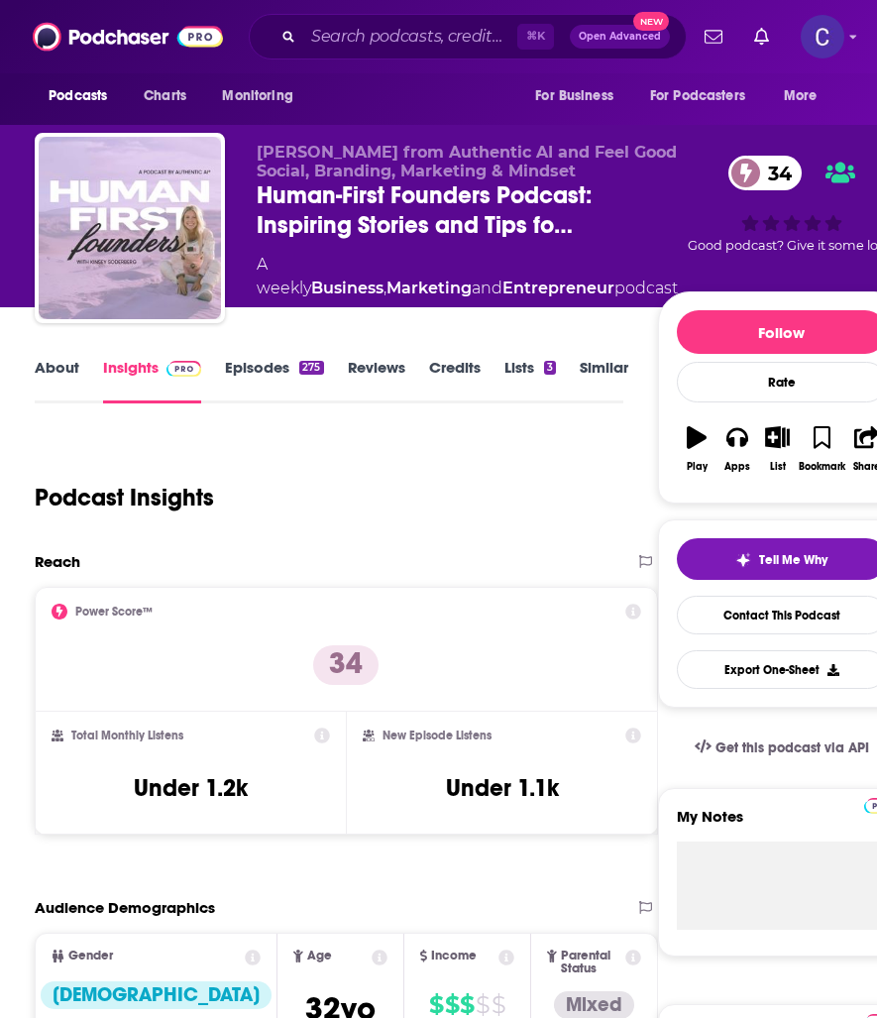
click at [67, 371] on link "About" at bounding box center [57, 381] width 45 height 46
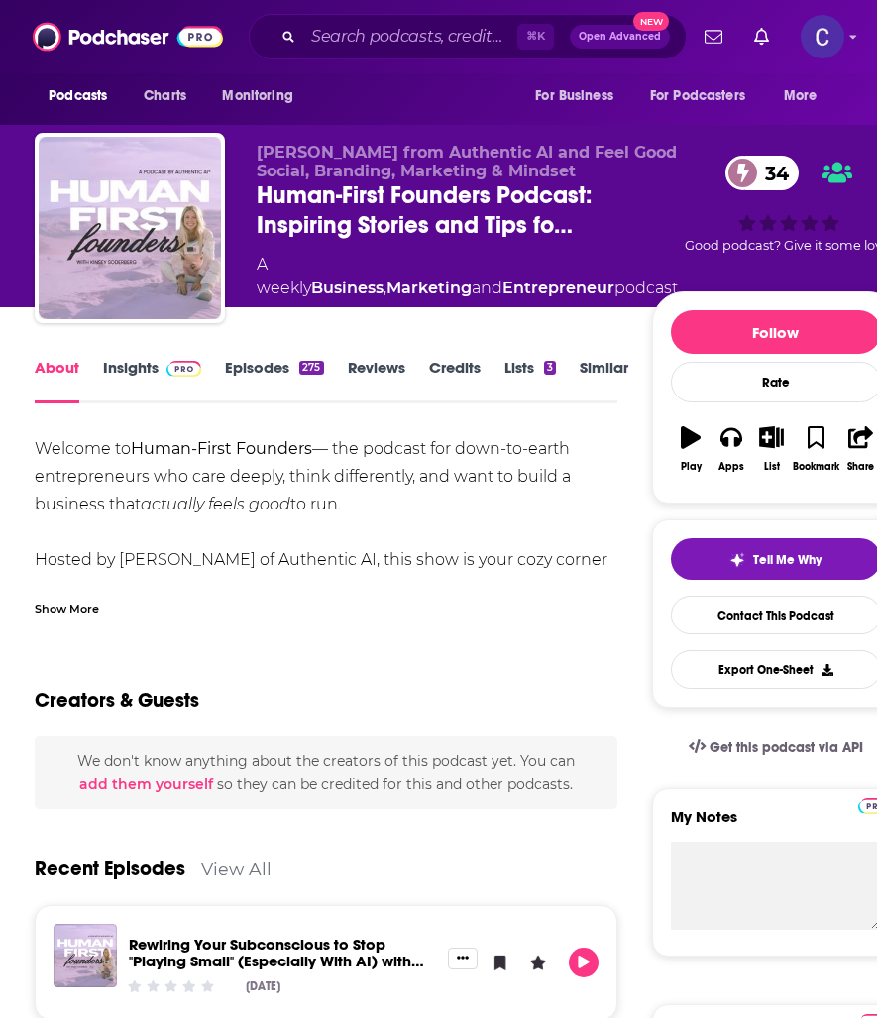
click at [305, 376] on link "Episodes 275" at bounding box center [274, 381] width 98 height 46
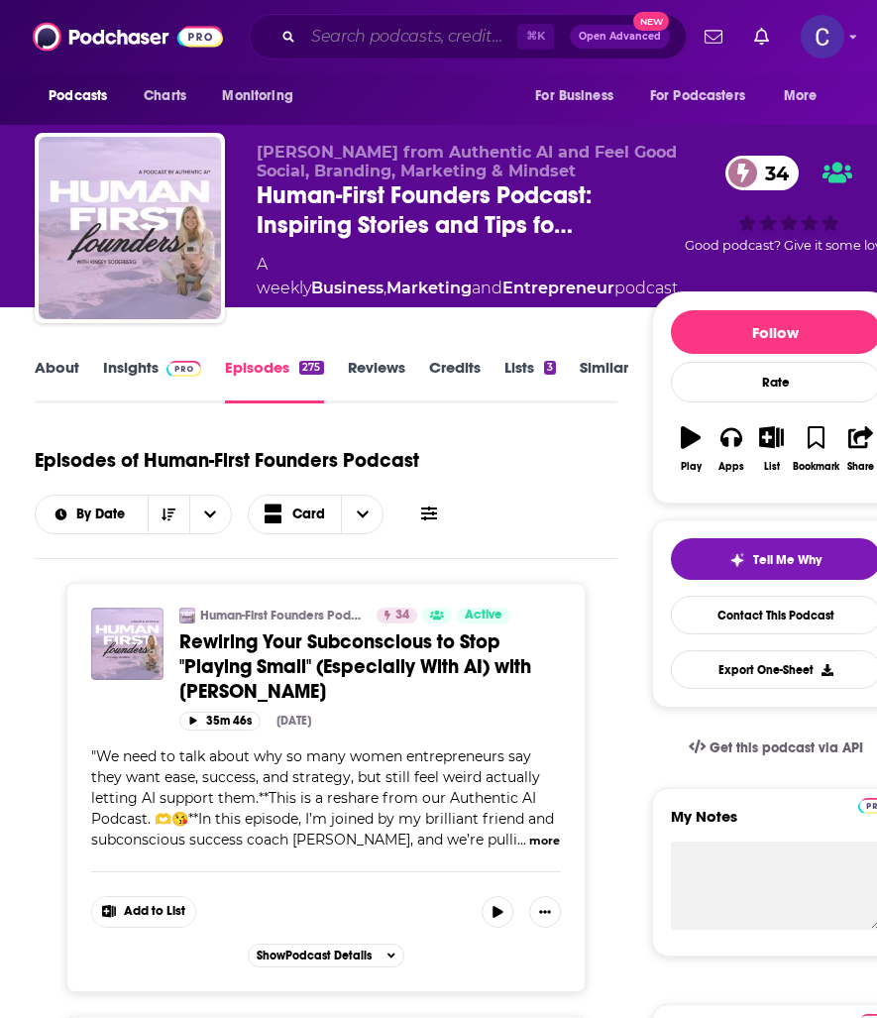
click at [446, 42] on input "Search podcasts, credits, & more..." at bounding box center [410, 37] width 214 height 32
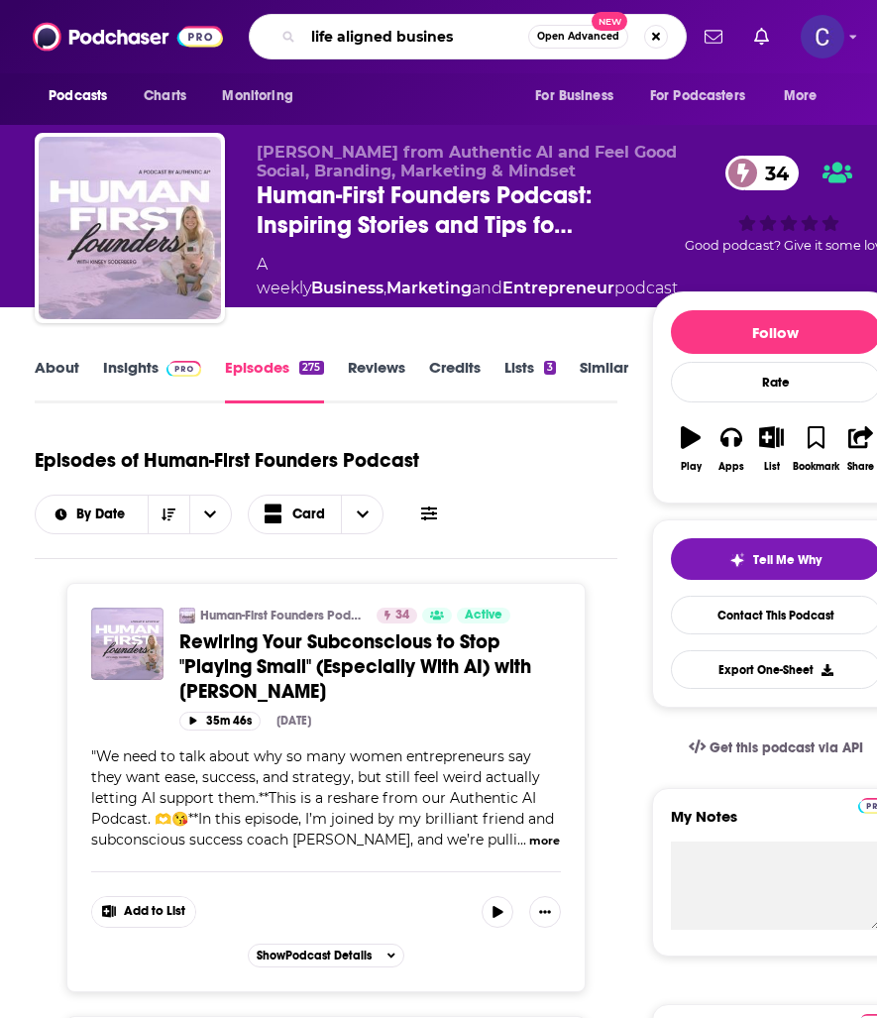
type input "life aligned business"
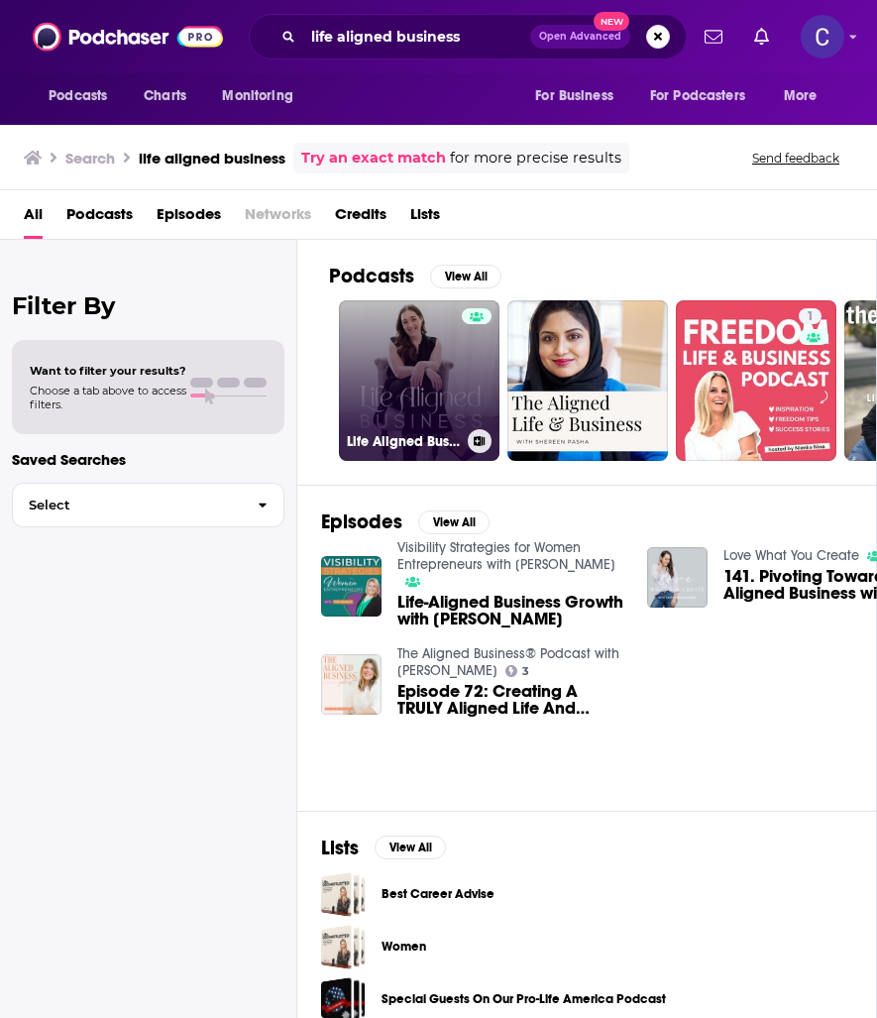
click at [368, 385] on link "Life Aligned Business" at bounding box center [419, 380] width 161 height 161
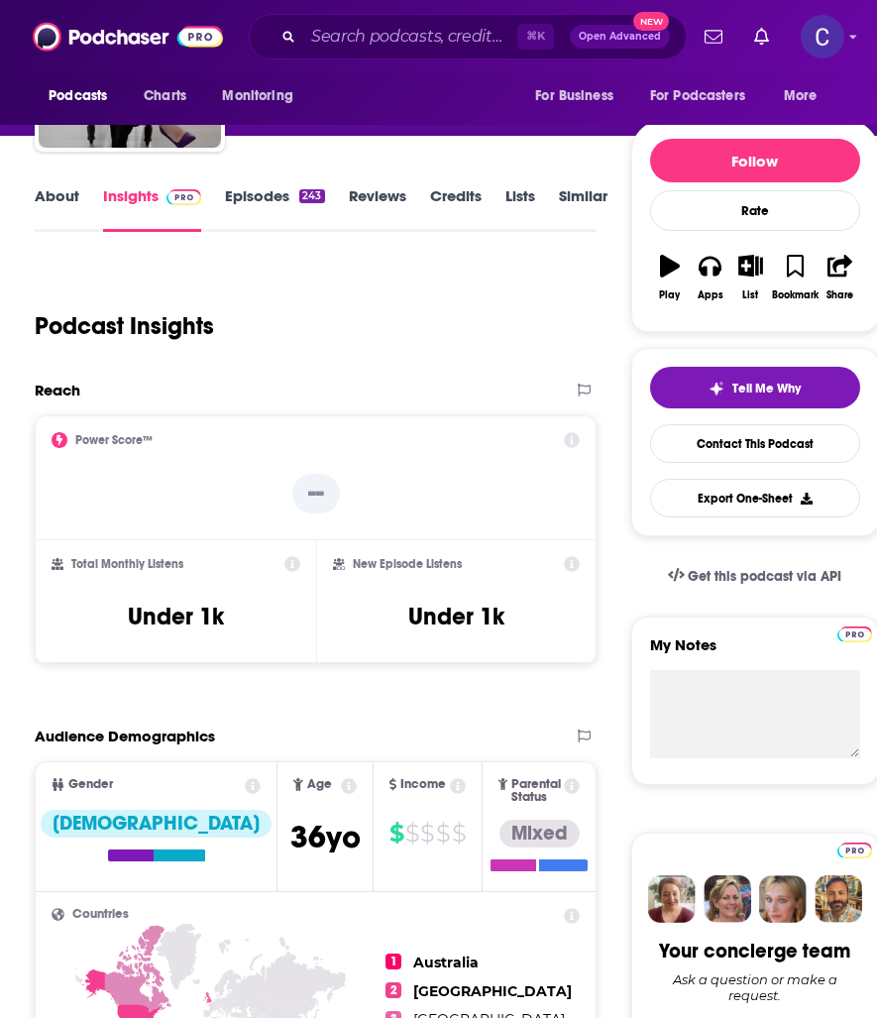
scroll to position [17, 0]
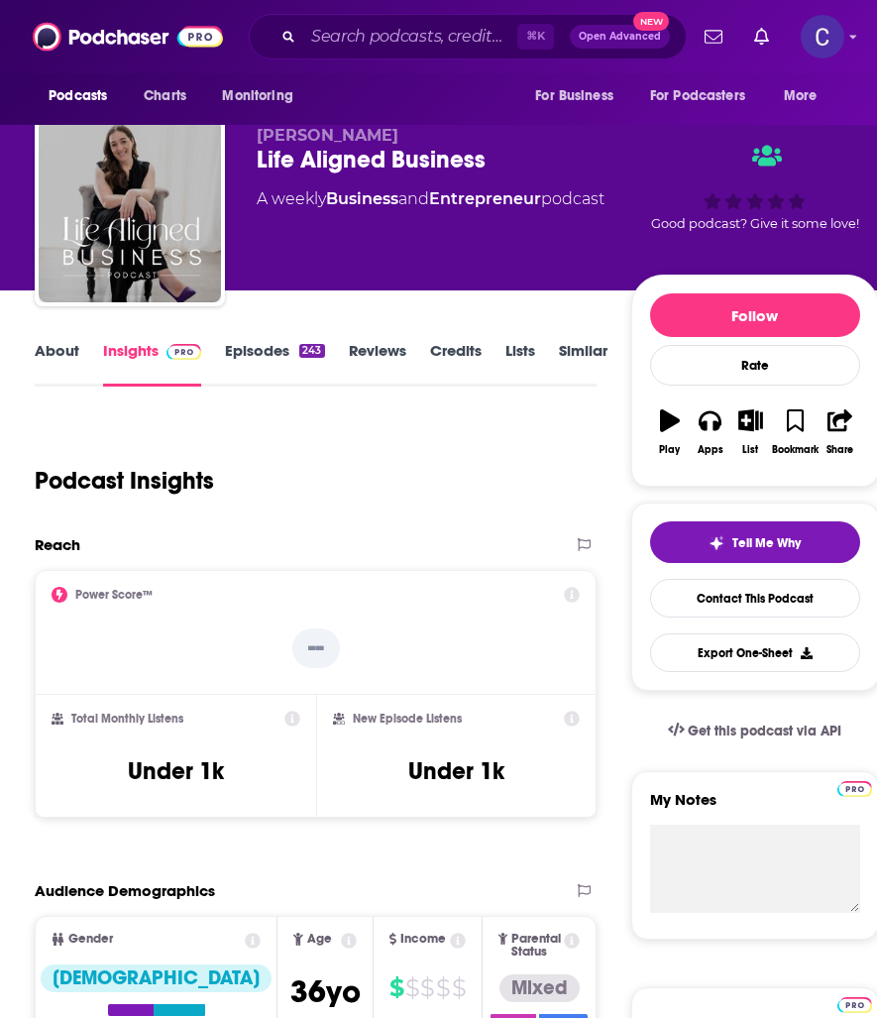
click at [60, 350] on link "About" at bounding box center [57, 364] width 45 height 46
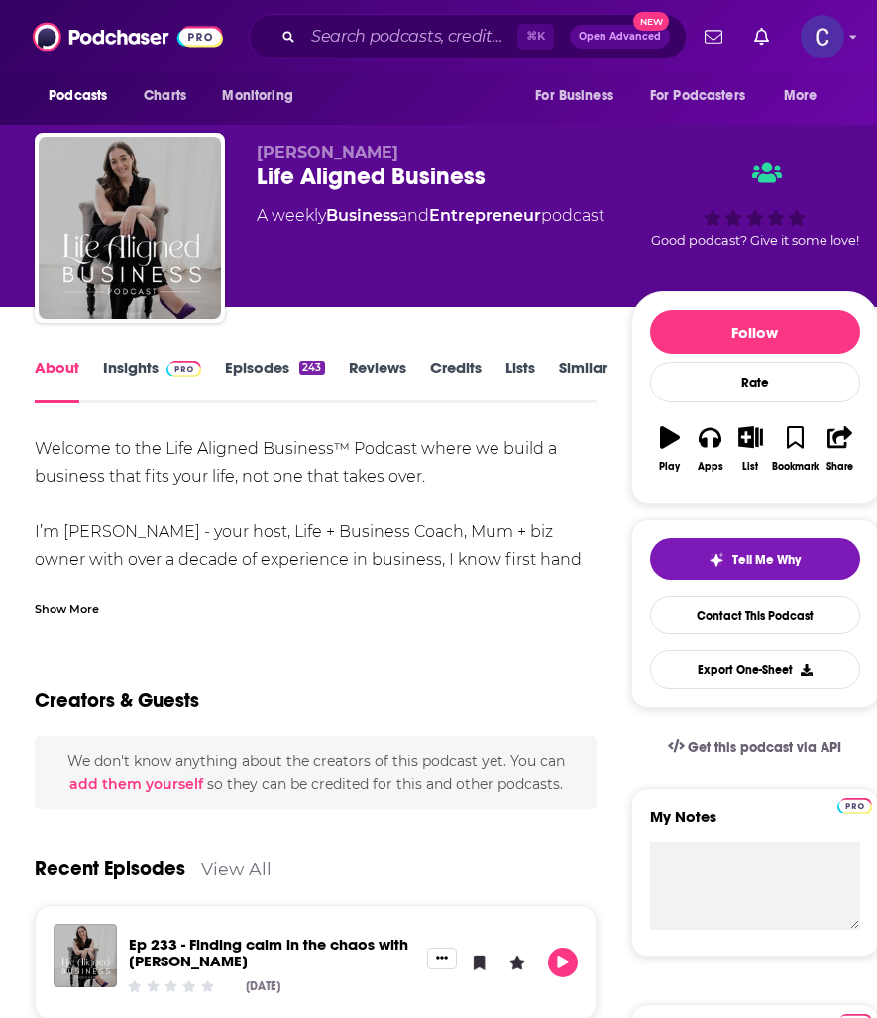
click at [263, 360] on link "Episodes 243" at bounding box center [274, 381] width 99 height 46
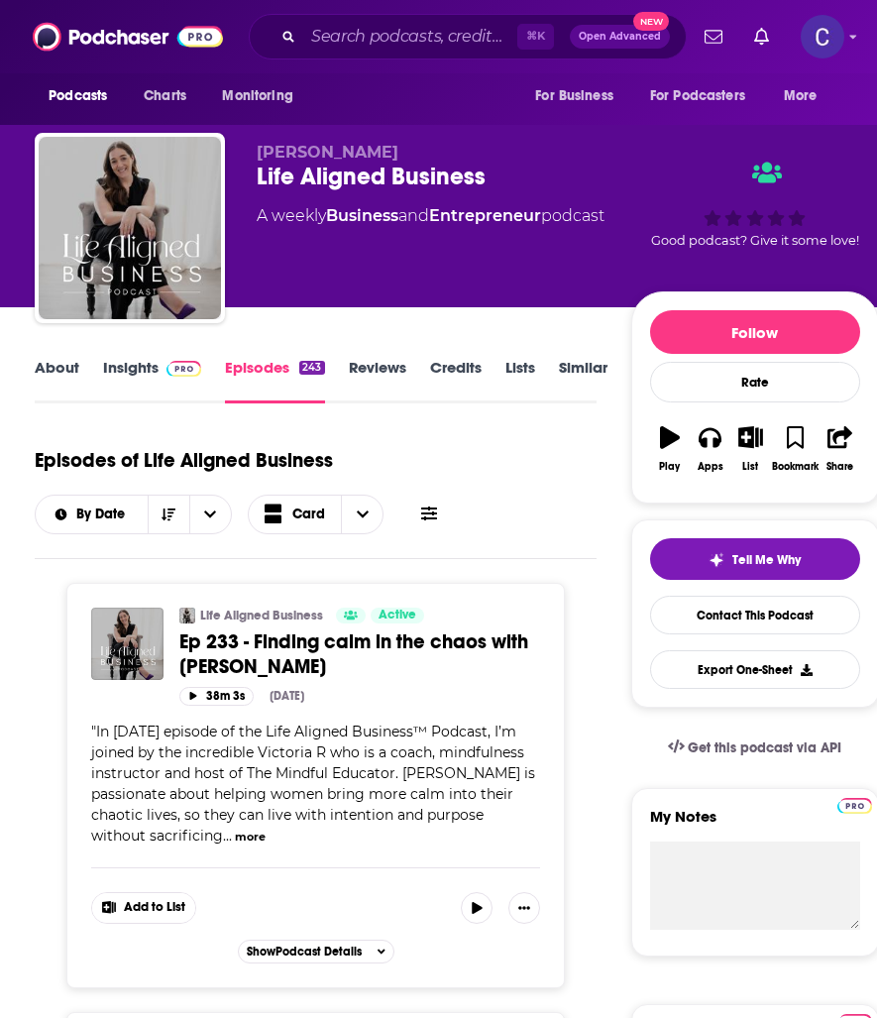
click at [129, 367] on link "Insights" at bounding box center [152, 381] width 98 height 46
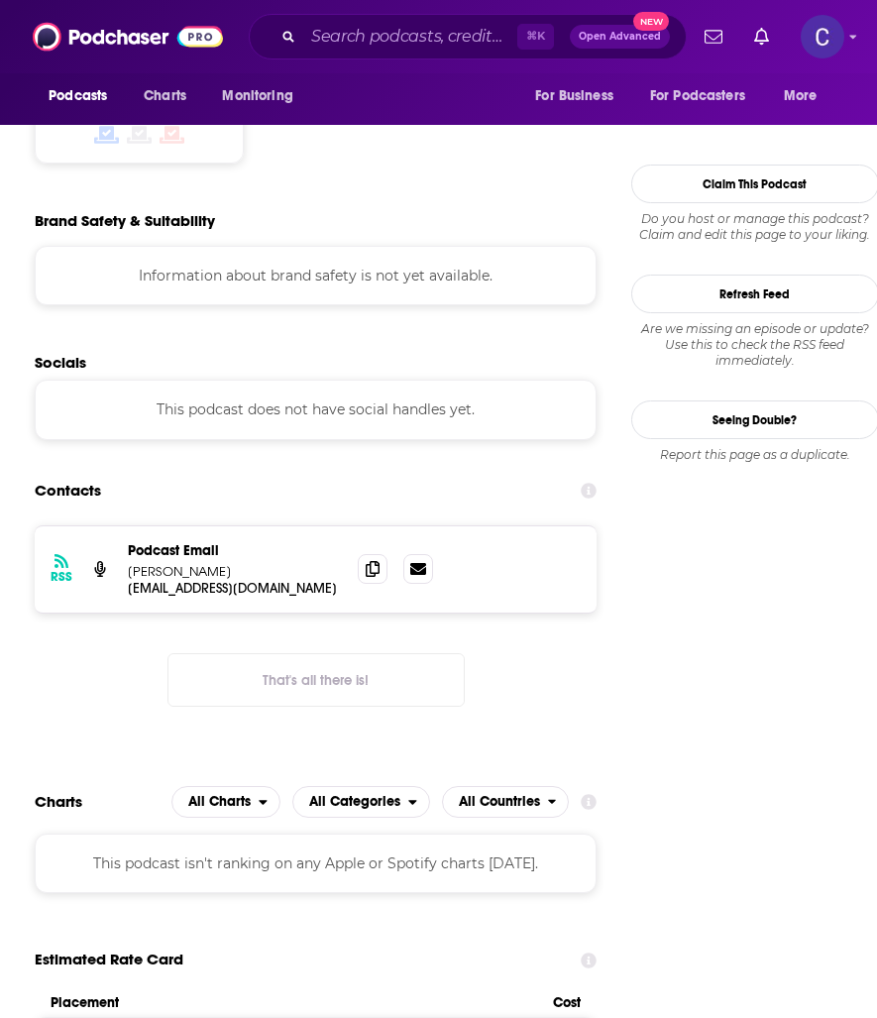
scroll to position [1742, 0]
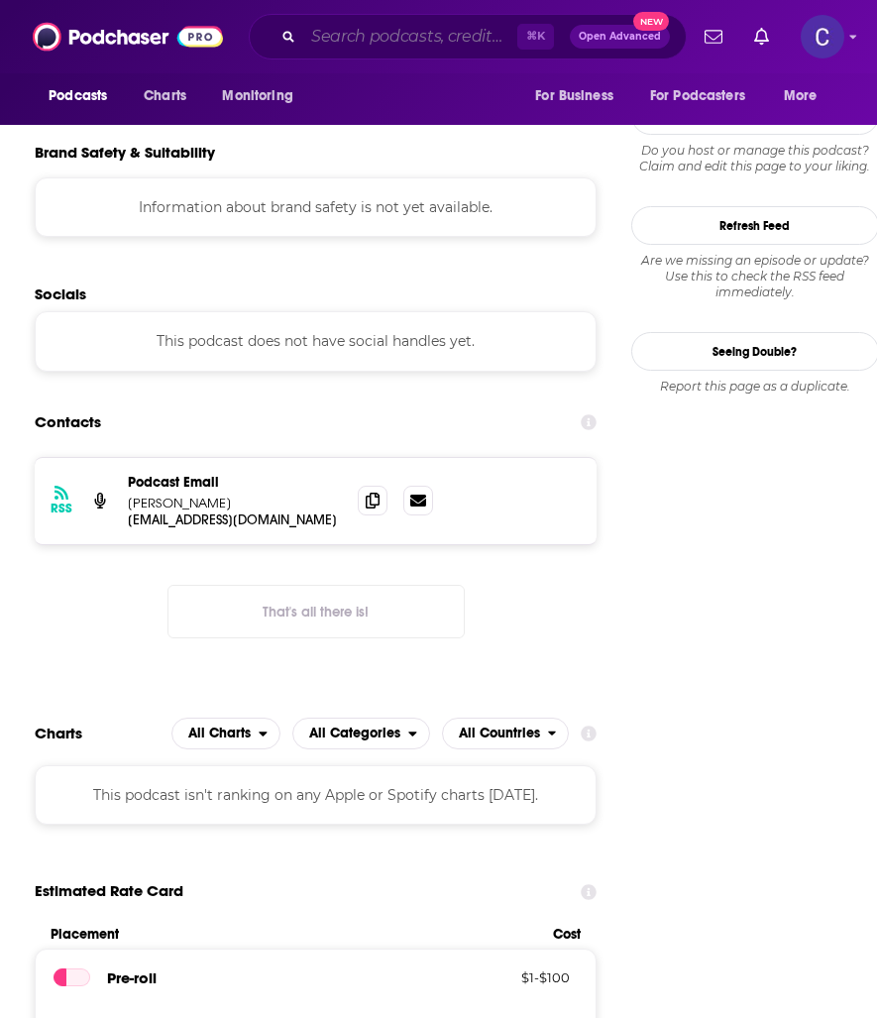
click at [434, 42] on input "Search podcasts, credits, & more..." at bounding box center [410, 37] width 214 height 32
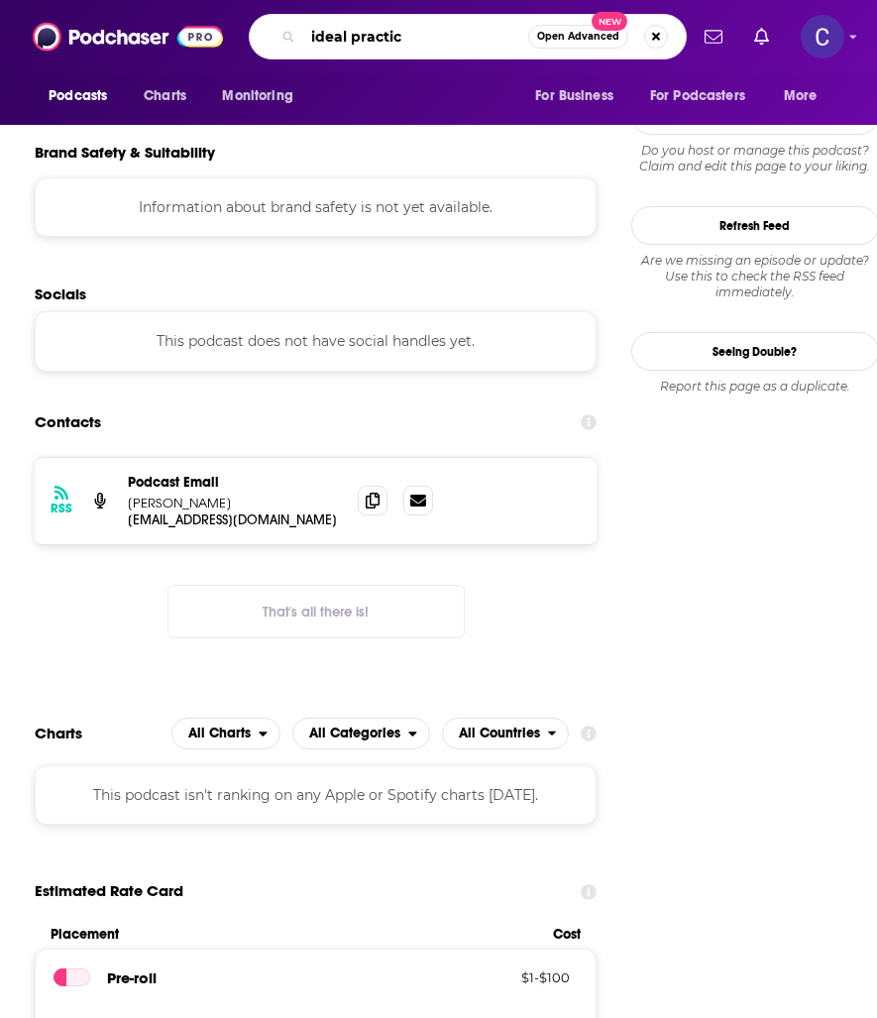
type input "ideal practice"
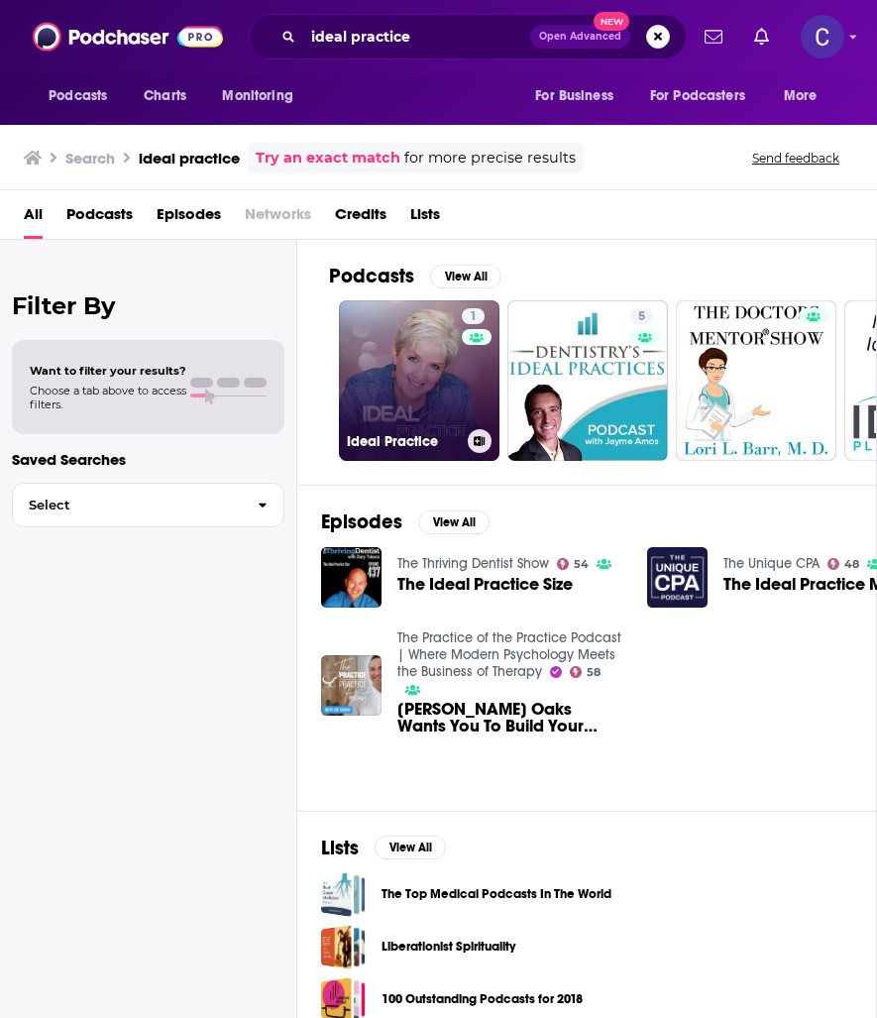
click at [366, 371] on link "1 Ideal Practice" at bounding box center [419, 380] width 161 height 161
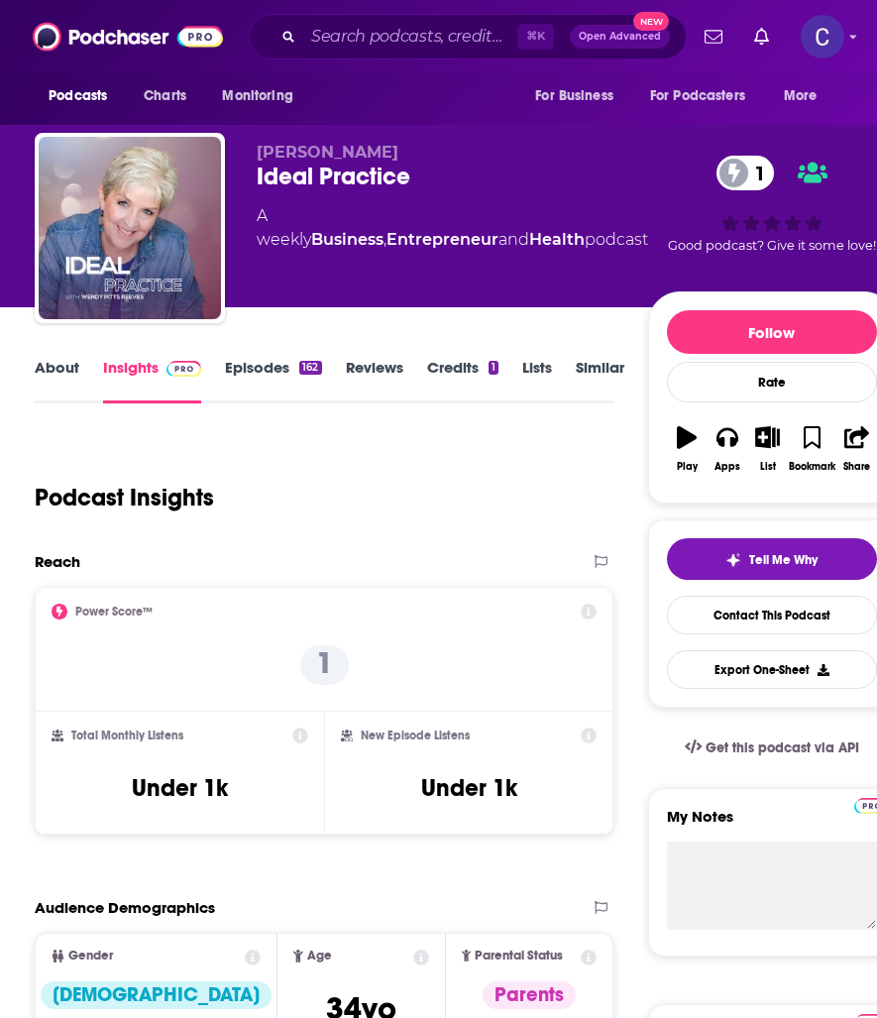
click at [39, 377] on link "About" at bounding box center [57, 381] width 45 height 46
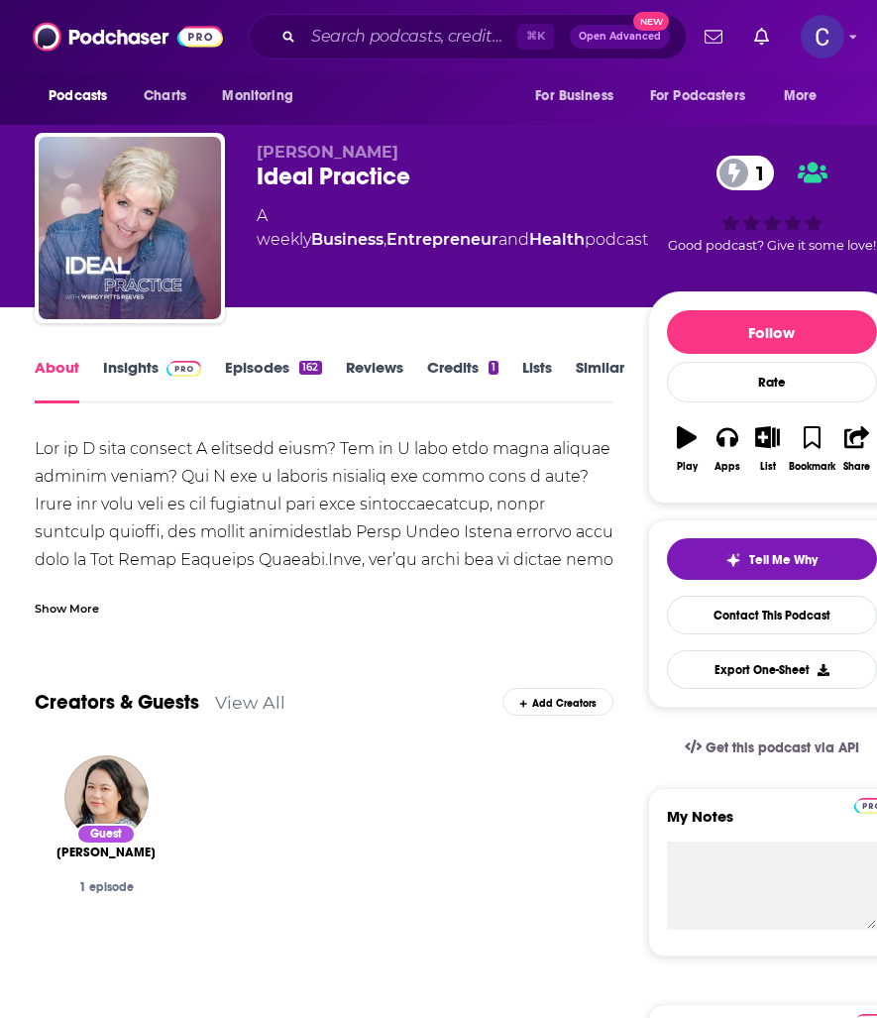
click at [264, 370] on link "Episodes 162" at bounding box center [273, 381] width 96 height 46
